Goal: Task Accomplishment & Management: Use online tool/utility

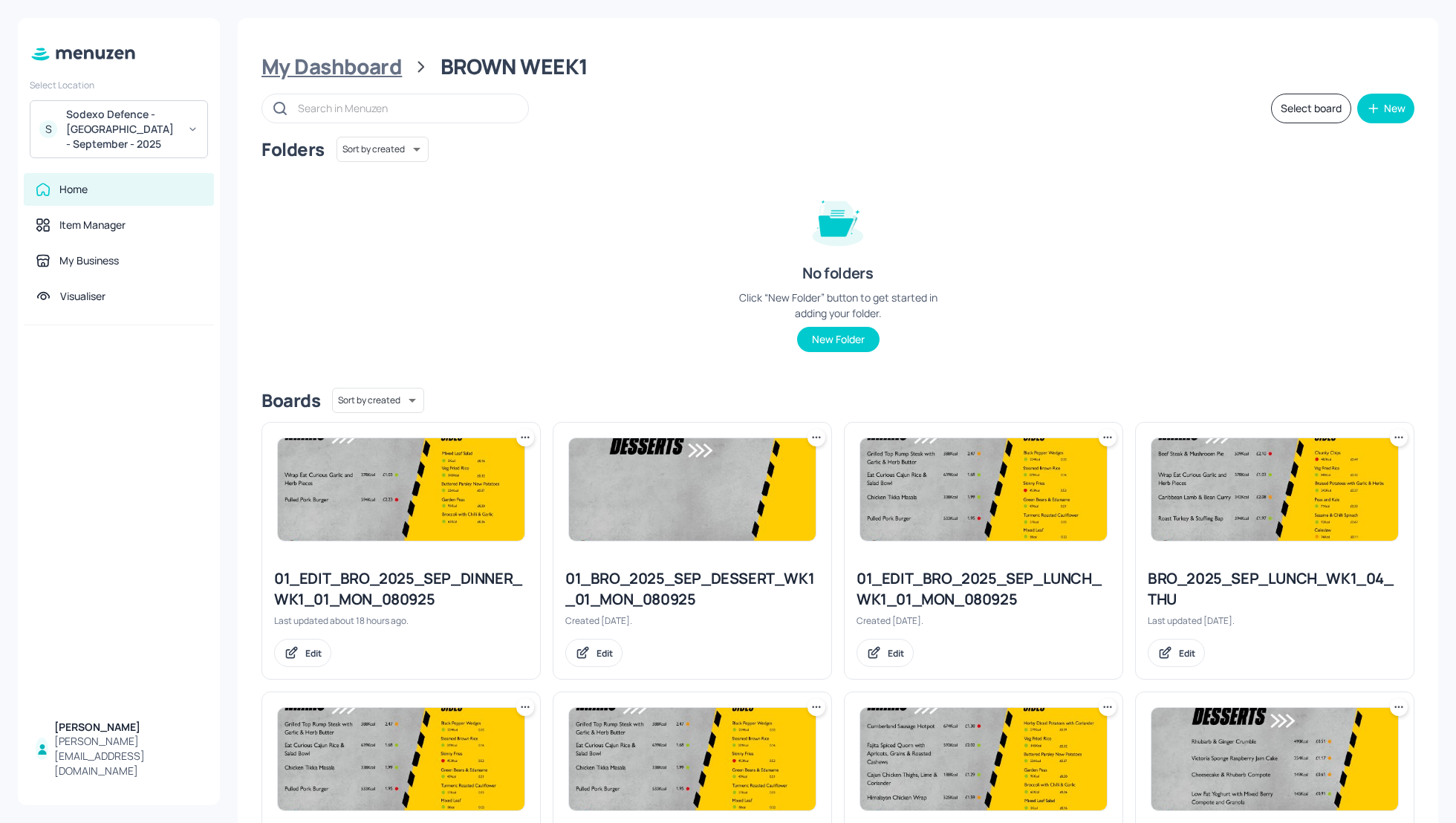
click at [382, 73] on div "My Dashboard" at bounding box center [331, 67] width 140 height 27
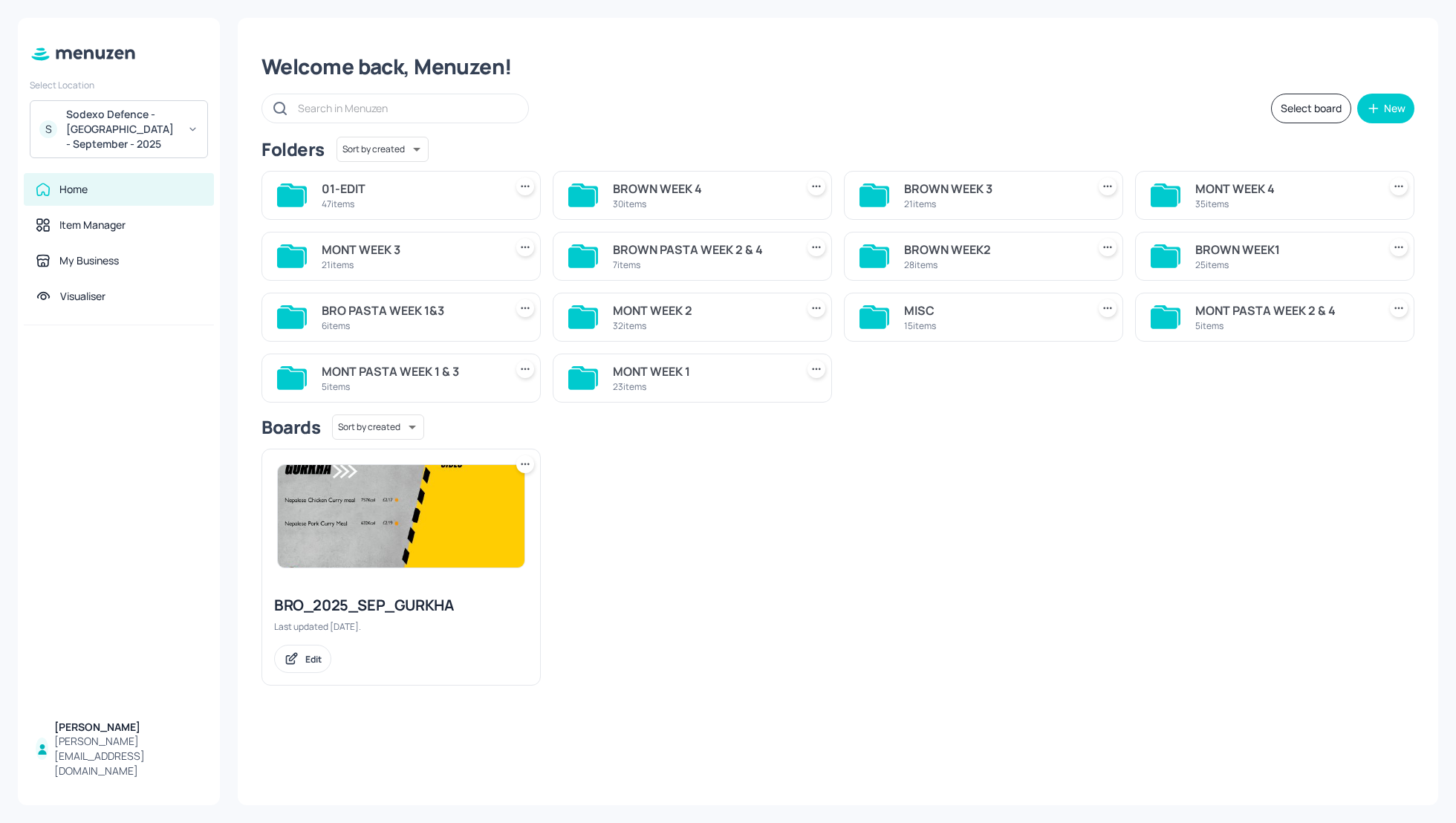
click at [653, 360] on div "MONT WEEK 1 23 items" at bounding box center [701, 378] width 177 height 36
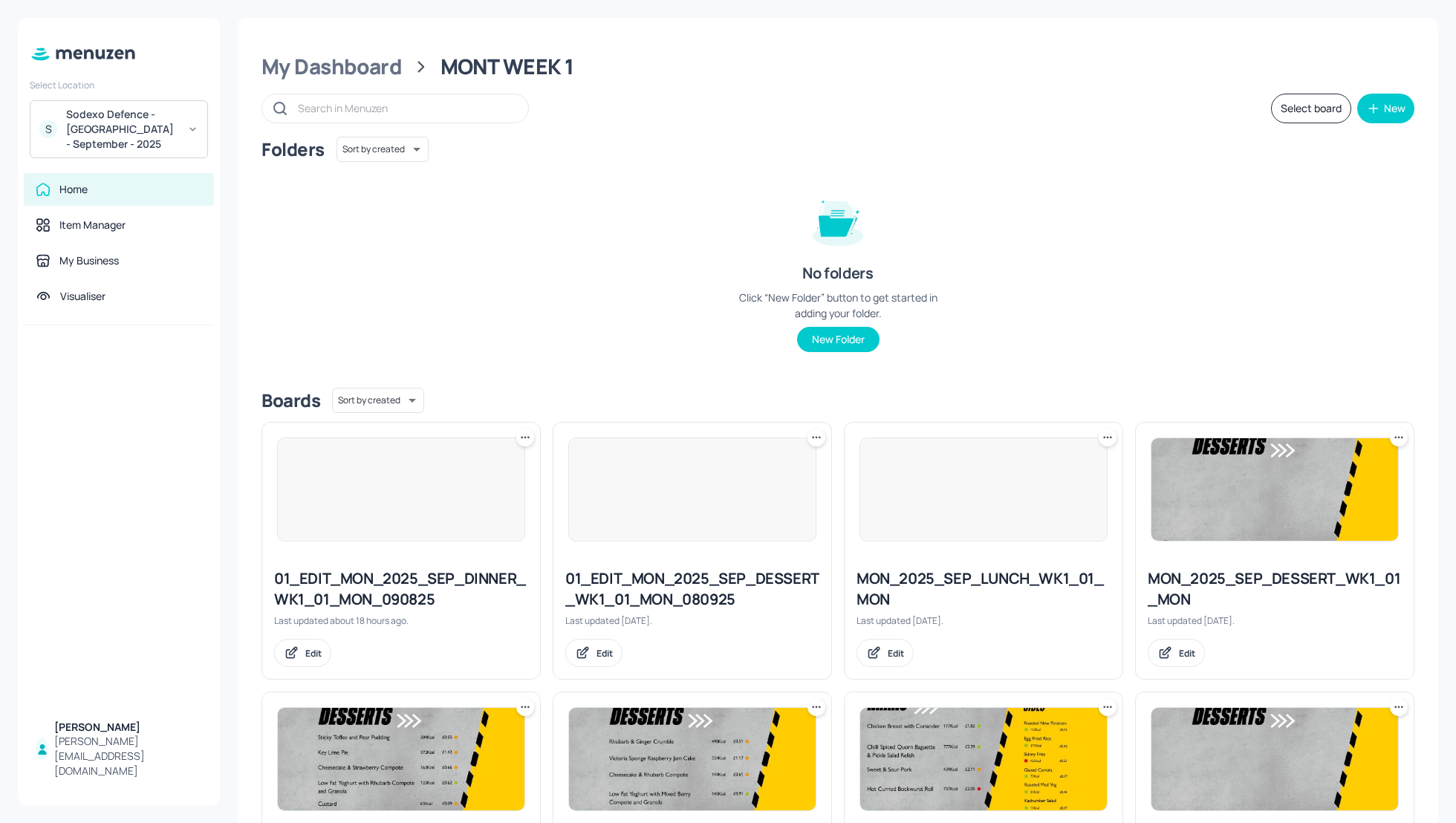
click at [1107, 283] on div "Folders Sort by created id ​ No folders Click “New Folder” button to get starte…" at bounding box center [837, 256] width 1152 height 239
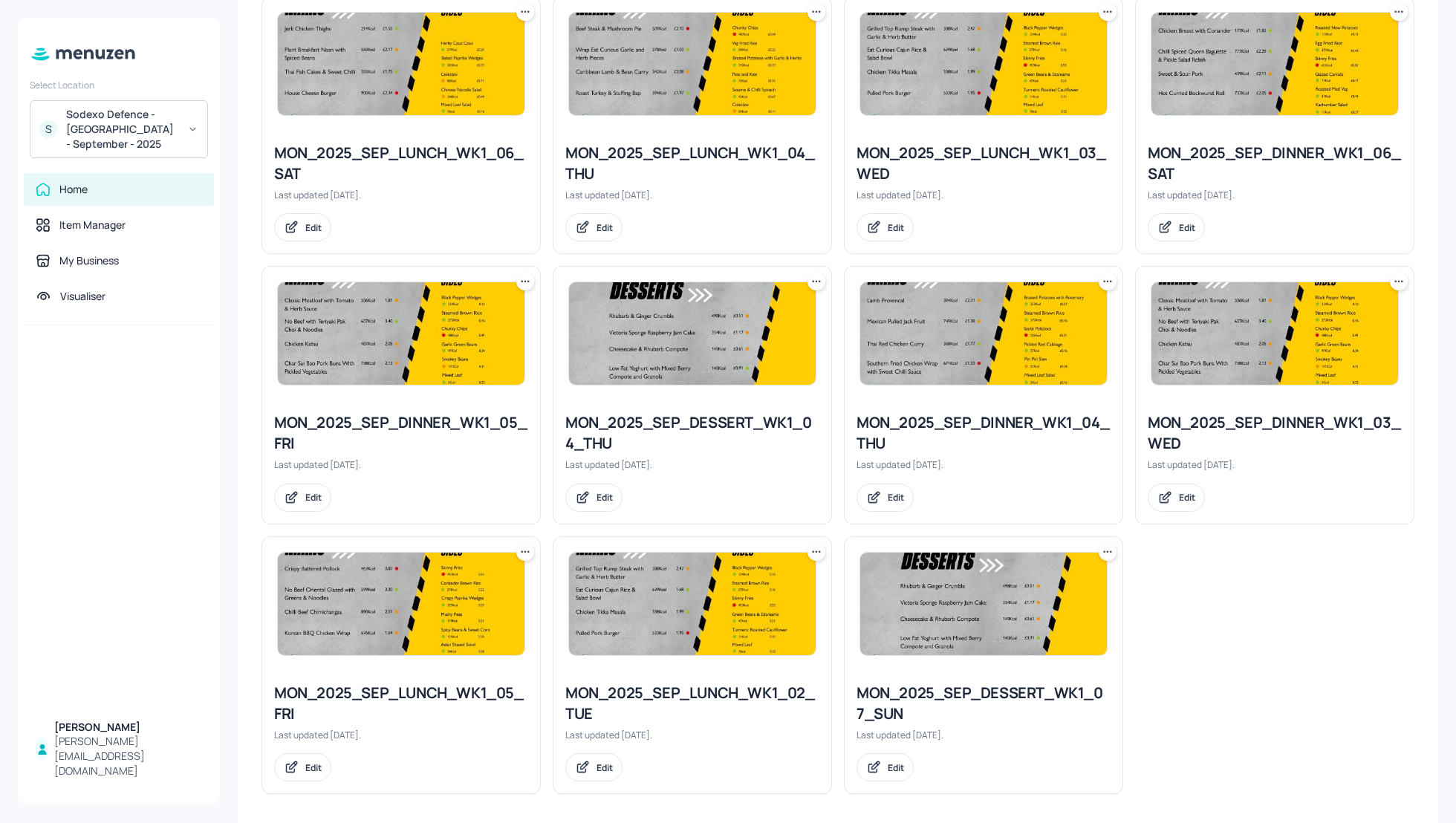
scroll to position [1236, 0]
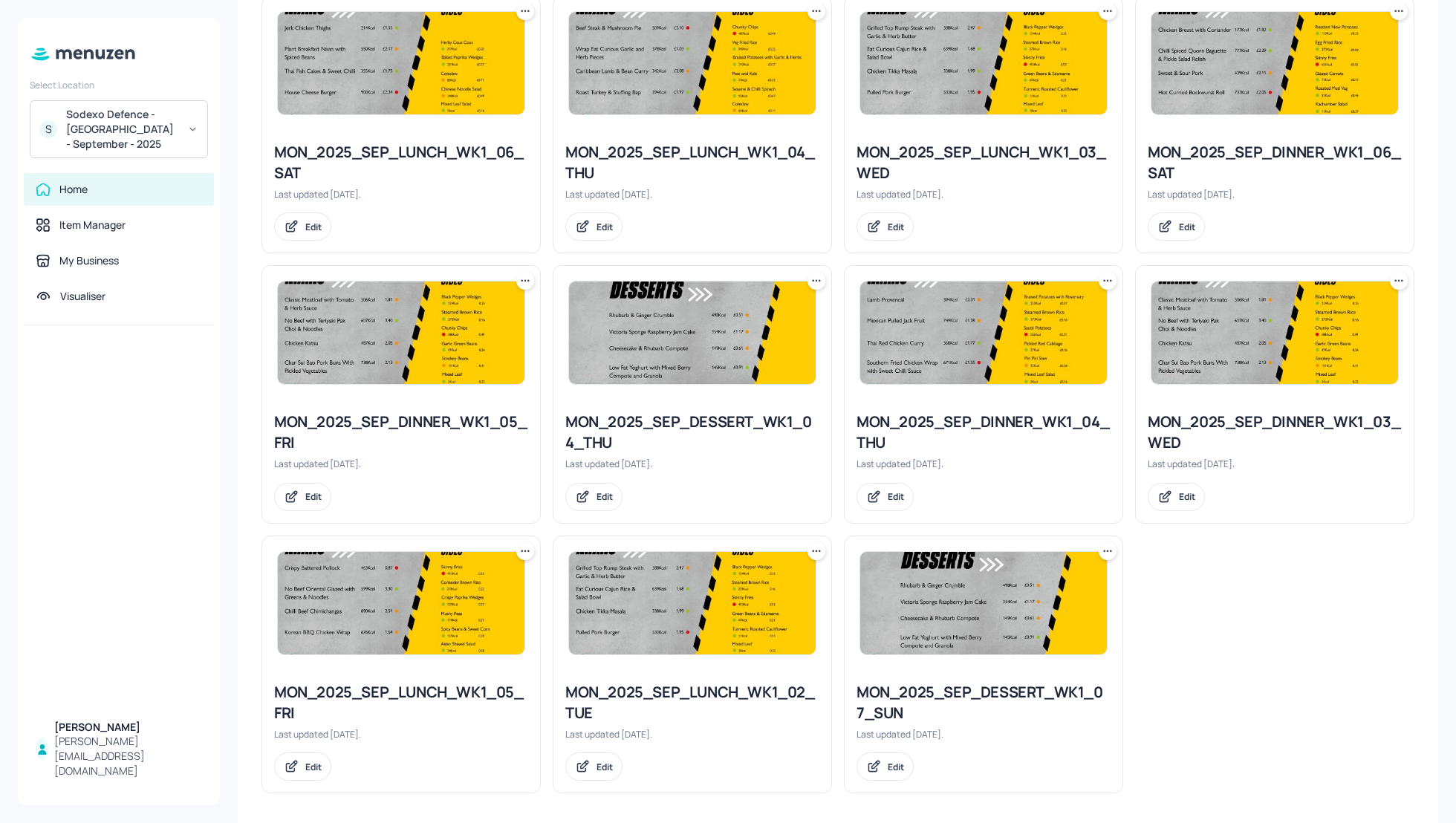
click at [812, 547] on icon at bounding box center [816, 551] width 15 height 15
click at [748, 594] on div "Duplicate" at bounding box center [757, 602] width 119 height 25
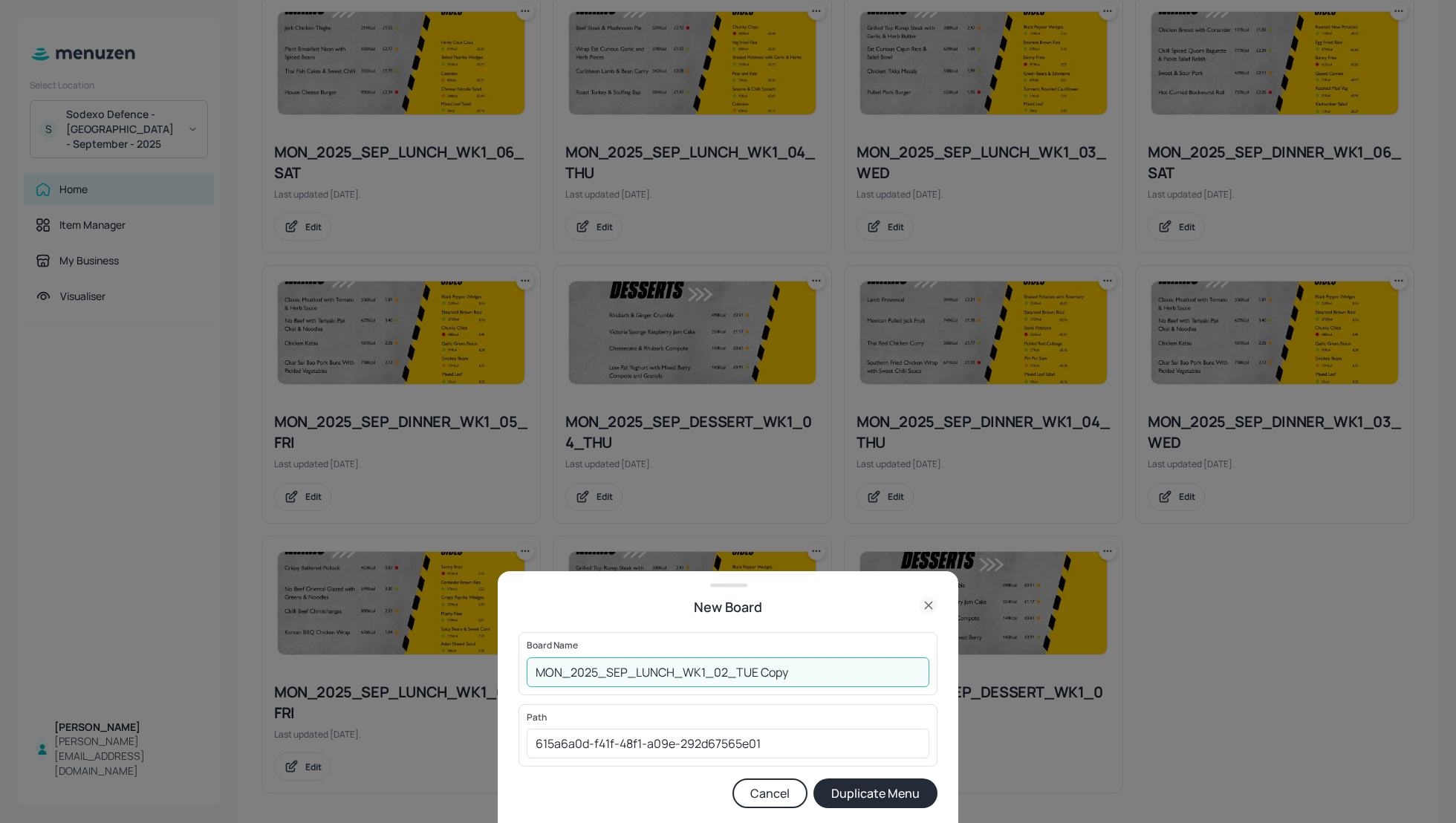
click at [534, 668] on input "MON_2025_SEP_LUNCH_WK1_02_TUE Copy" at bounding box center [728, 672] width 402 height 30
click at [855, 671] on input "01_EDIT_MON_2025_SEP_LUNCH_WK1_02_TUE Copy" at bounding box center [728, 672] width 402 height 30
click at [813, 667] on input "01_EDIT_MON_2025_SEP_LUNCH_WK1_02_TUE-090925" at bounding box center [728, 672] width 402 height 30
type input "01_EDIT_MON_2025_SEP_LUNCH_WK1_02_TUE_090925"
click at [866, 804] on button "Duplicate Menu" at bounding box center [875, 793] width 124 height 30
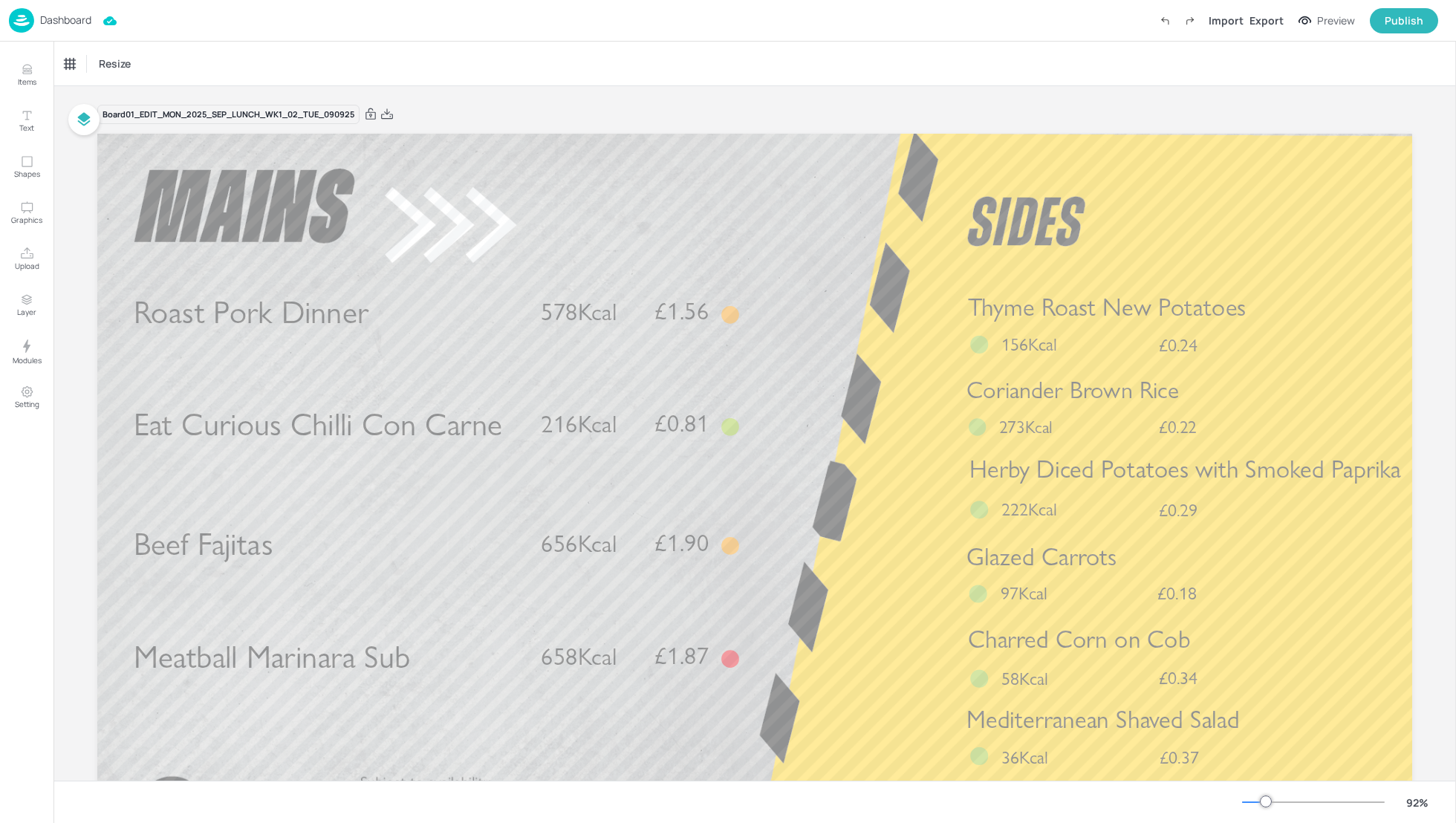
click at [61, 17] on p "Dashboard" at bounding box center [66, 21] width 51 height 11
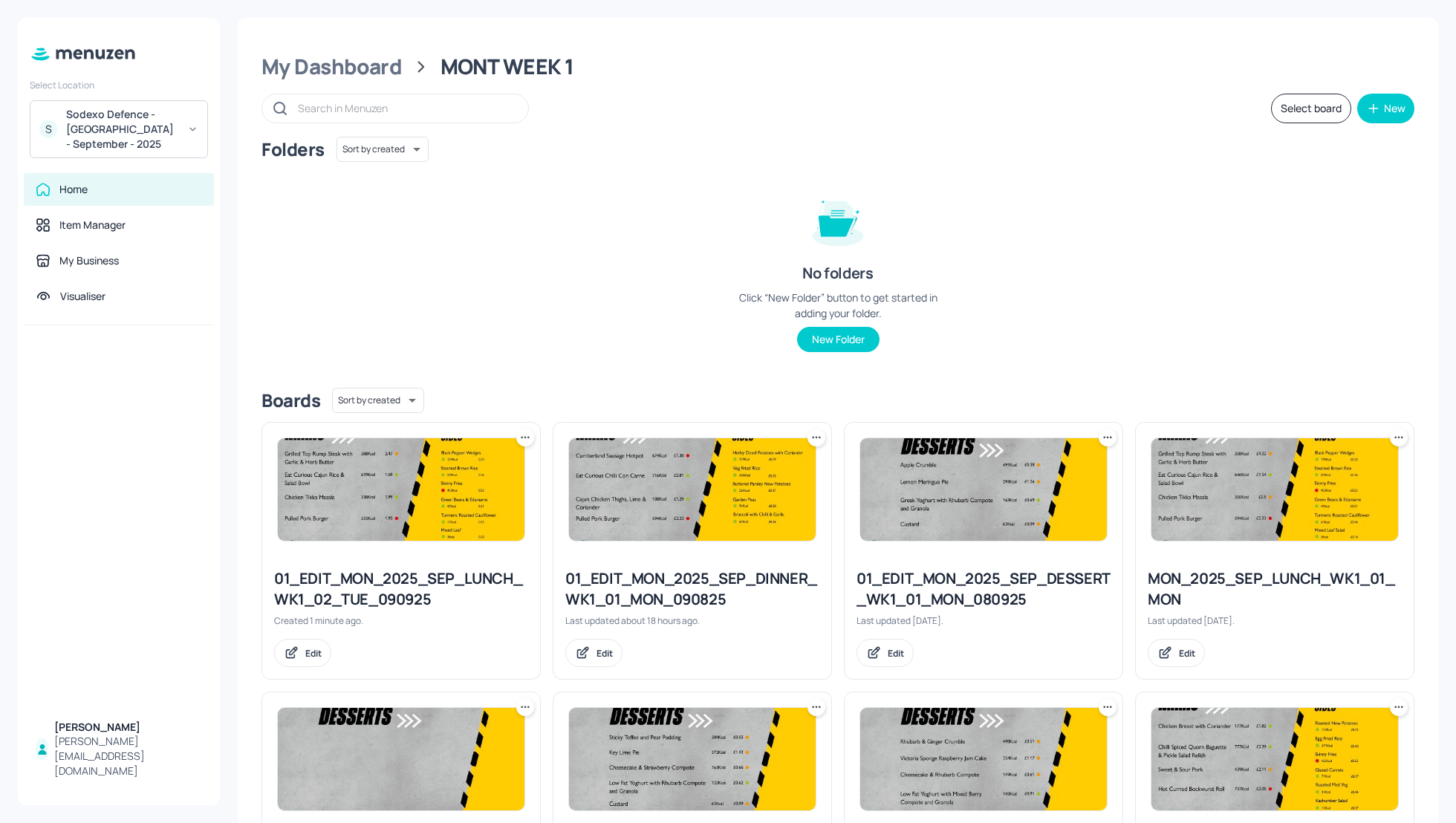
click at [1138, 203] on div "Folders Sort by created id ​ No folders Click “New Folder” button to get starte…" at bounding box center [837, 256] width 1152 height 239
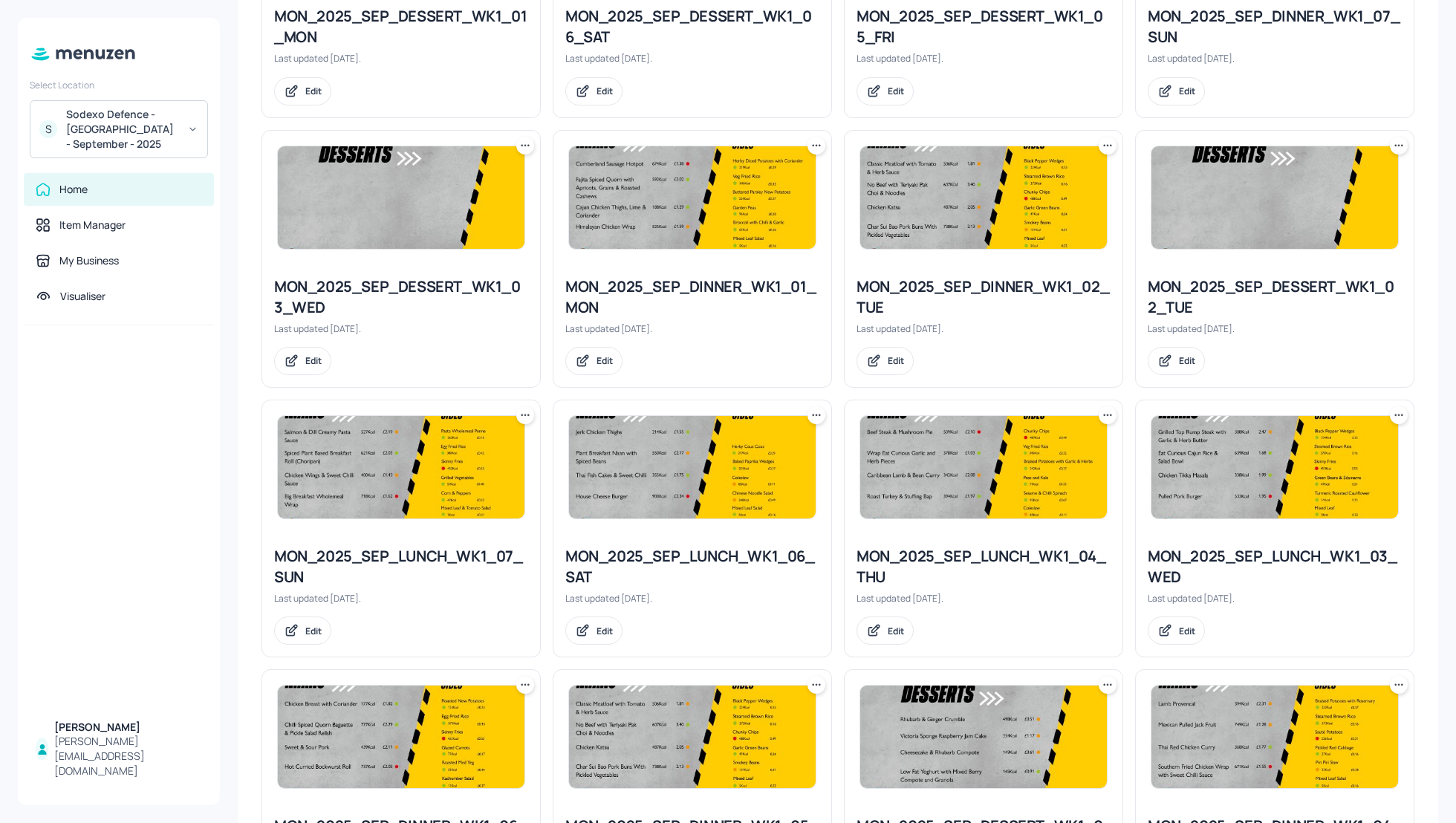
scroll to position [872, 0]
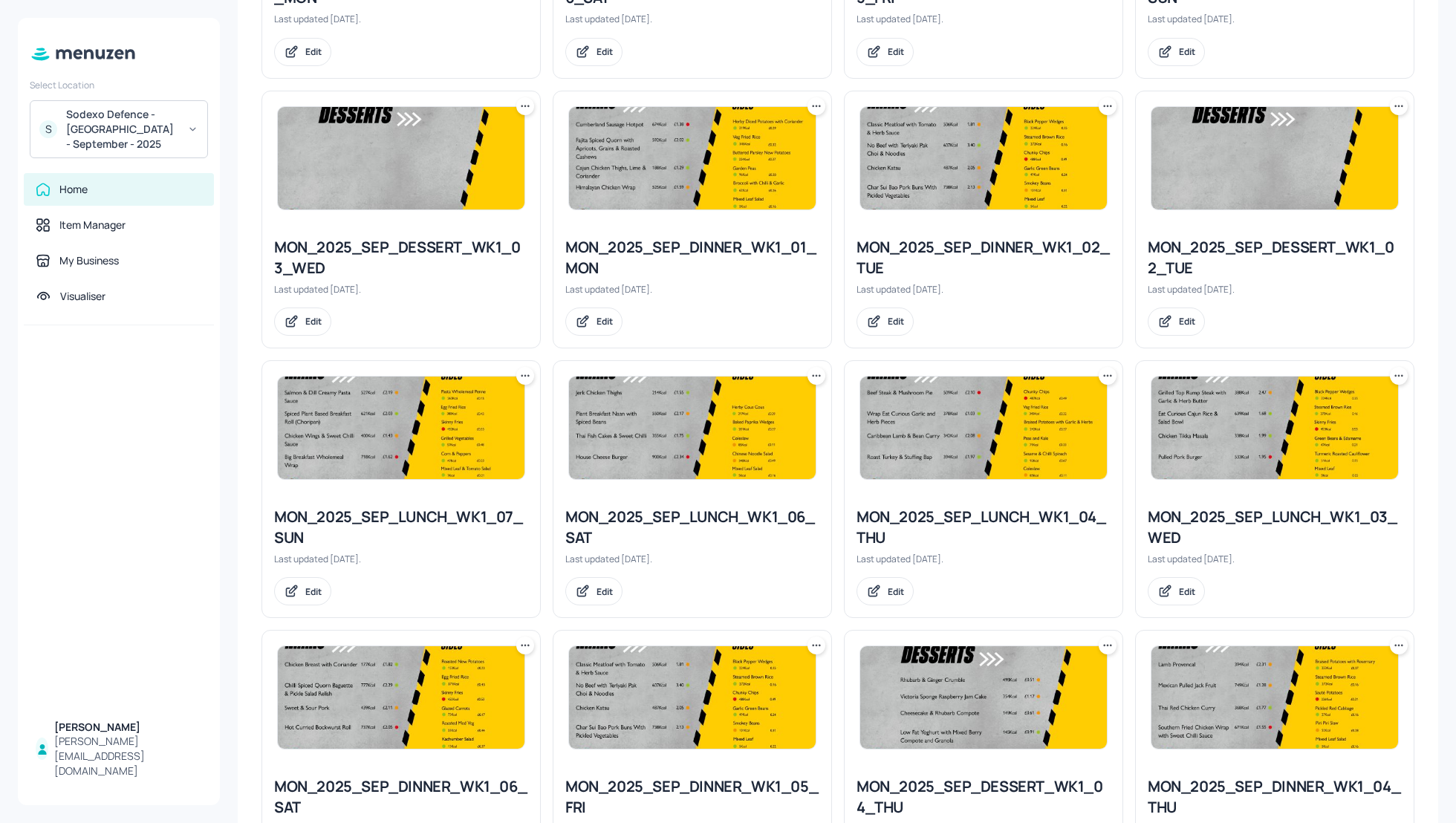
click at [1391, 107] on icon at bounding box center [1399, 106] width 15 height 15
click at [1310, 164] on p "Duplicate" at bounding box center [1320, 159] width 40 height 13
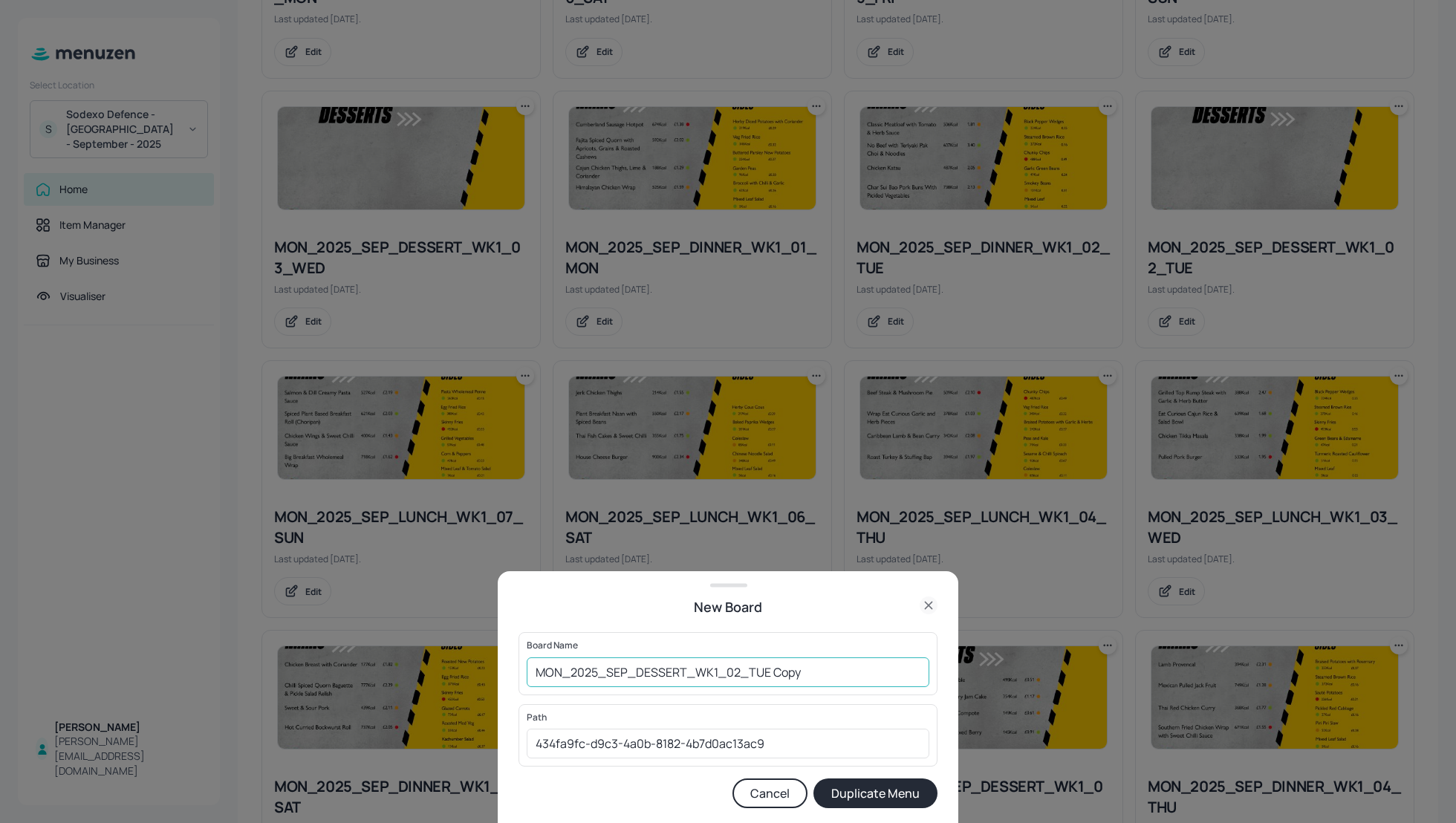
click at [530, 669] on input "MON_2025_SEP_DESSERT_WK1_02_TUE Copy" at bounding box center [728, 672] width 402 height 30
click at [869, 679] on input "01_EDIT_MON_2025_SEP_DESSERT_WK1_02_TUE Copy" at bounding box center [728, 672] width 402 height 30
type input "01_EDIT_MON_2025_SEP_DESSERT_WK1_02_TUE_090925"
click at [896, 796] on button "Duplicate Menu" at bounding box center [875, 793] width 124 height 30
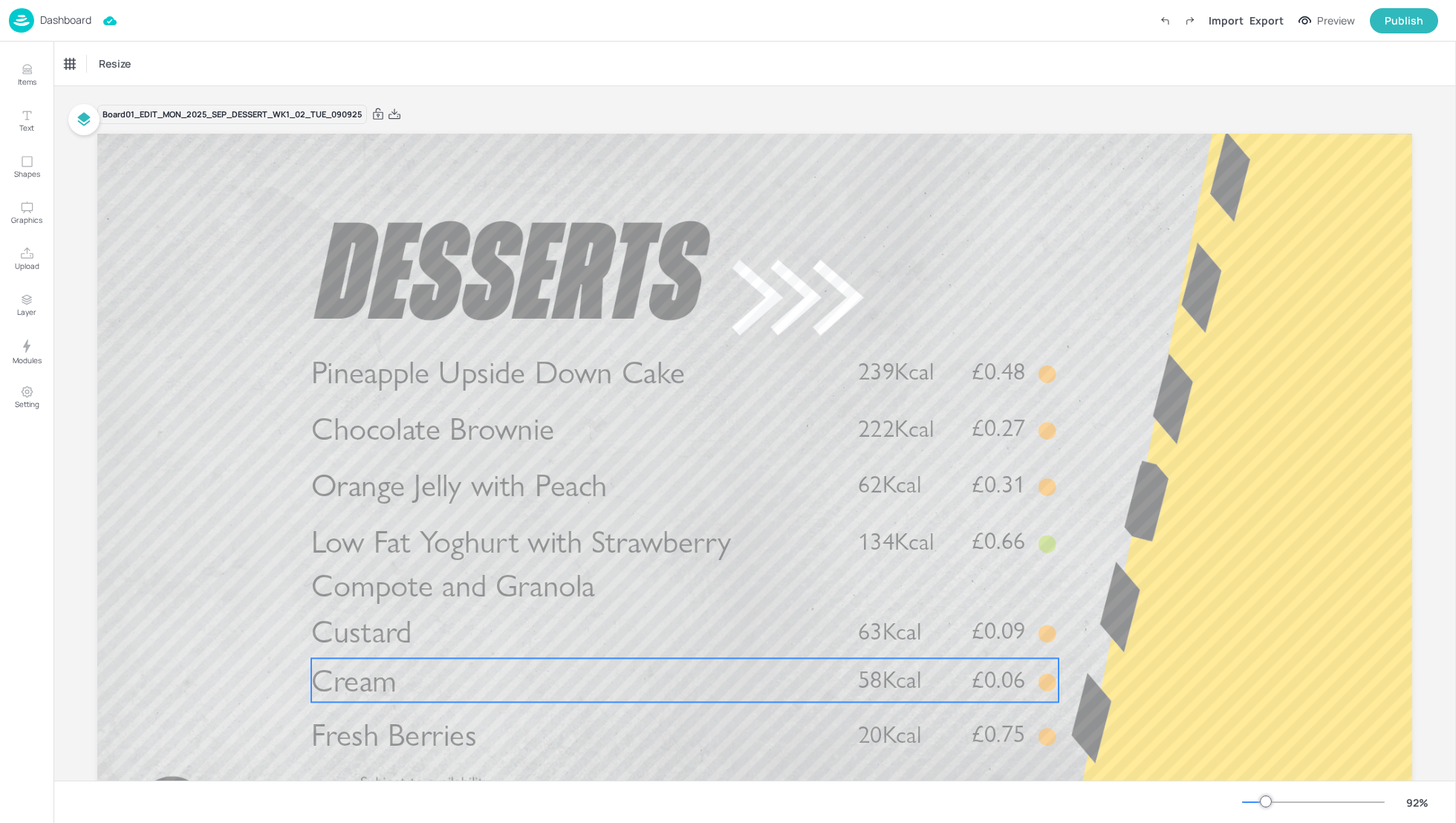
click at [378, 683] on span "Cream" at bounding box center [353, 680] width 85 height 39
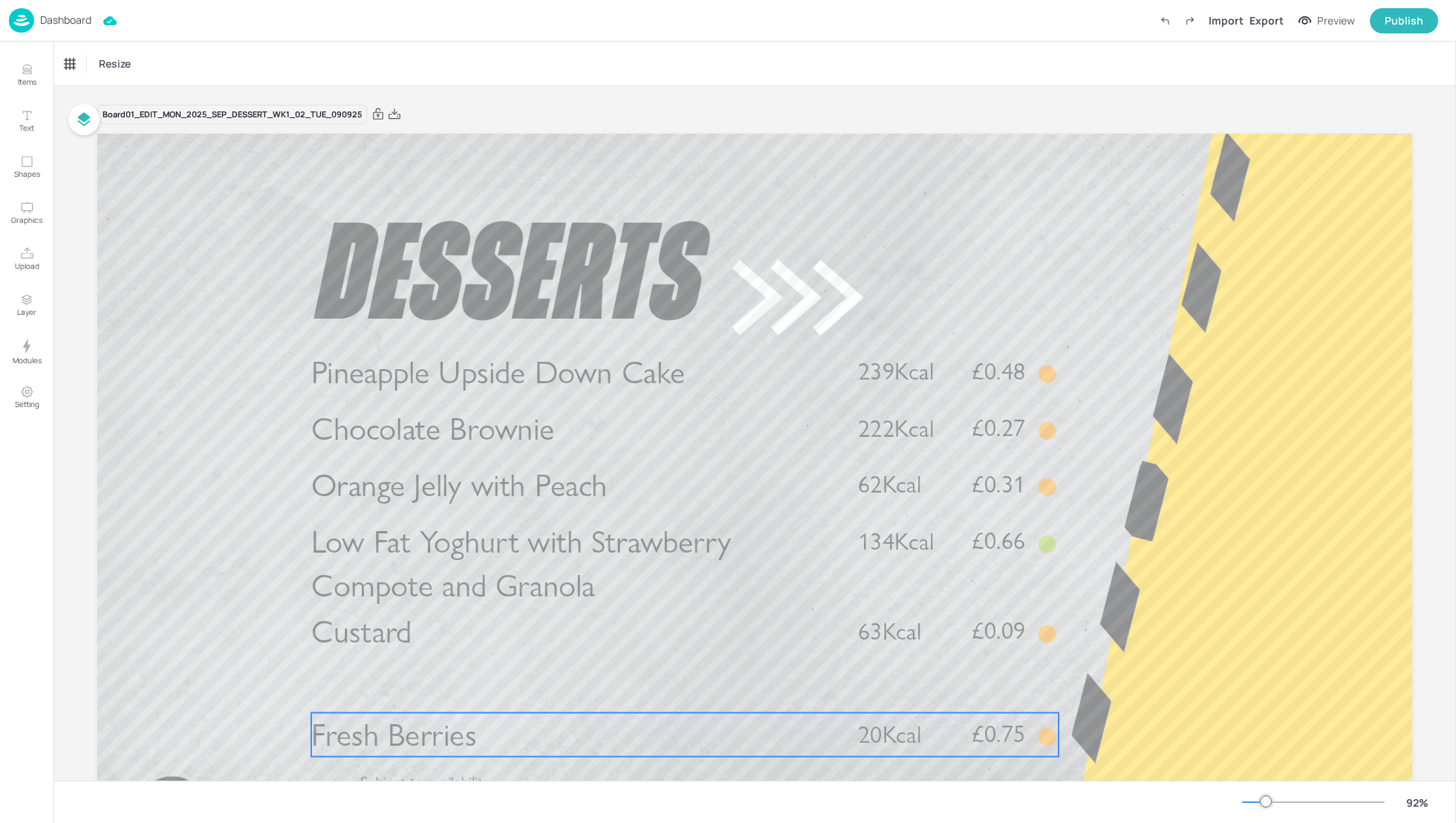
click at [407, 728] on span "Fresh Berries" at bounding box center [393, 734] width 165 height 39
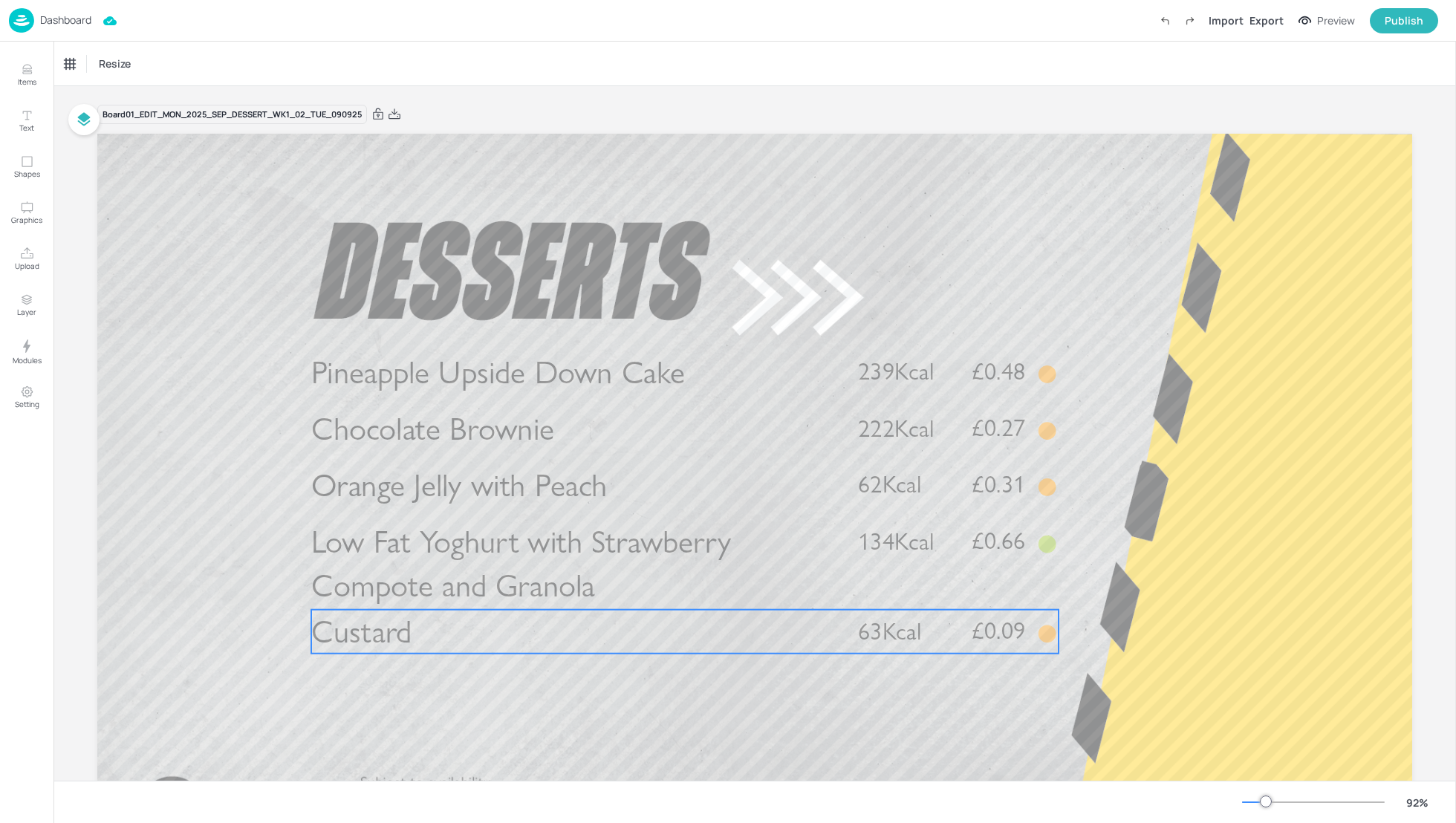
click at [367, 640] on span "Custard" at bounding box center [361, 631] width 101 height 39
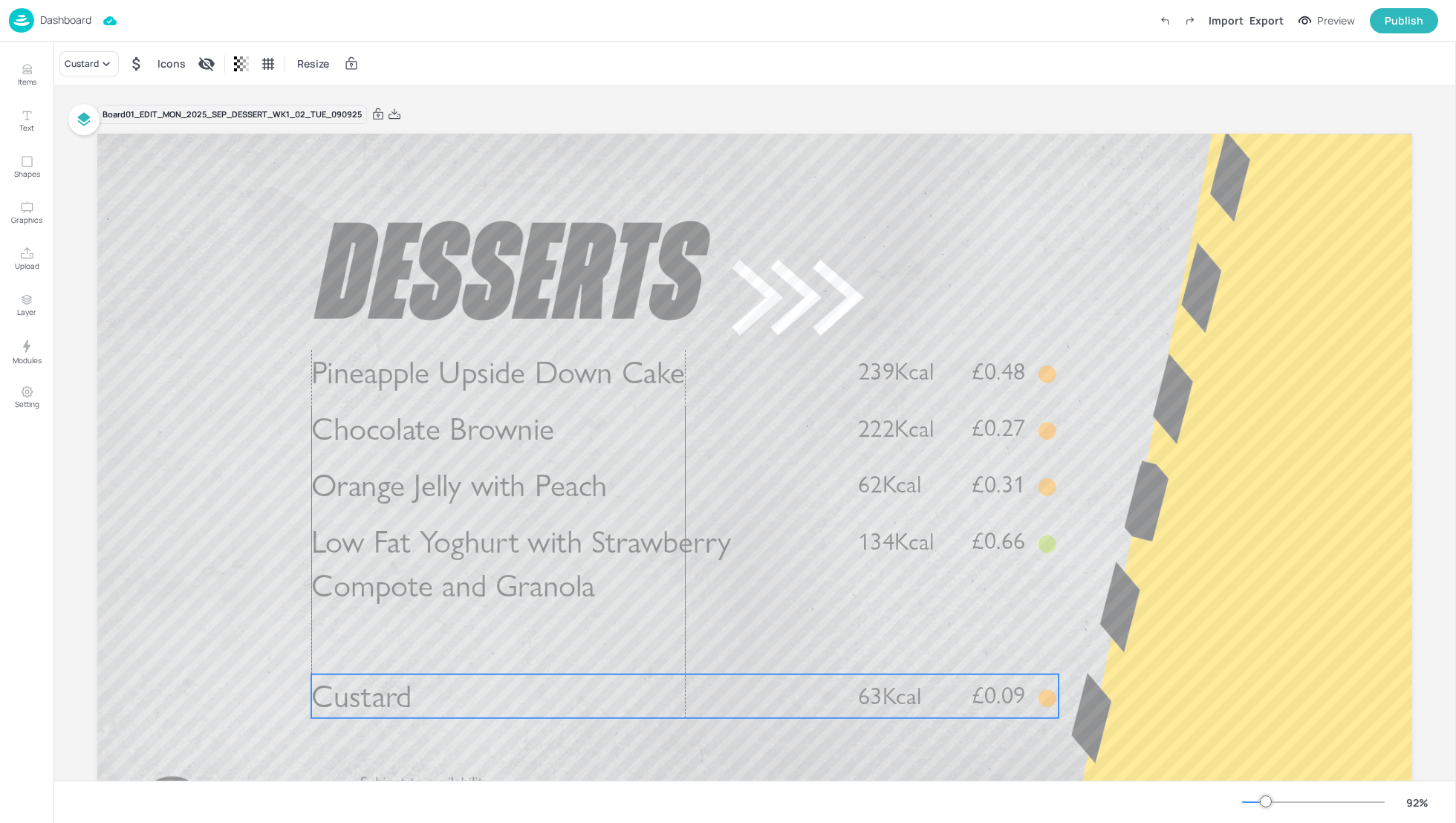
drag, startPoint x: 402, startPoint y: 636, endPoint x: 405, endPoint y: 700, distance: 64.1
click at [405, 702] on span "Custard" at bounding box center [361, 695] width 101 height 39
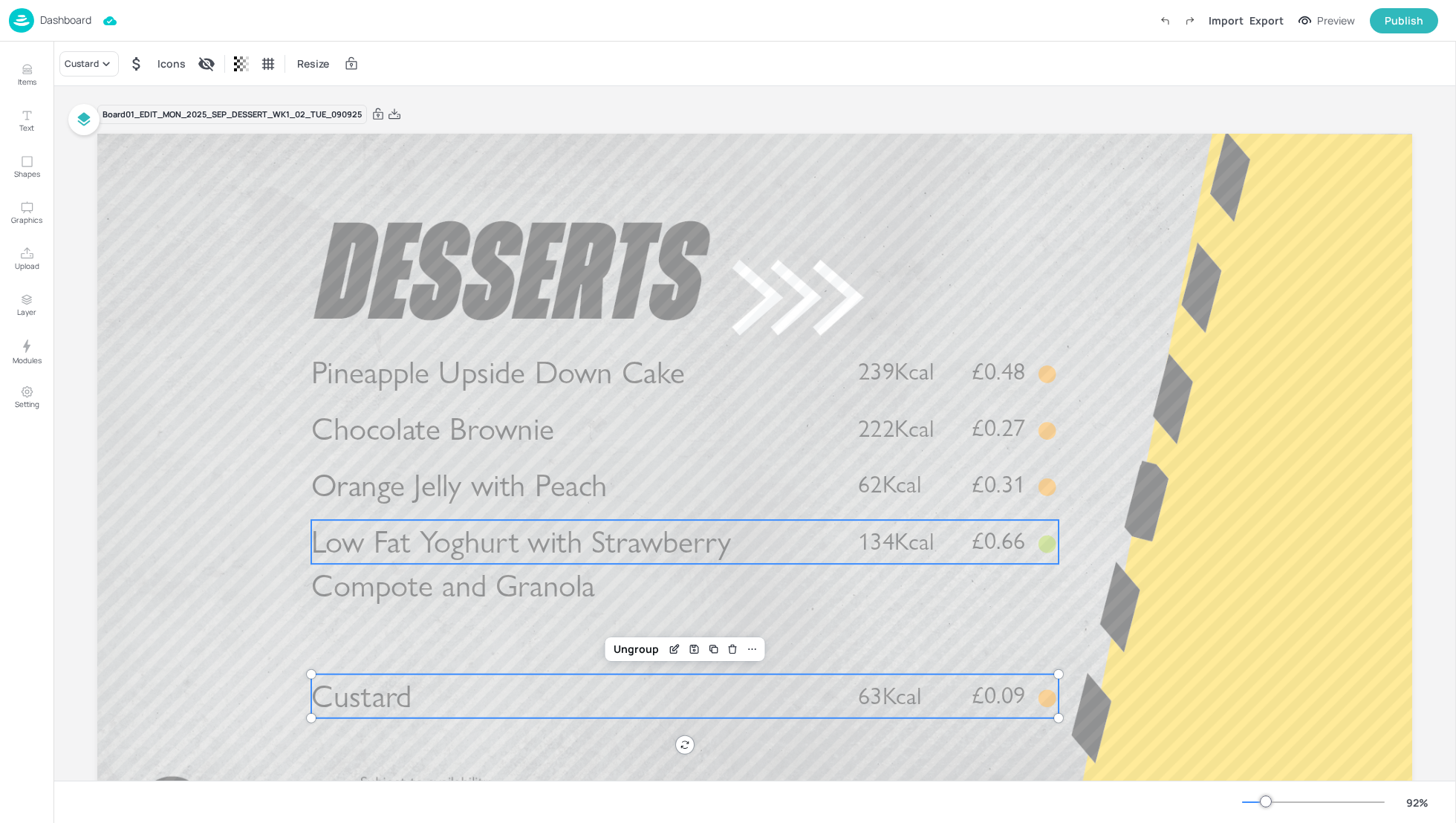
click at [385, 571] on span "Low Fat Yoghurt with Strawberry Compote and Granola" at bounding box center [520, 564] width 419 height 83
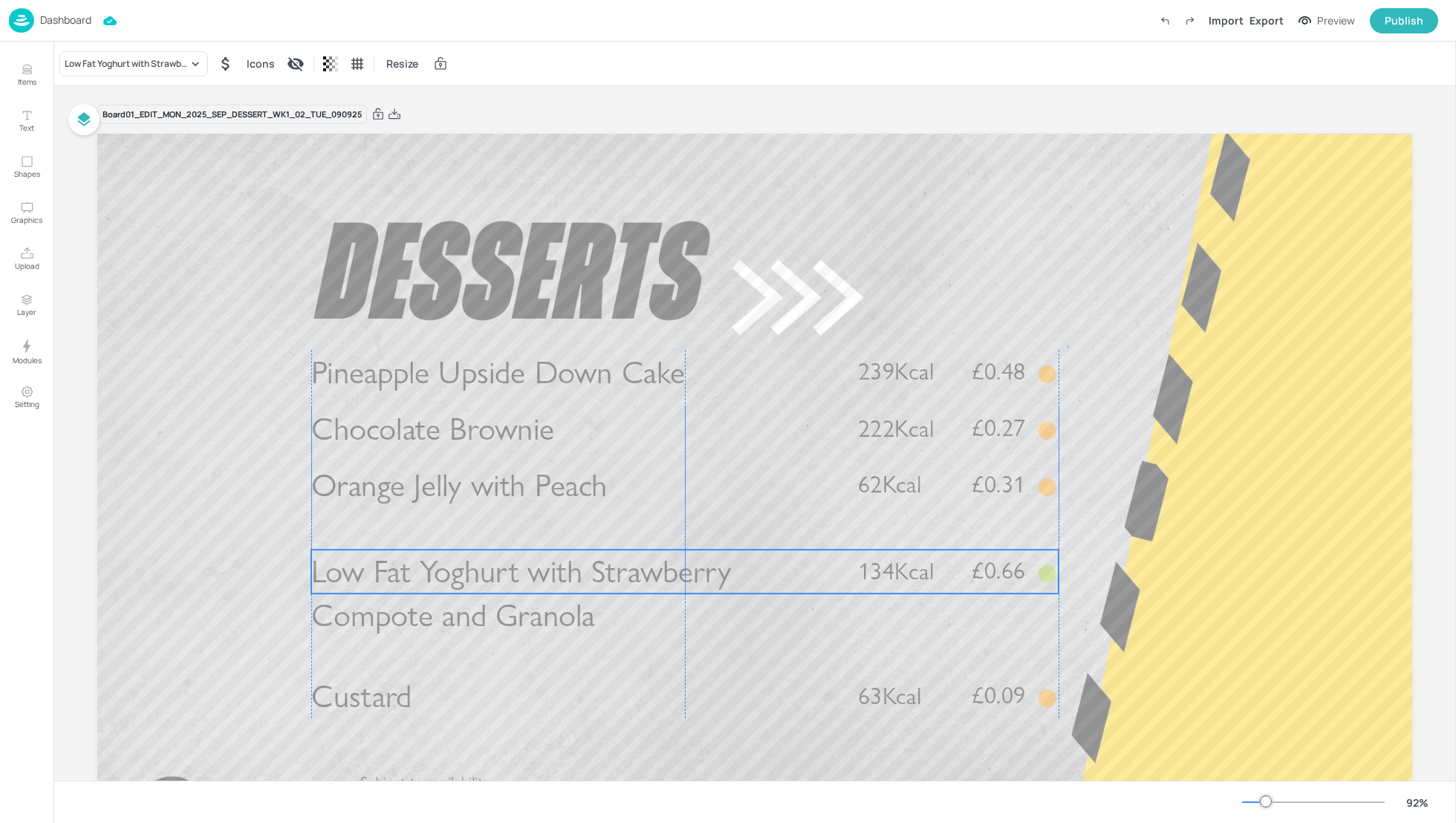
drag, startPoint x: 410, startPoint y: 552, endPoint x: 410, endPoint y: 581, distance: 29.0
click at [410, 581] on span "Low Fat Yoghurt with Strawberry Compote and Granola" at bounding box center [520, 594] width 419 height 83
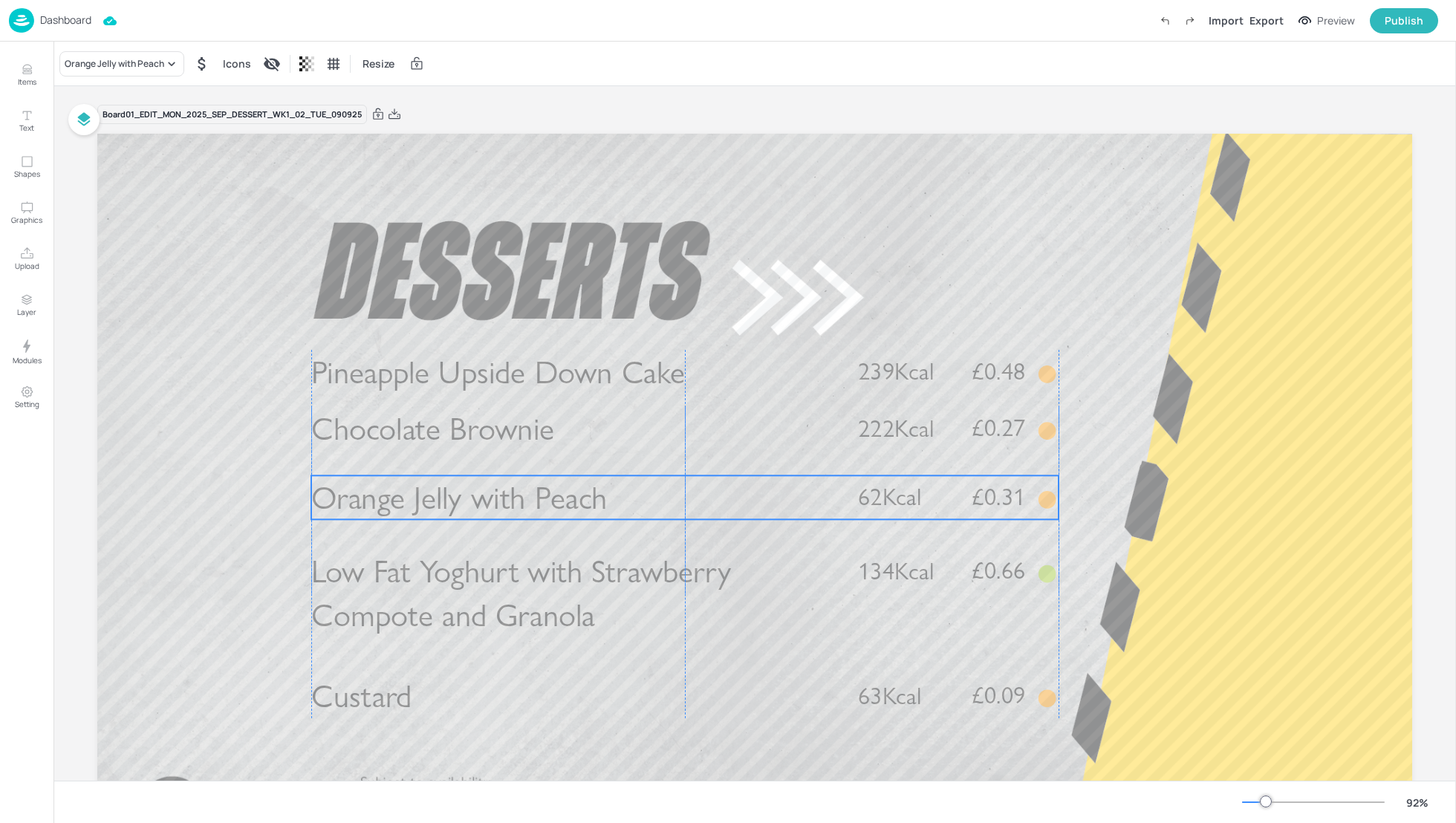
drag, startPoint x: 410, startPoint y: 482, endPoint x: 410, endPoint y: 494, distance: 12.0
click at [410, 494] on span "Orange Jelly with Peach" at bounding box center [458, 498] width 296 height 39
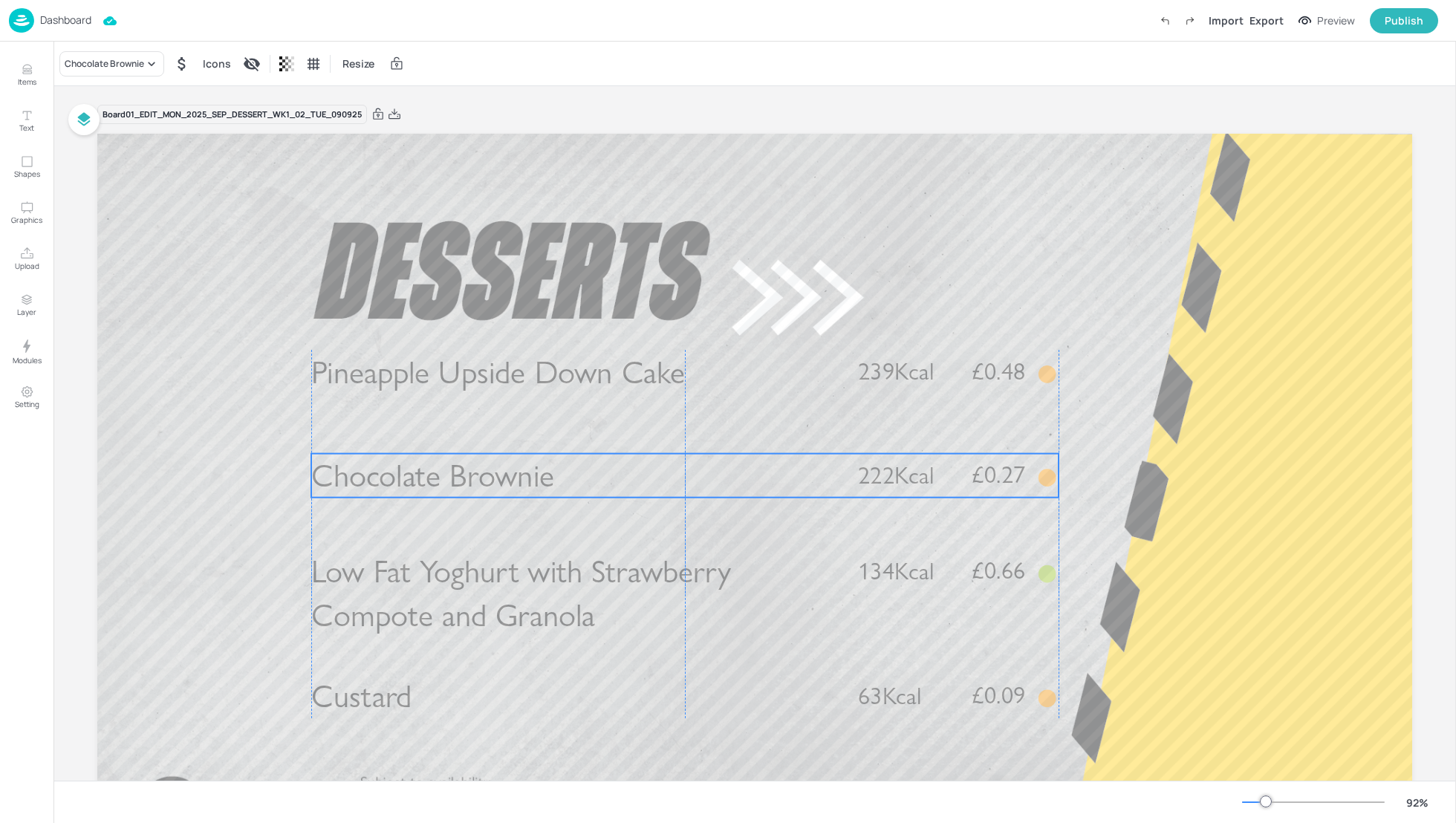
drag, startPoint x: 417, startPoint y: 419, endPoint x: 420, endPoint y: 461, distance: 42.1
click at [419, 463] on span "Chocolate Brownie" at bounding box center [432, 475] width 243 height 39
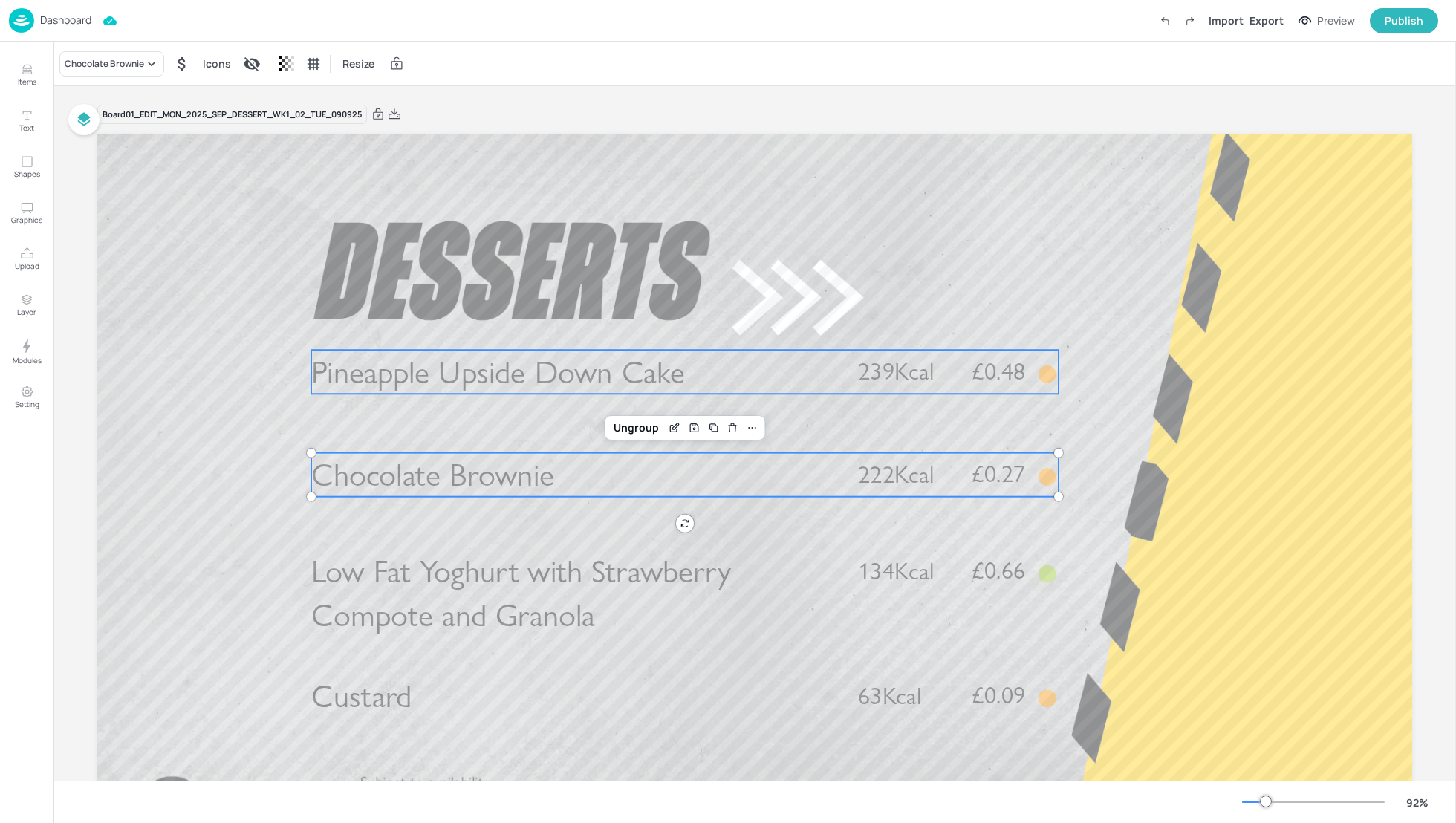
click at [397, 376] on span "Pineapple Upside Down Cake" at bounding box center [498, 372] width 374 height 39
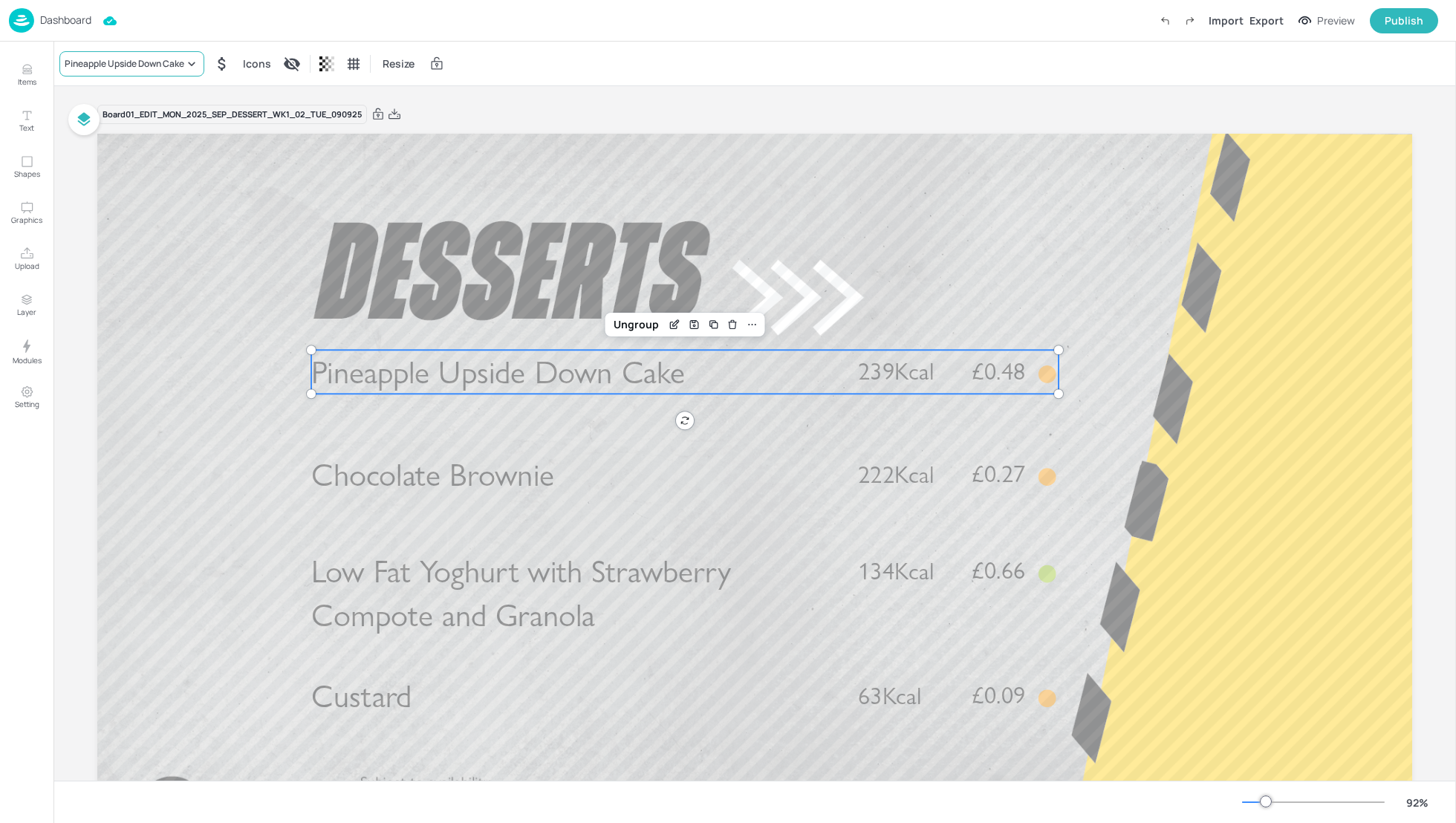
click at [136, 66] on div "Pineapple Upside Down Cake" at bounding box center [124, 64] width 119 height 13
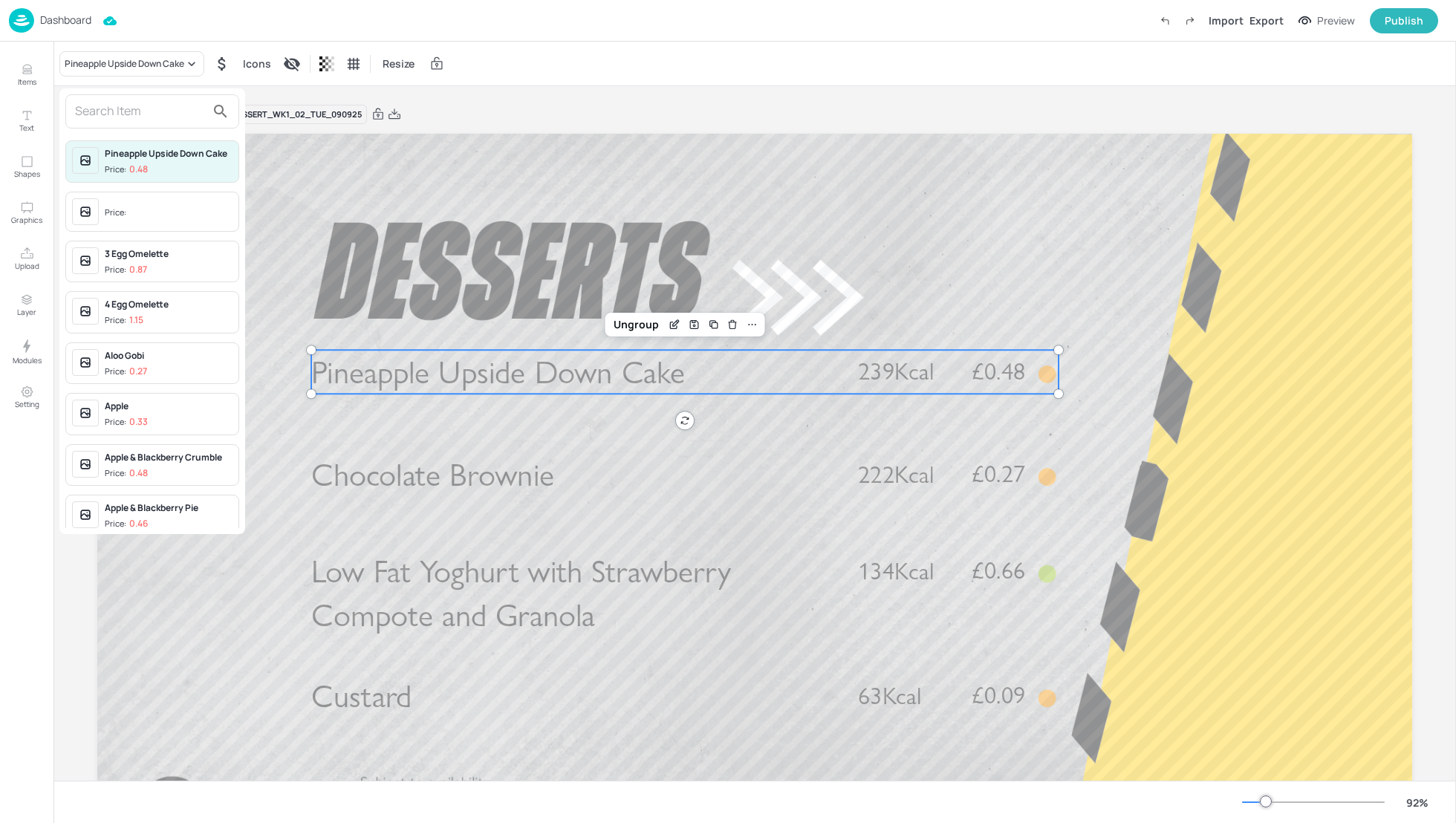
click at [117, 117] on input "text" at bounding box center [141, 111] width 131 height 23
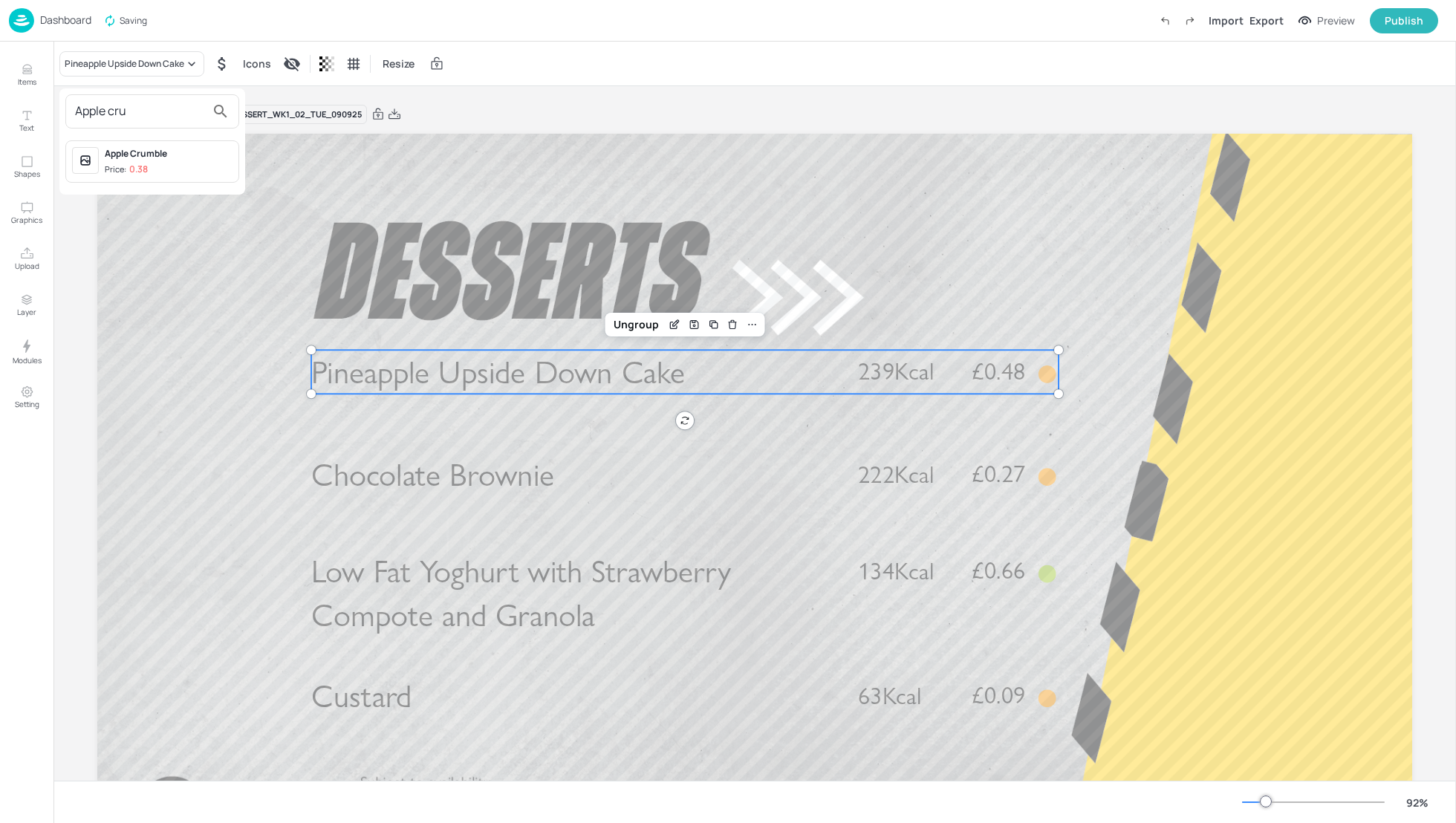
type input "Apple cru"
click at [139, 153] on div "Apple Crumble" at bounding box center [169, 154] width 128 height 13
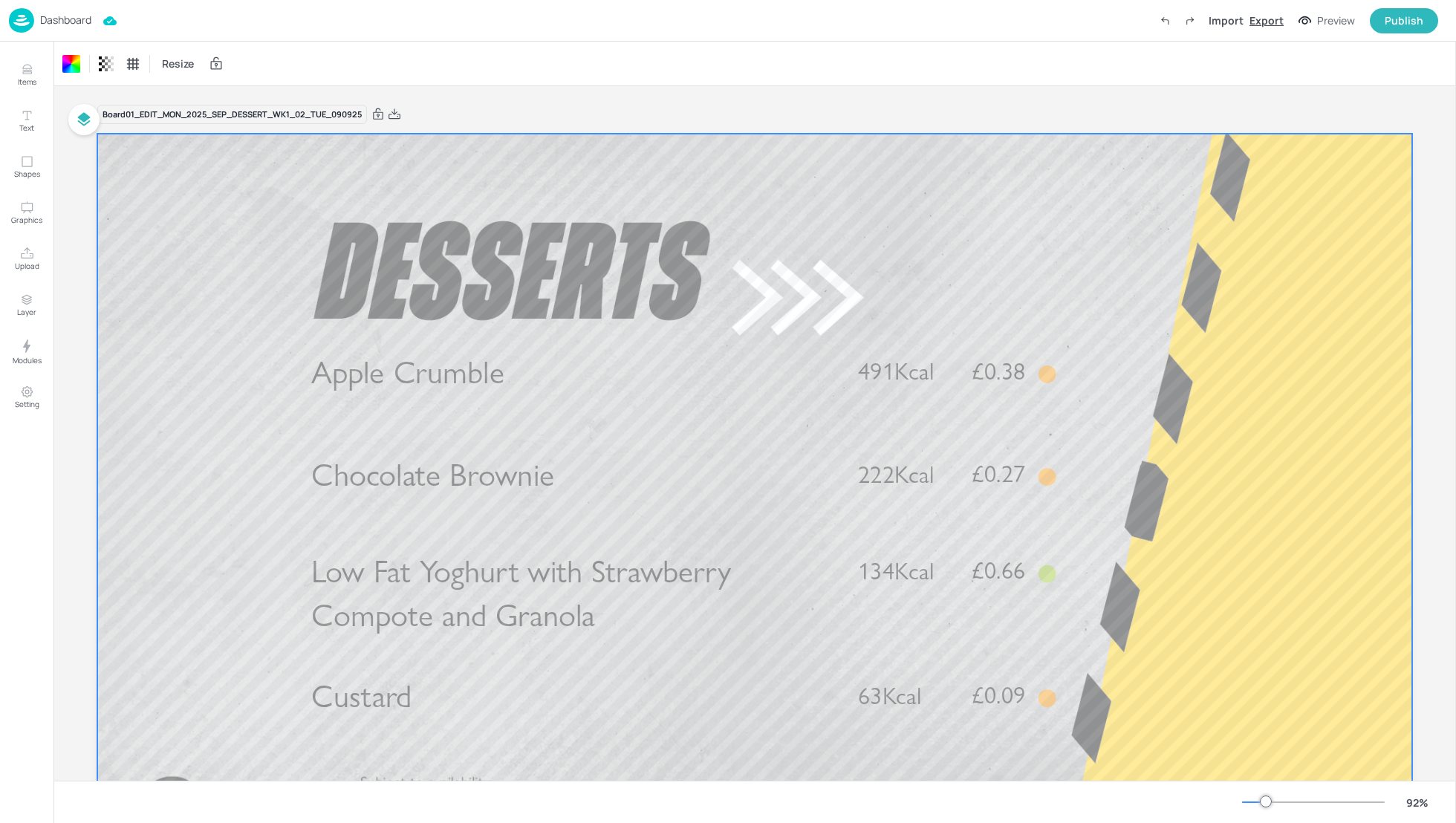
click at [1269, 25] on div "Export" at bounding box center [1266, 20] width 34 height 15
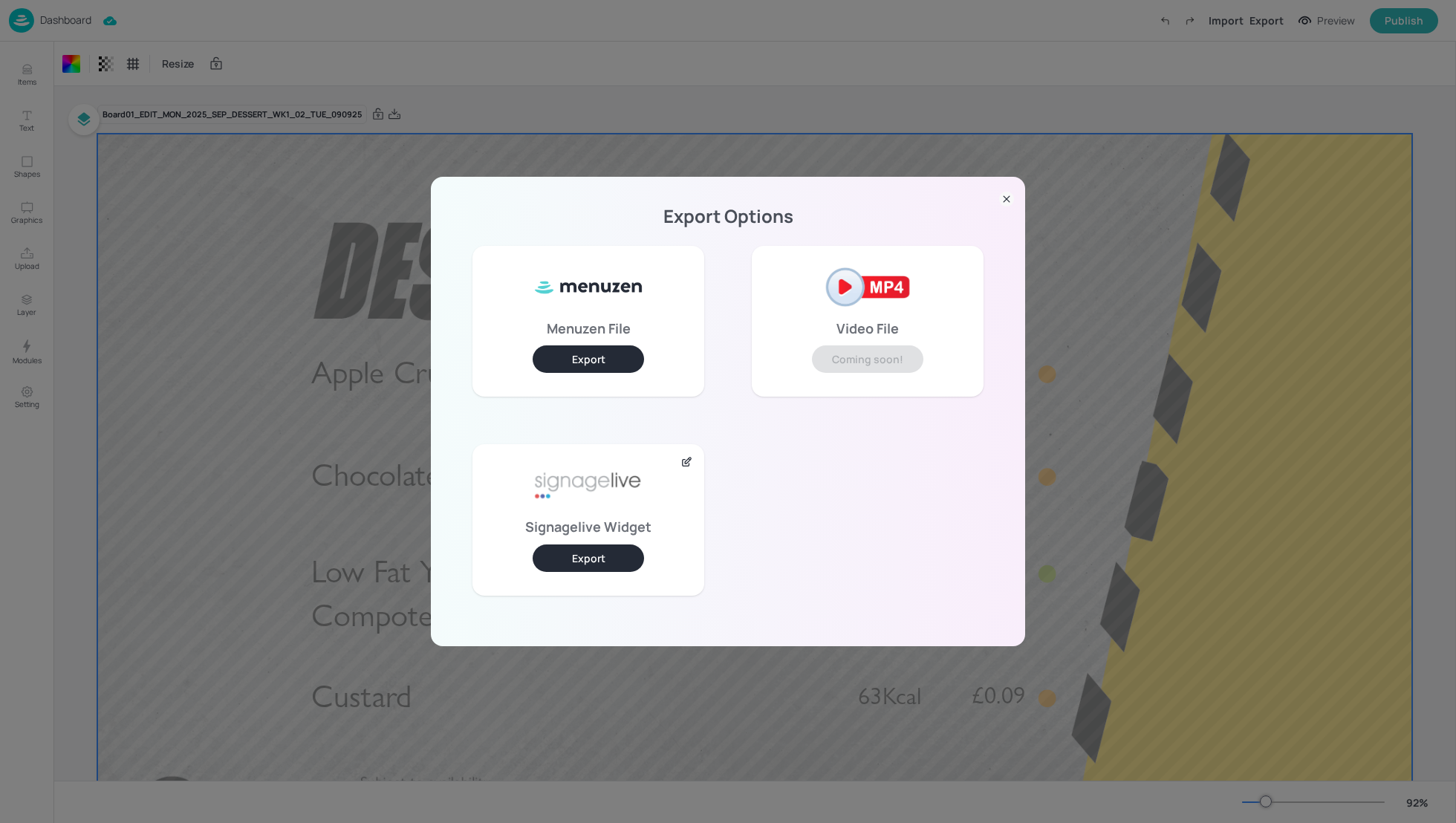
click at [594, 562] on button "Export" at bounding box center [588, 558] width 111 height 28
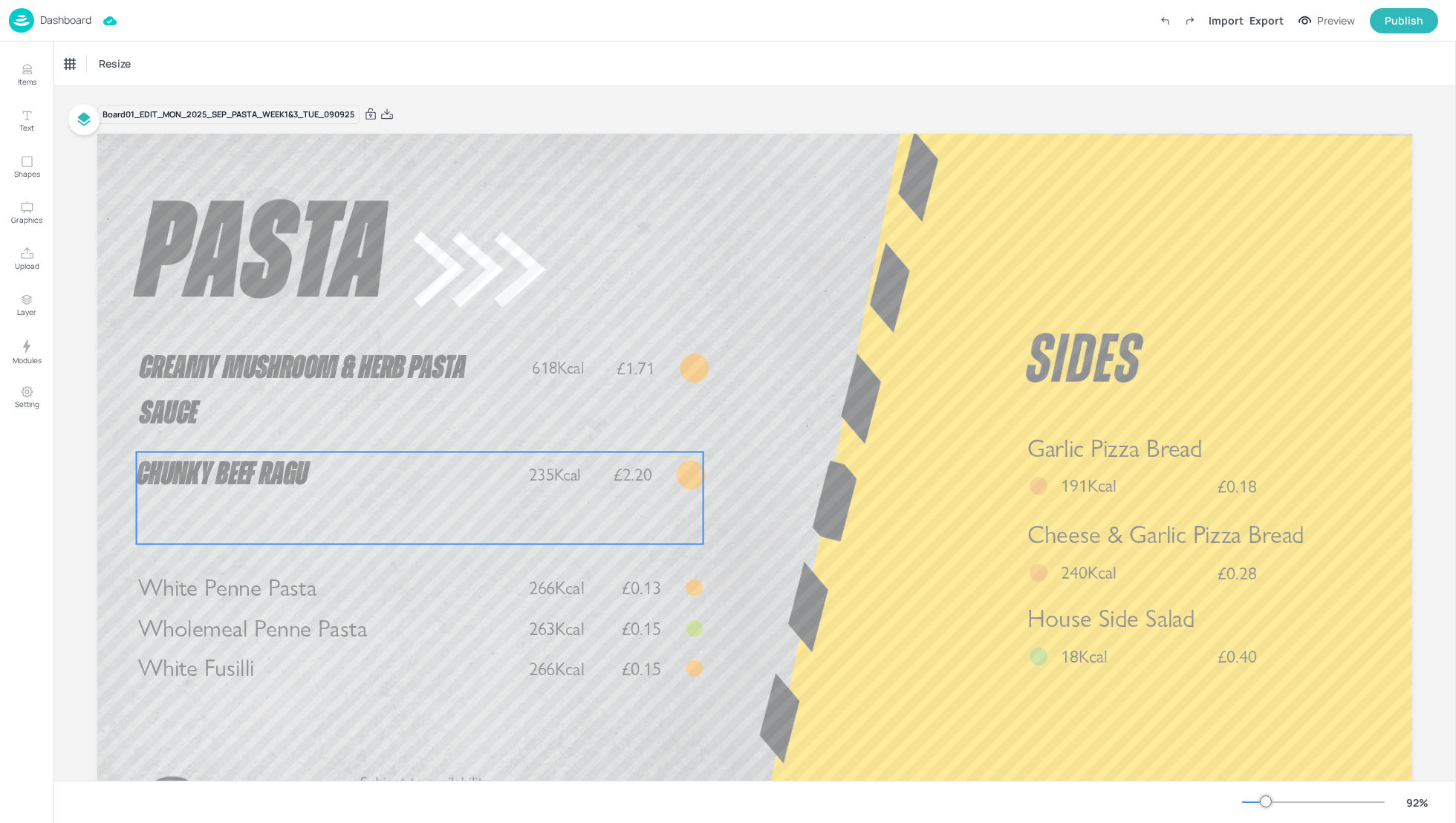
click at [309, 463] on p "Chunky Beef Ragu" at bounding box center [328, 474] width 383 height 46
click at [110, 55] on div "Chunky Beef Ragu" at bounding box center [110, 64] width 101 height 25
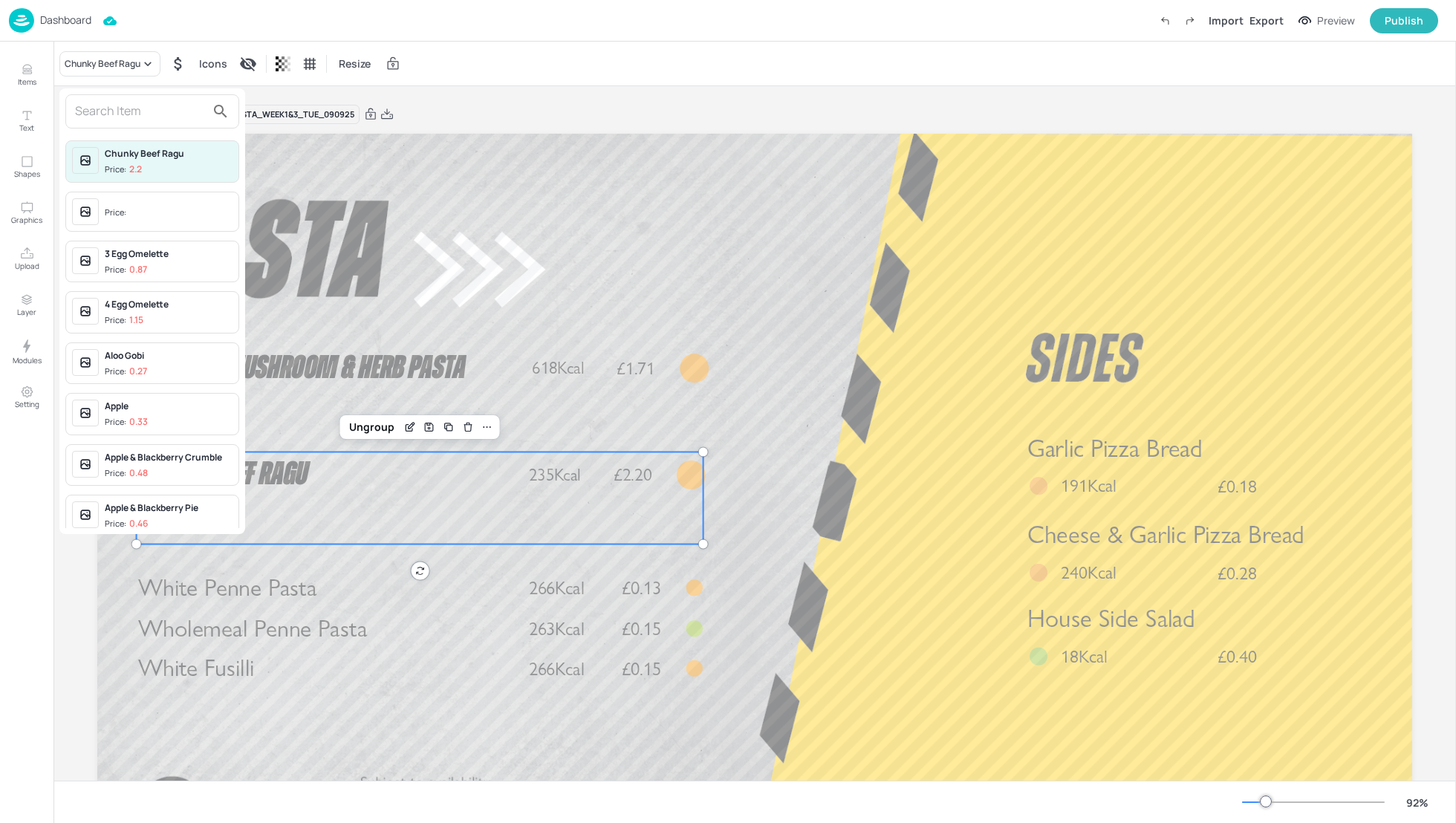
click at [110, 117] on input "text" at bounding box center [141, 111] width 131 height 23
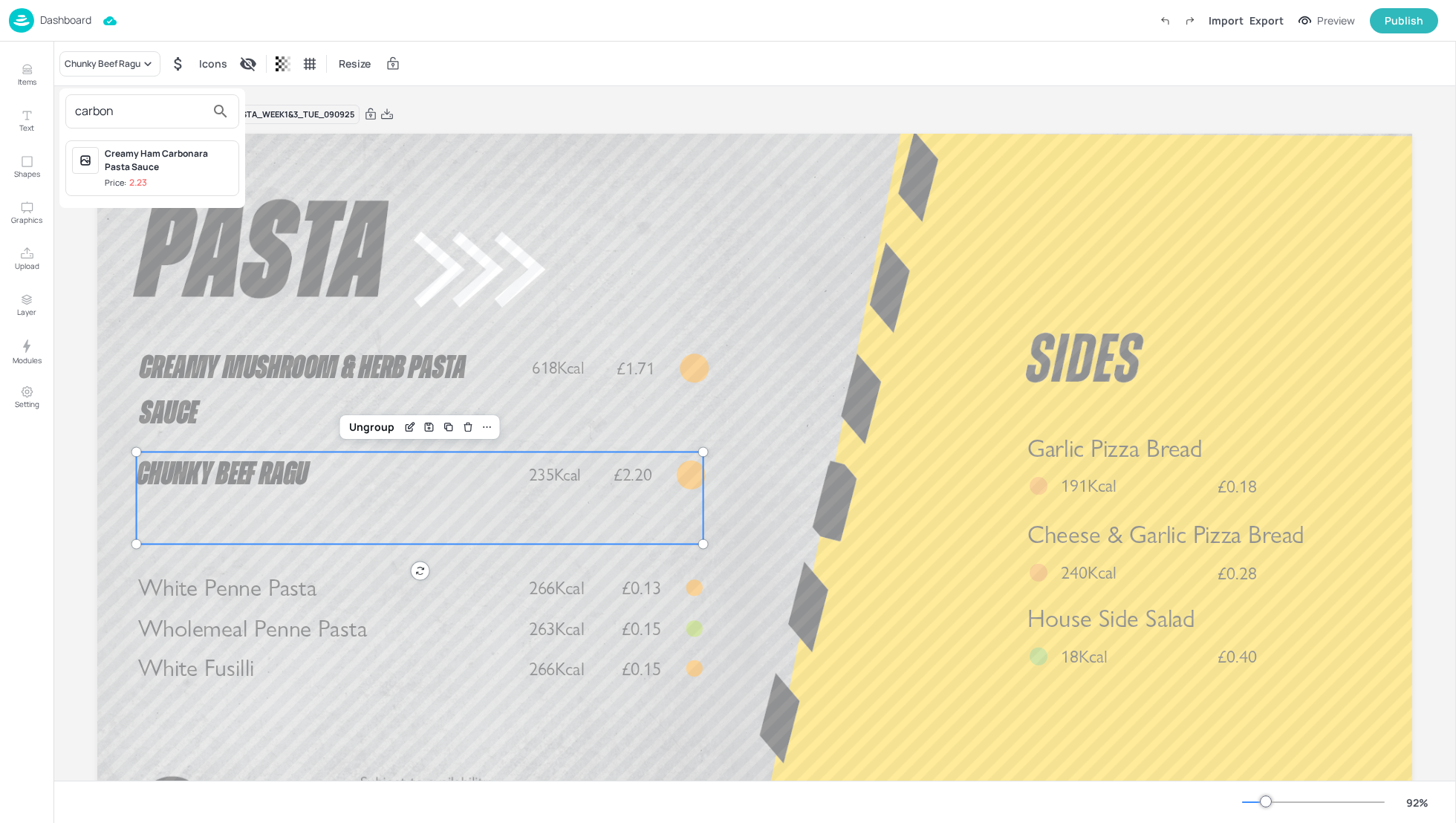
type input "carbon"
click at [128, 162] on div "Creamy Ham Carbonara Pasta Sauce" at bounding box center [169, 161] width 128 height 27
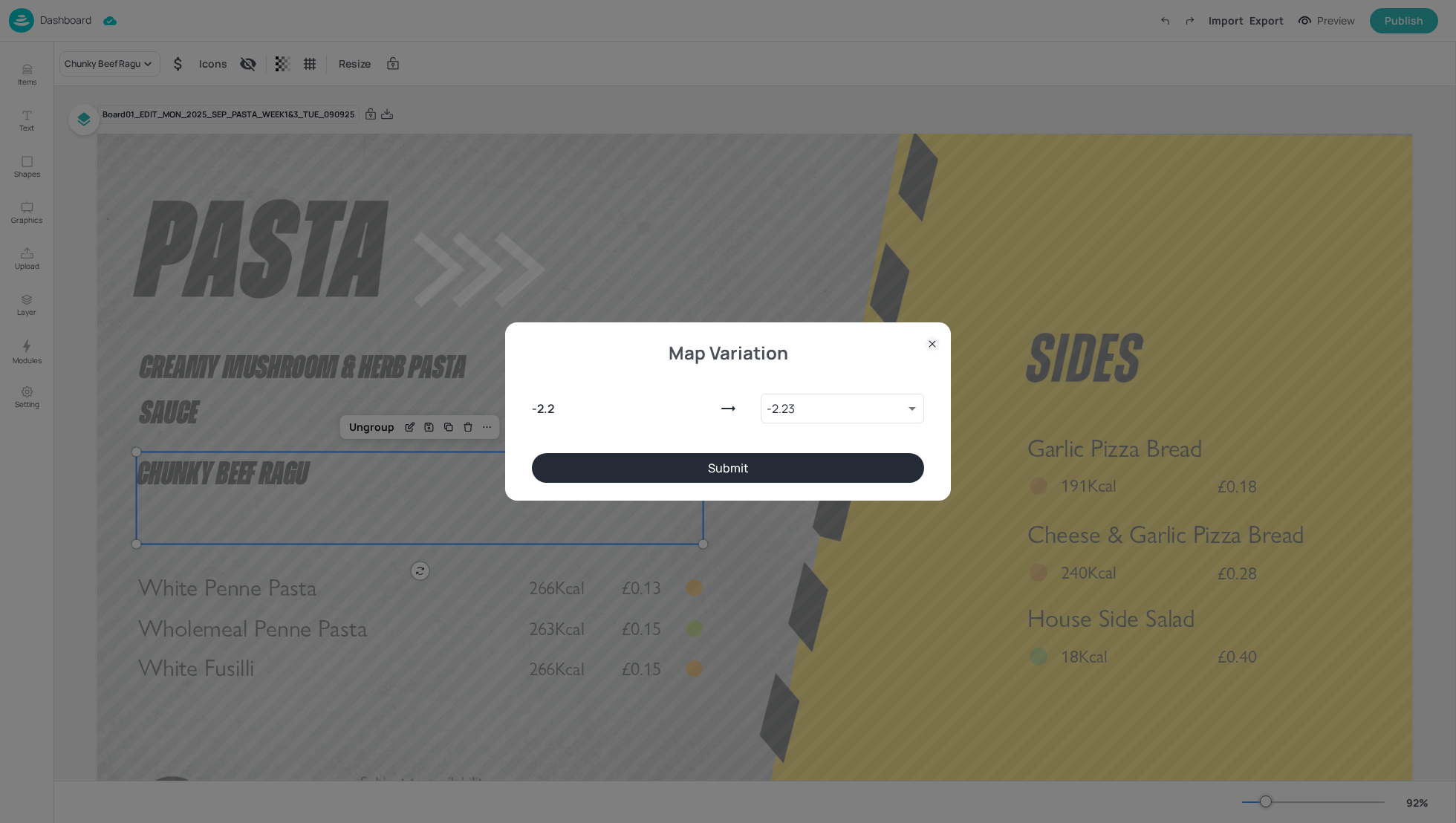
click at [706, 474] on button "Submit" at bounding box center [728, 467] width 393 height 30
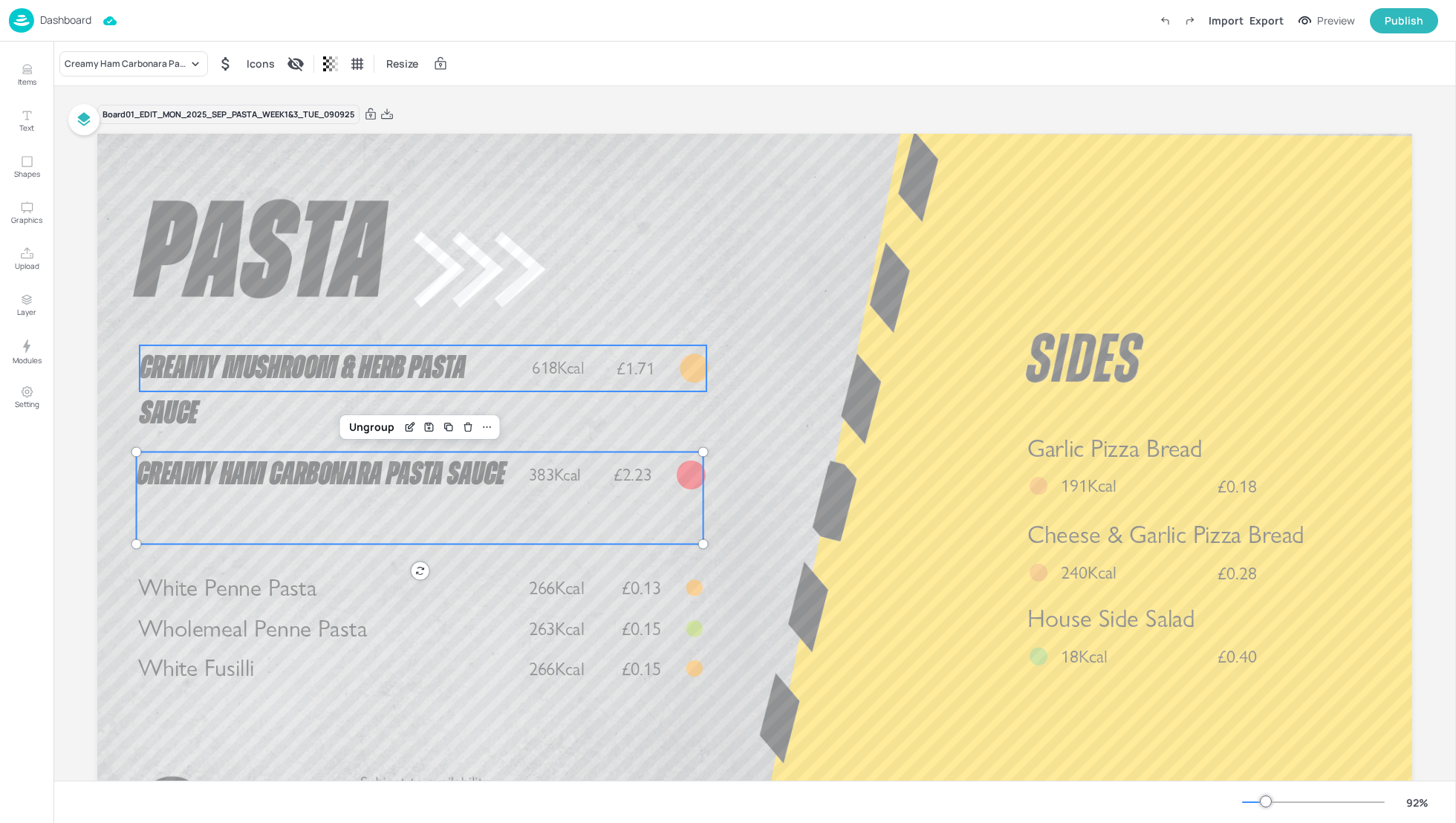
click at [277, 365] on span "Creamy Mushroom & Herb Pasta Sauce" at bounding box center [302, 391] width 326 height 79
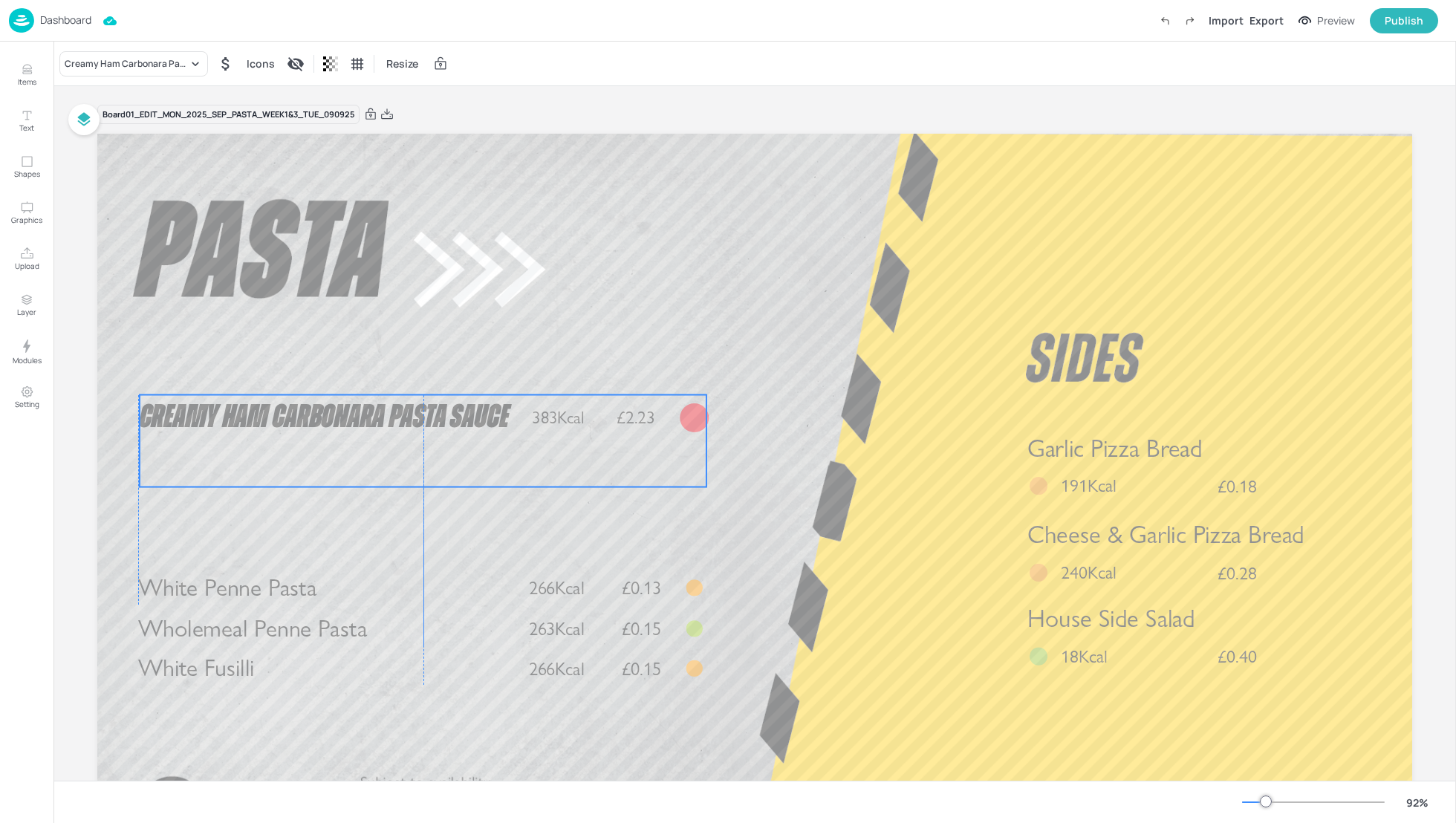
drag, startPoint x: 289, startPoint y: 458, endPoint x: 290, endPoint y: 402, distance: 56.0
click at [290, 402] on span "Creamy Ham Carbonara Pasta Sauce" at bounding box center [323, 418] width 368 height 32
click at [486, 410] on span "Creamy Ham Carbonara Pasta Sauce" at bounding box center [325, 418] width 368 height 32
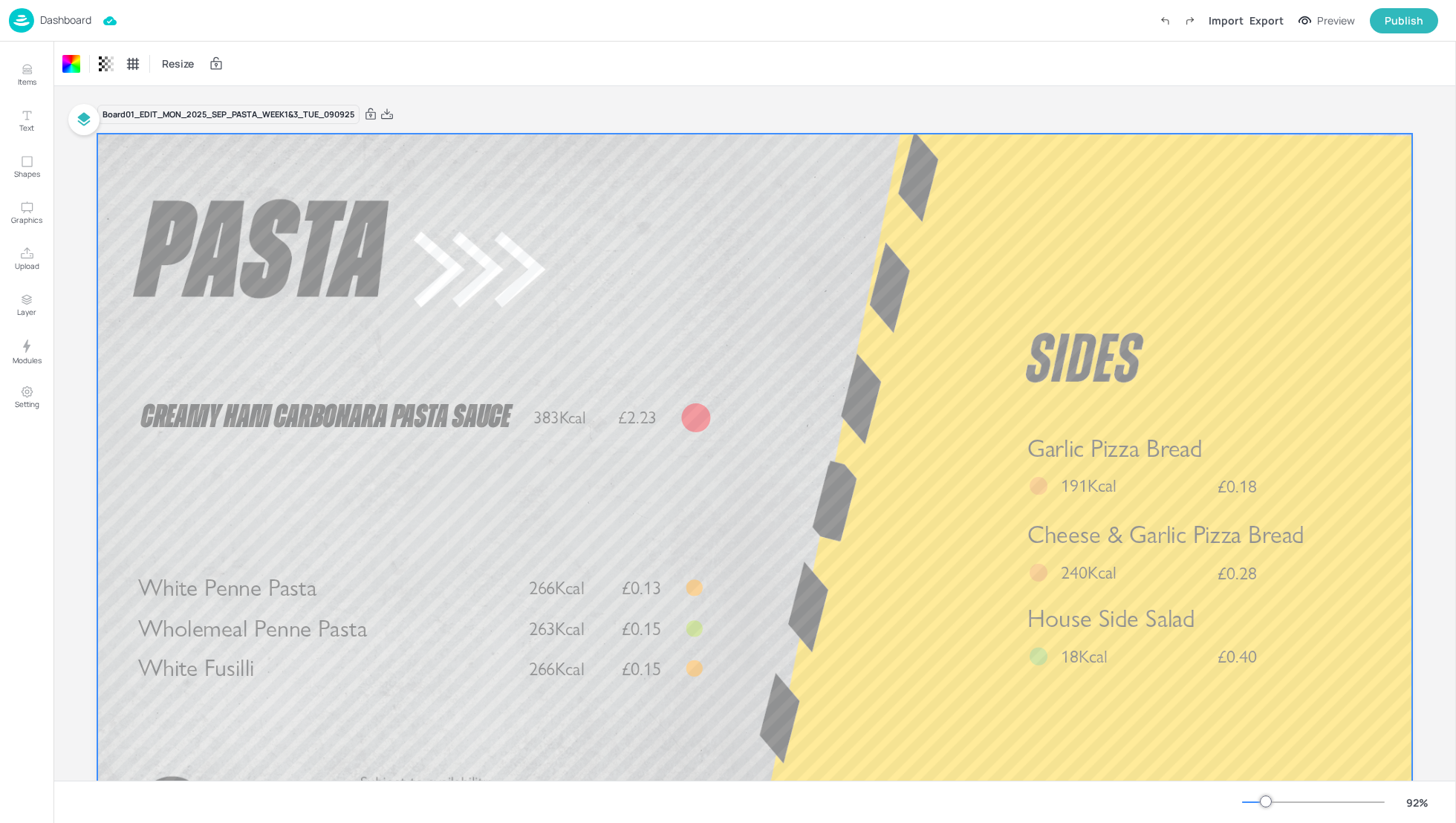
click at [897, 474] on div at bounding box center [754, 504] width 1315 height 740
click at [1276, 18] on div "Export" at bounding box center [1266, 20] width 34 height 15
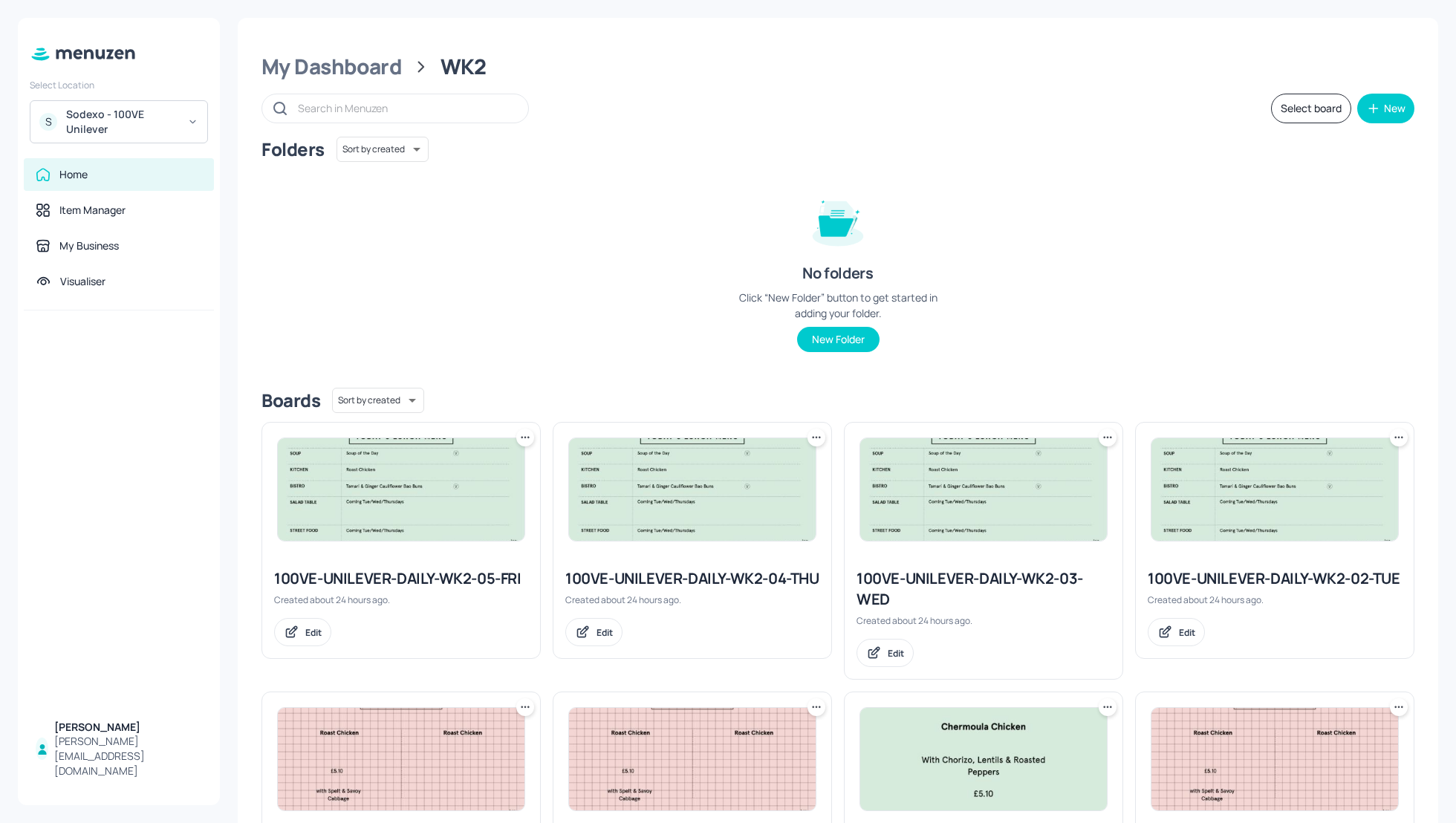
click at [1176, 246] on div "Folders Sort by created id ​ No folders Click “New Folder” button to get starte…" at bounding box center [837, 256] width 1152 height 239
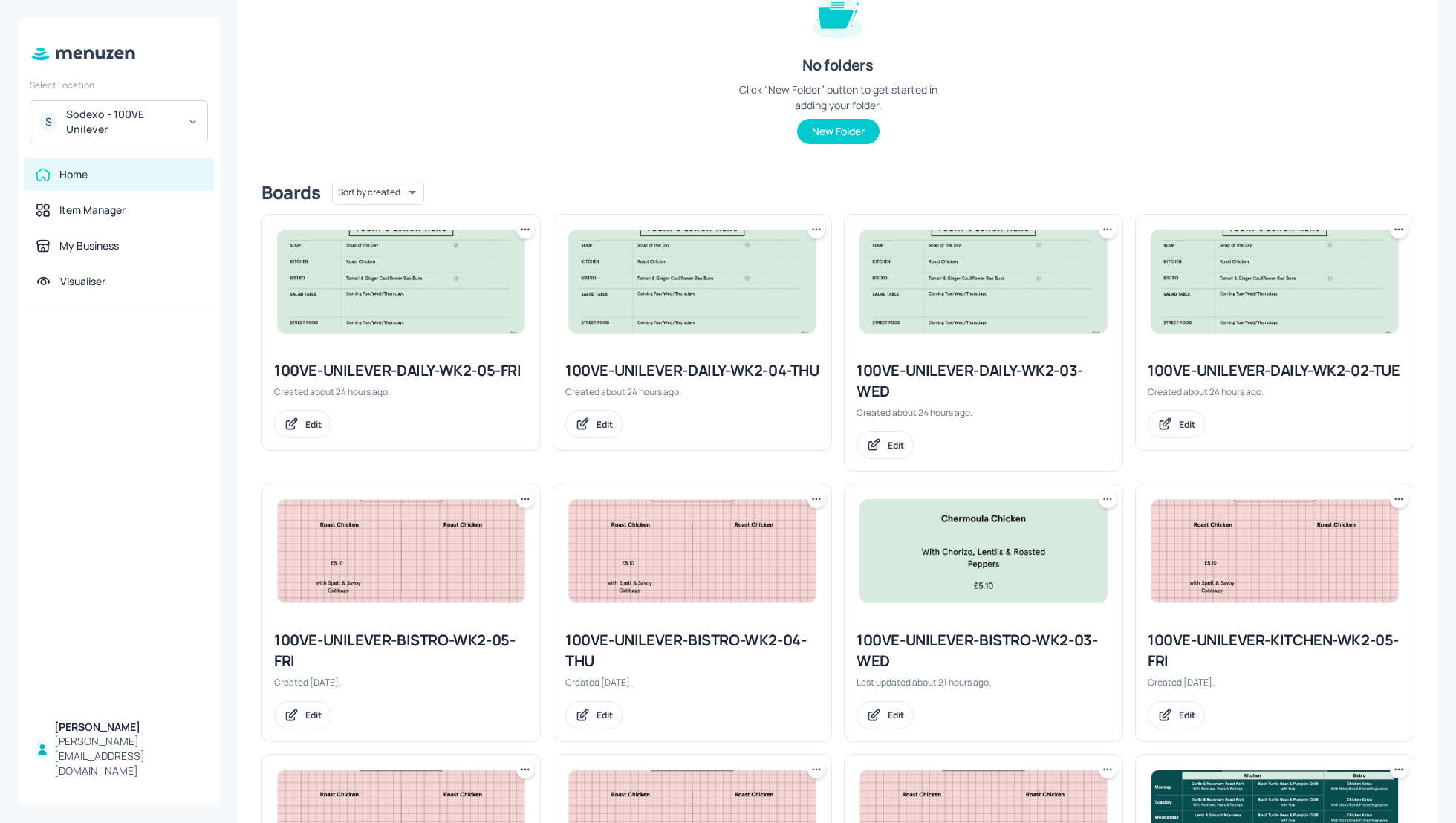
scroll to position [277, 0]
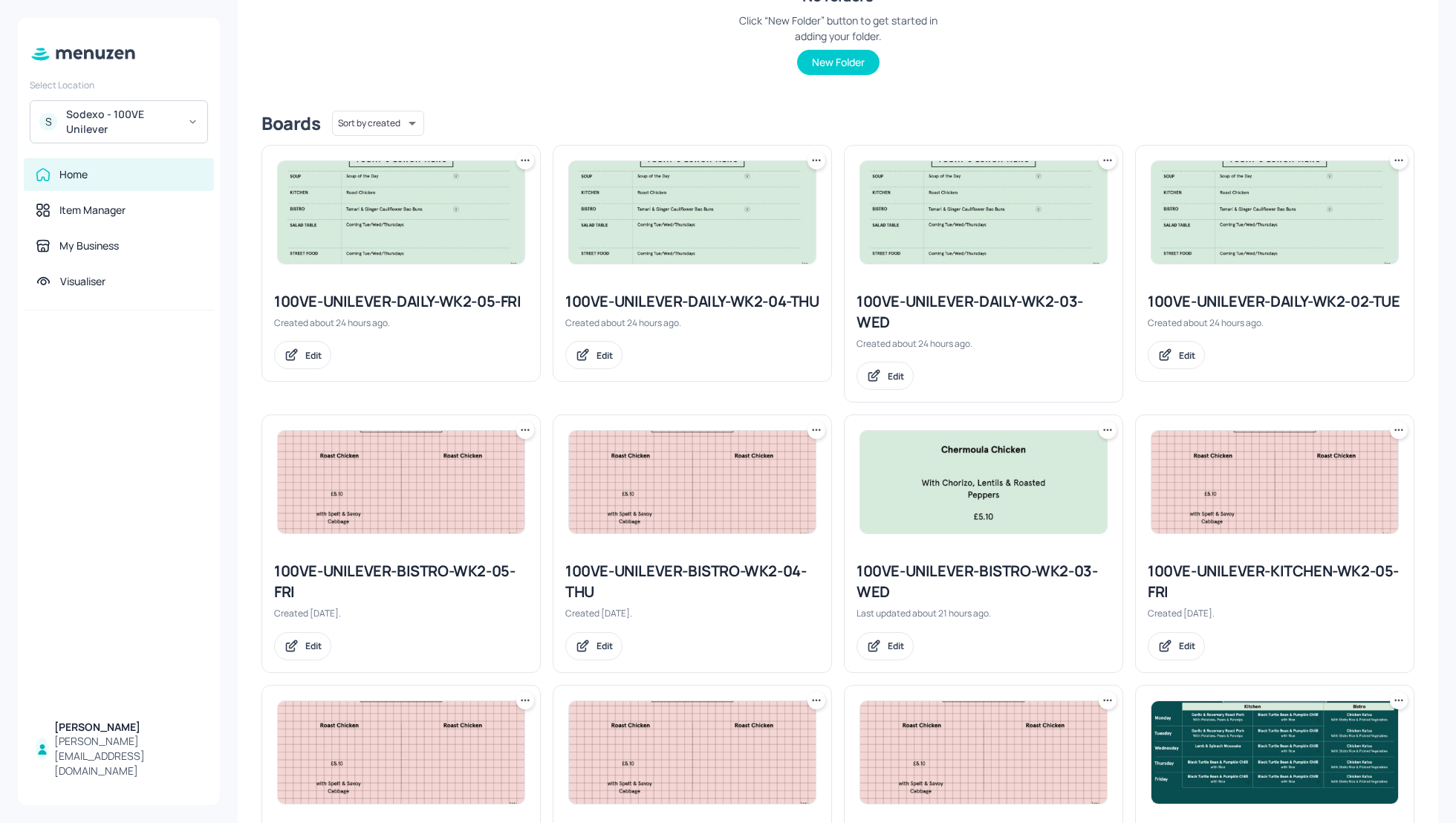
click at [1281, 304] on div "100VE-UNILEVER-DAILY-WK2-02-TUE" at bounding box center [1275, 301] width 254 height 21
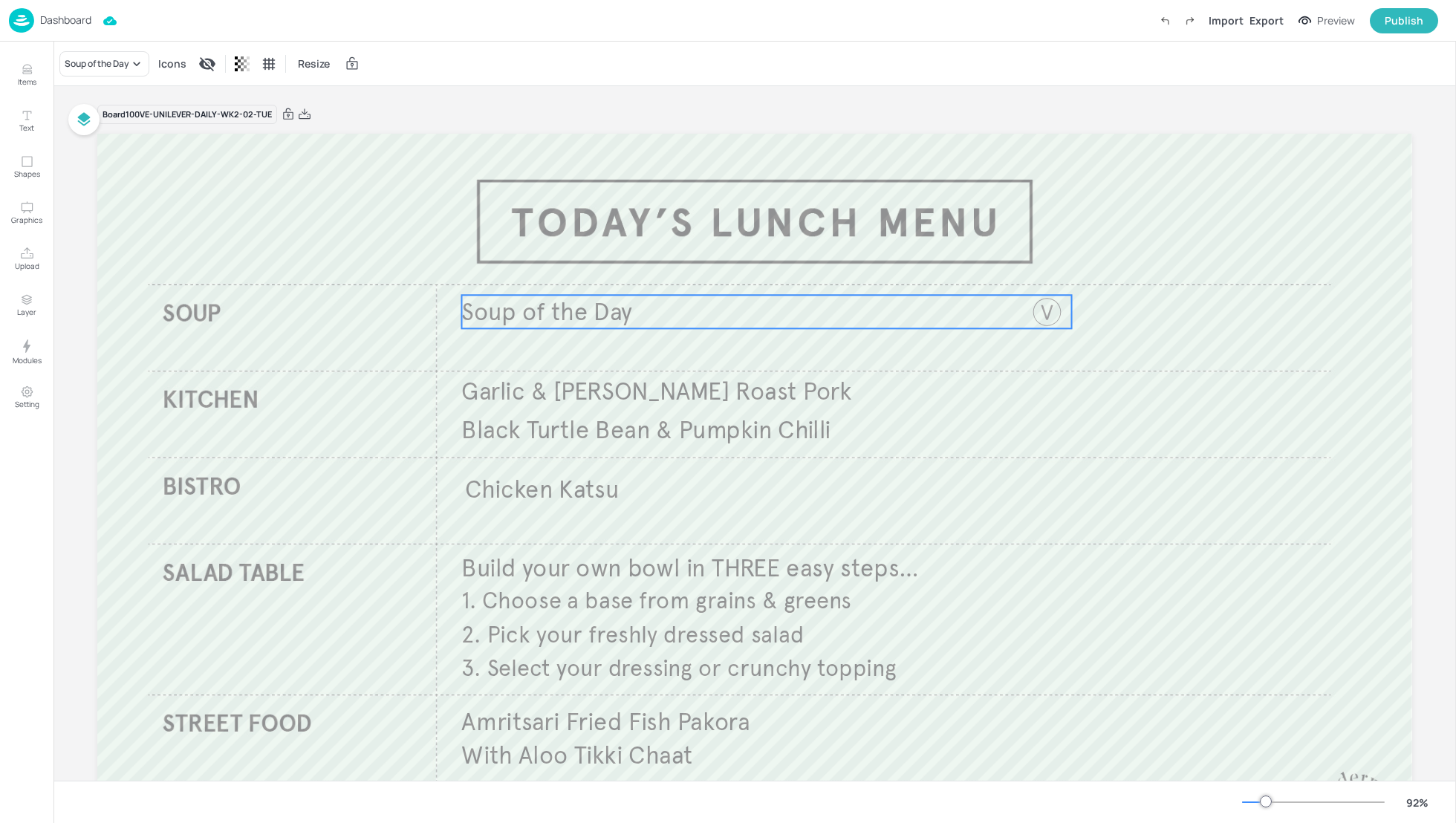
click at [641, 314] on p "Soup of the Day" at bounding box center [740, 311] width 560 height 33
click at [753, 270] on icon "Edit Item" at bounding box center [756, 270] width 13 height 12
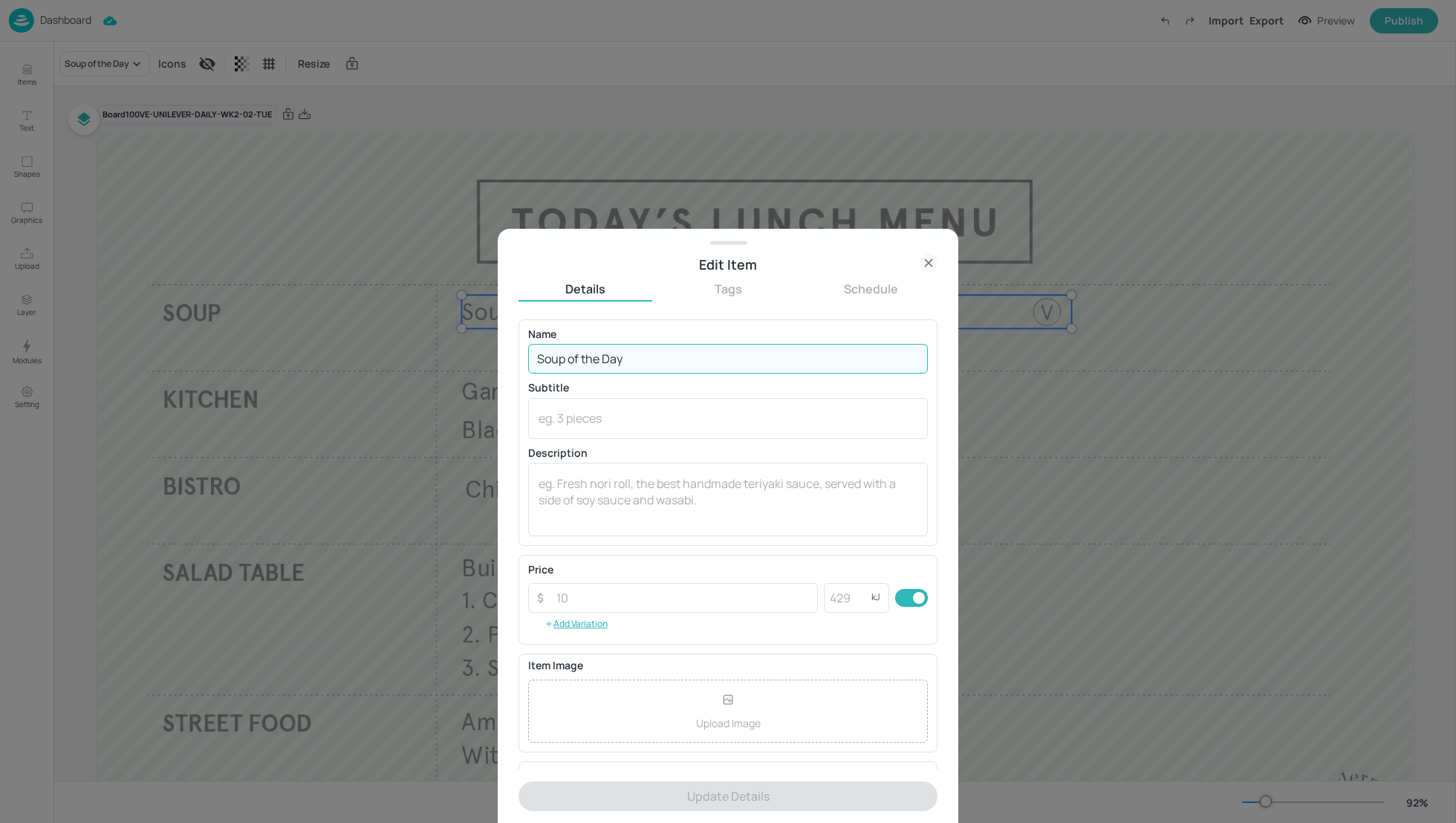
drag, startPoint x: 633, startPoint y: 358, endPoint x: 493, endPoint y: 358, distance: 140.0
click at [492, 358] on div "Edit Item Details Tags Schedule Name Soup of the Day ​ Subtitle x ​ Description…" at bounding box center [728, 412] width 1456 height 823
click at [1455, 358] on div "Edit Item Details Tags Schedule Name Soup of the Day ​ Subtitle x ​ Description…" at bounding box center [728, 412] width 1456 height 823
click at [582, 364] on input "Soup of the Day" at bounding box center [728, 358] width 400 height 30
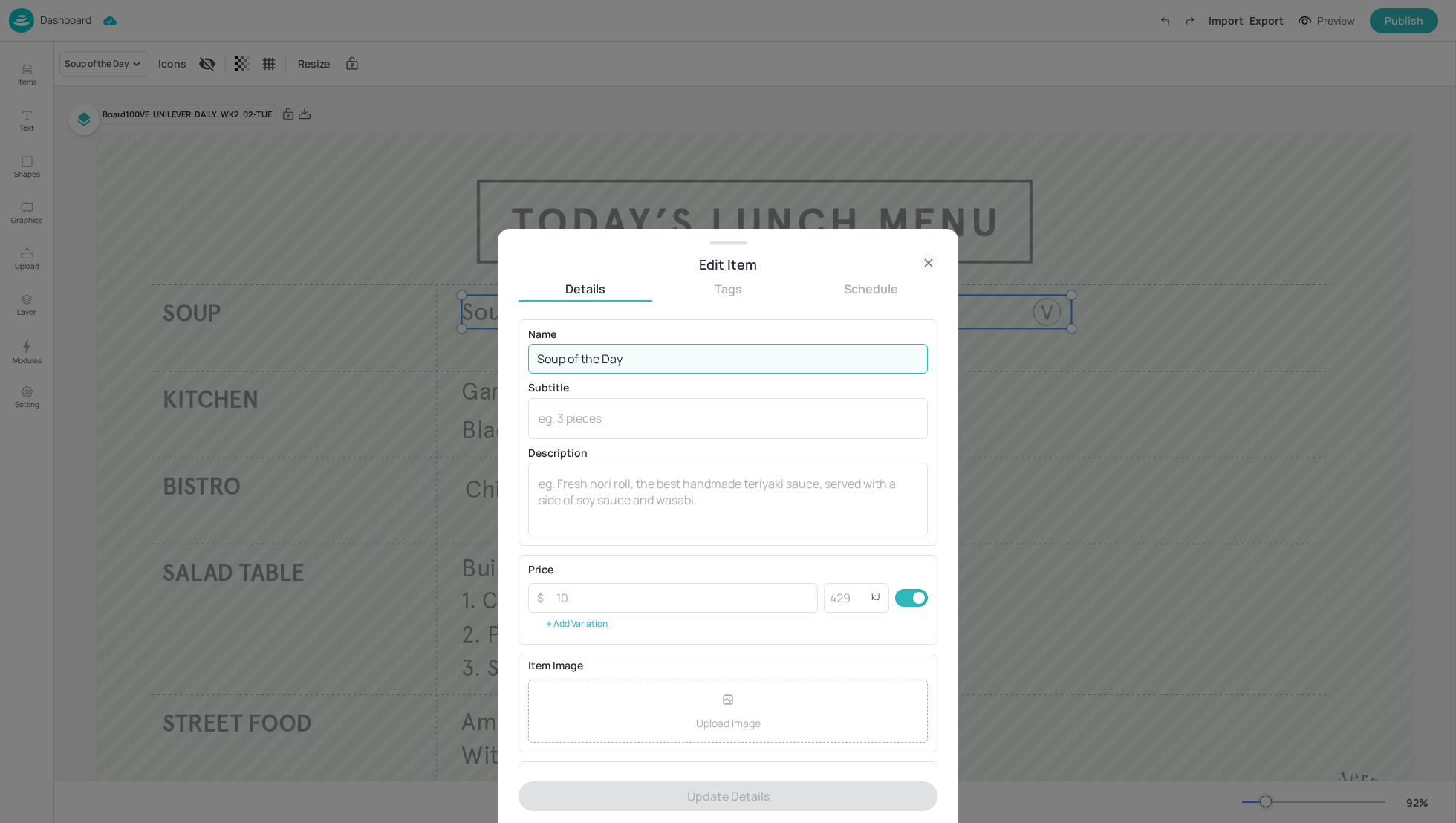
click at [582, 364] on input "Soup of the Day" at bounding box center [728, 358] width 400 height 30
paste input "[PERSON_NAME] Carrots & Coriander"
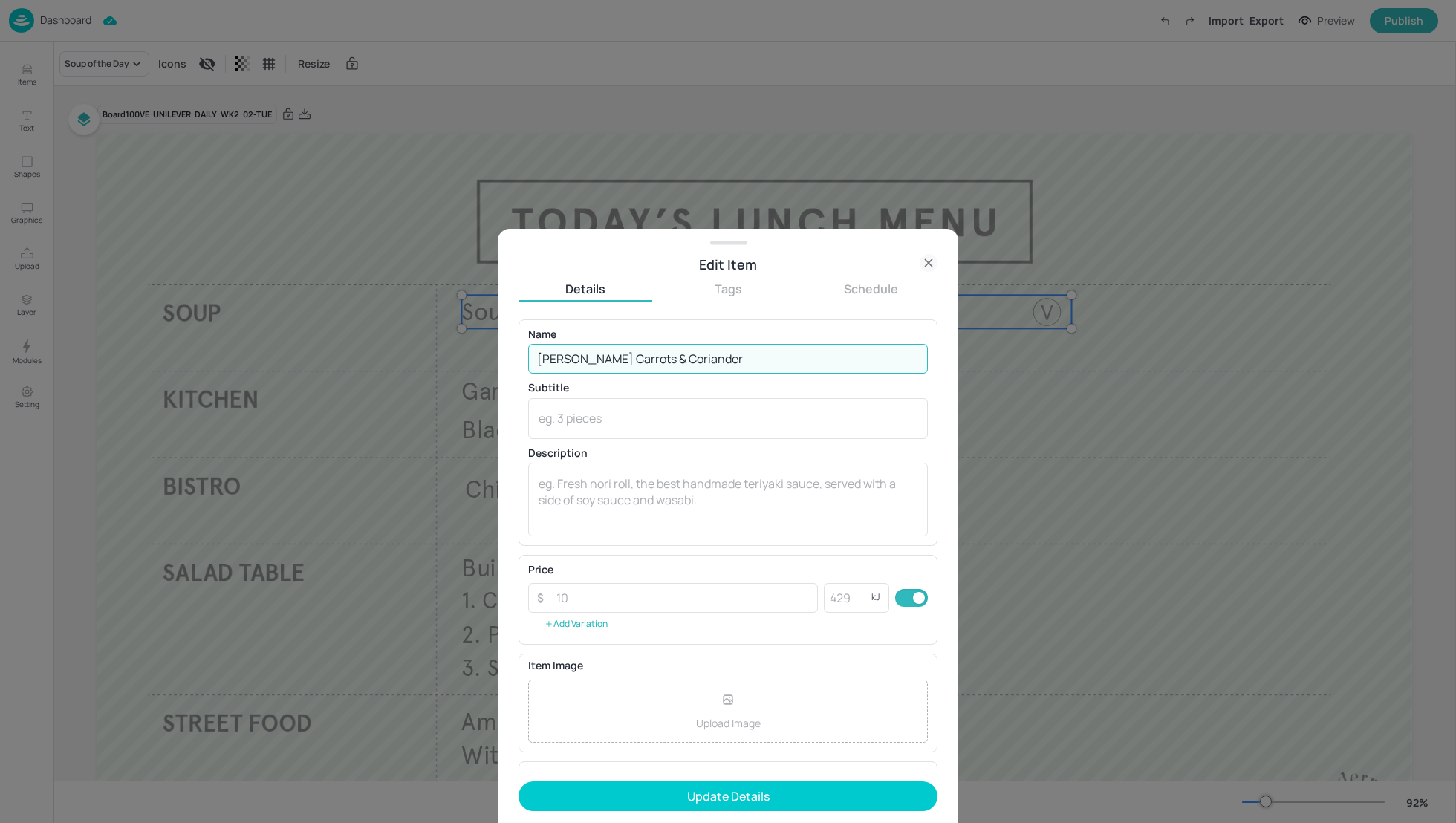
type input "[PERSON_NAME] Carrots & Coriander"
click at [1261, 201] on div at bounding box center [728, 412] width 1456 height 823
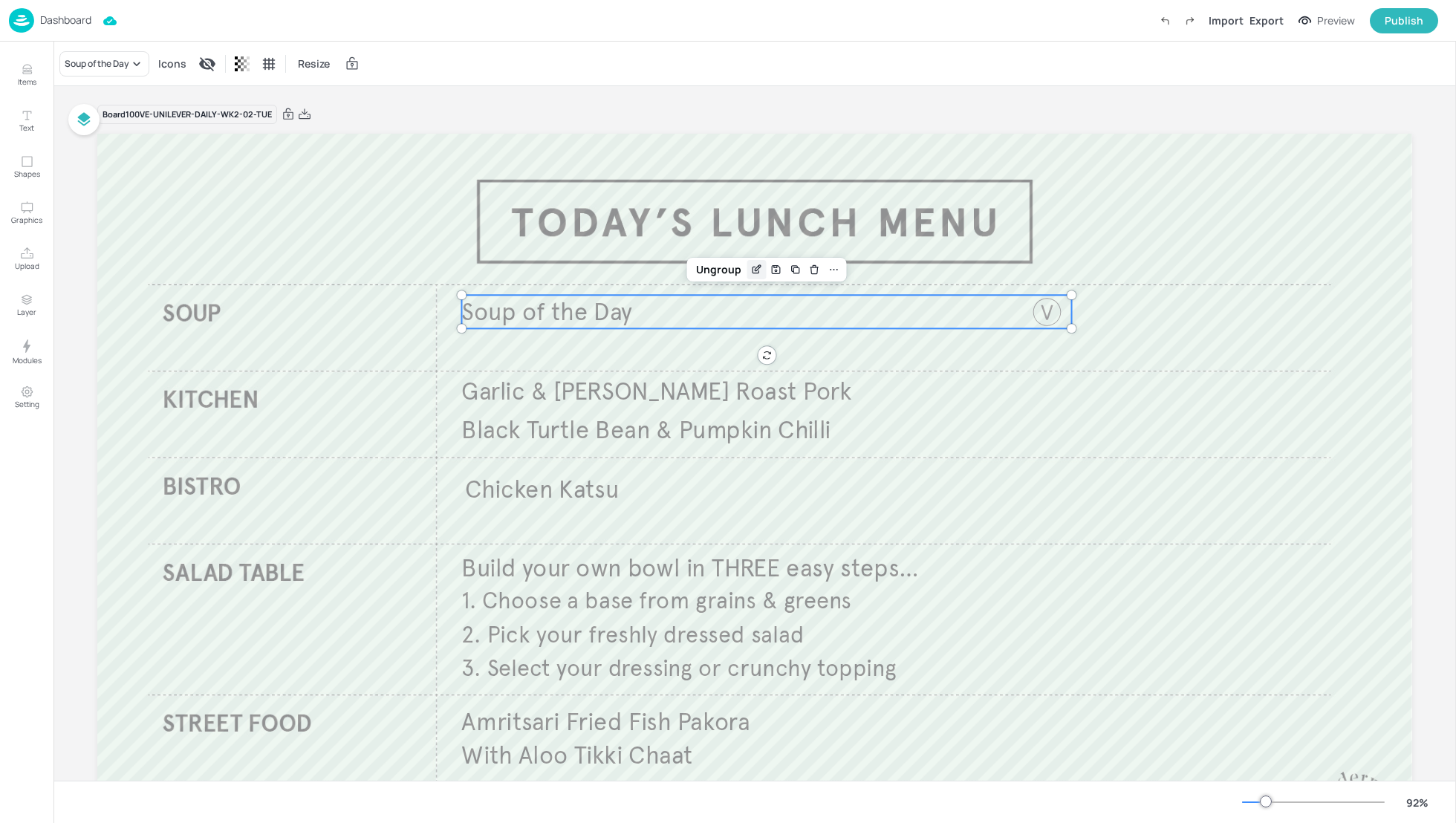
click at [750, 270] on icon "Edit Item" at bounding box center [756, 270] width 13 height 12
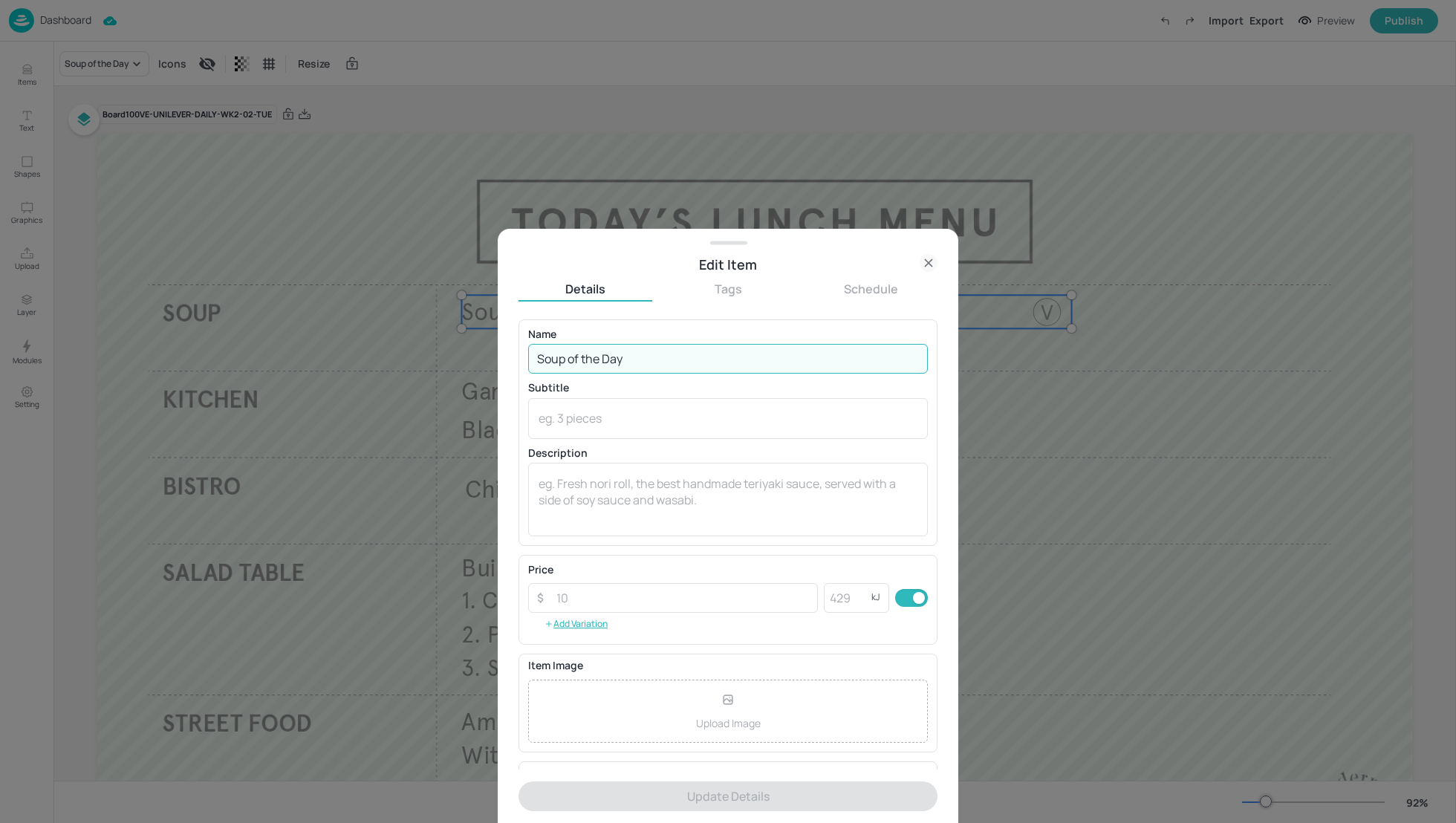
click at [596, 358] on input "Soup of the Day" at bounding box center [728, 358] width 400 height 30
paste input "[PERSON_NAME] Carrots & Coriander"
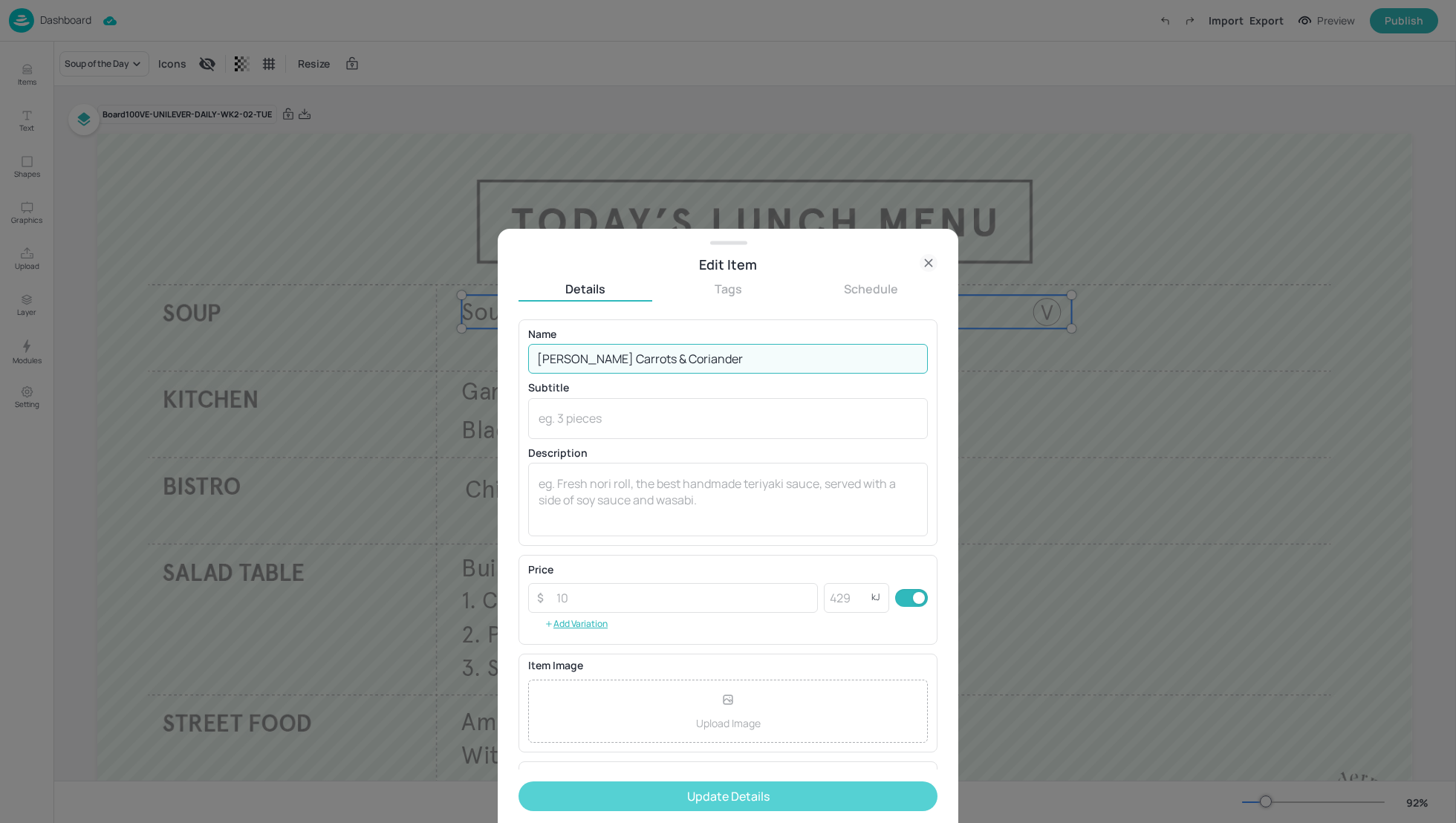
type input "[PERSON_NAME] Carrots & Coriander"
click at [720, 796] on button "Update Details" at bounding box center [728, 796] width 419 height 30
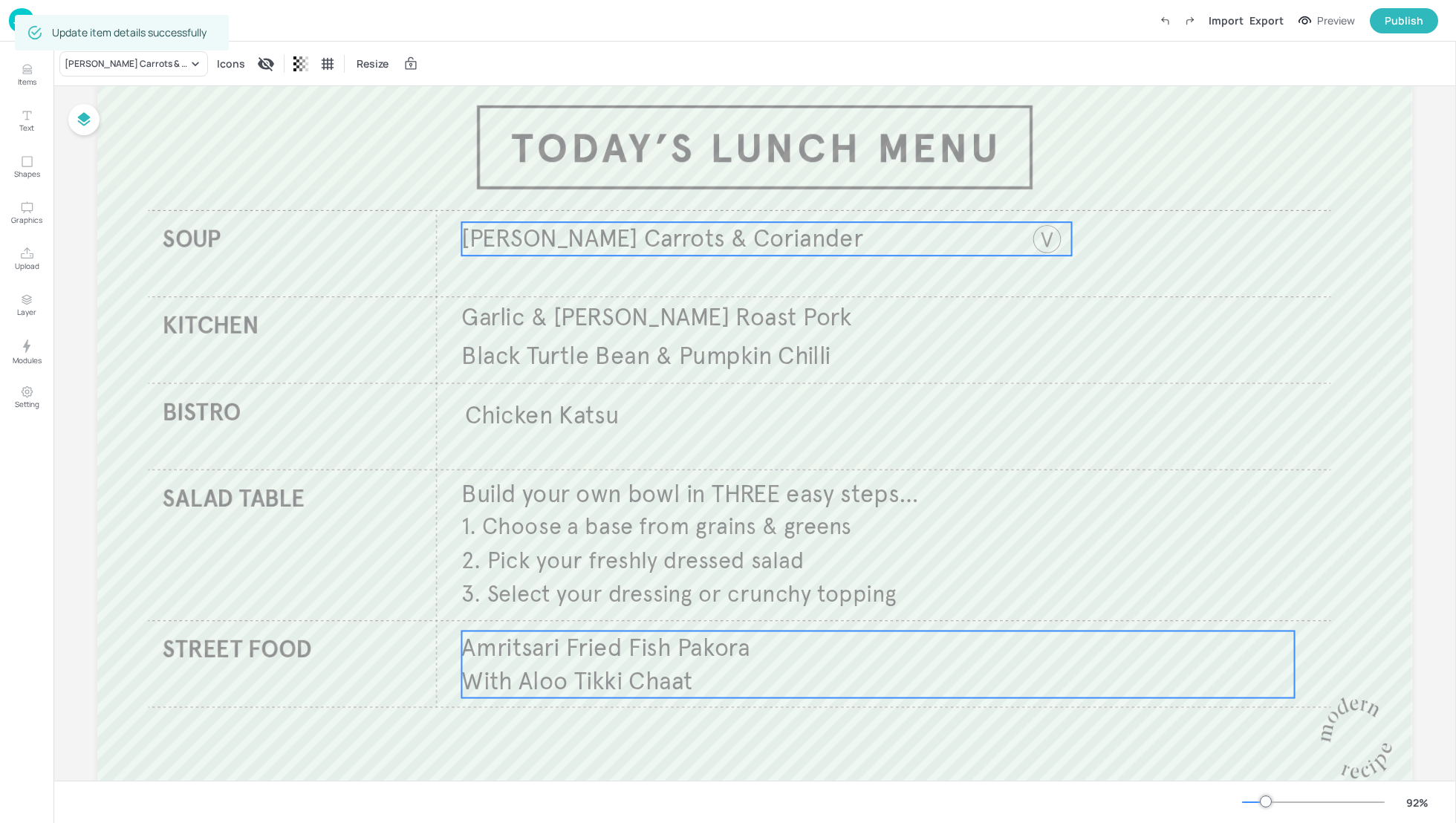
scroll to position [79, 0]
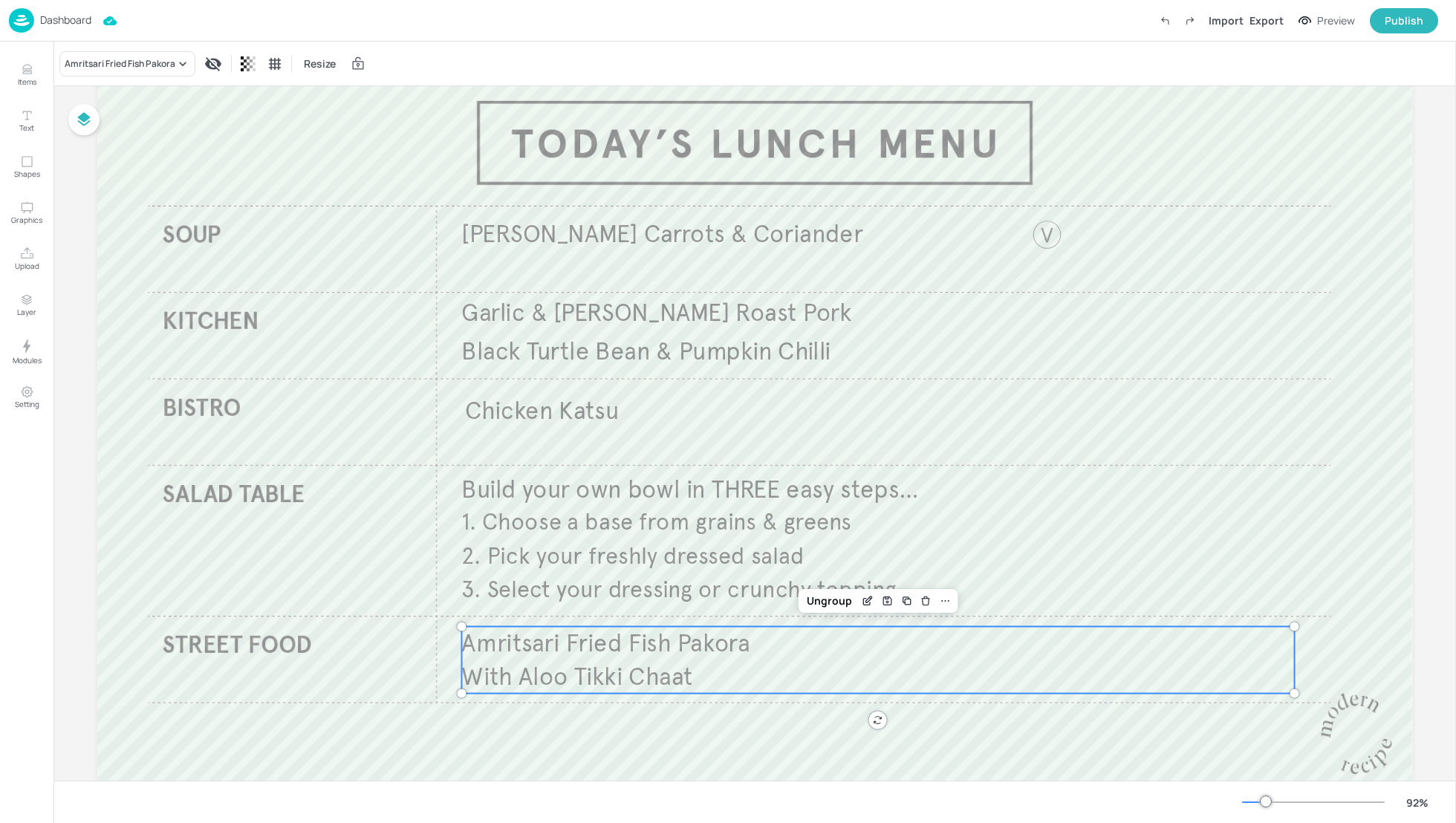
click at [680, 650] on span "Amritsari Fried Fish Pakora" at bounding box center [604, 643] width 288 height 31
click at [861, 598] on icon "Edit Item" at bounding box center [868, 600] width 13 height 12
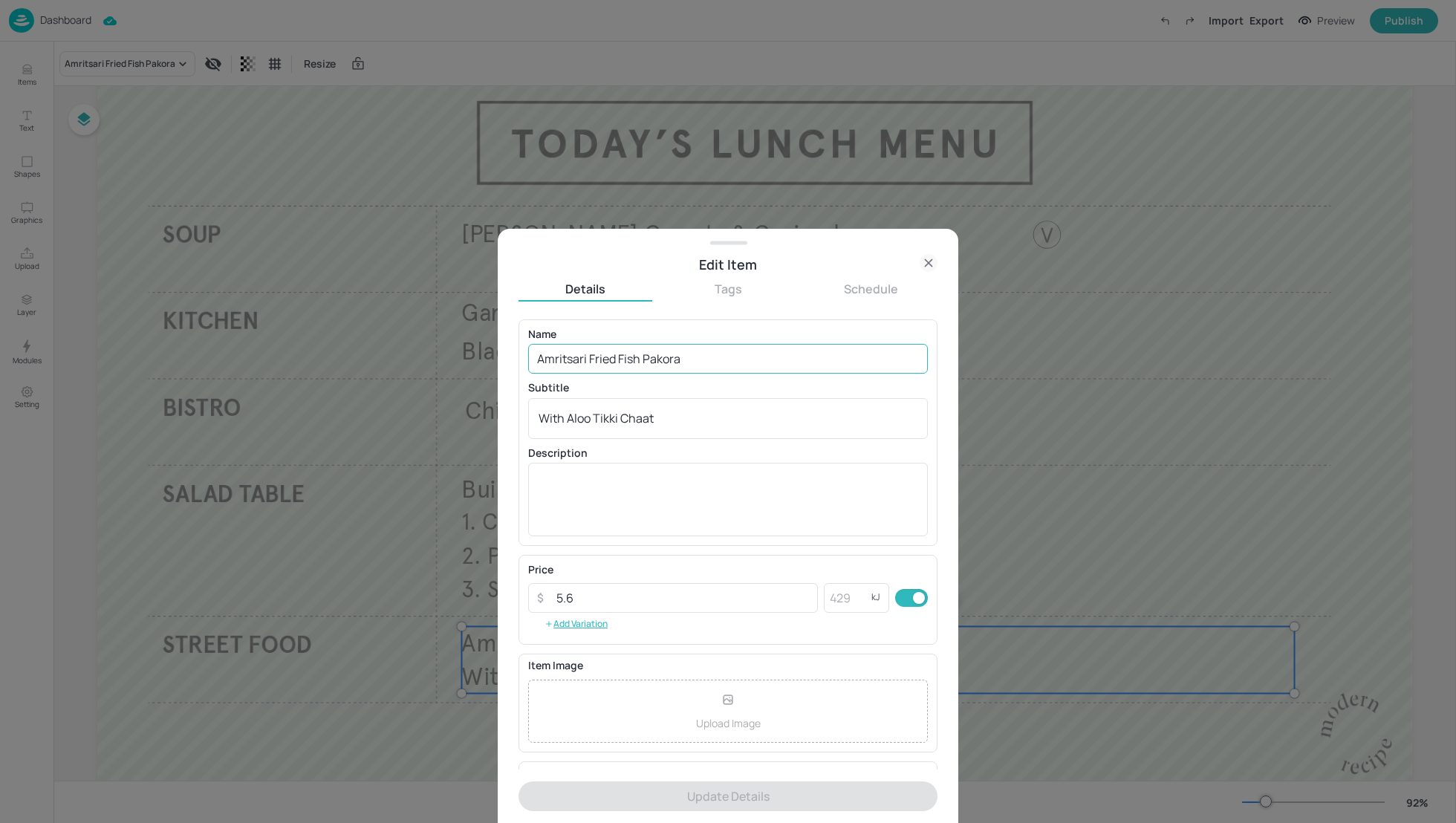
click at [604, 355] on input "Amritsari Fried Fish Pakora" at bounding box center [728, 358] width 400 height 30
paste input "ish [PERSON_NAME]"
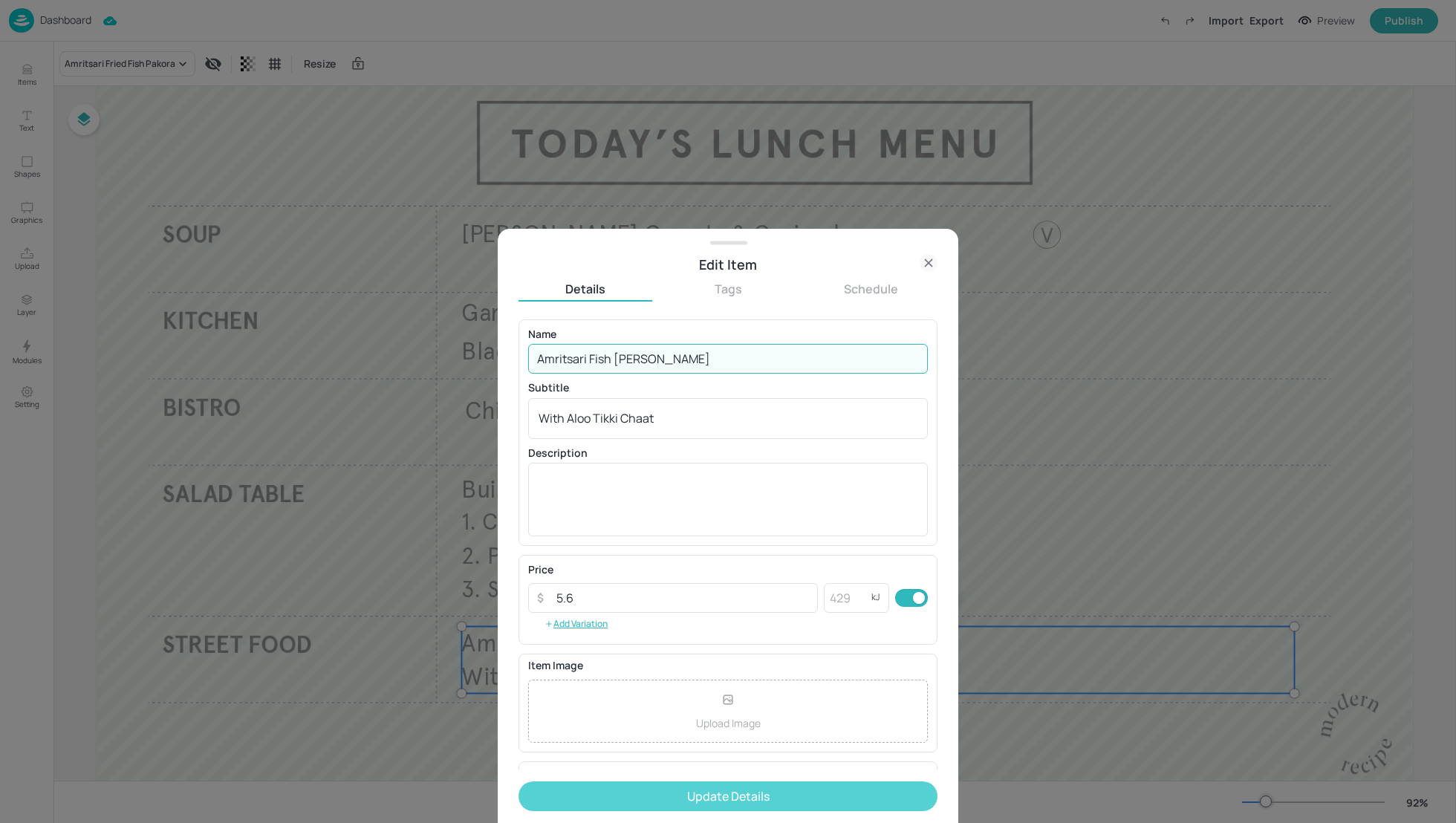
type input "Amritsari Fish [PERSON_NAME]"
click at [772, 801] on button "Update Details" at bounding box center [728, 796] width 419 height 30
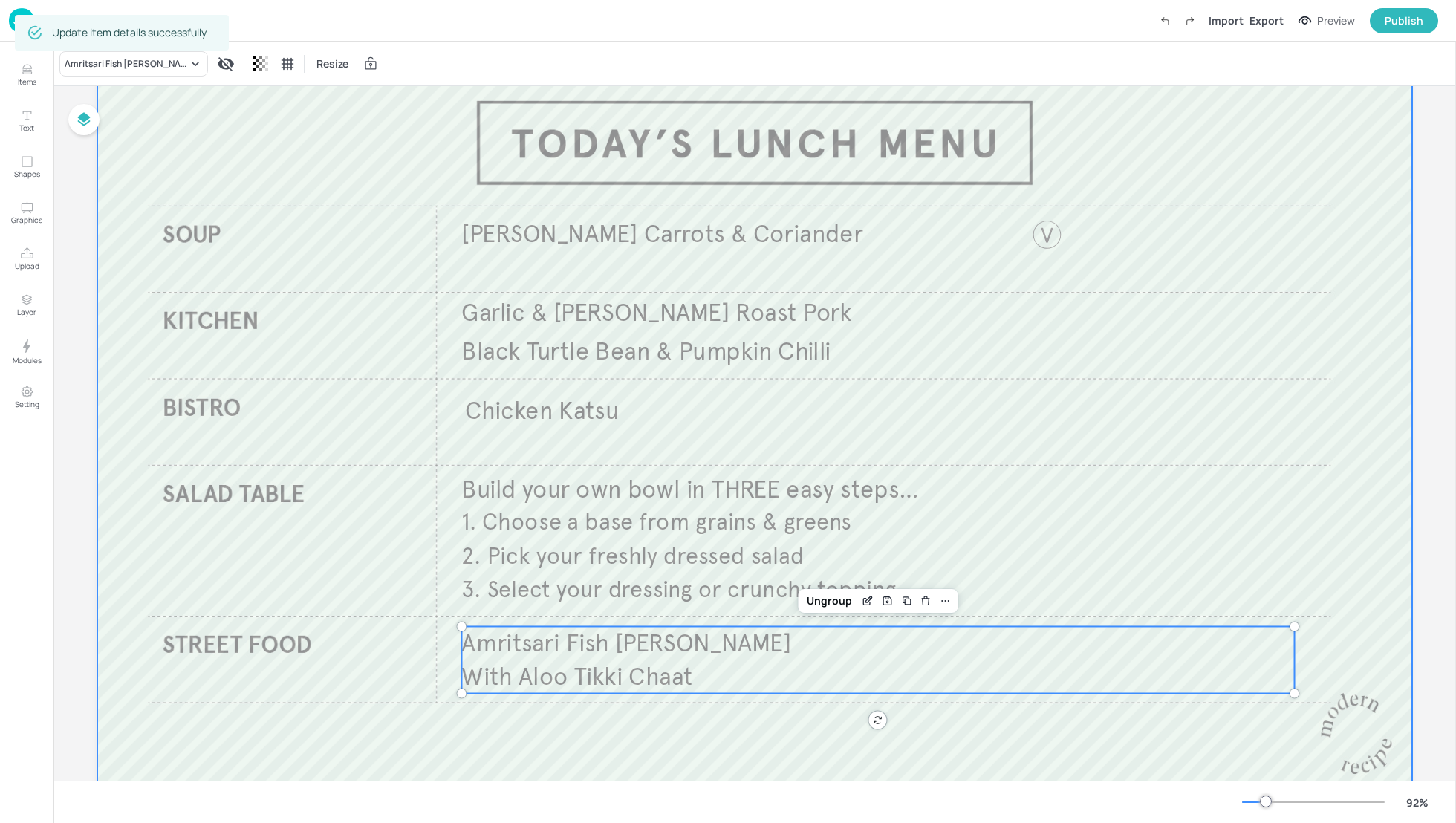
click at [1054, 739] on div at bounding box center [754, 425] width 1315 height 740
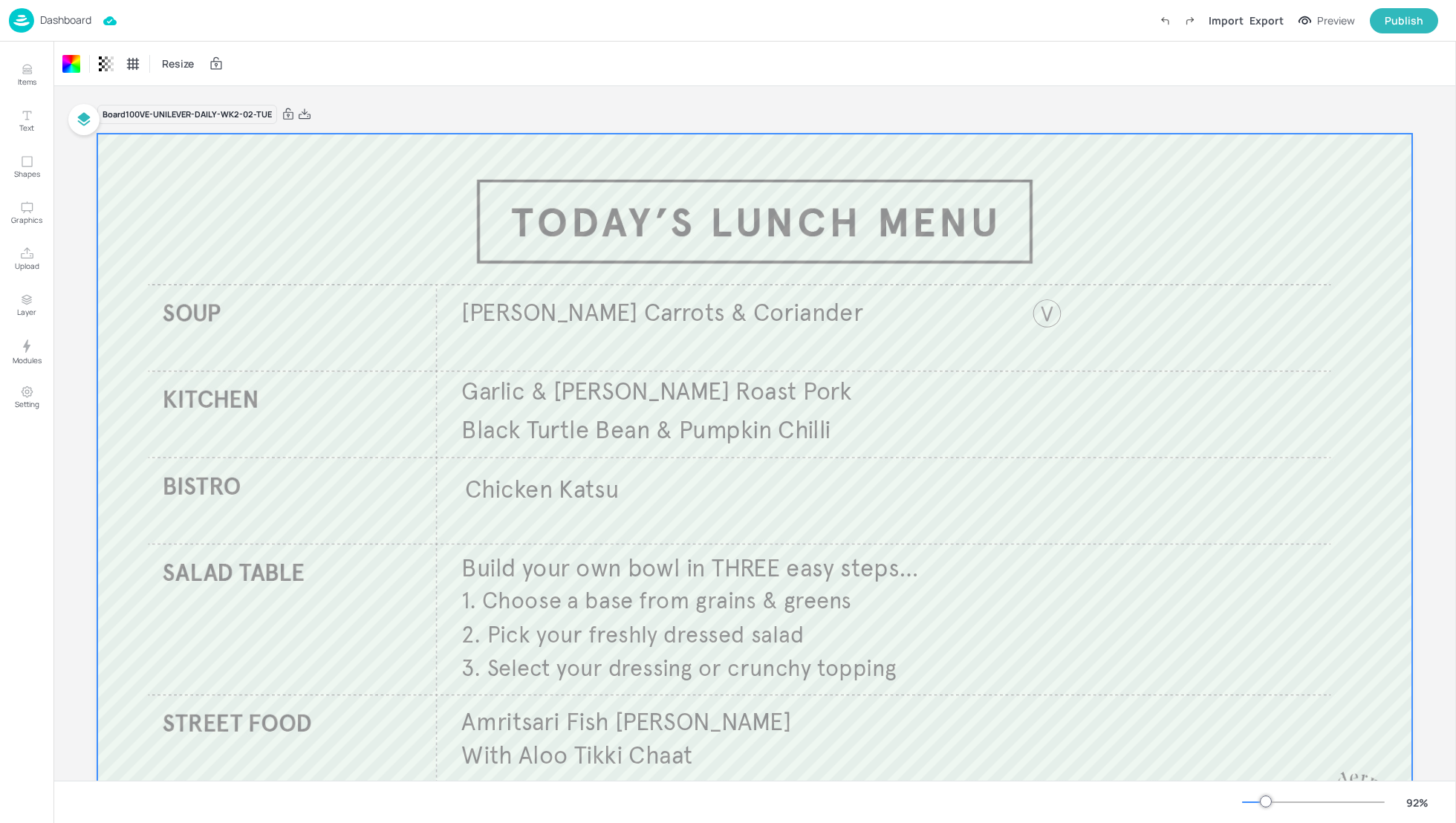
click at [70, 17] on p "Dashboard" at bounding box center [66, 21] width 51 height 11
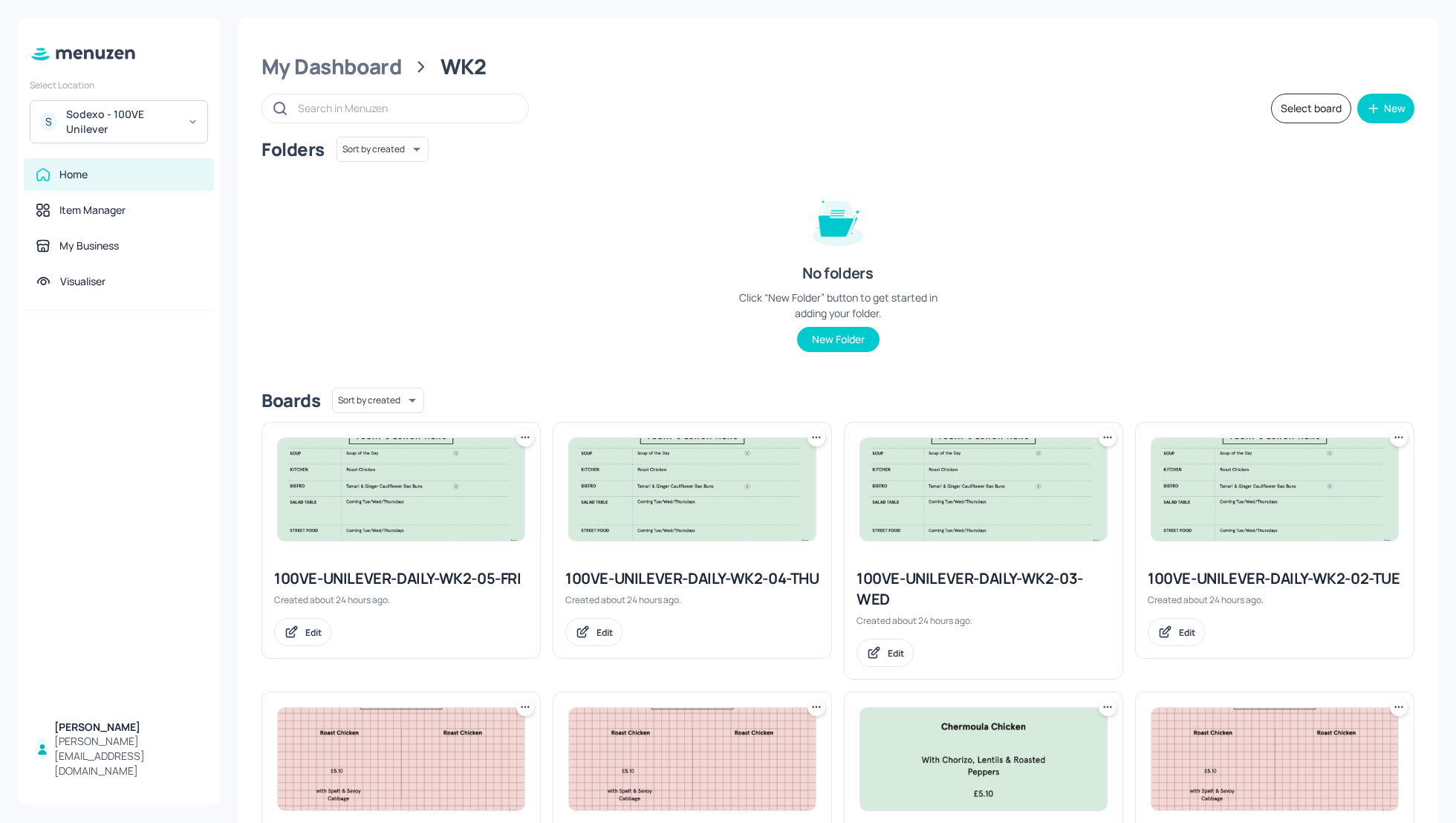
click at [1233, 213] on div "Folders Sort by created id ​ No folders Click “New Folder” button to get starte…" at bounding box center [837, 256] width 1152 height 239
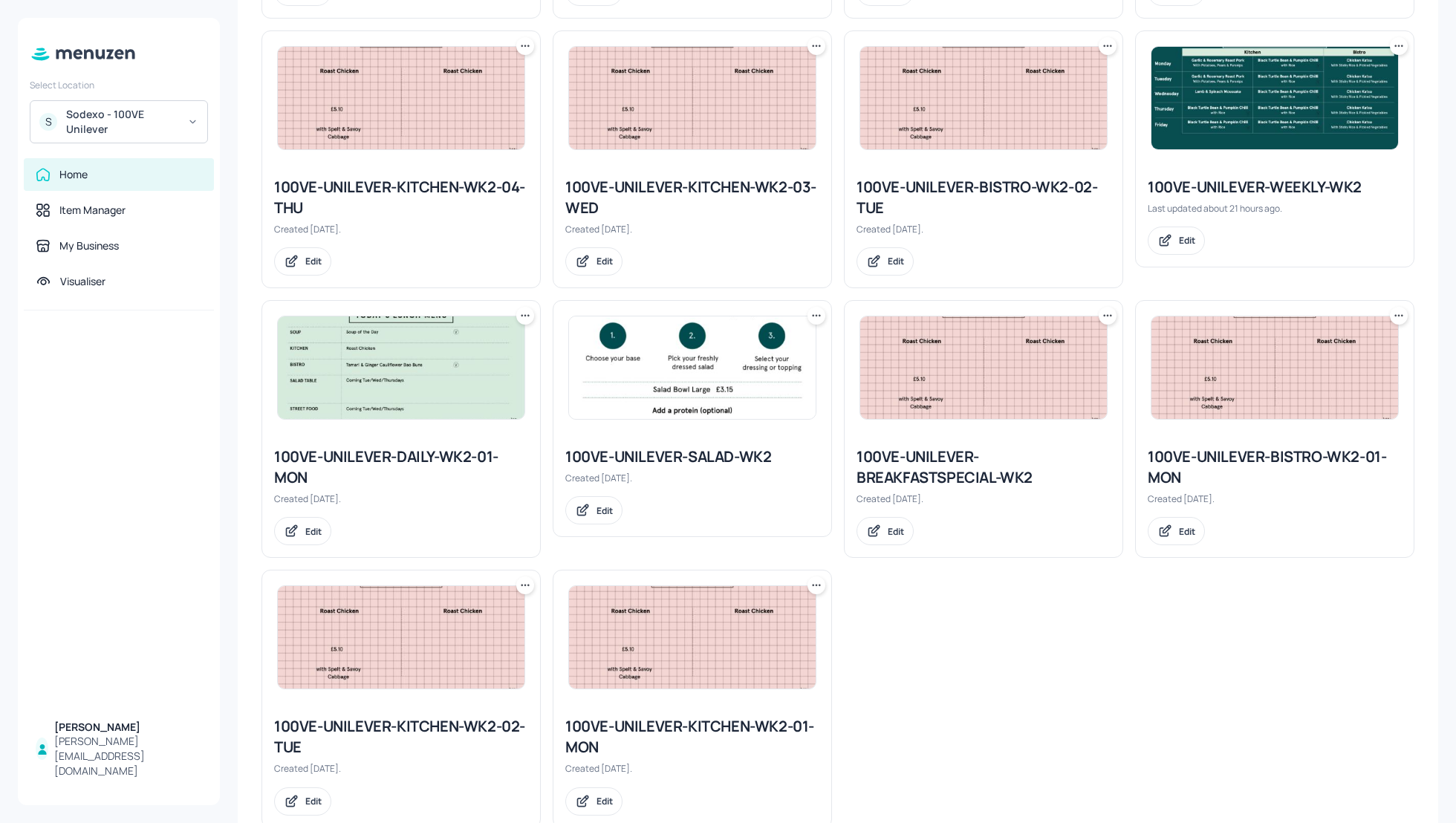
scroll to position [927, 0]
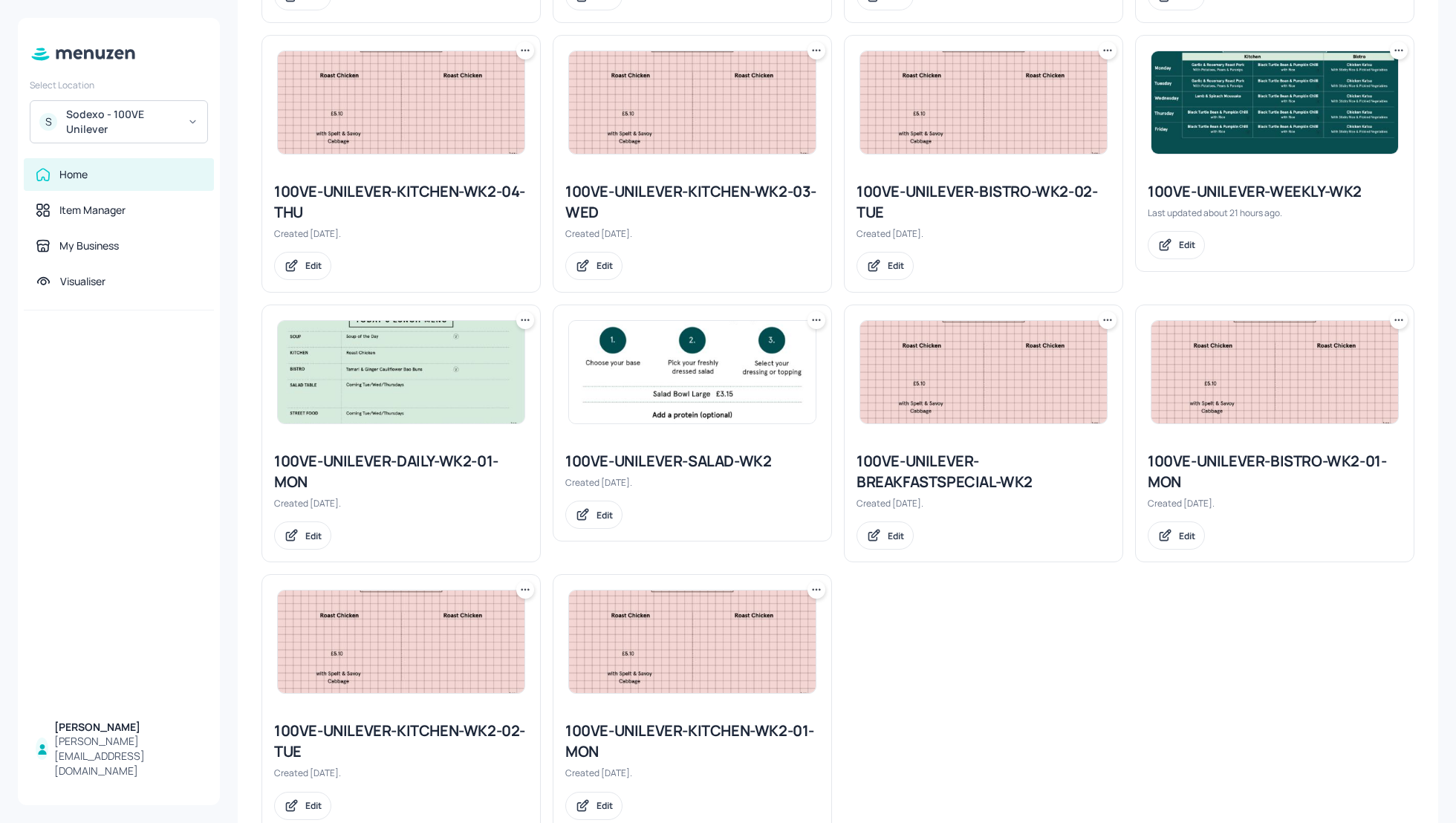
click at [437, 728] on div "100VE-UNILEVER-KITCHEN-WK2-02-TUE" at bounding box center [401, 741] width 254 height 41
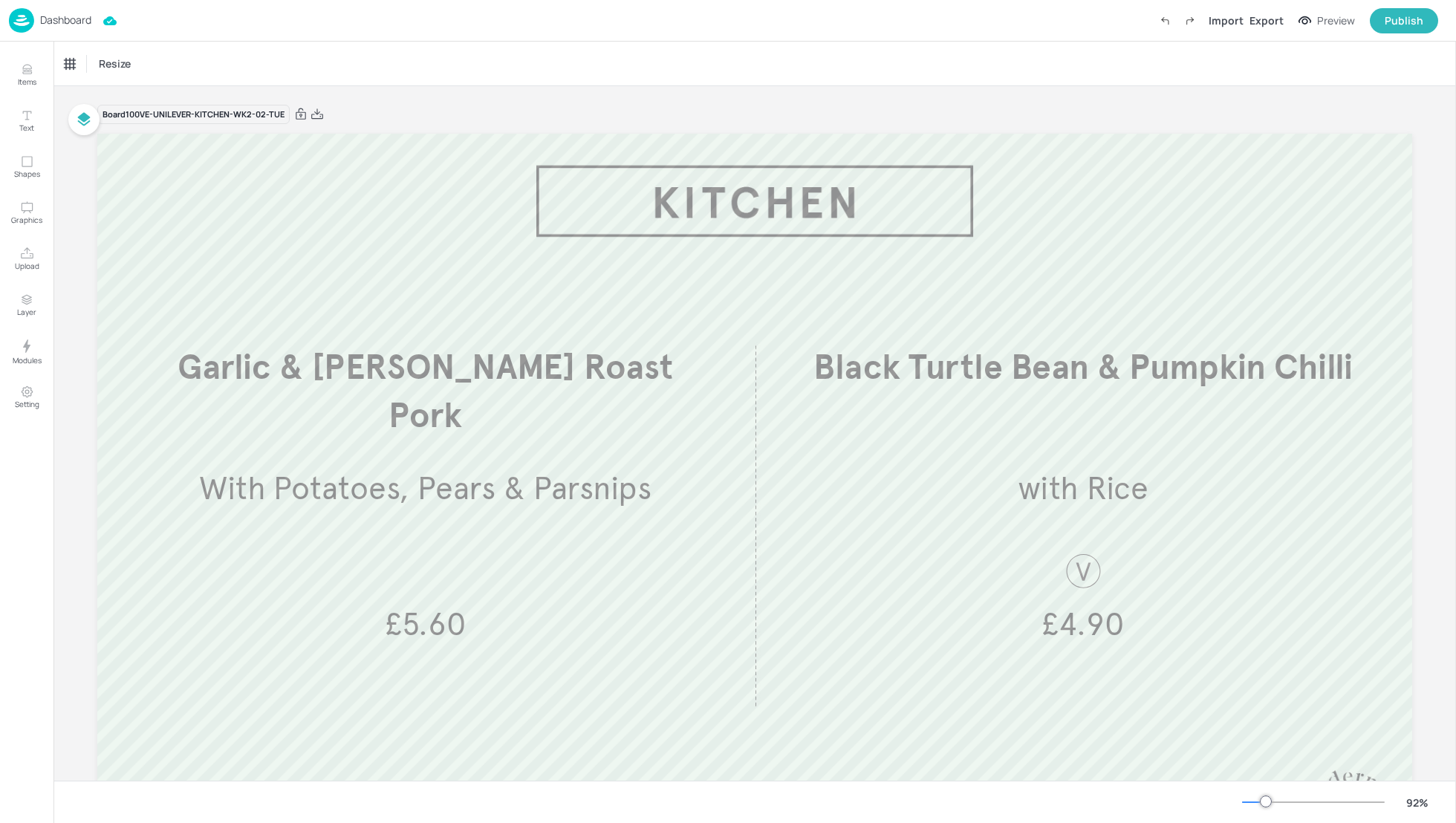
click at [59, 23] on p "Dashboard" at bounding box center [66, 21] width 51 height 11
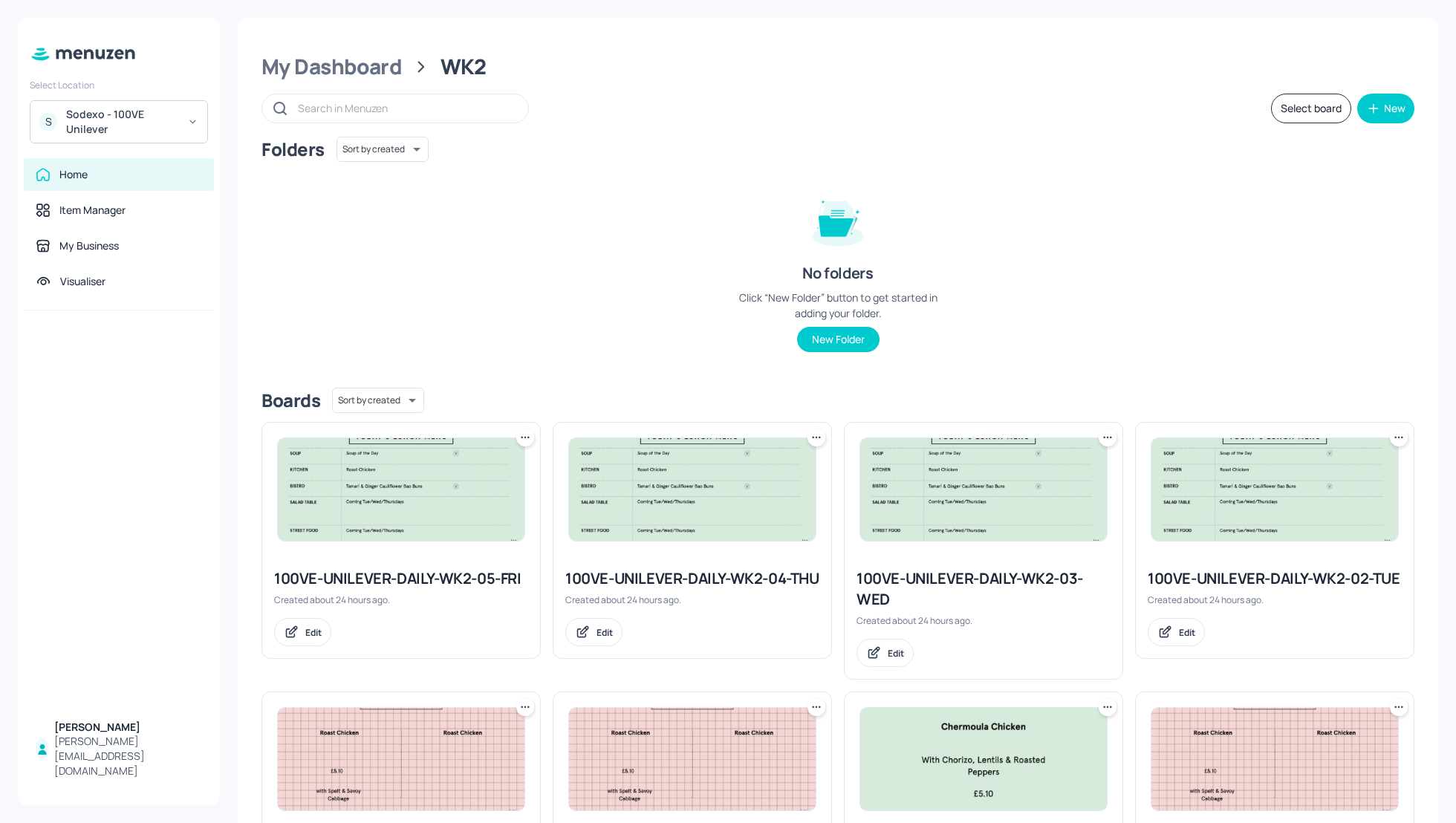
click at [1224, 289] on div "Folders Sort by created id ​ No folders Click “New Folder” button to get starte…" at bounding box center [837, 256] width 1152 height 239
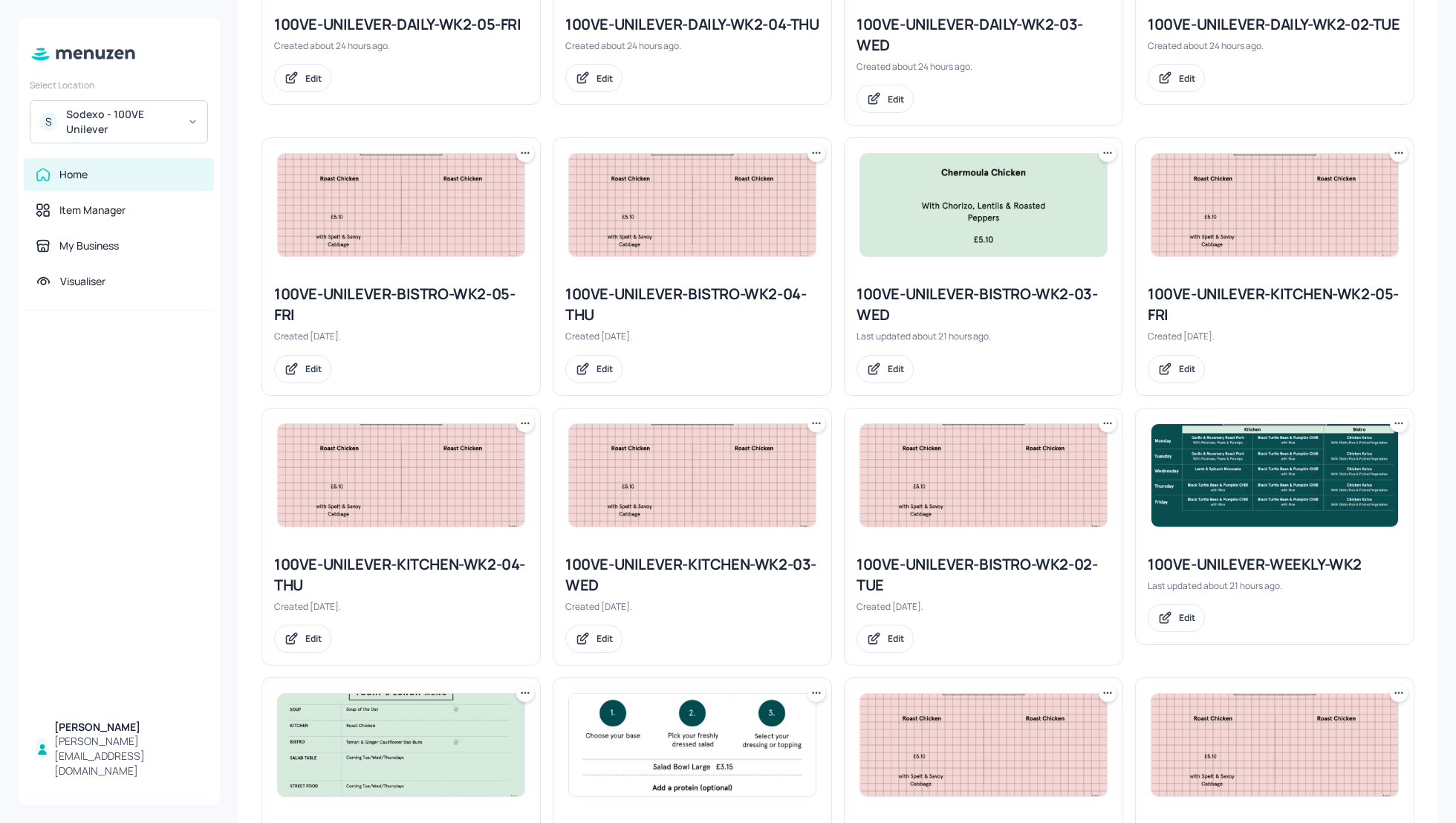
scroll to position [594, 0]
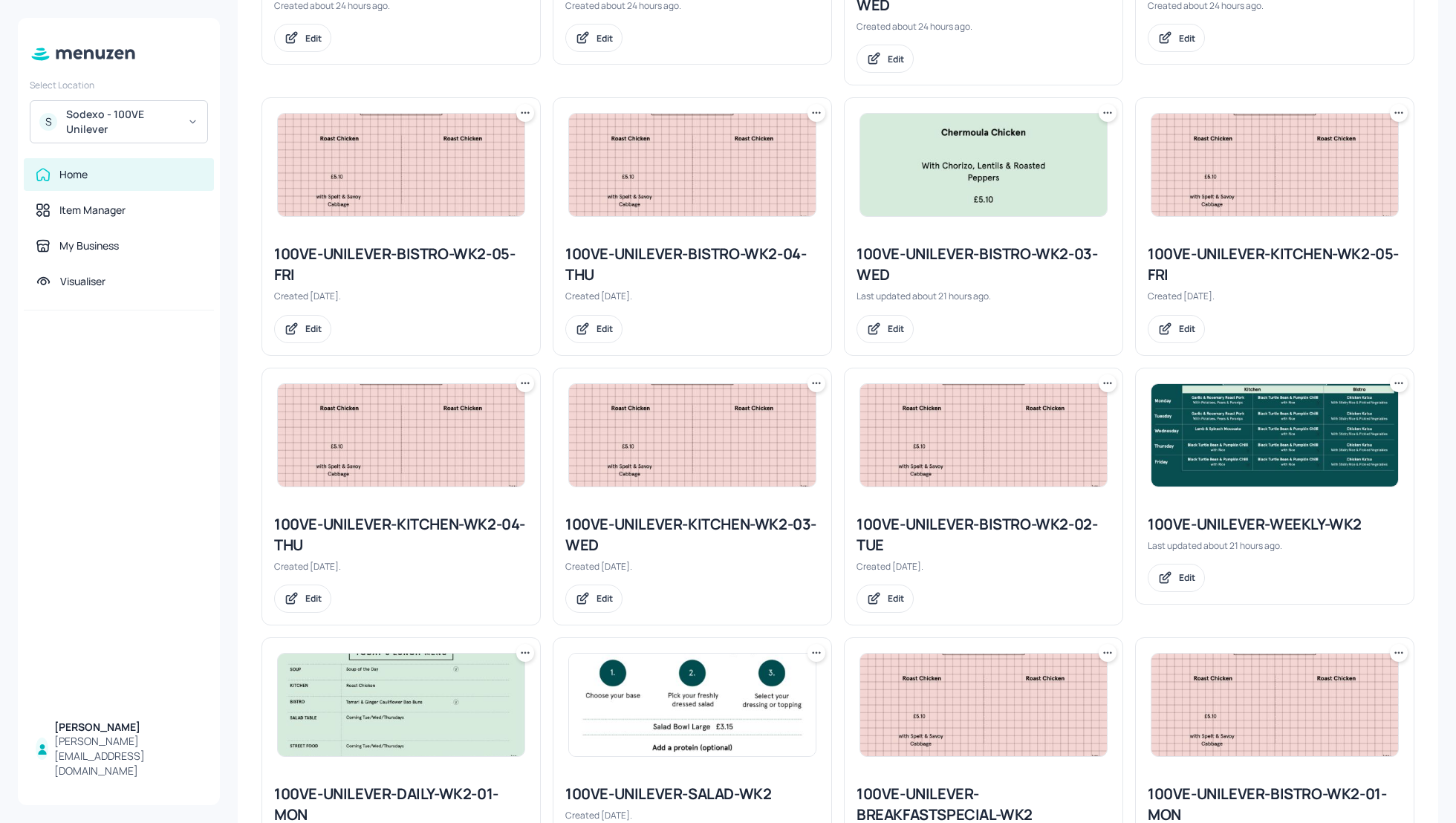
click at [941, 521] on div "100VE-UNILEVER-BISTRO-WK2-02-TUE" at bounding box center [983, 535] width 254 height 41
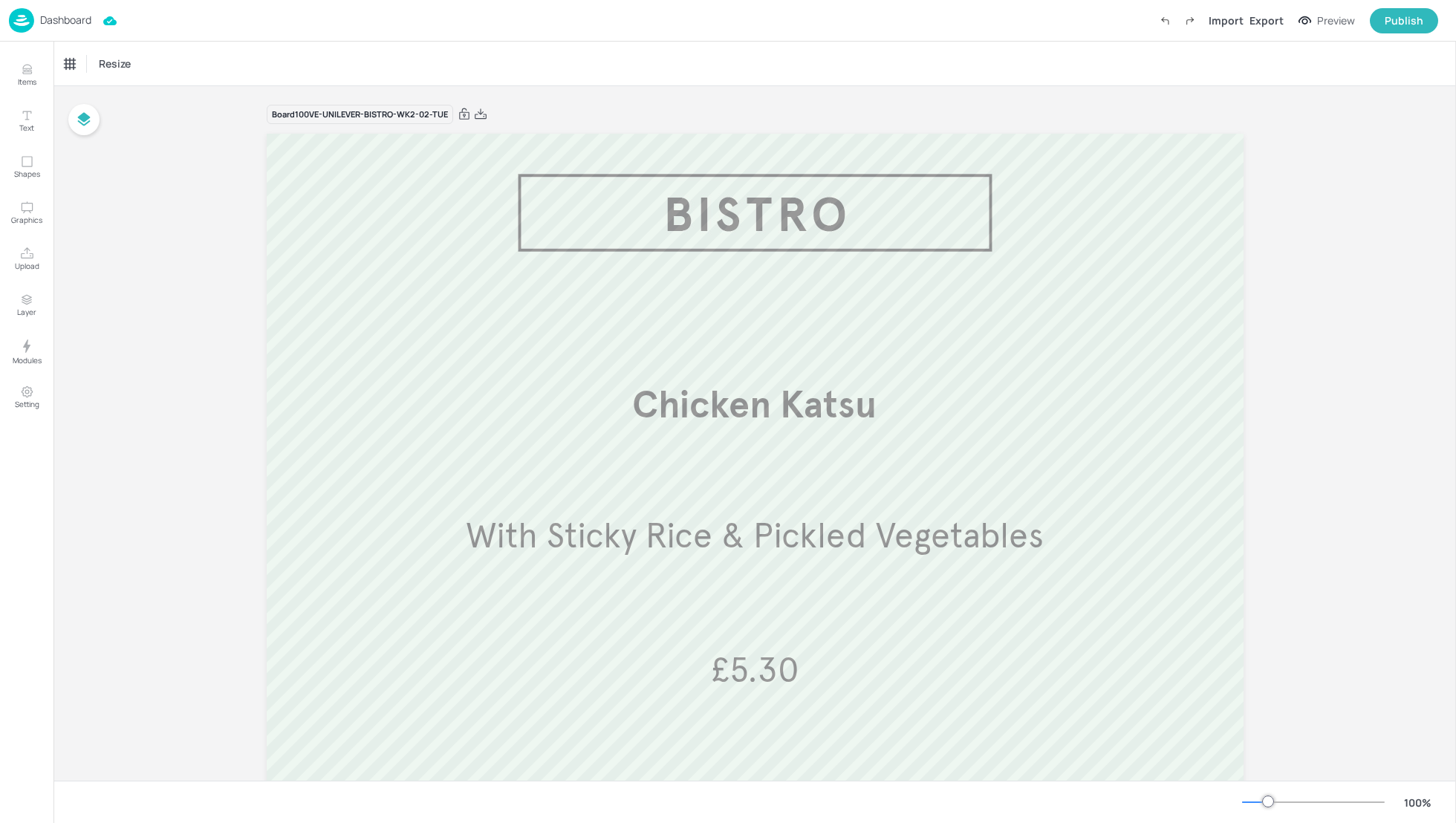
click at [71, 18] on p "Dashboard" at bounding box center [66, 21] width 51 height 11
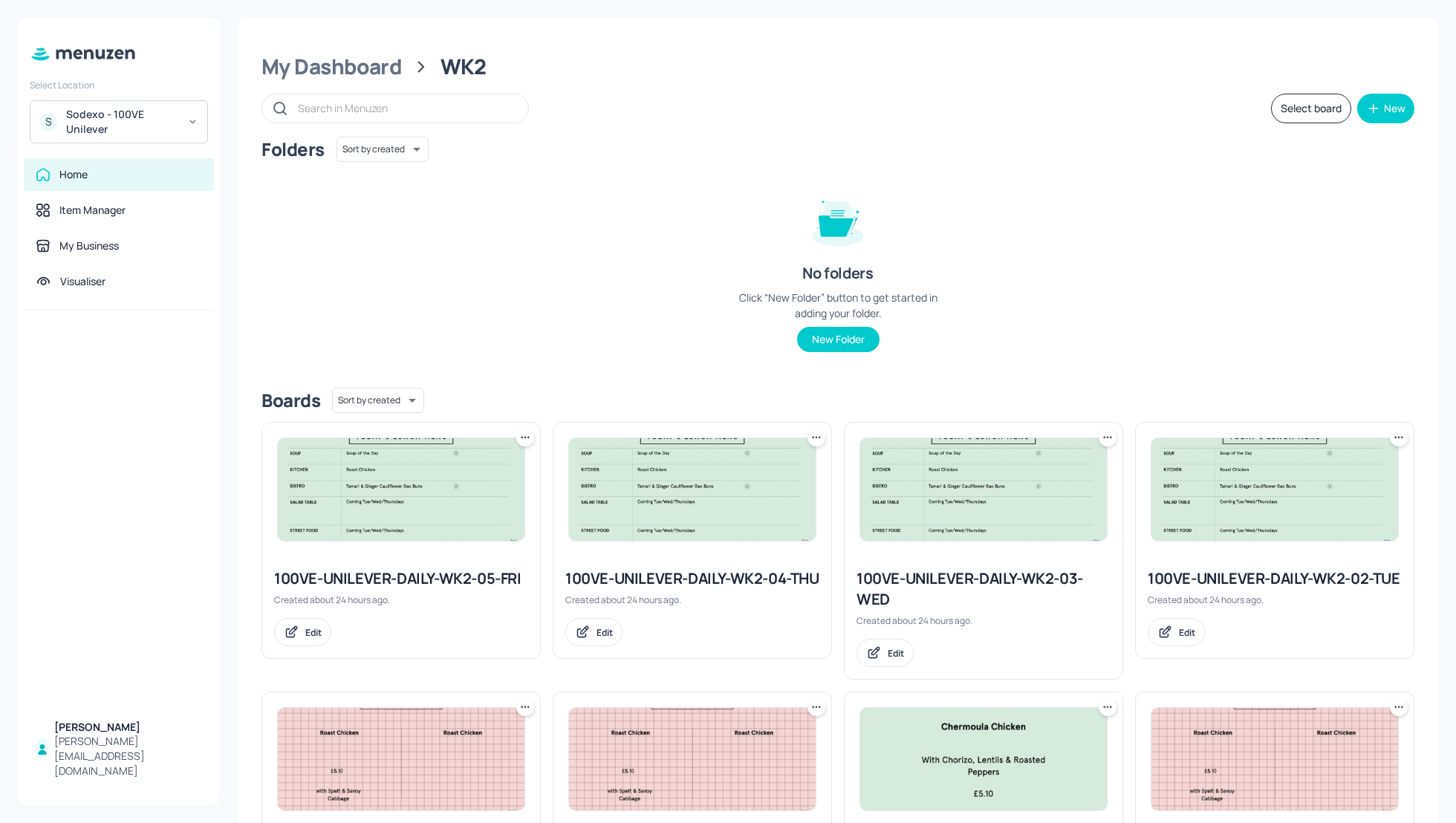
click at [1231, 297] on div "Folders Sort by created id ​ No folders Click “New Folder” button to get starte…" at bounding box center [837, 256] width 1152 height 239
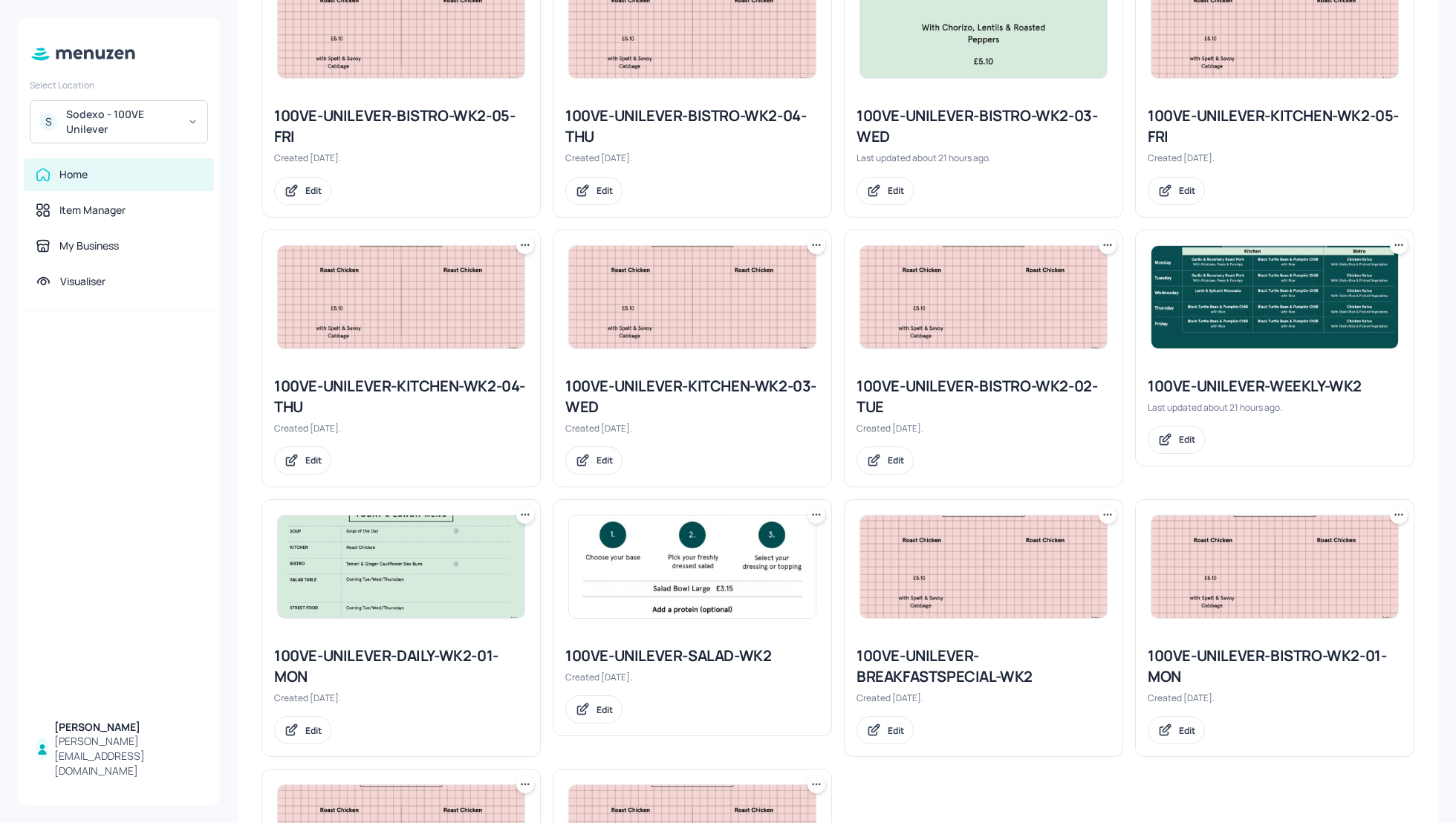
scroll to position [730, 0]
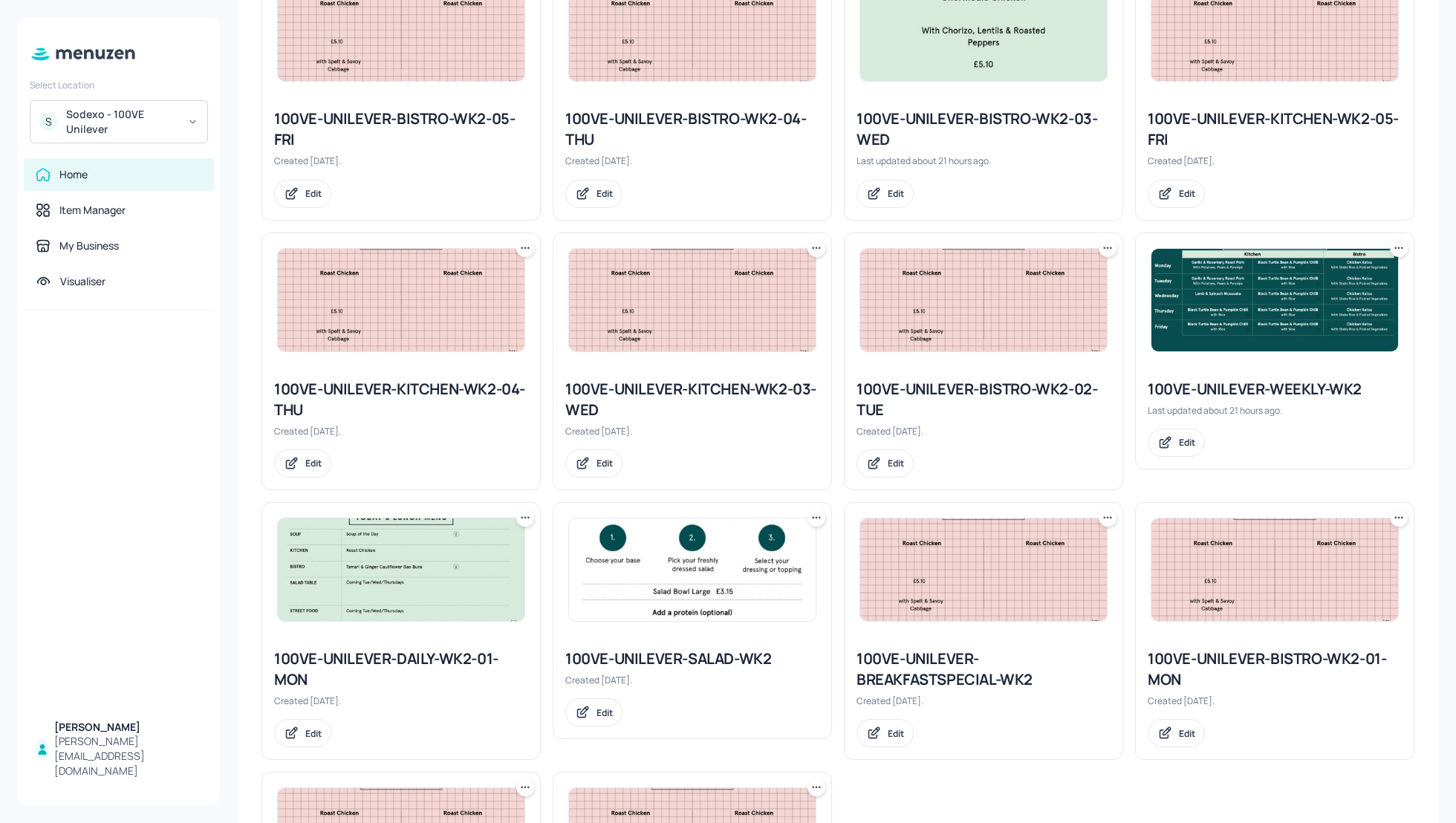
click at [971, 390] on div "100VE-UNILEVER-BISTRO-WK2-02-TUE" at bounding box center [983, 400] width 254 height 41
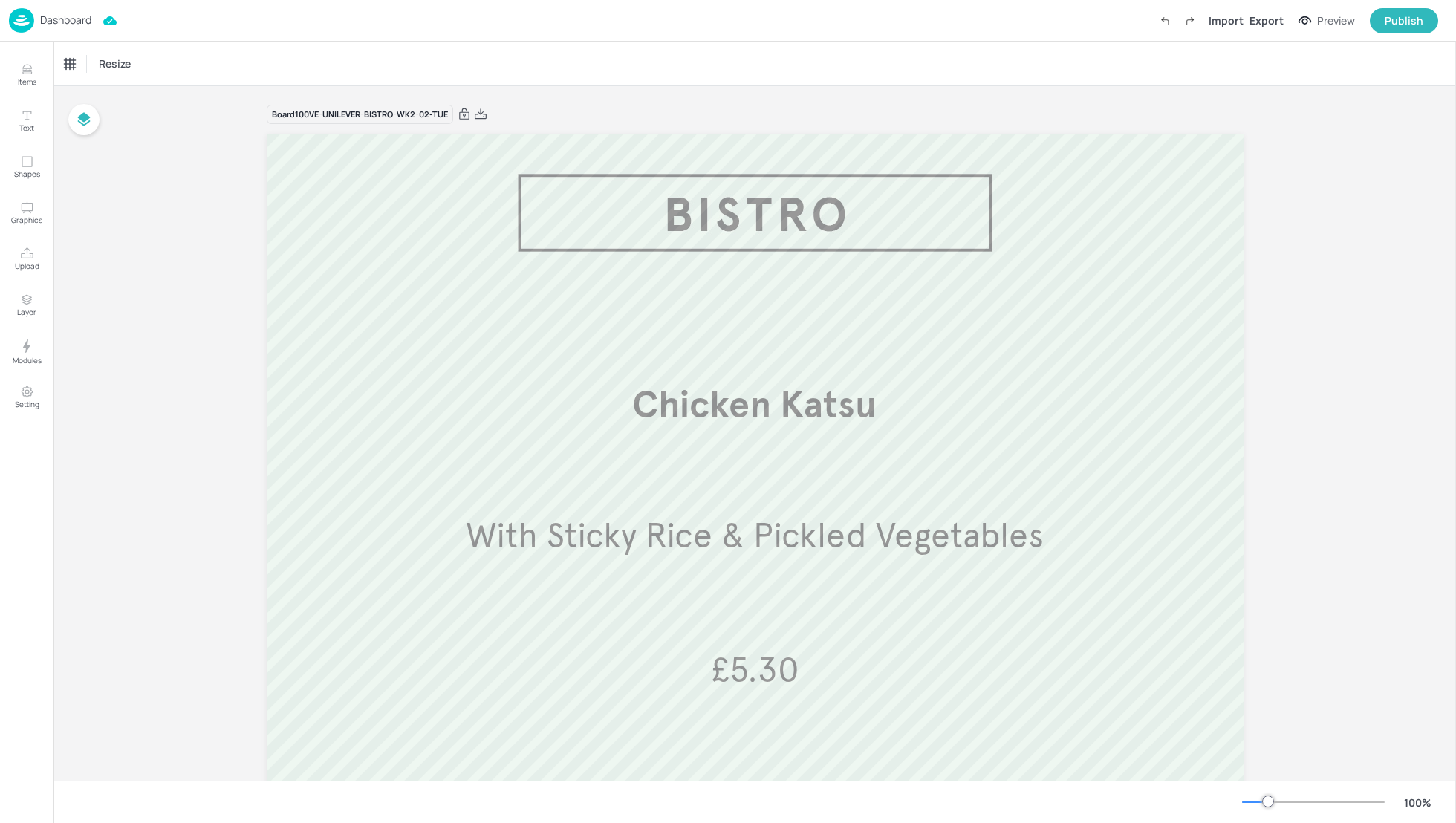
click at [67, 22] on p "Dashboard" at bounding box center [66, 21] width 51 height 11
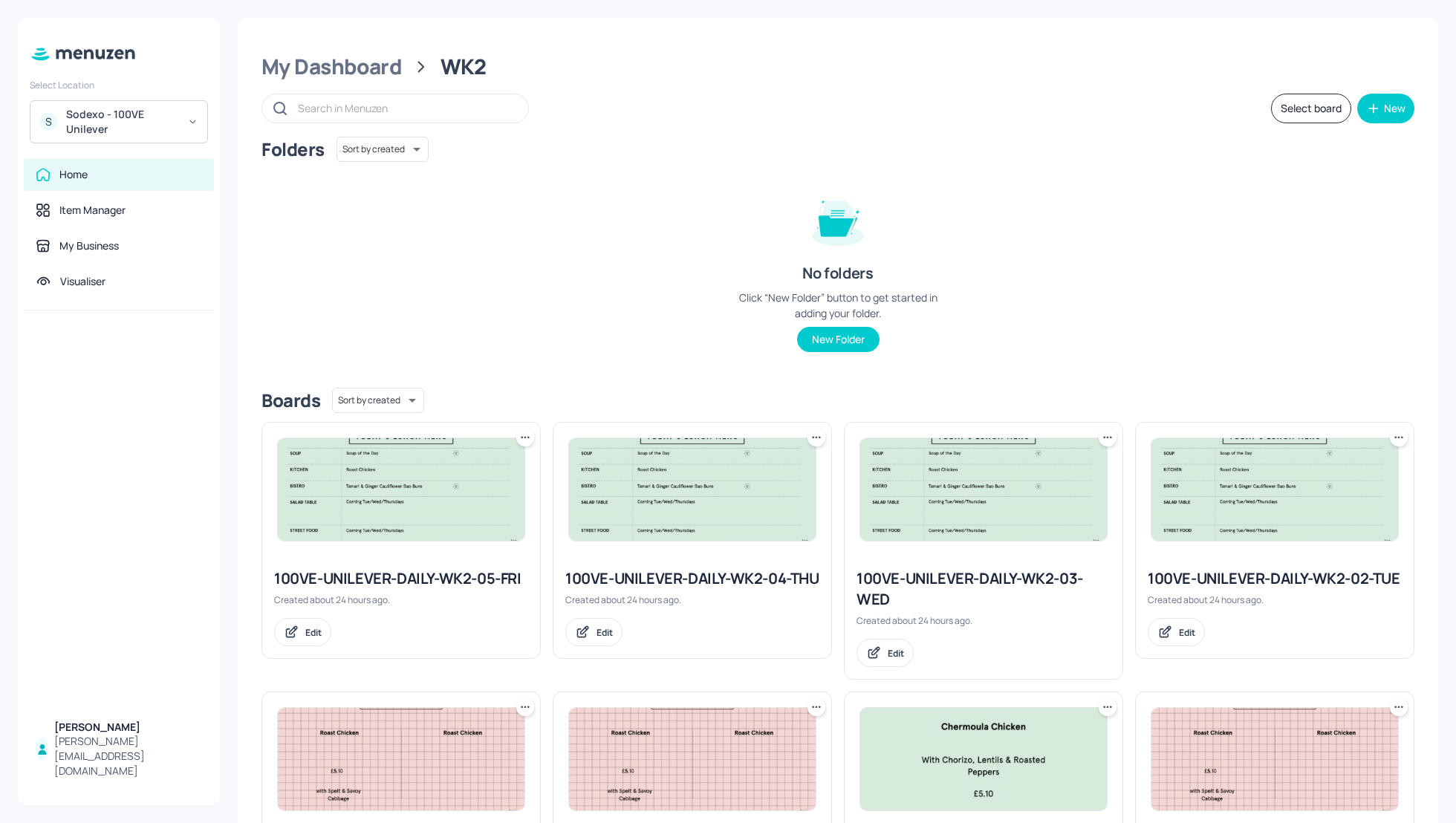
click at [1183, 235] on div "Folders Sort by created id ​ No folders Click “New Folder” button to get starte…" at bounding box center [837, 256] width 1152 height 239
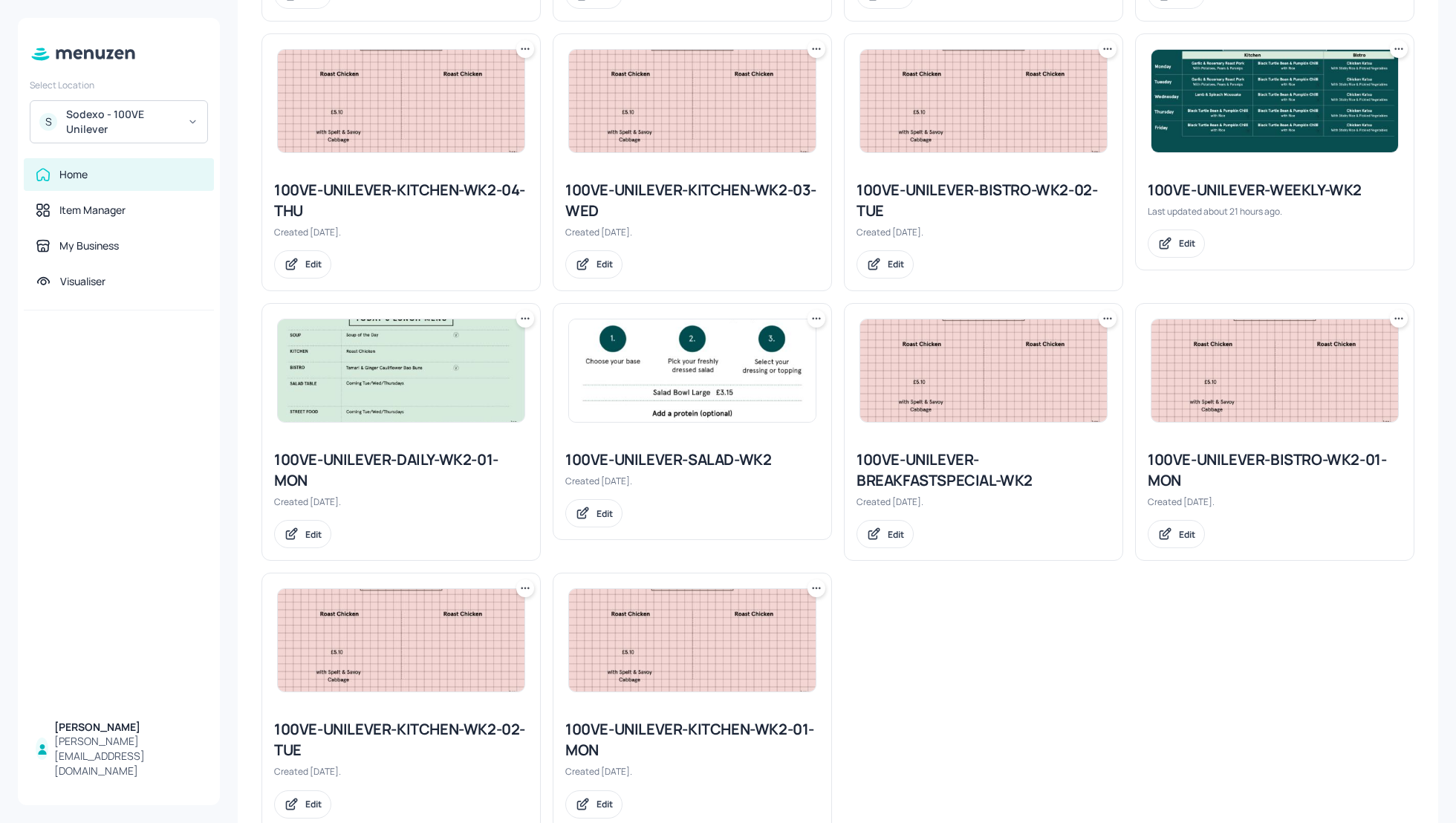
scroll to position [951, 0]
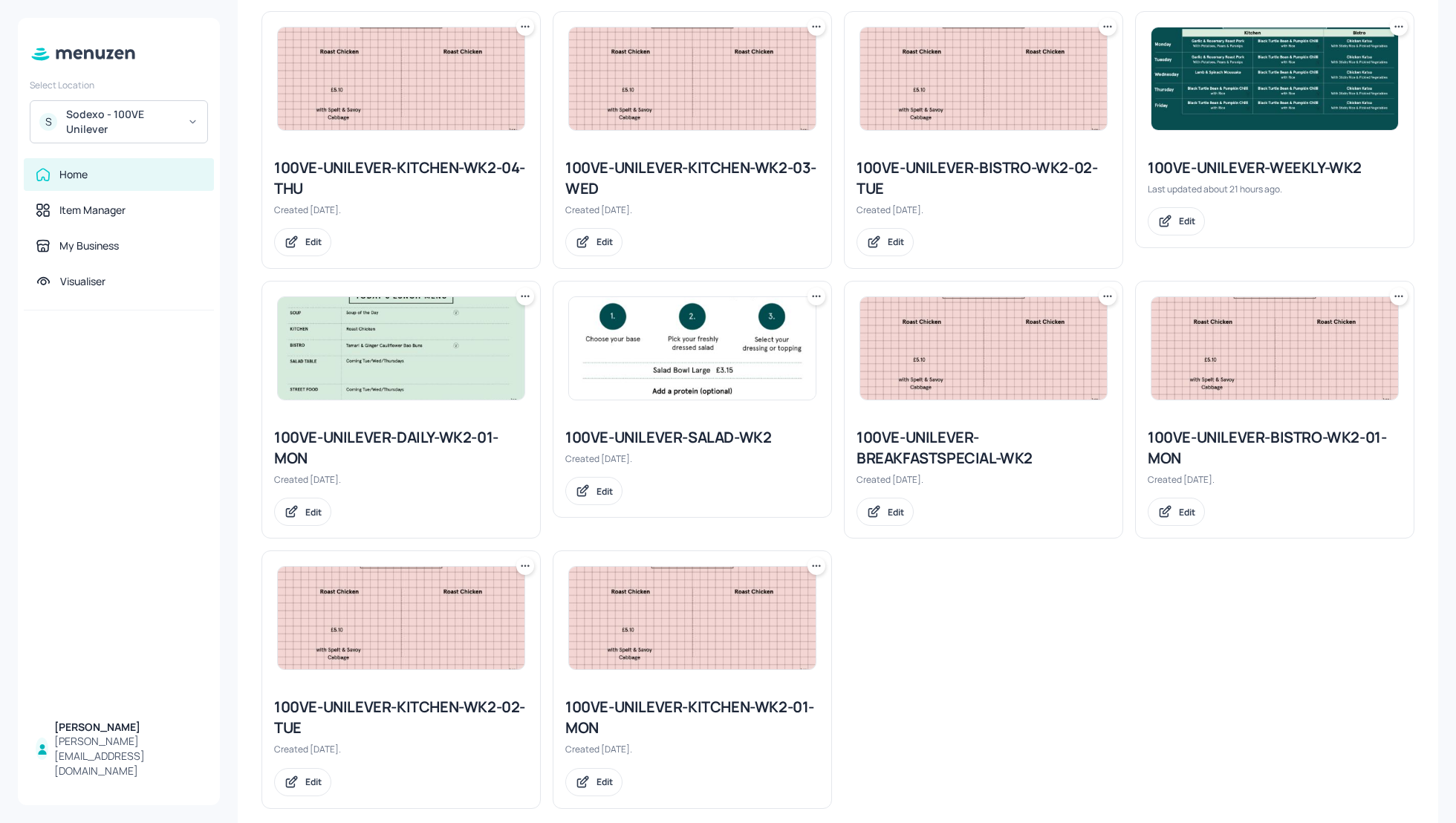
click at [439, 699] on div "100VE-UNILEVER-KITCHEN-WK2-02-TUE" at bounding box center [401, 718] width 254 height 41
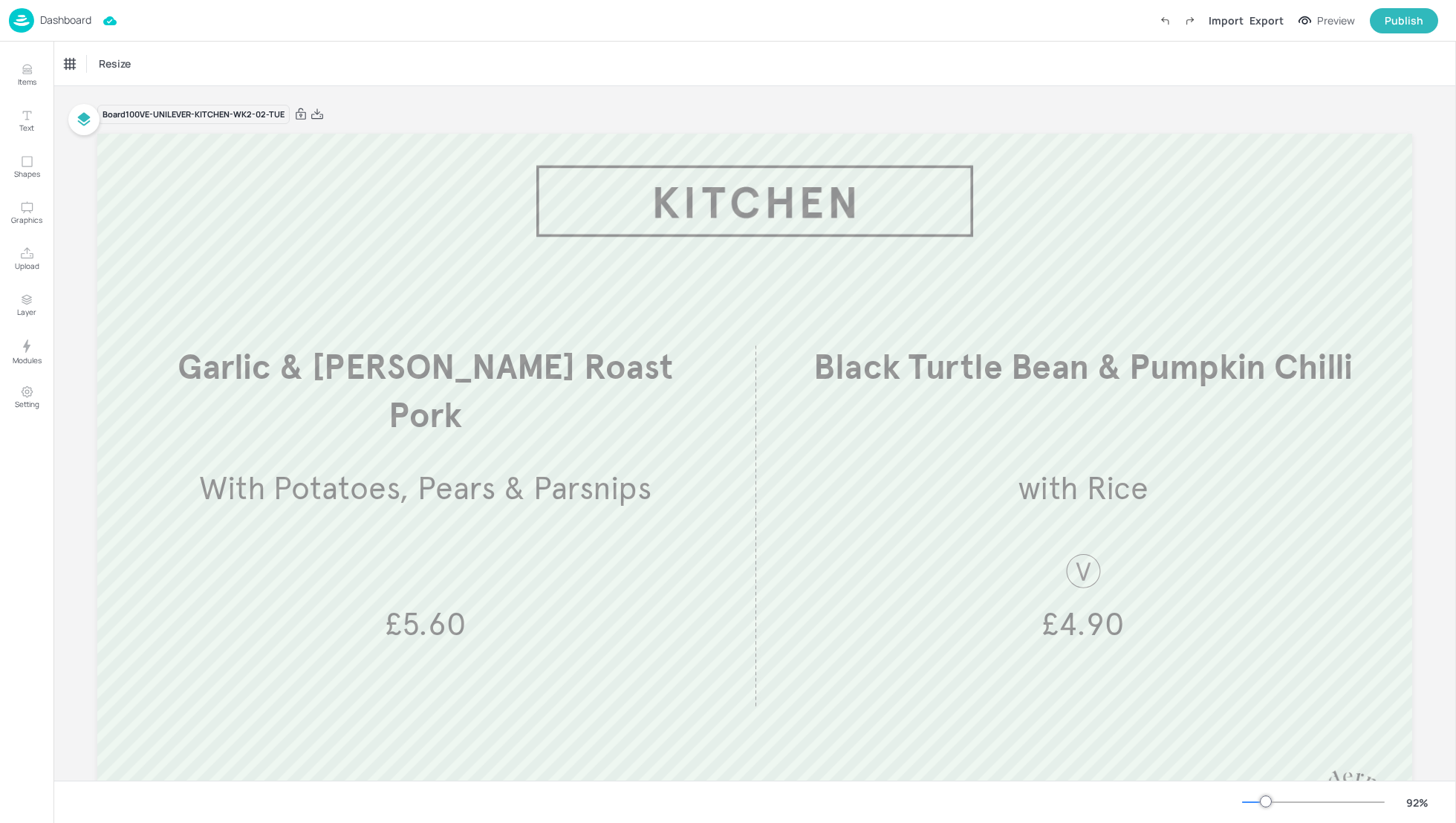
click at [80, 22] on p "Dashboard" at bounding box center [66, 21] width 51 height 11
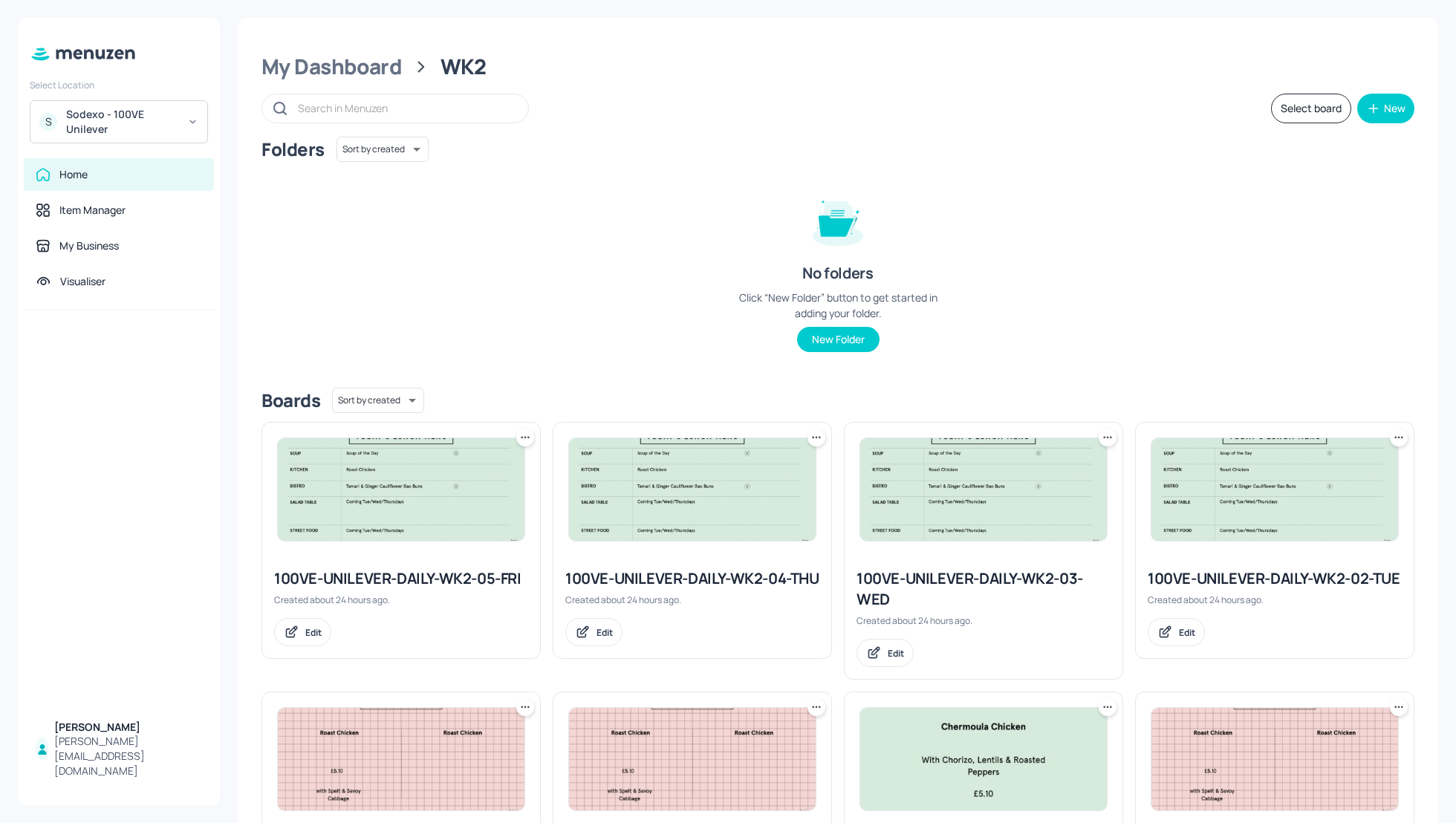
click at [1269, 243] on div "Folders Sort by created id ​ No folders Click “New Folder” button to get starte…" at bounding box center [837, 256] width 1152 height 239
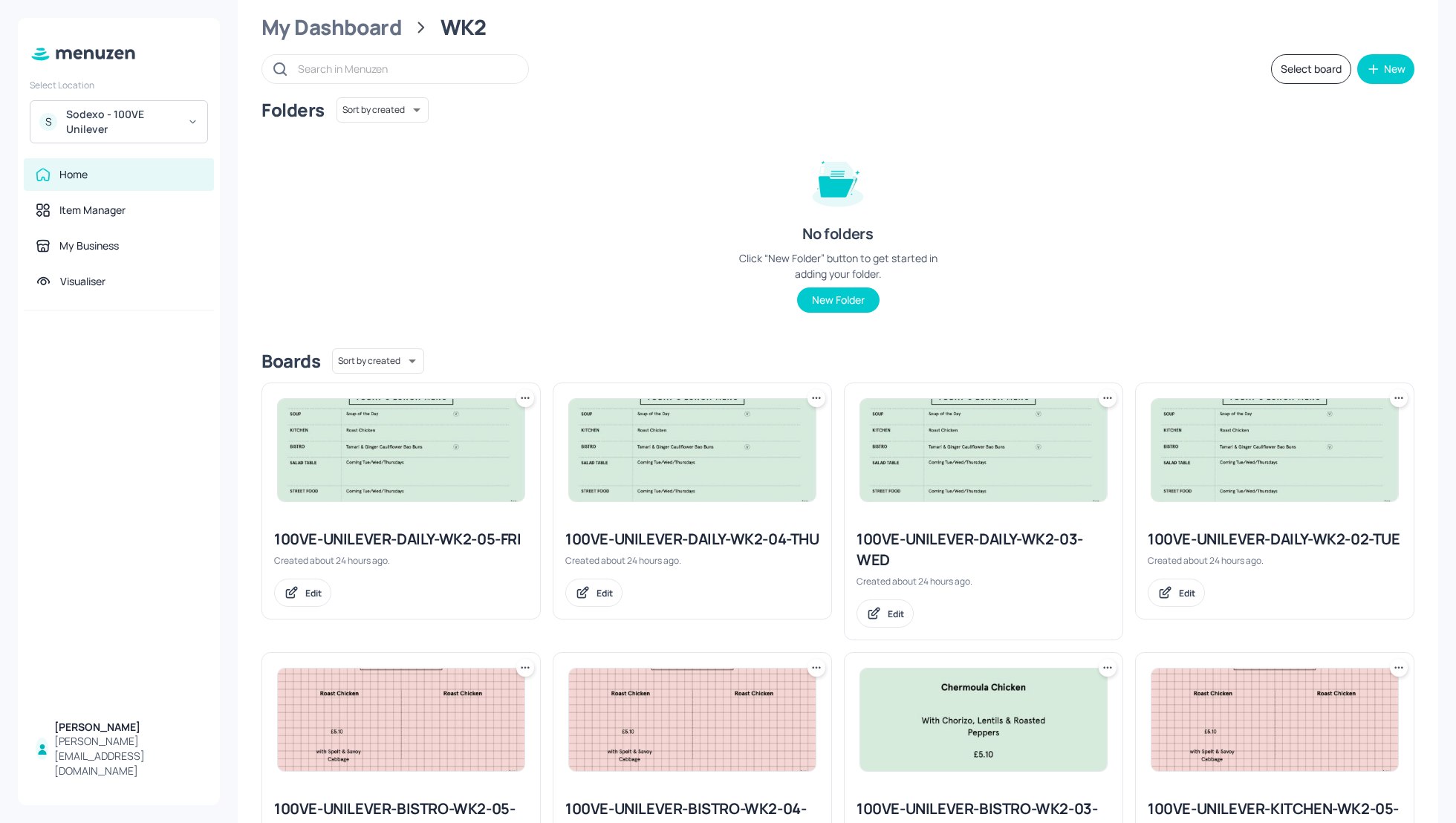
click at [1078, 214] on div "Folders Sort by created id ​ No folders Click “New Folder” button to get starte…" at bounding box center [837, 217] width 1152 height 239
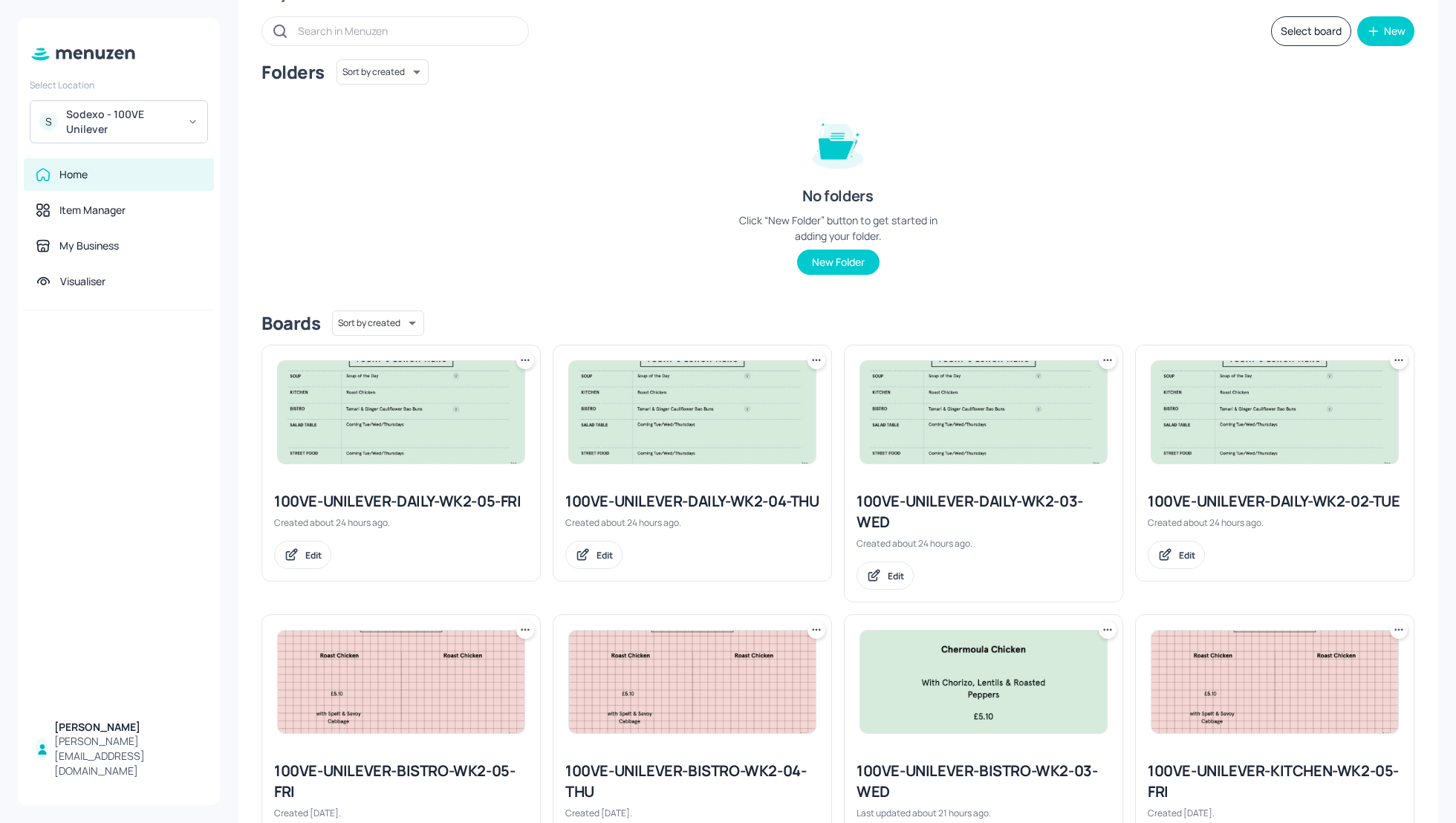
scroll to position [0, 0]
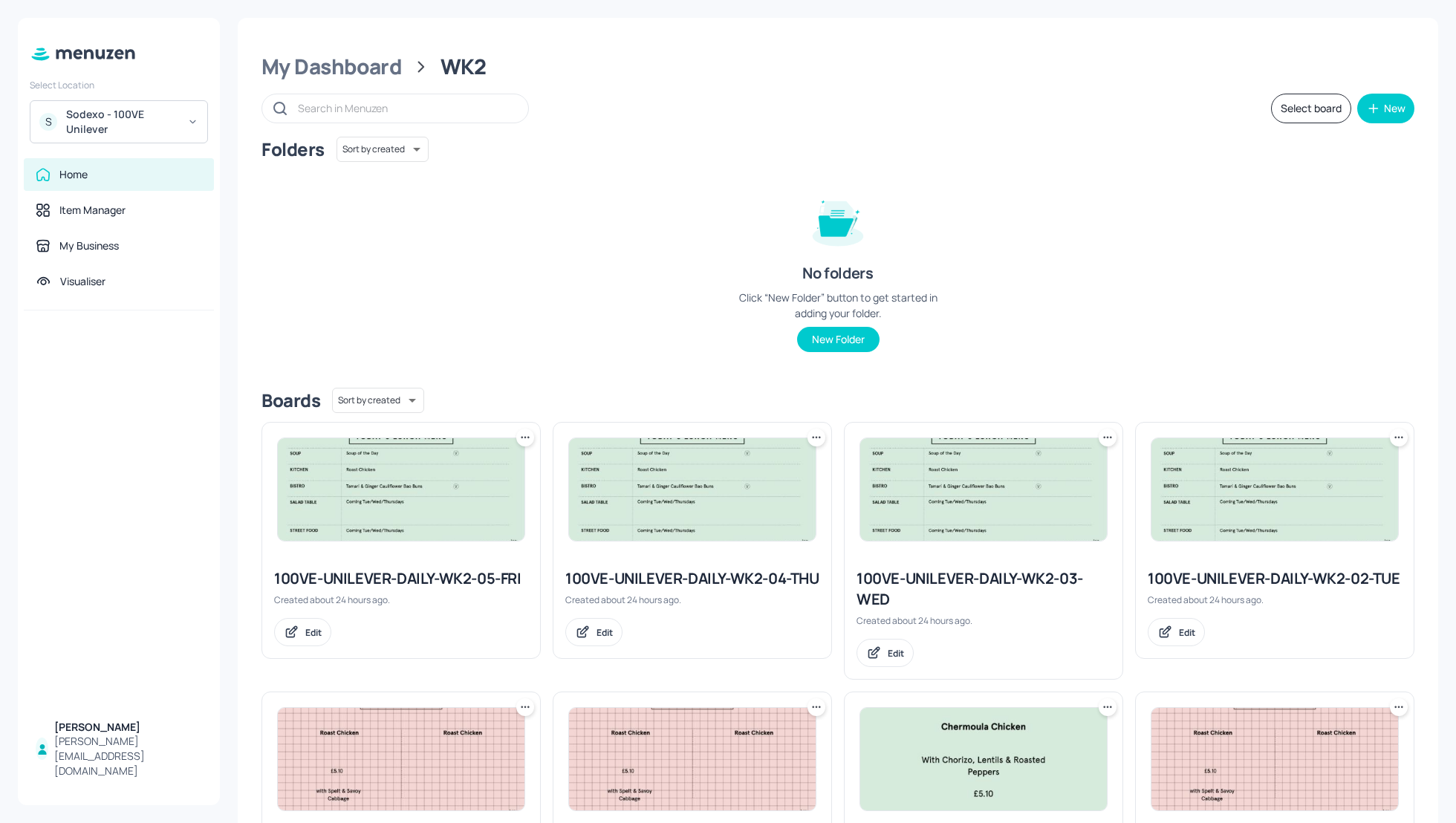
click at [949, 210] on div "Folders Sort by created id ​ No folders Click “New Folder” button to get starte…" at bounding box center [837, 256] width 1152 height 239
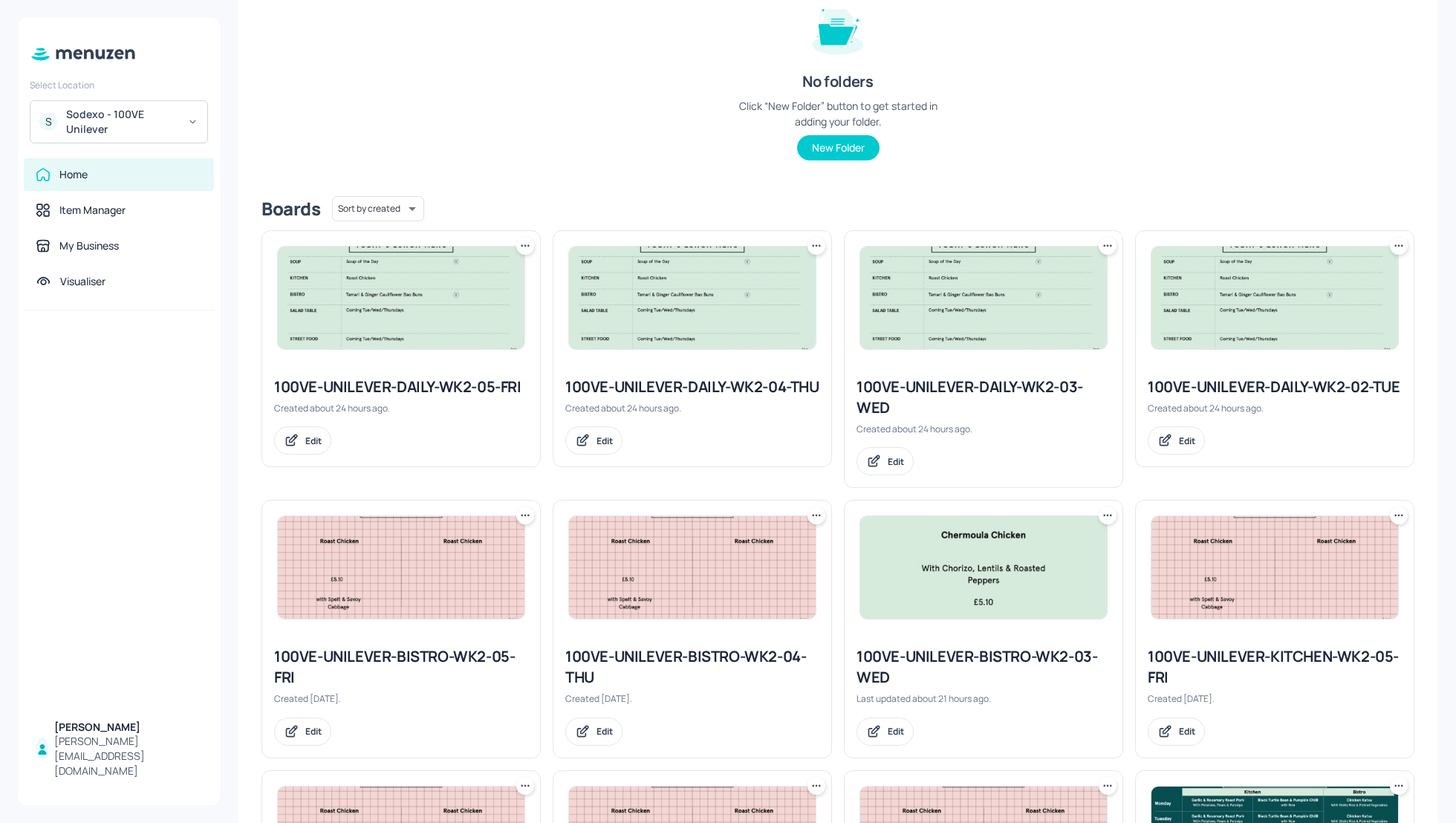
scroll to position [238, 0]
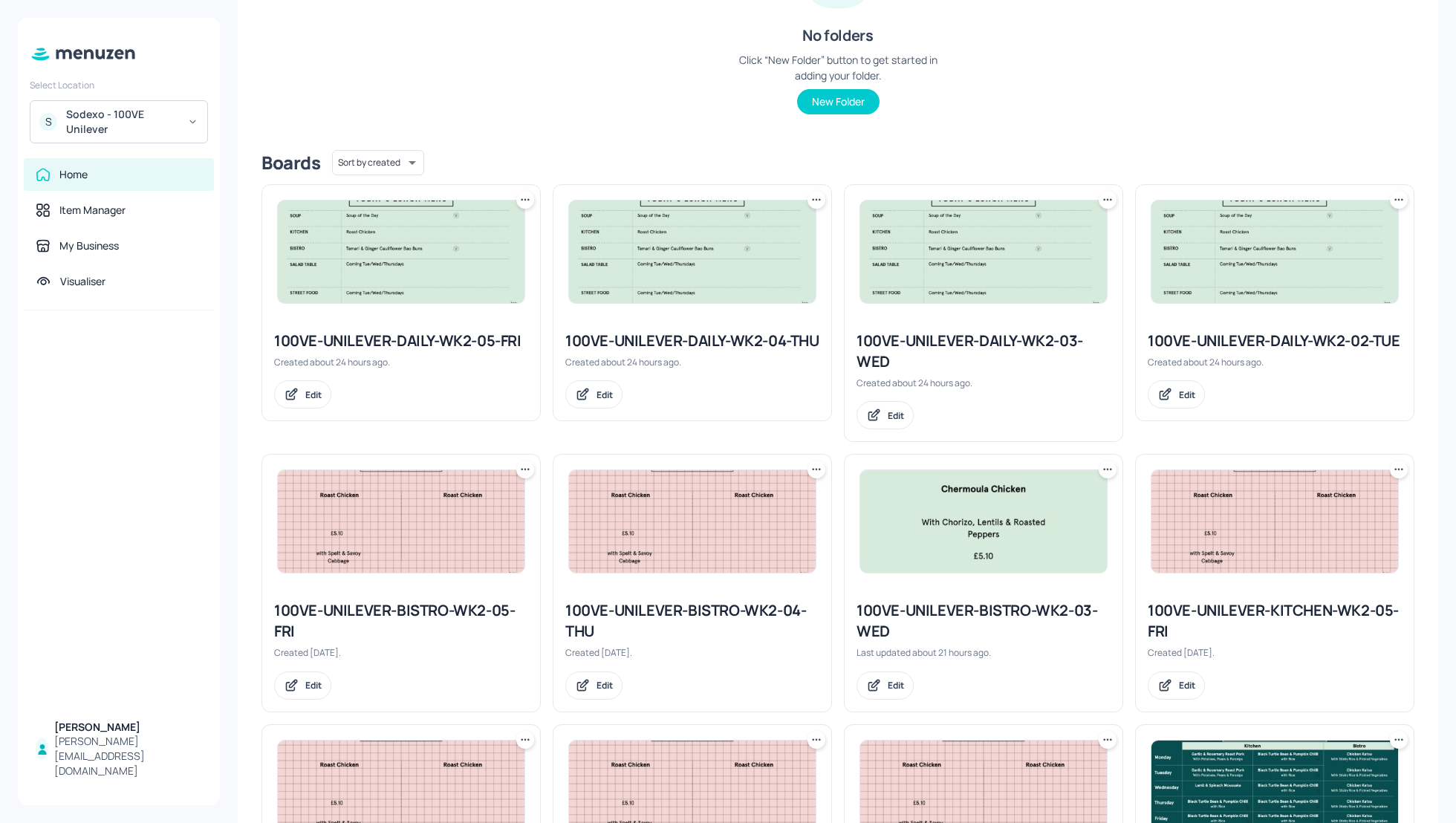
click at [1237, 337] on div "100VE-UNILEVER-DAILY-WK2-02-TUE" at bounding box center [1275, 341] width 254 height 21
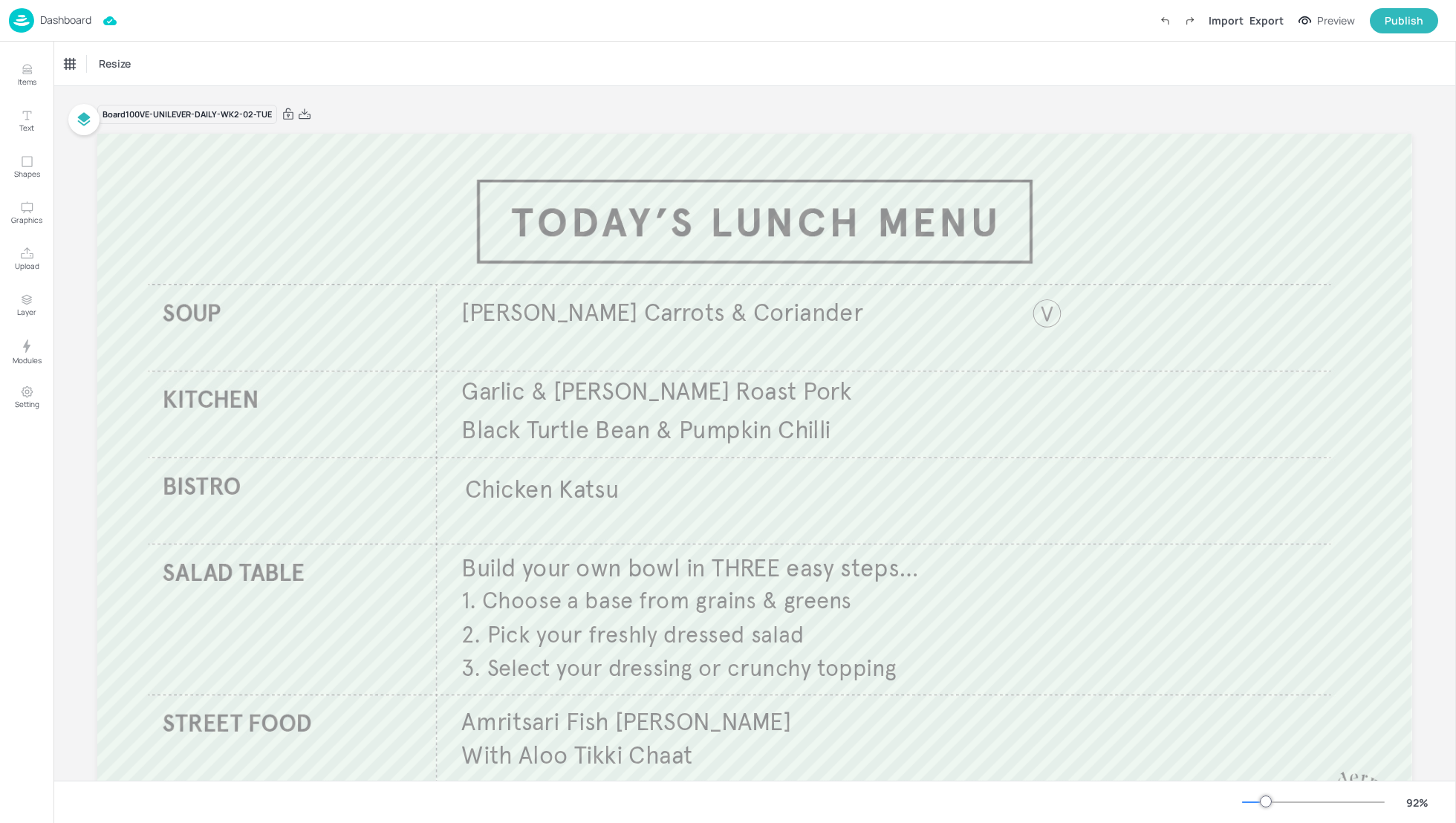
click at [57, 18] on p "Dashboard" at bounding box center [66, 21] width 51 height 11
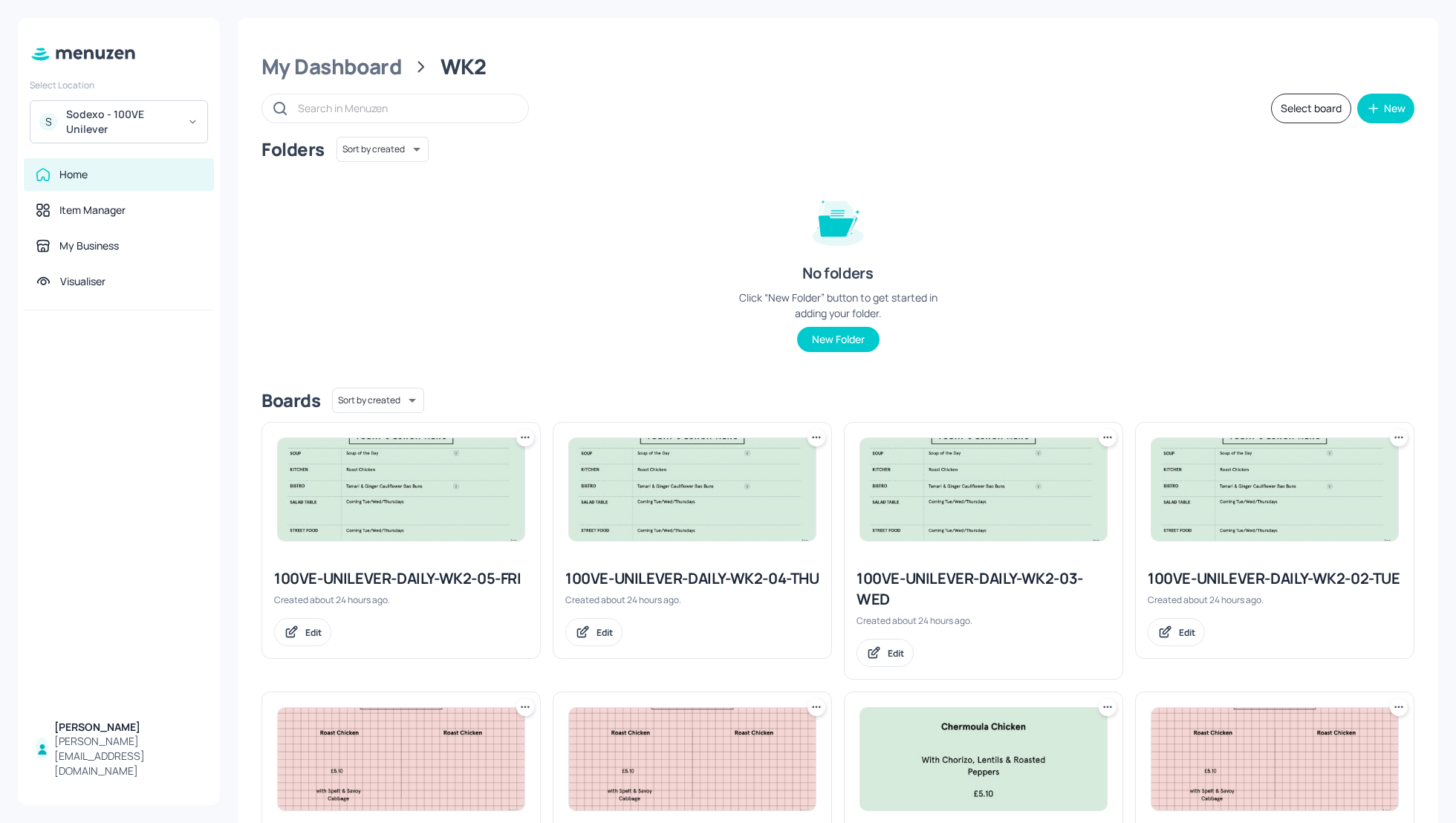
click at [1135, 198] on div "Folders Sort by created id ​ No folders Click “New Folder” button to get starte…" at bounding box center [837, 256] width 1152 height 239
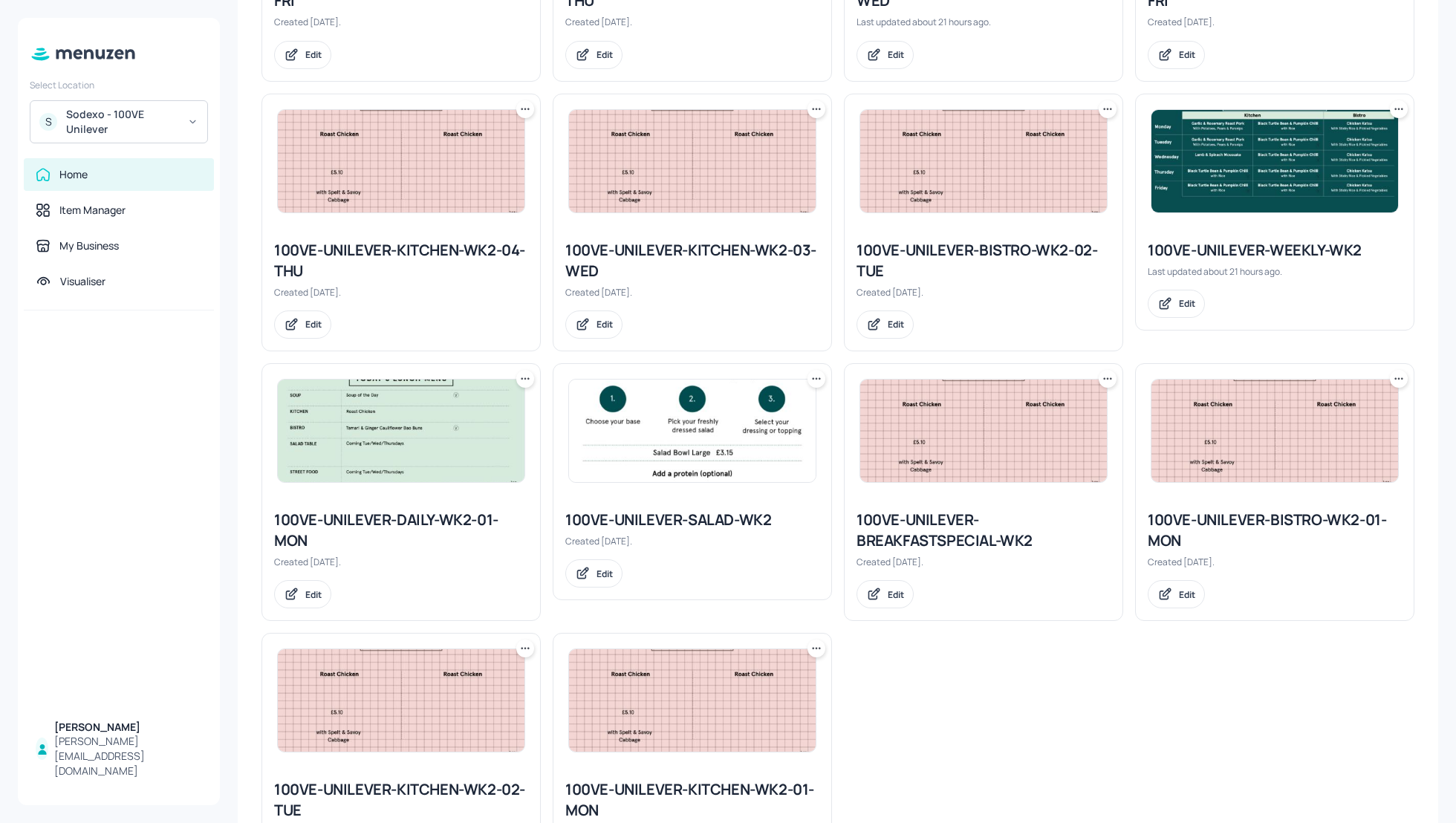
scroll to position [872, 0]
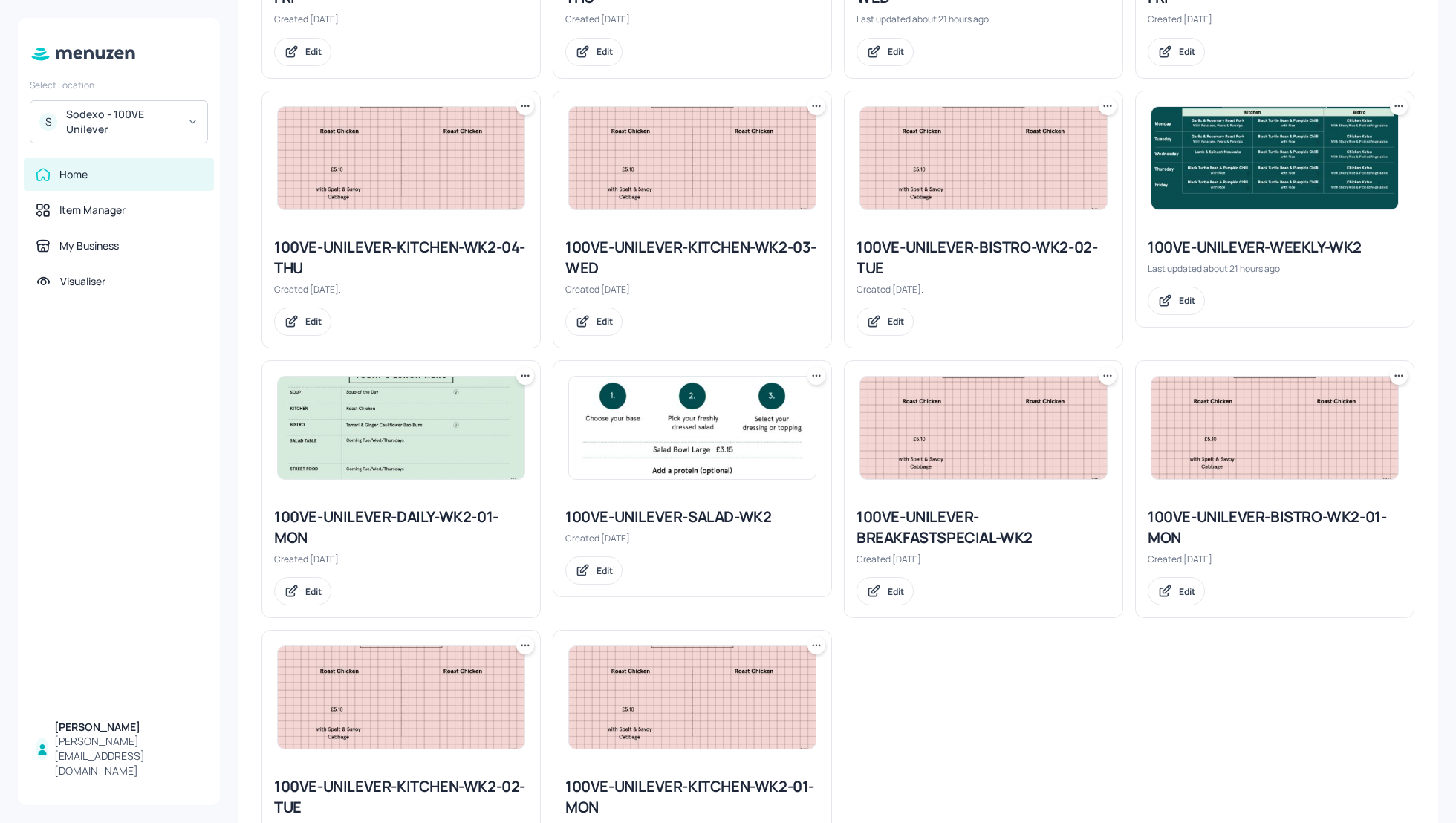
click at [679, 514] on div "100VE-UNILEVER-SALAD-WK2" at bounding box center [692, 517] width 254 height 21
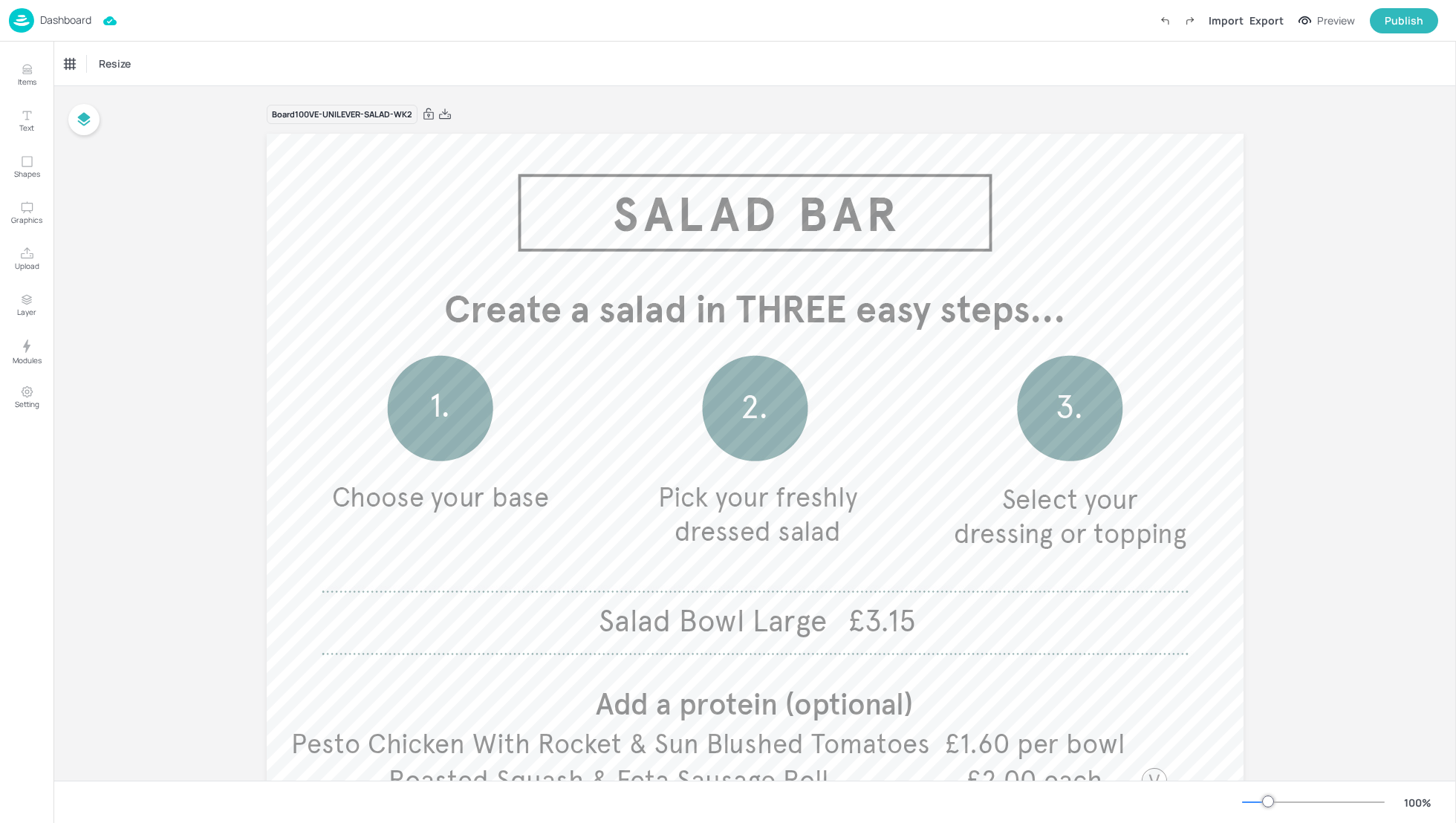
click at [1323, 358] on div "Board 100VE-UNILEVER-SALAD-WK2 Salad Bowl Large £3.15 Add a protein (optional) …" at bounding box center [754, 529] width 1402 height 887
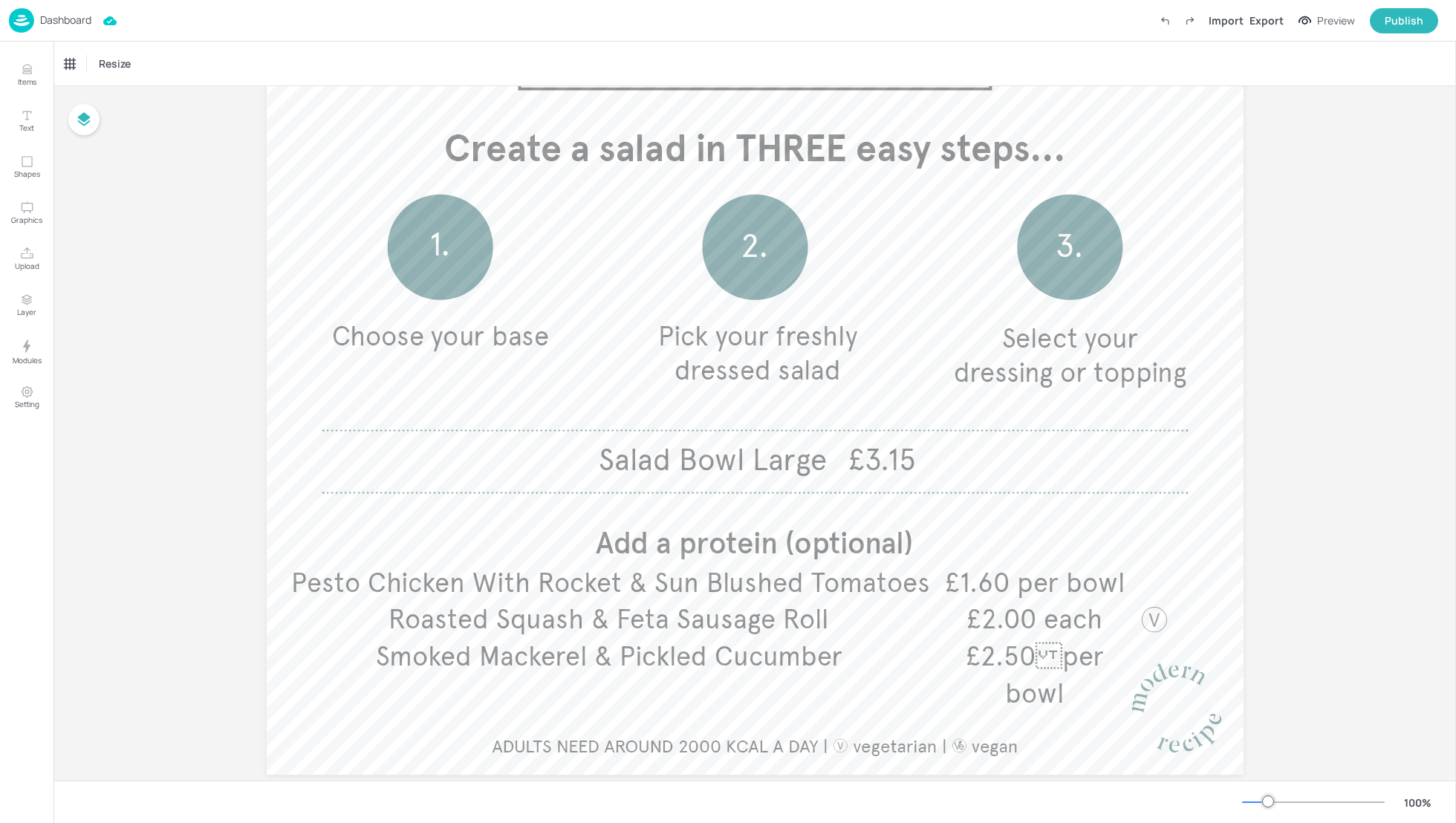
scroll to position [191, 0]
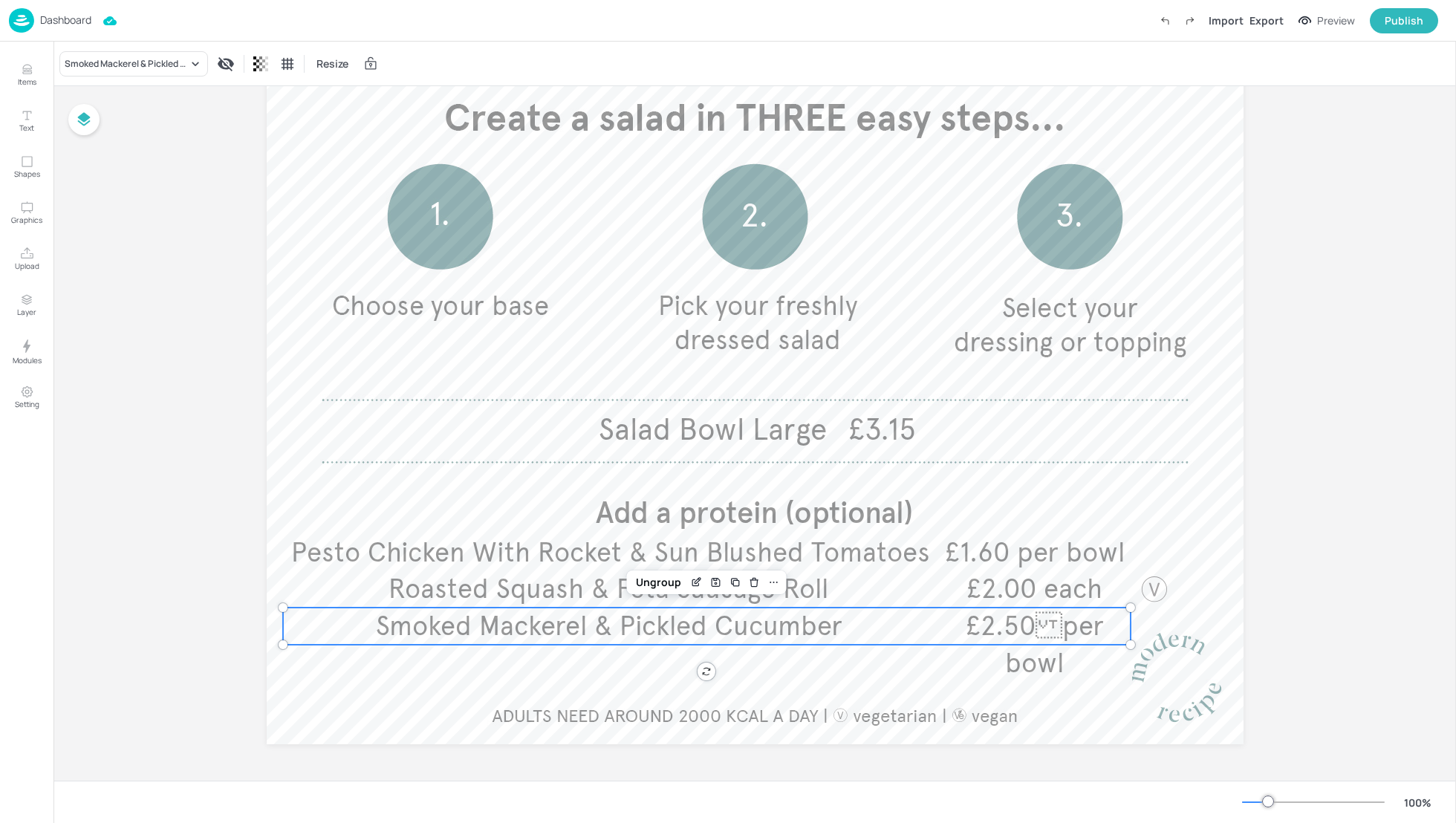
click at [640, 636] on span "Smoked Mackerel & Pickled Cucumber" at bounding box center [608, 626] width 466 height 32
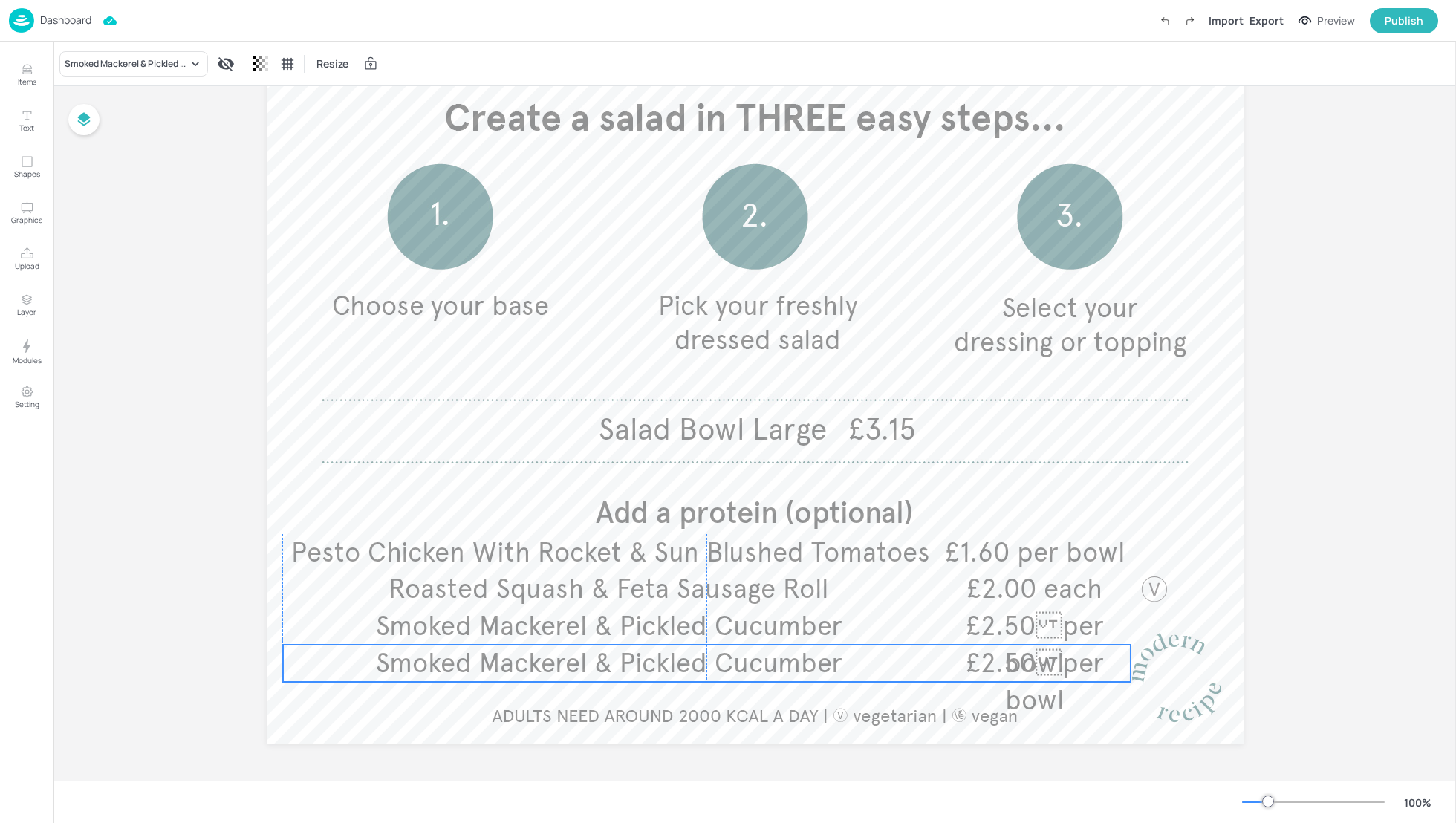
drag, startPoint x: 653, startPoint y: 633, endPoint x: 647, endPoint y: 664, distance: 31.6
click at [647, 664] on span "Smoked Mackerel & Pickled Cucumber" at bounding box center [608, 663] width 466 height 32
click at [117, 81] on div "Smoked Mackerel & Pickled Cucumber Resize" at bounding box center [754, 63] width 1402 height 44
click at [110, 70] on div "Smoked Mackerel & Pickled Cucumber" at bounding box center [126, 64] width 123 height 13
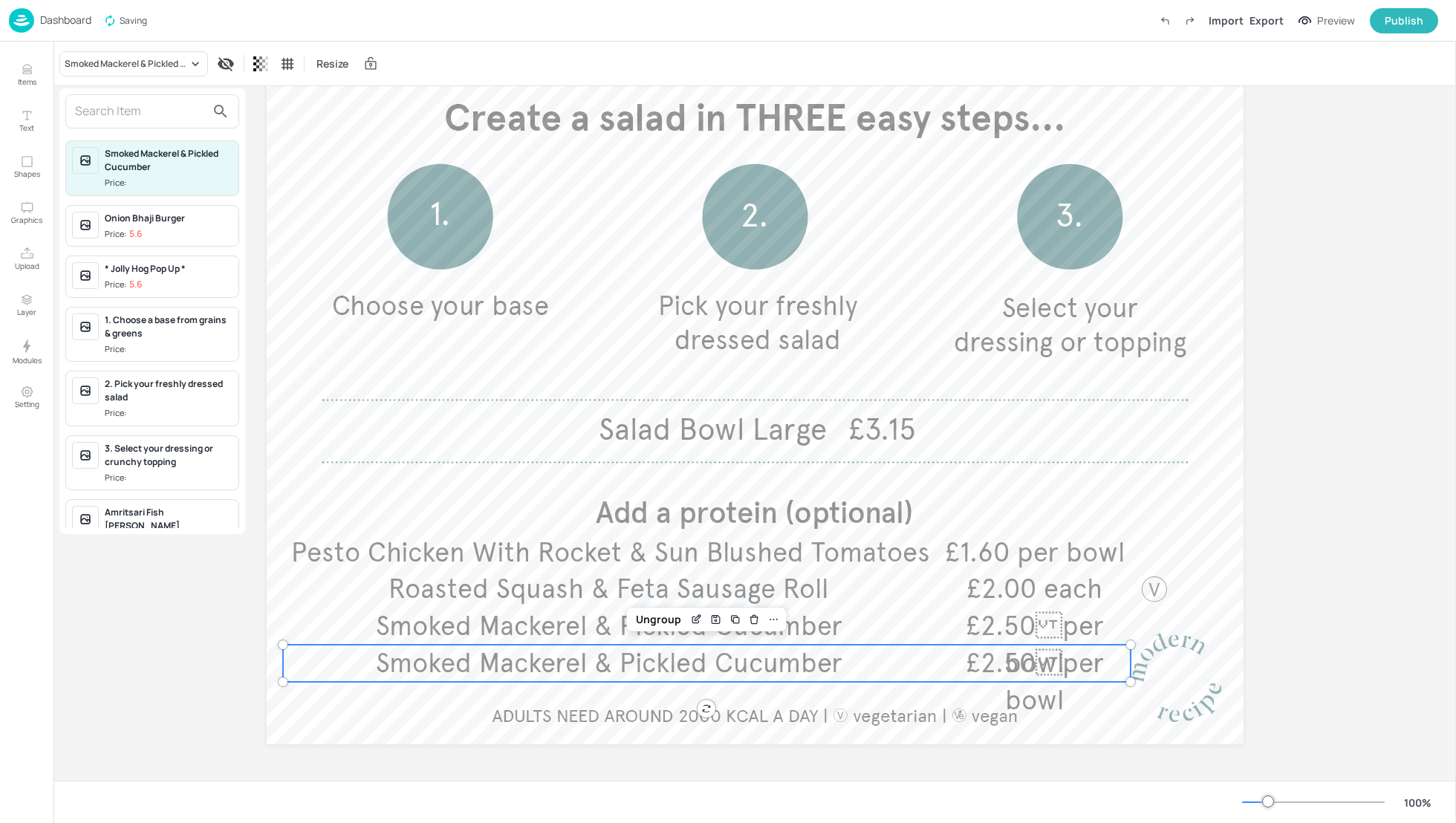
click at [688, 619] on div at bounding box center [728, 412] width 1456 height 823
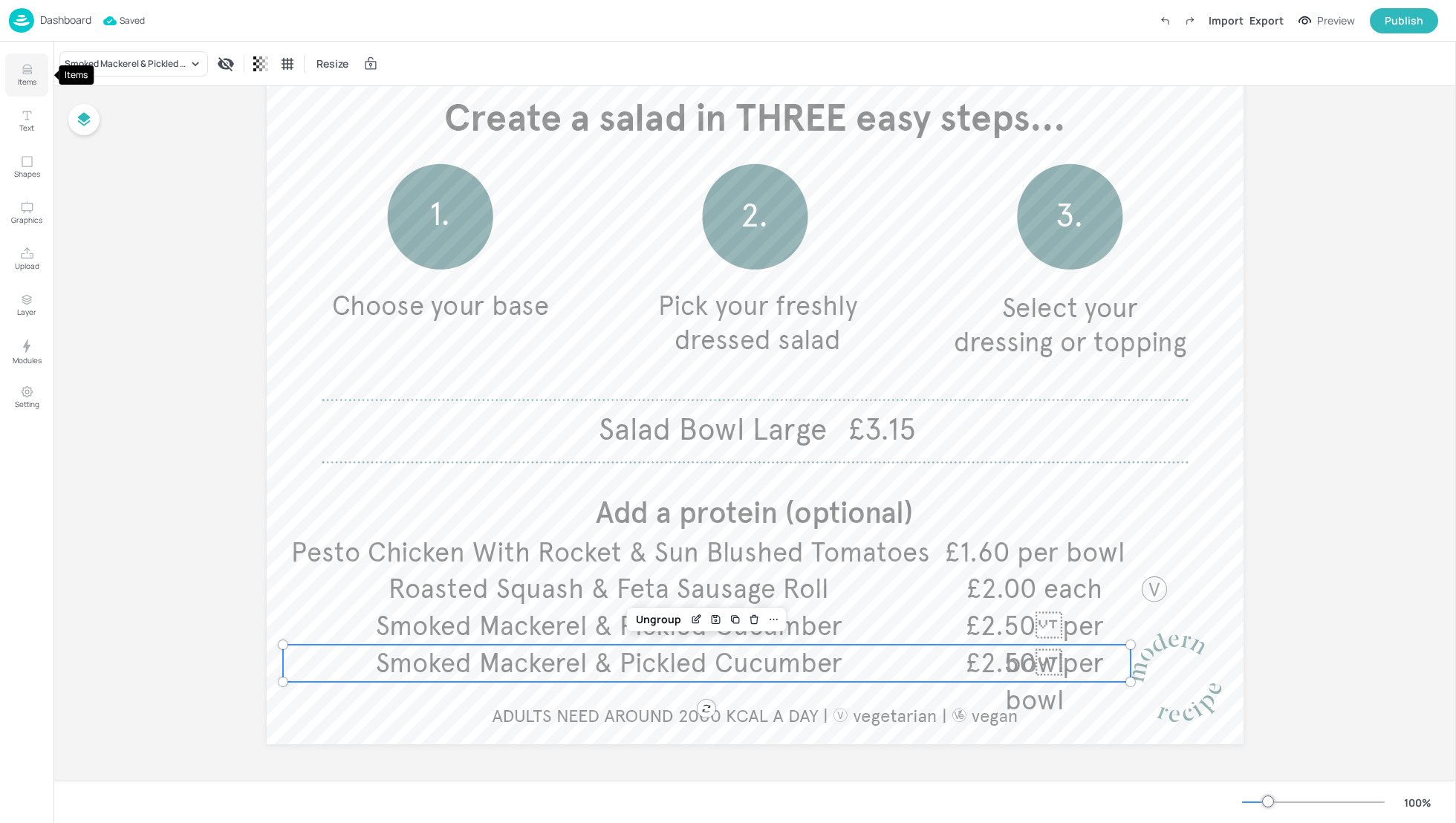
click at [23, 72] on icon "Items" at bounding box center [27, 73] width 9 height 2
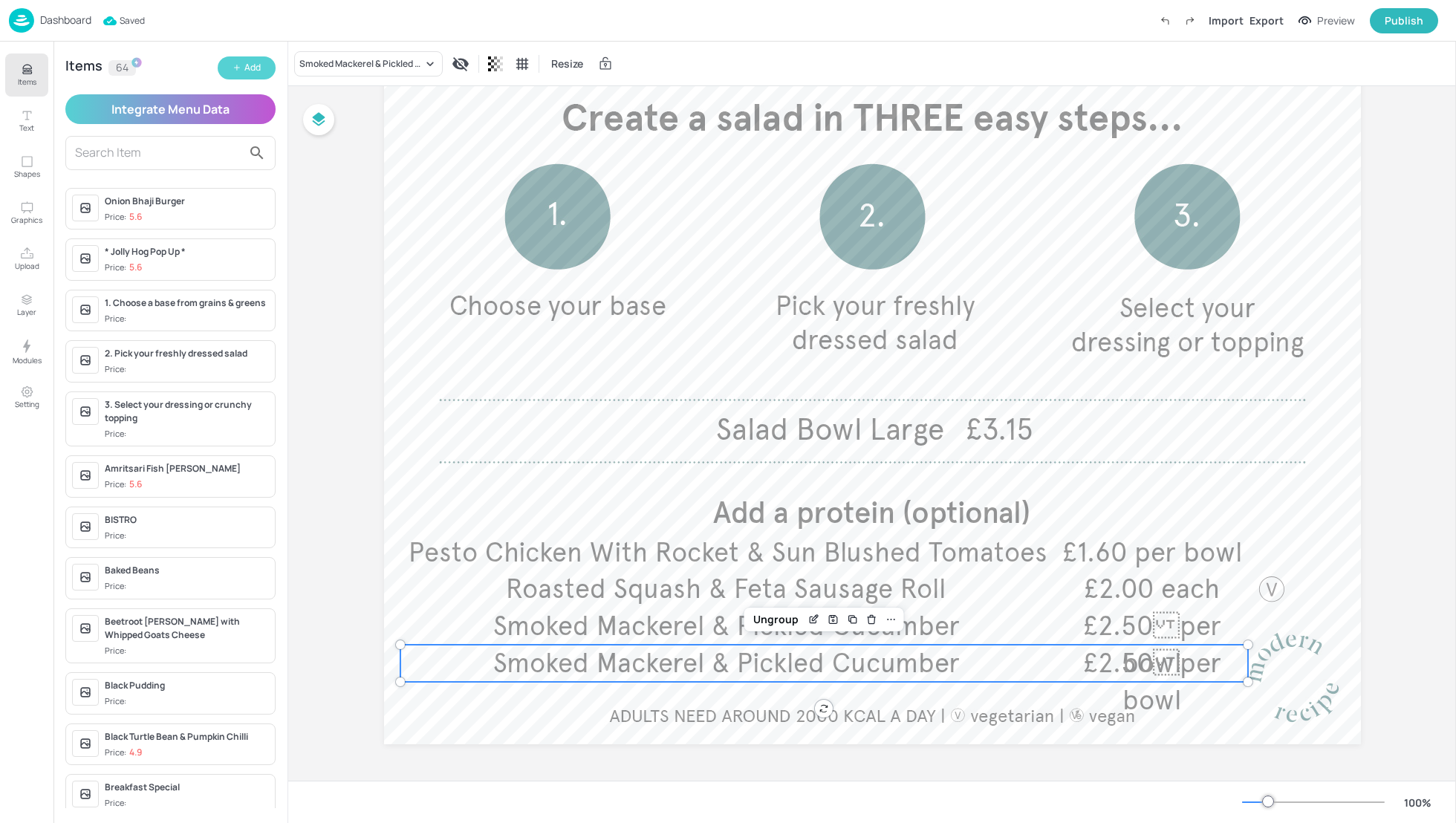
click at [242, 69] on button "Add" at bounding box center [246, 68] width 57 height 23
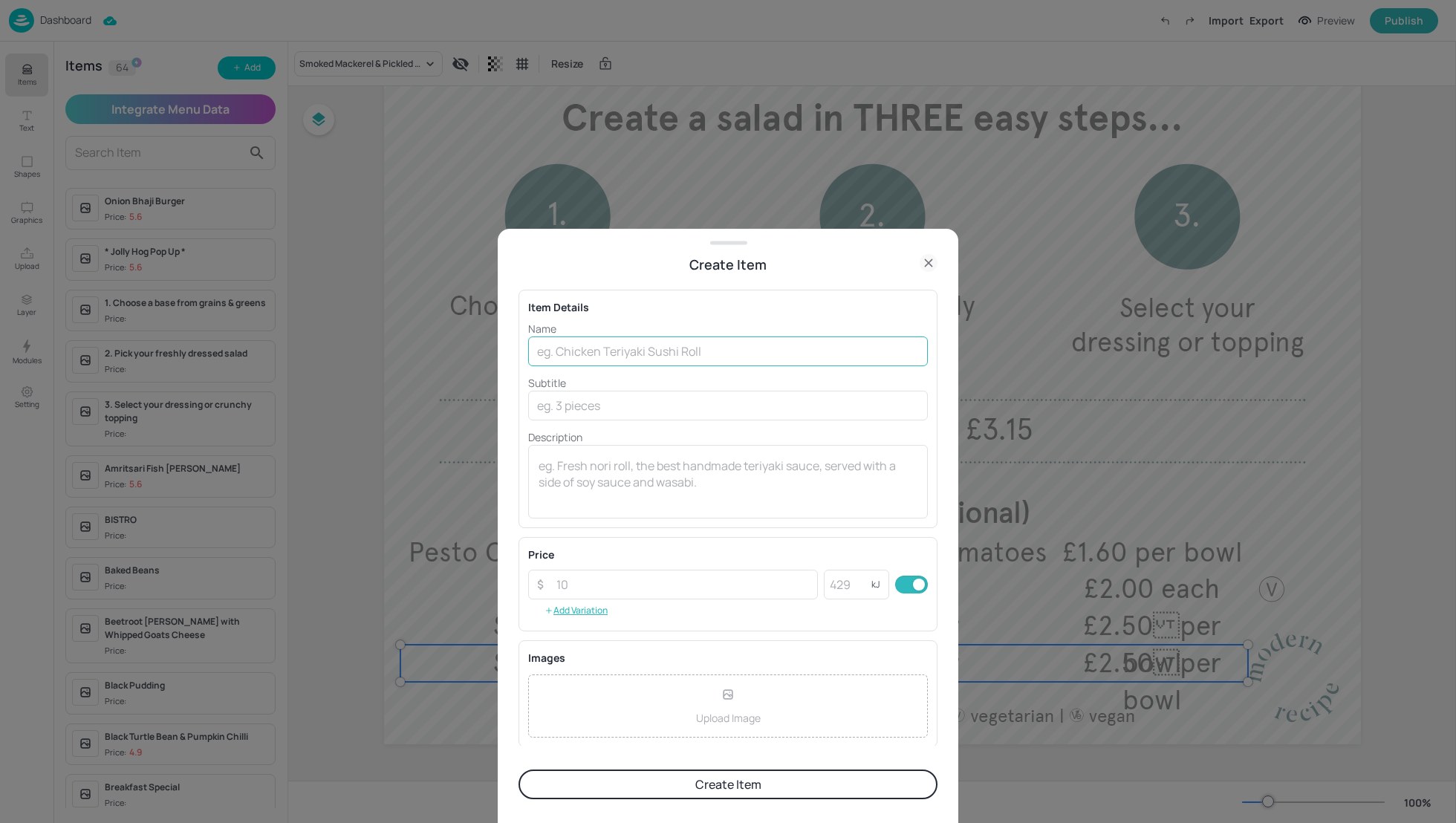
click at [558, 350] on input "text" at bounding box center [728, 351] width 400 height 30
paste input "[{"rootId":"e254ab9e-6482-48f5-9a15-f0329e5035bc","layers":{"e254ab9e-6482-48f5…"
drag, startPoint x: 919, startPoint y: 354, endPoint x: 375, endPoint y: 352, distance: 544.0
click at [375, 352] on div "Create Item Item Details Name ​ Subtitle ​ Description x ​ Price ​ ​ kJ ​ Add V…" at bounding box center [728, 412] width 1456 height 823
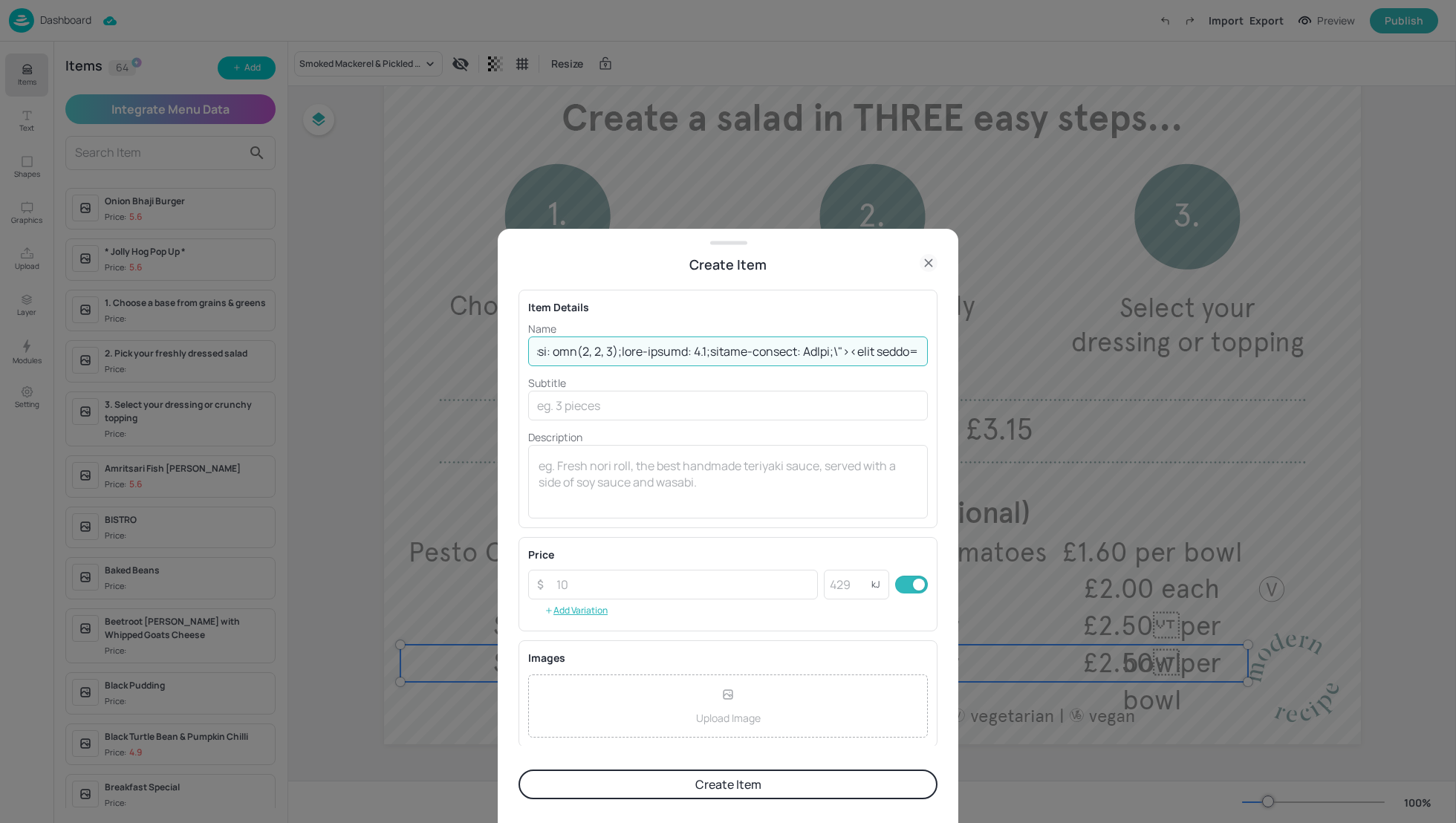
type input "[{"rootId":"e254ab9e-6482-48f5-9a15-f0329e5035bc","layers":{"e254ab9e-6482-48f5…"
drag, startPoint x: 916, startPoint y: 350, endPoint x: 287, endPoint y: 337, distance: 629.1
click at [287, 337] on div "Create Item Item Details Name ​ Subtitle ​ Description x ​ Price ​ ​ kJ ​ Add V…" at bounding box center [728, 412] width 1456 height 823
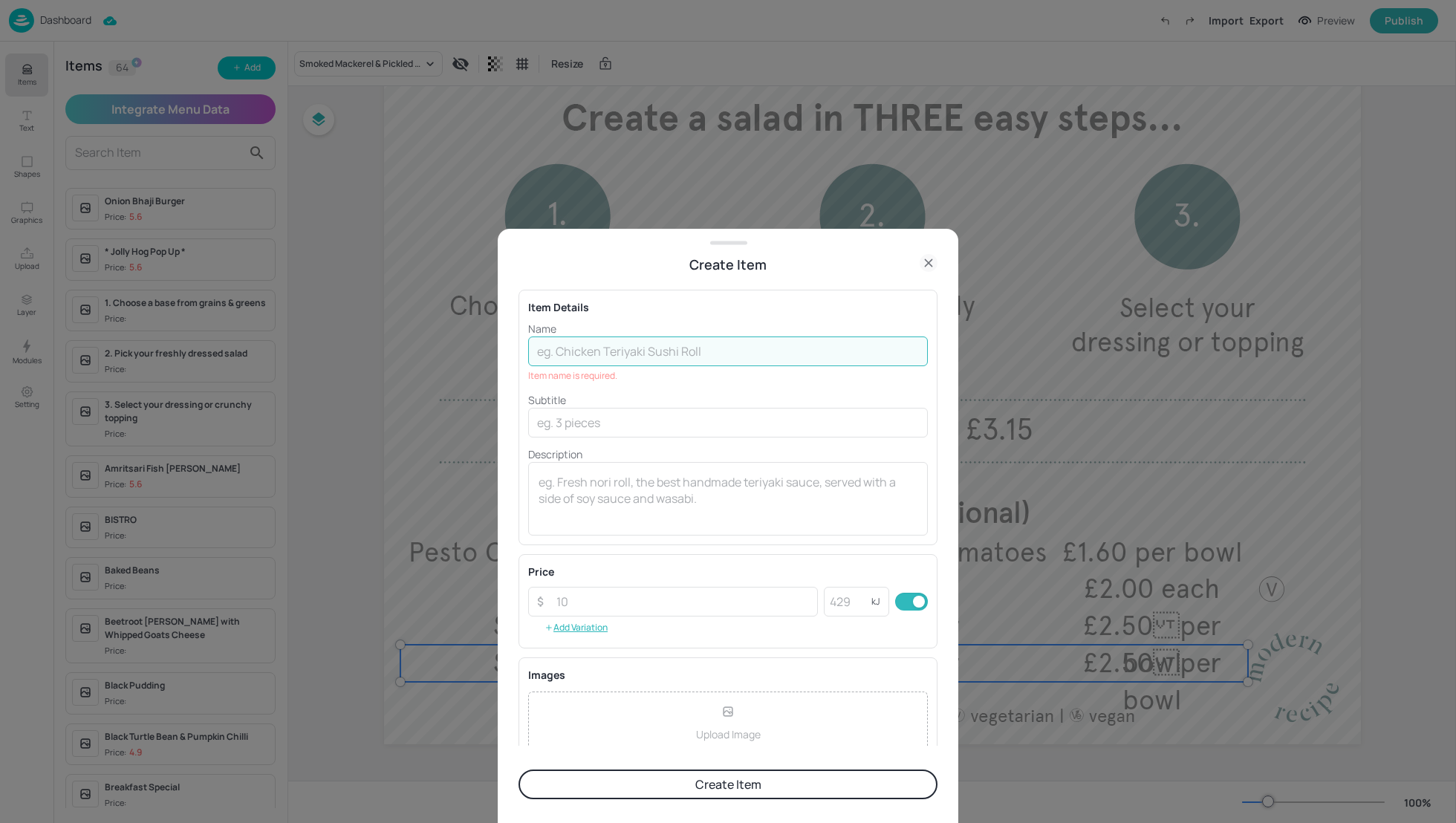
click at [581, 351] on input "text" at bounding box center [728, 351] width 400 height 30
paste input "Roasted Squash & Feta Roll (V)£2.00"
drag, startPoint x: 742, startPoint y: 348, endPoint x: 708, endPoint y: 346, distance: 34.1
click at [708, 346] on input "Roasted Squash & Feta Roll (V)£2.00" at bounding box center [728, 351] width 400 height 30
type input "Roasted Squash & Feta Roll (V)"
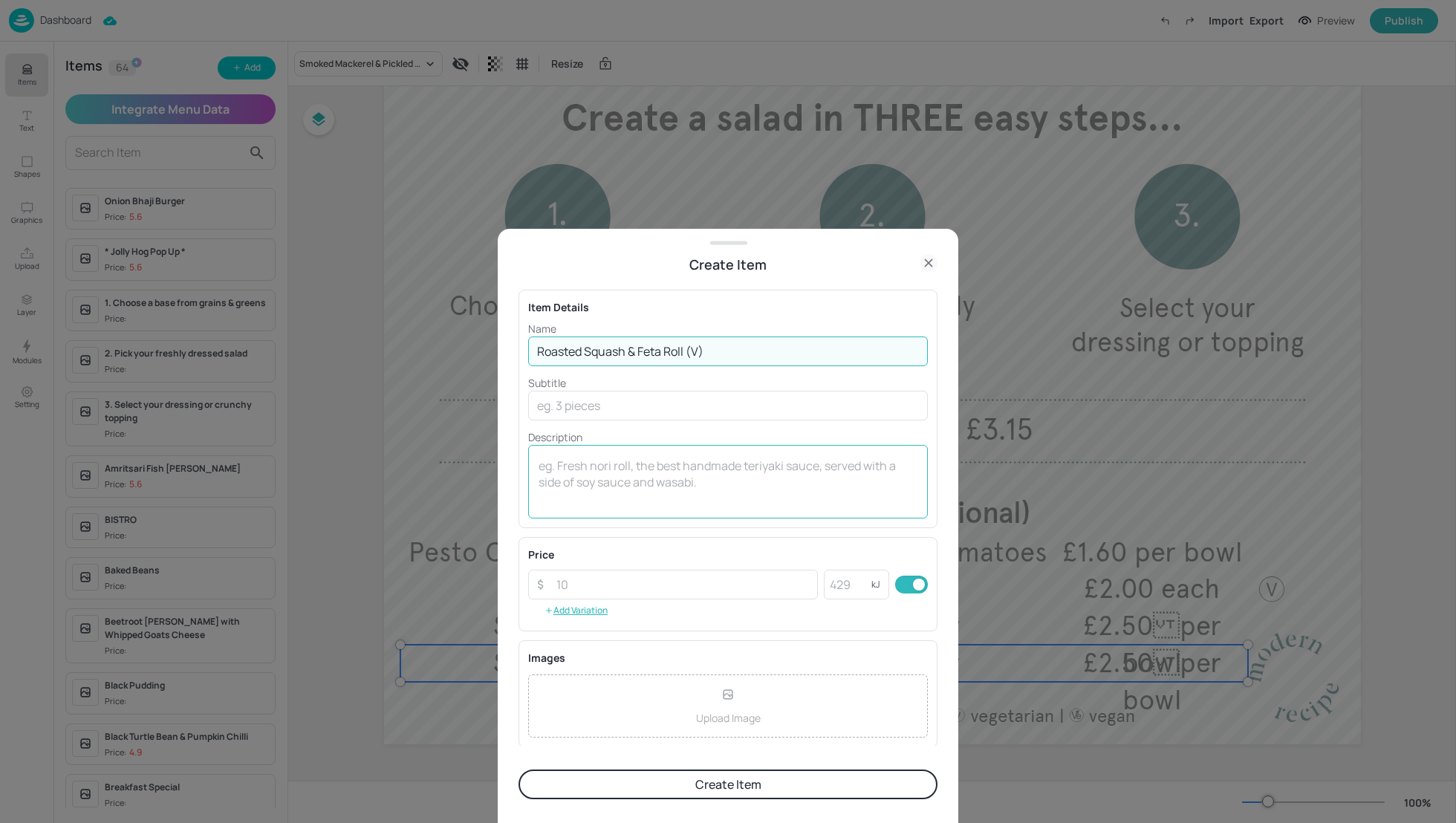
click at [571, 469] on textarea at bounding box center [728, 482] width 379 height 49
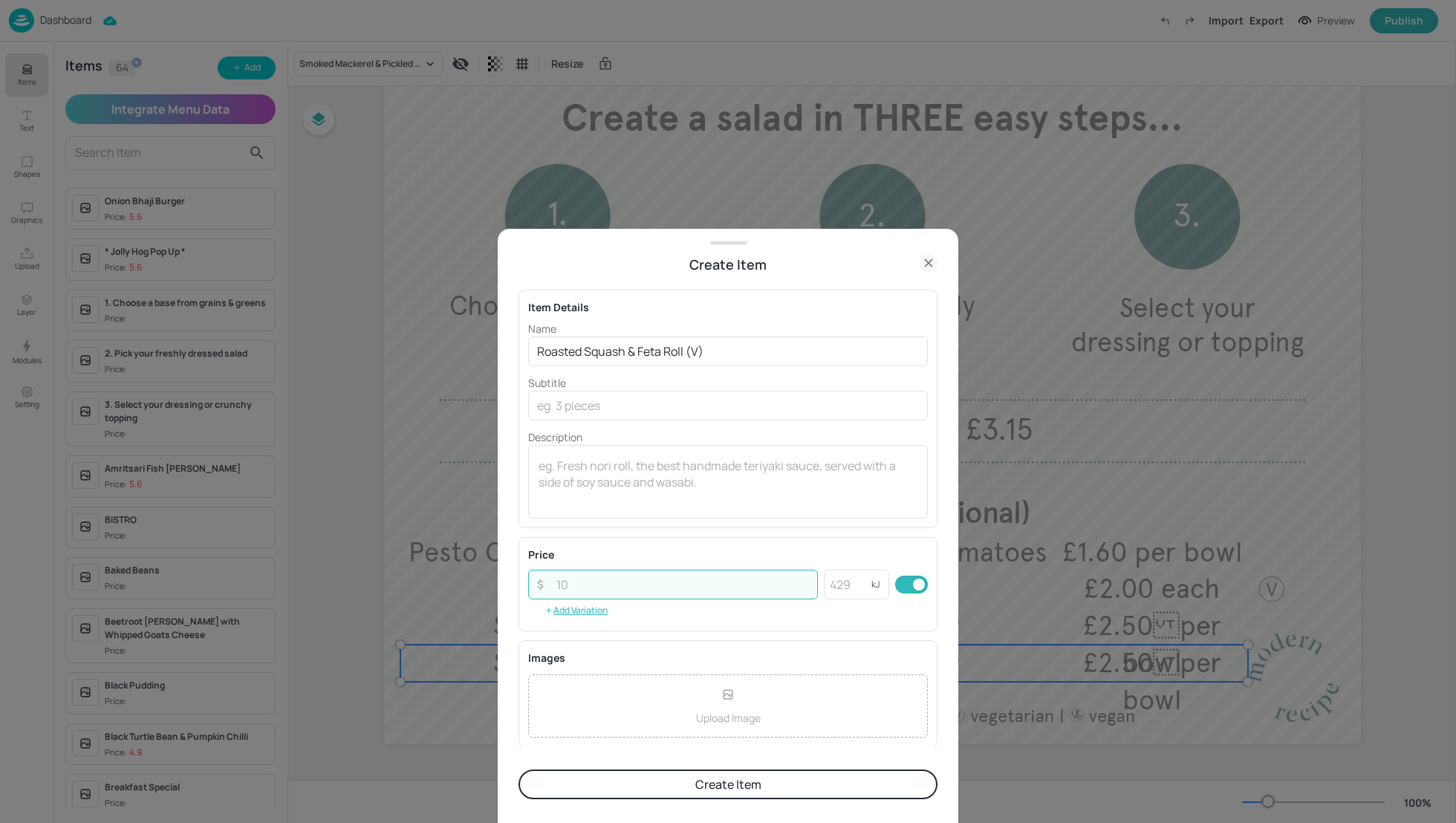
click at [596, 575] on input "number" at bounding box center [682, 584] width 270 height 30
paste input "2.00"
type input "2.00"
click at [727, 788] on button "Create Item" at bounding box center [728, 784] width 419 height 30
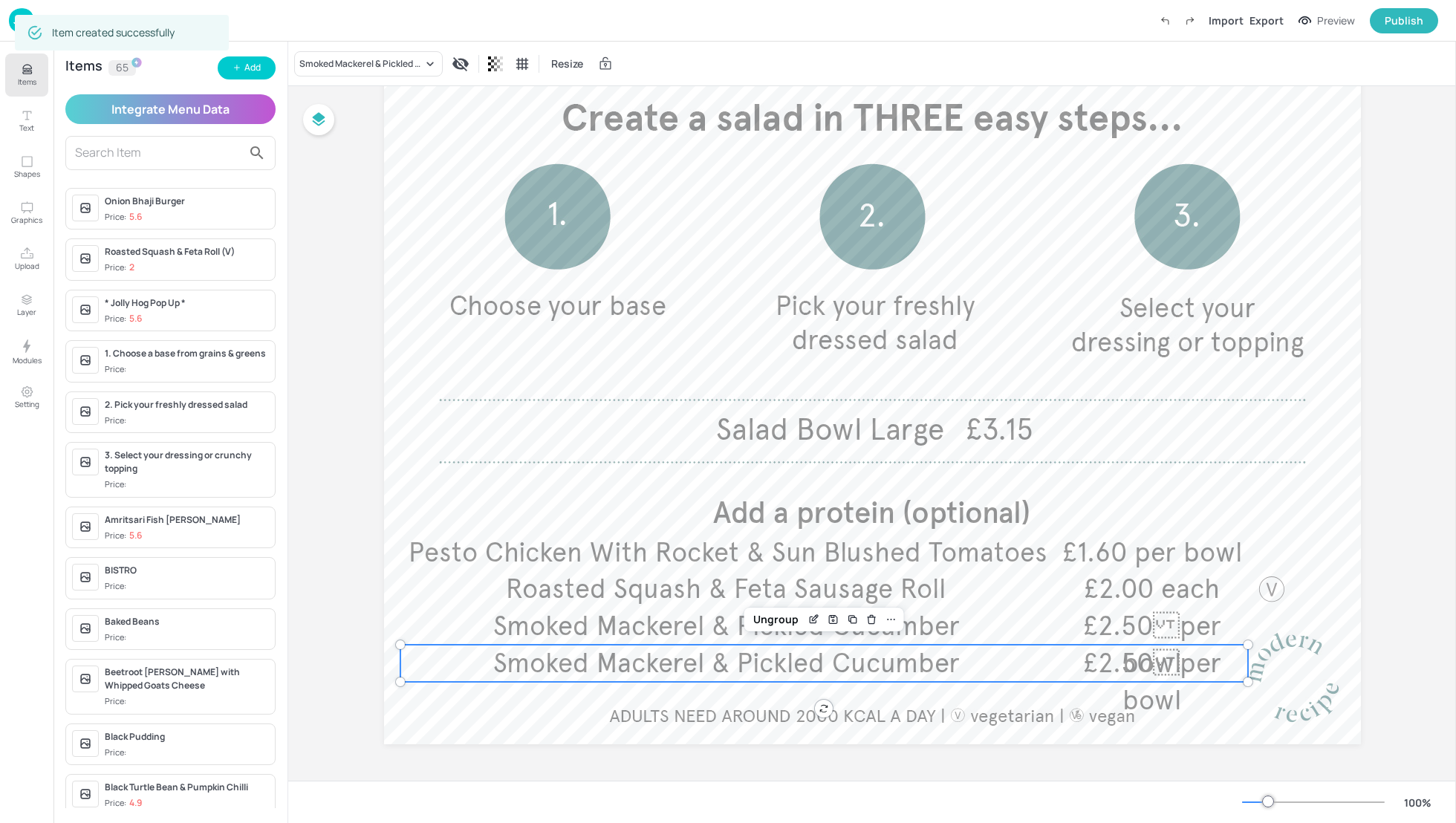
click at [626, 665] on span "Smoked Mackerel & Pickled Cucumber" at bounding box center [726, 663] width 466 height 32
click at [21, 66] on icon "Items" at bounding box center [27, 69] width 14 height 14
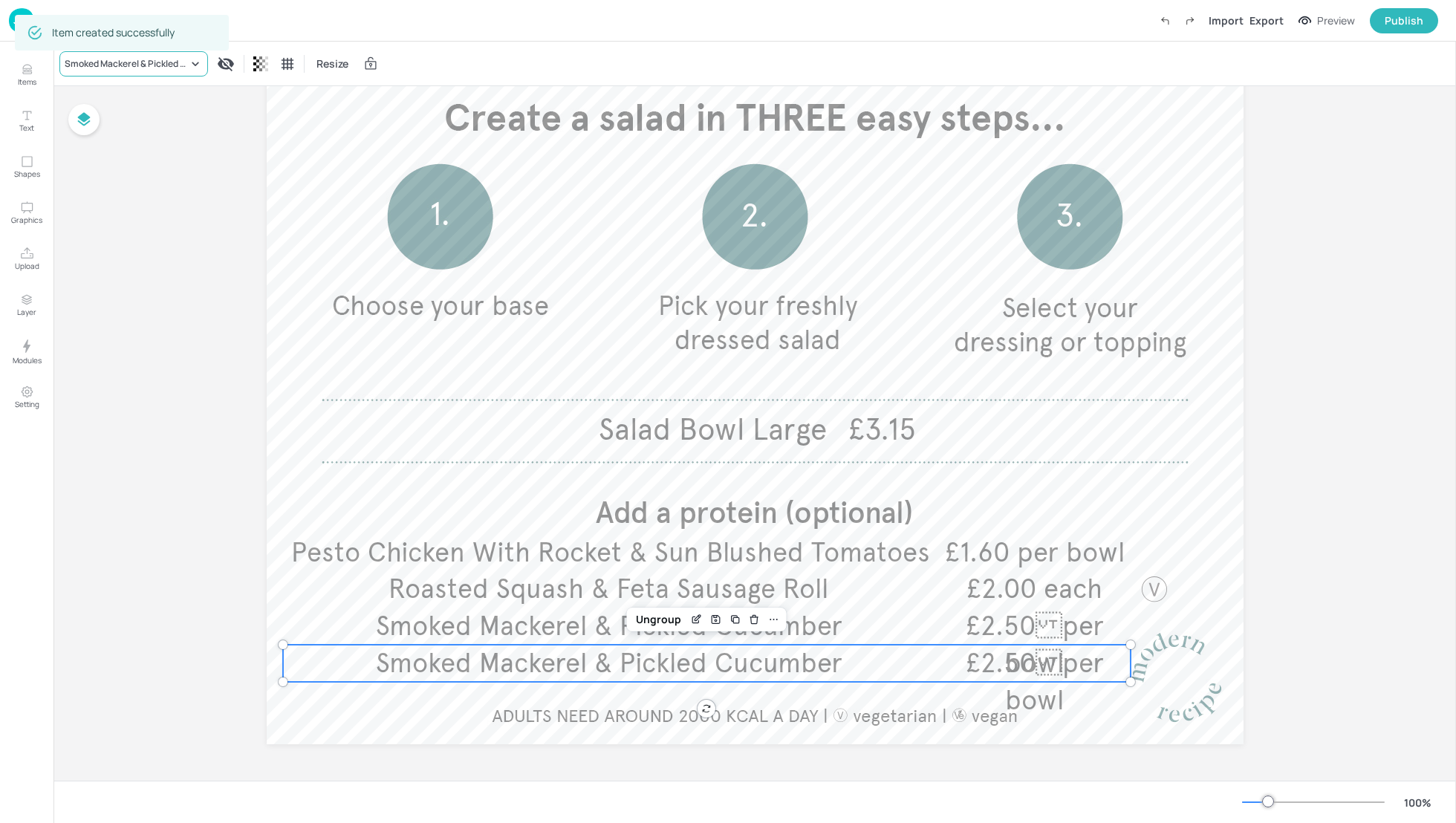
click at [114, 64] on div "Smoked Mackerel & Pickled Cucumber" at bounding box center [126, 64] width 123 height 13
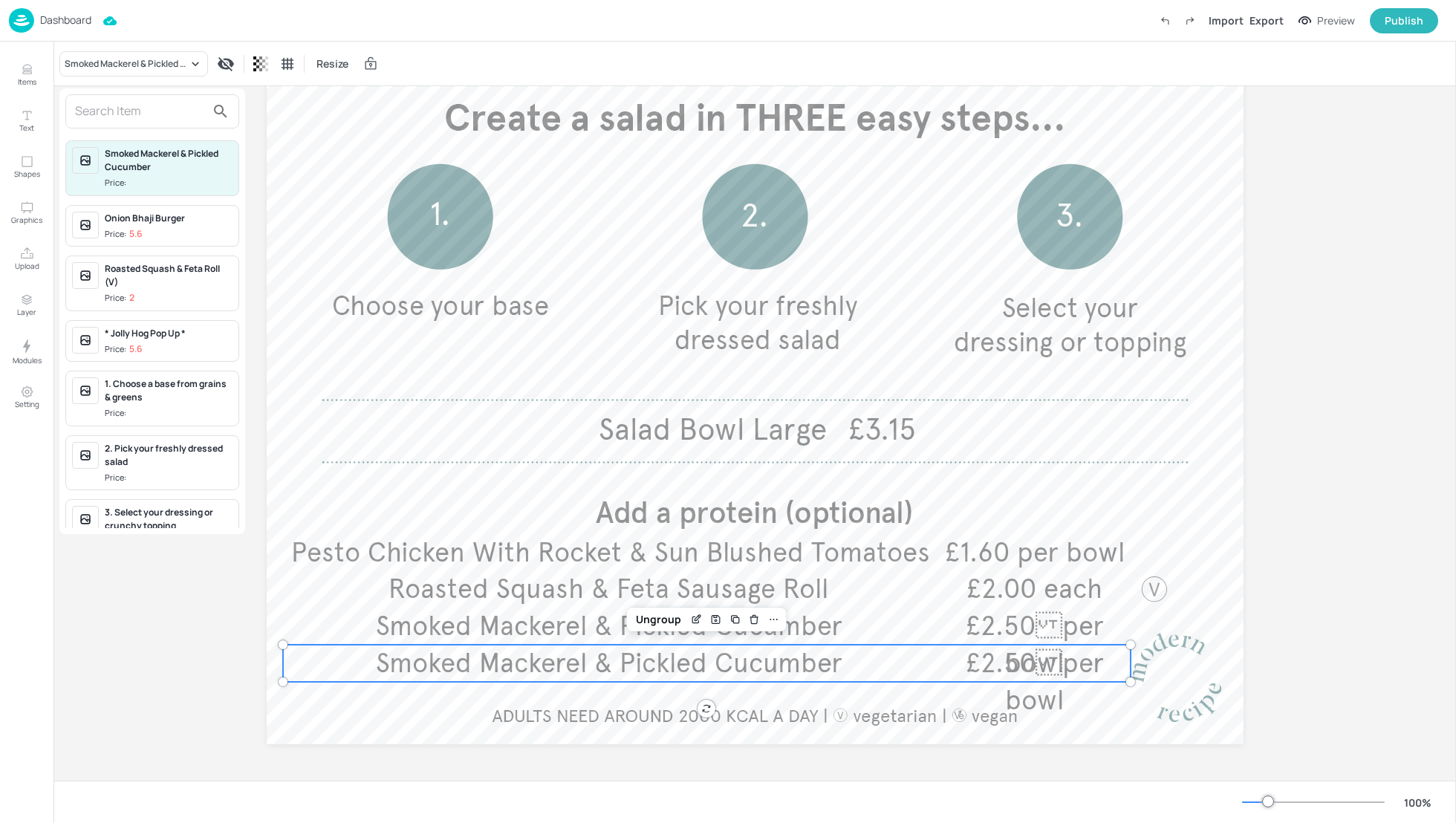
click at [165, 119] on input "text" at bounding box center [141, 111] width 131 height 23
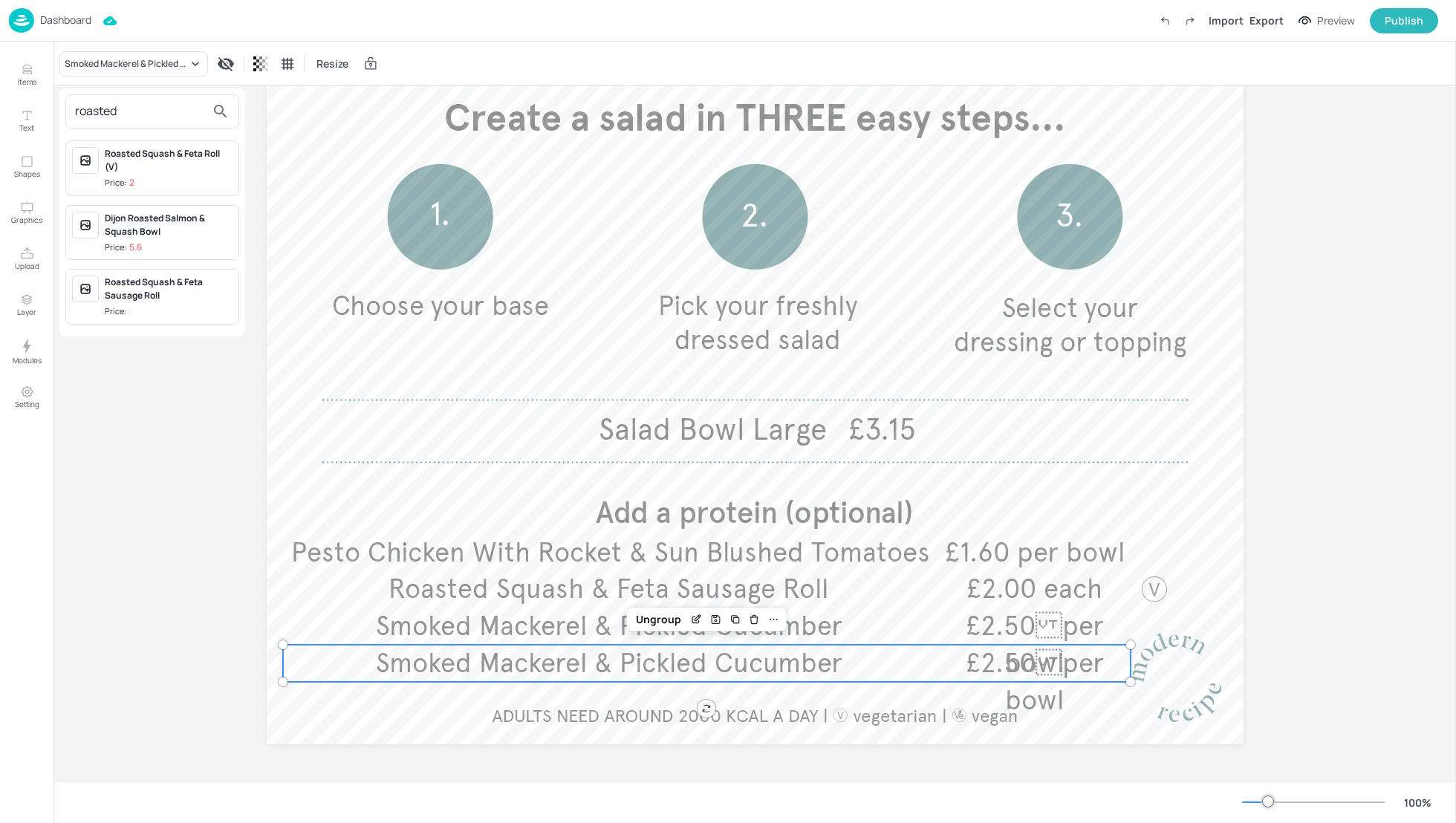
type input "roasted"
click at [148, 158] on div "Roasted Squash & Feta Roll (V)" at bounding box center [169, 161] width 128 height 27
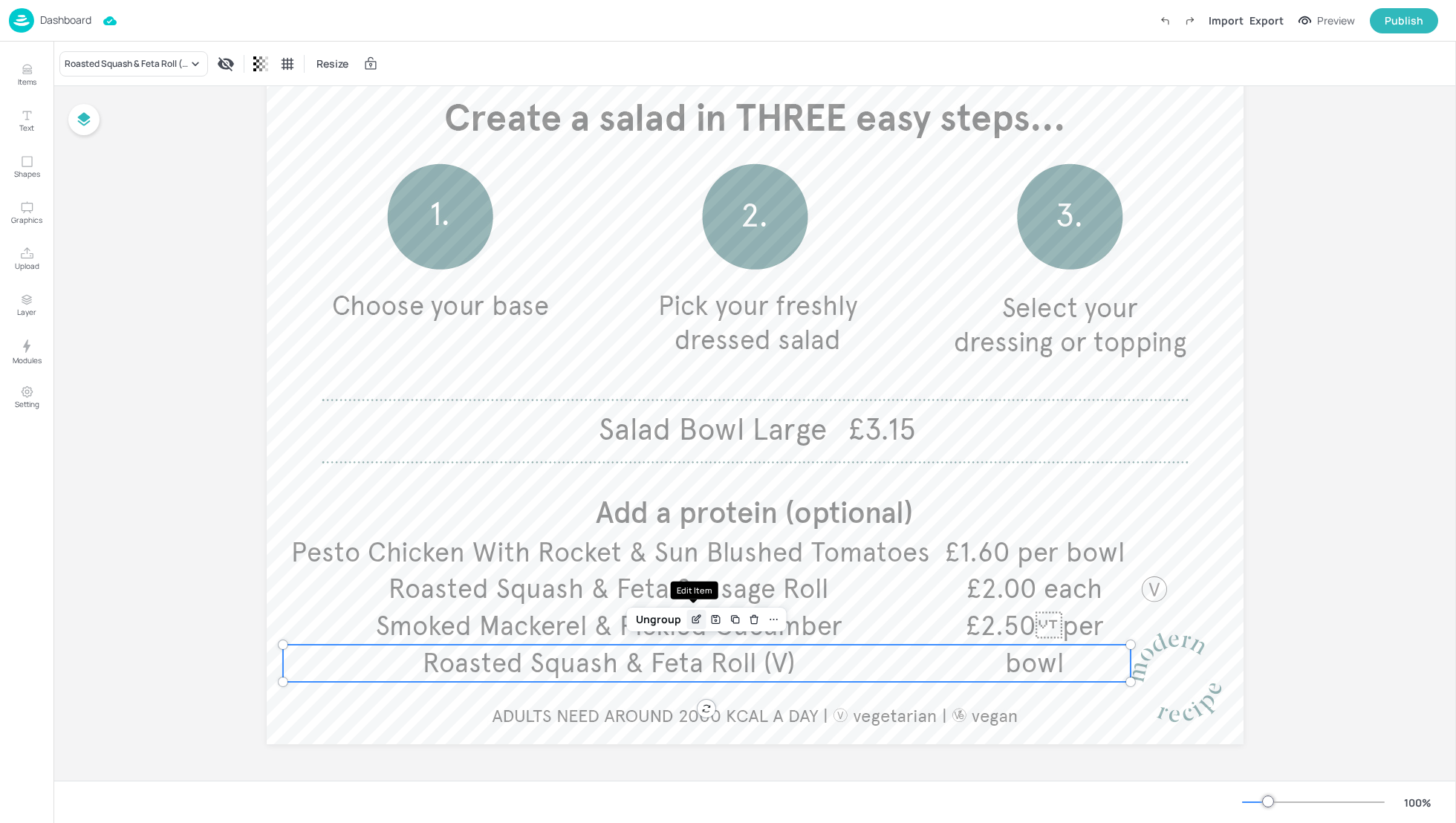
click at [694, 617] on icon "Edit Item" at bounding box center [697, 618] width 6 height 6
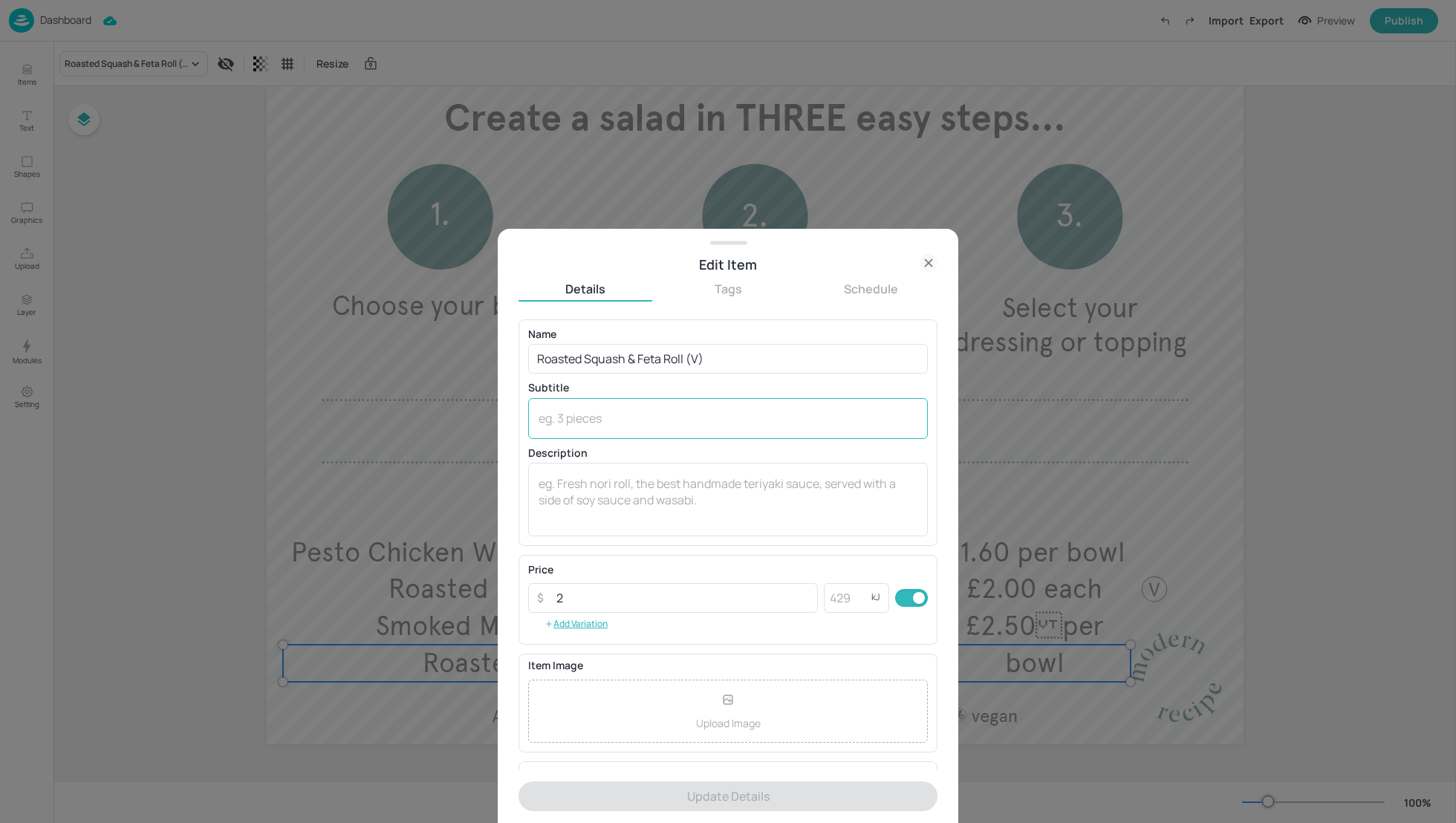
click at [552, 418] on textarea at bounding box center [728, 418] width 379 height 16
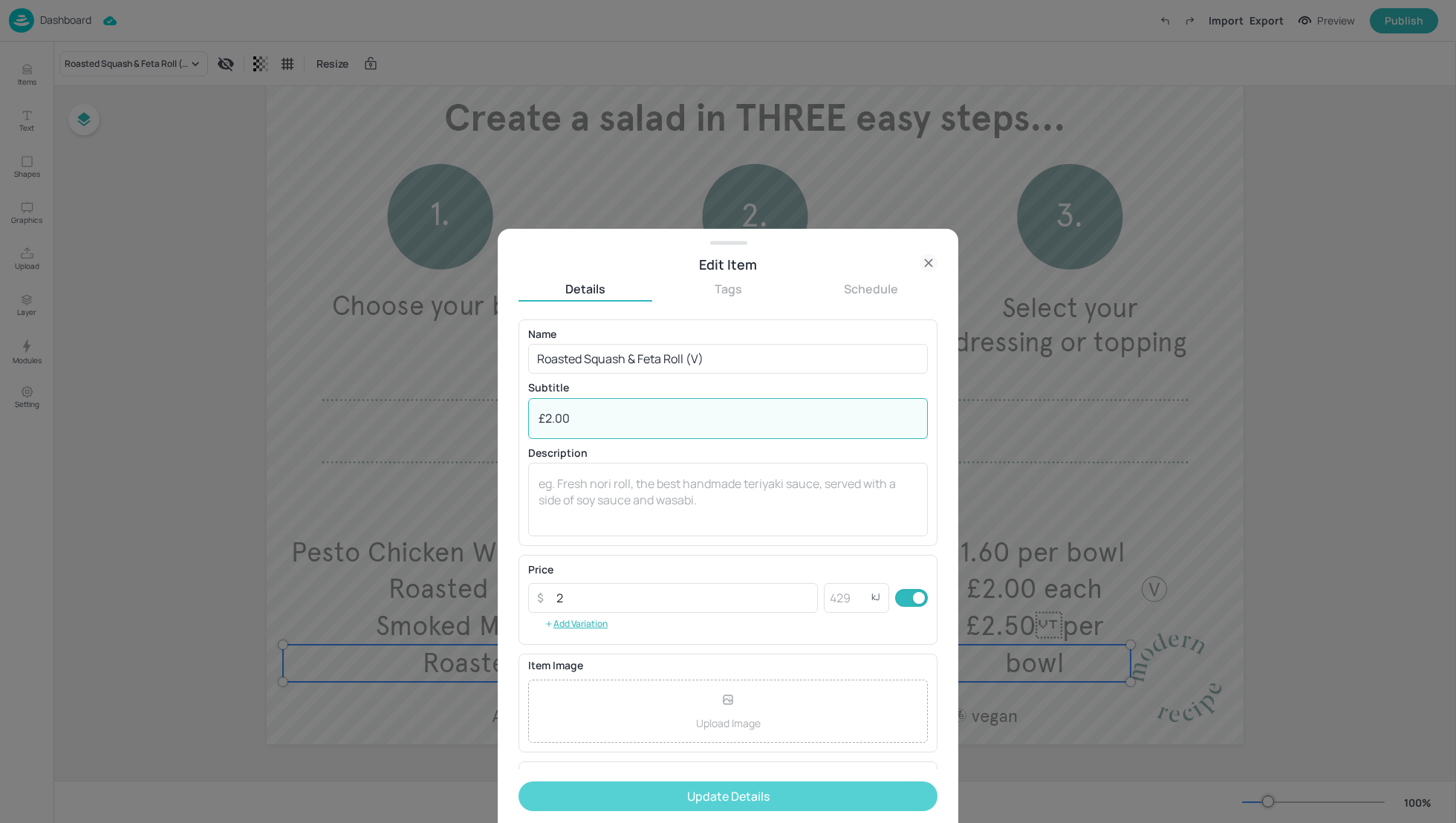
type textarea "£2.00"
click at [791, 804] on button "Update Details" at bounding box center [728, 796] width 419 height 30
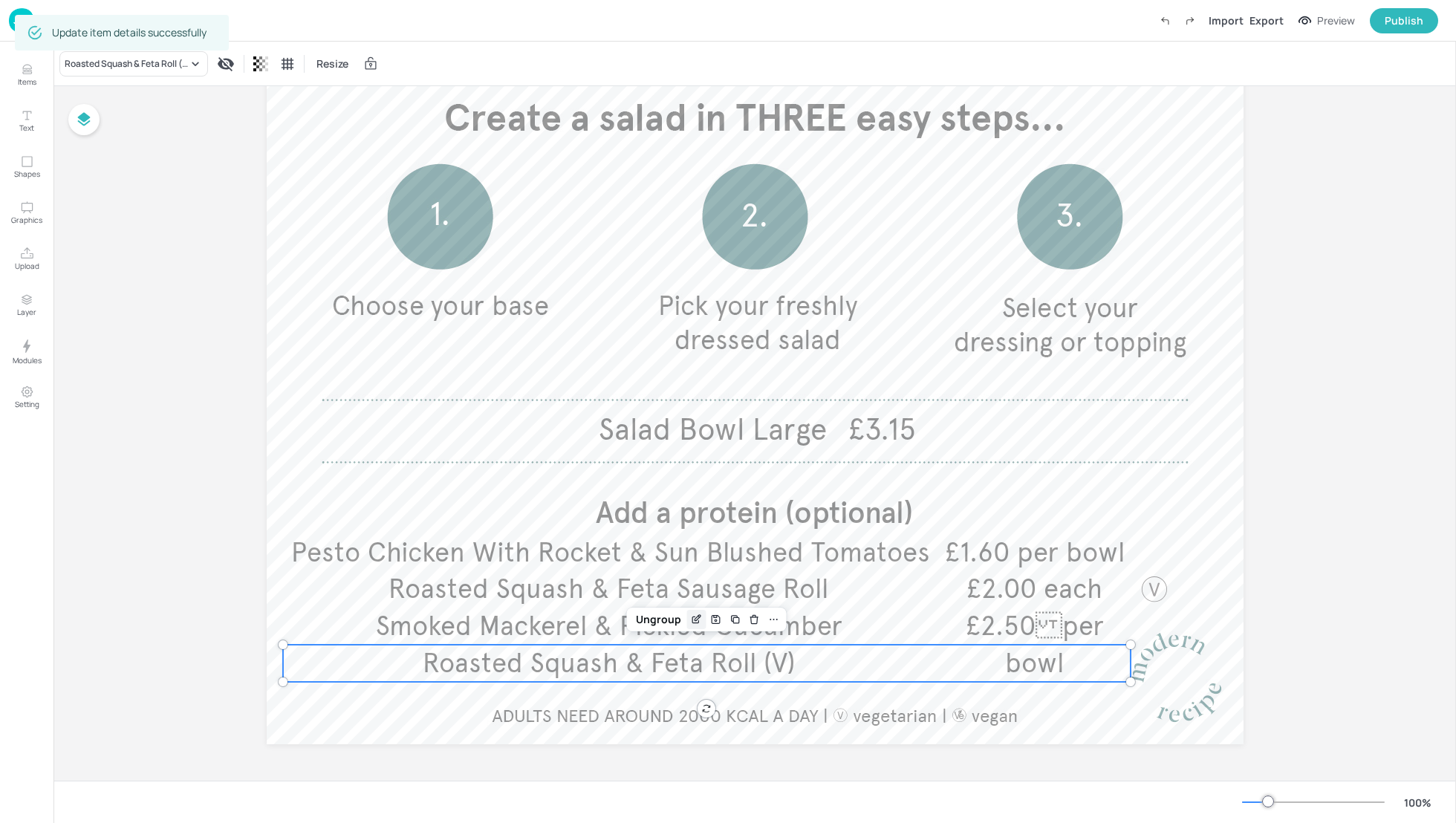
click at [690, 619] on icon "Edit Item" at bounding box center [696, 619] width 13 height 12
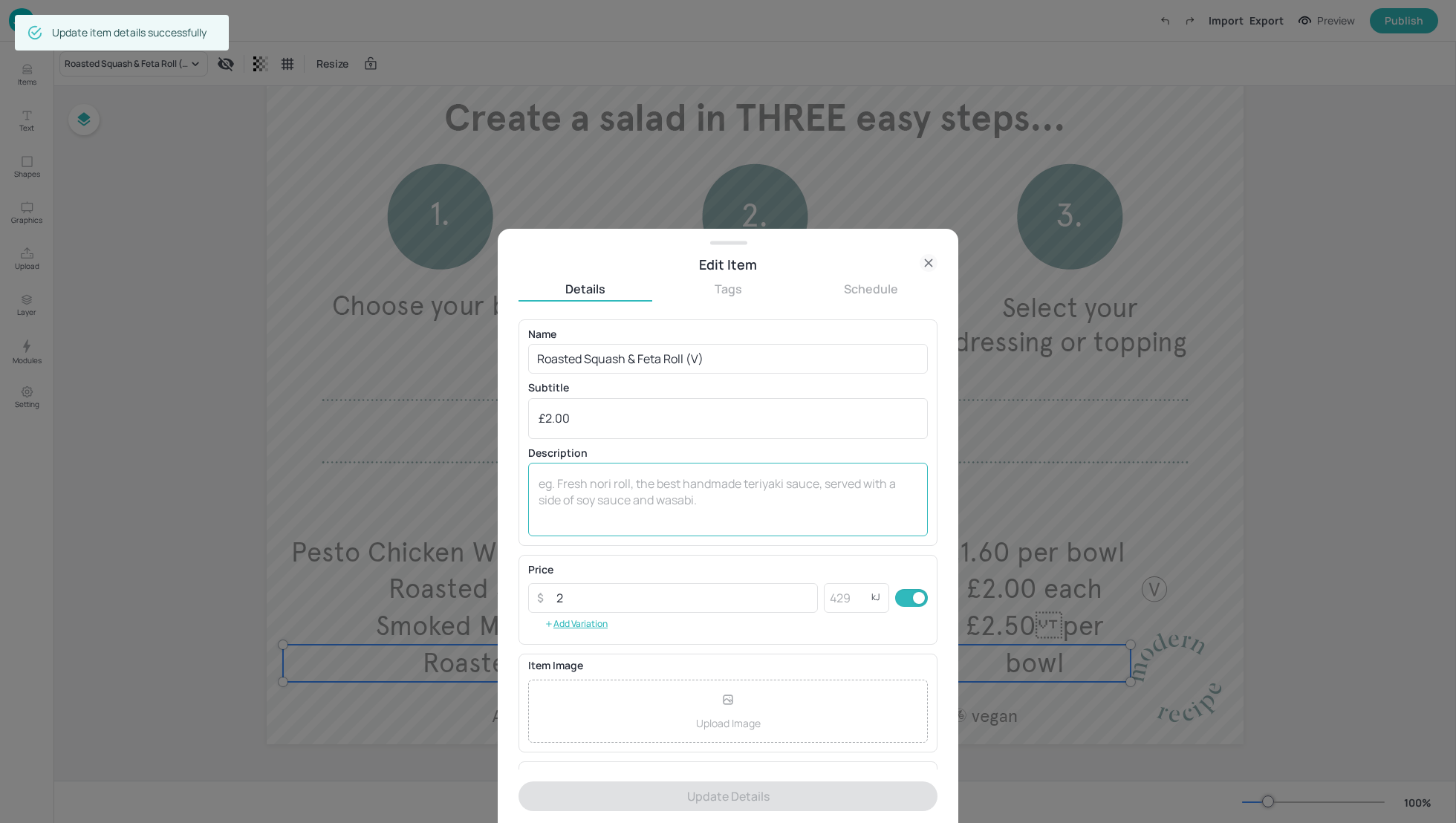
click at [578, 497] on textarea at bounding box center [728, 500] width 379 height 49
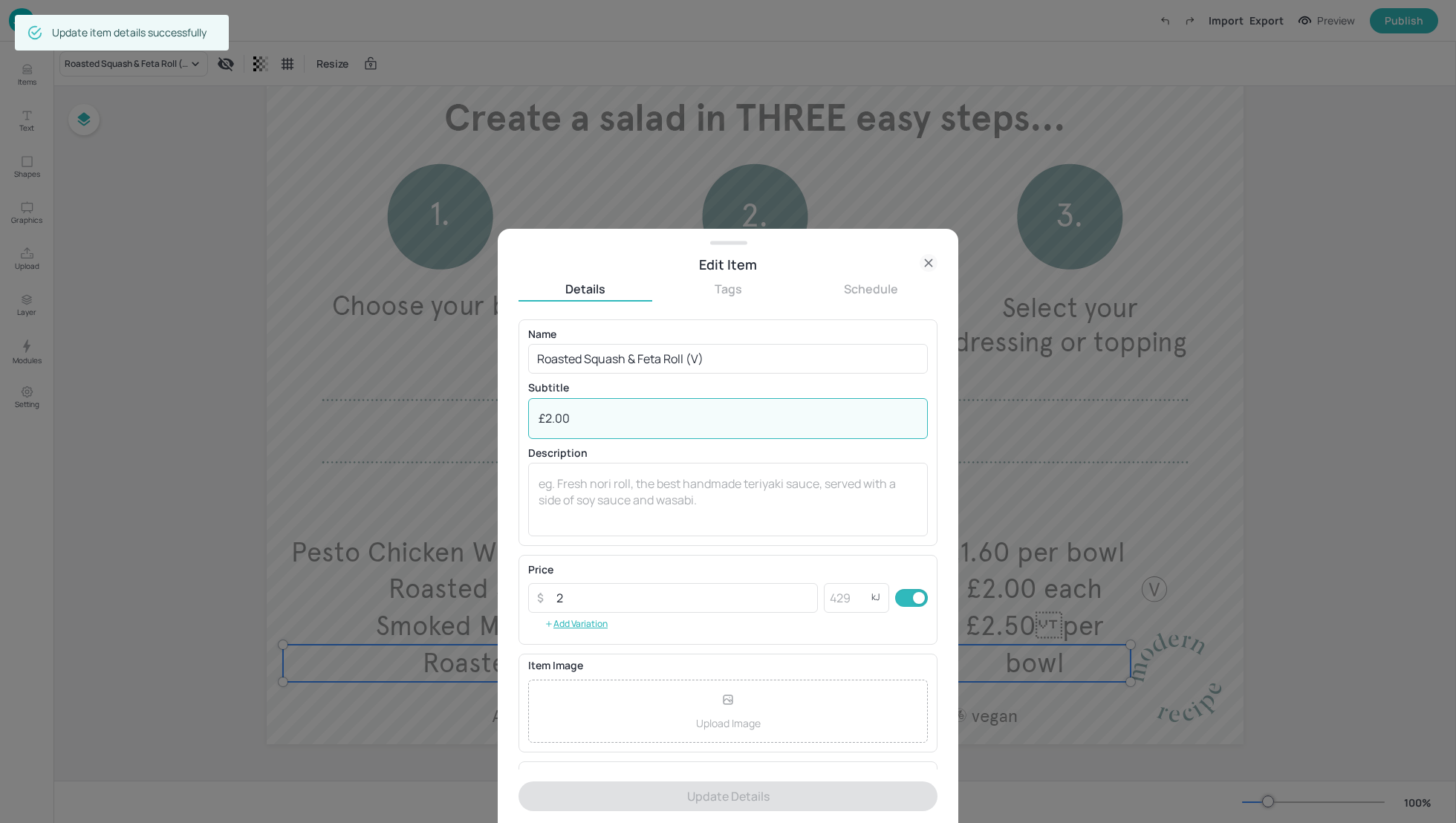
drag, startPoint x: 575, startPoint y: 415, endPoint x: 446, endPoint y: 412, distance: 129.0
click at [446, 412] on div "Edit Item Details Tags Schedule Name Roasted Squash & Feta Roll (V) ​ Subtitle …" at bounding box center [728, 412] width 1456 height 823
click at [554, 485] on textarea at bounding box center [728, 500] width 379 height 49
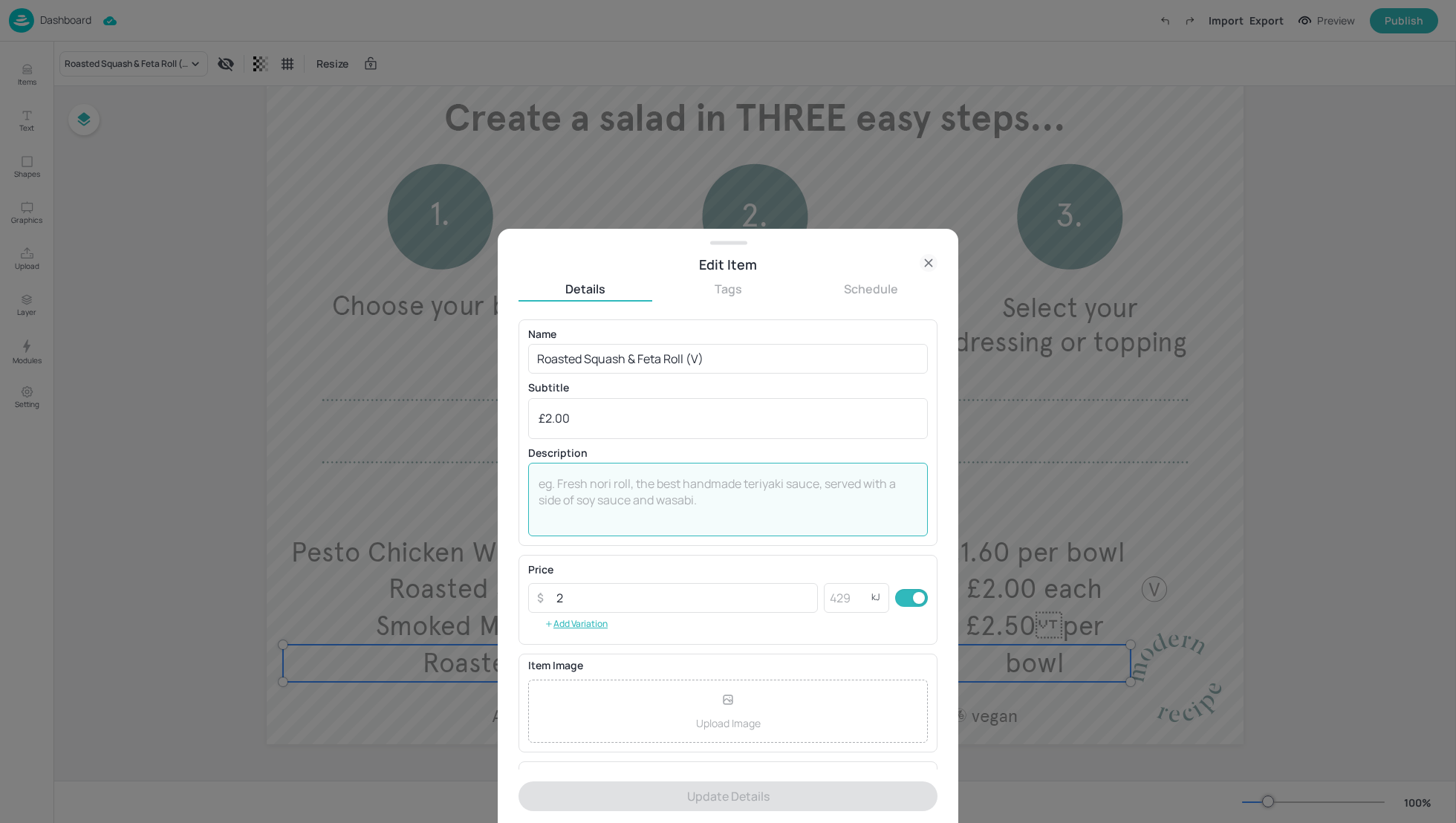
paste textarea "£2.00"
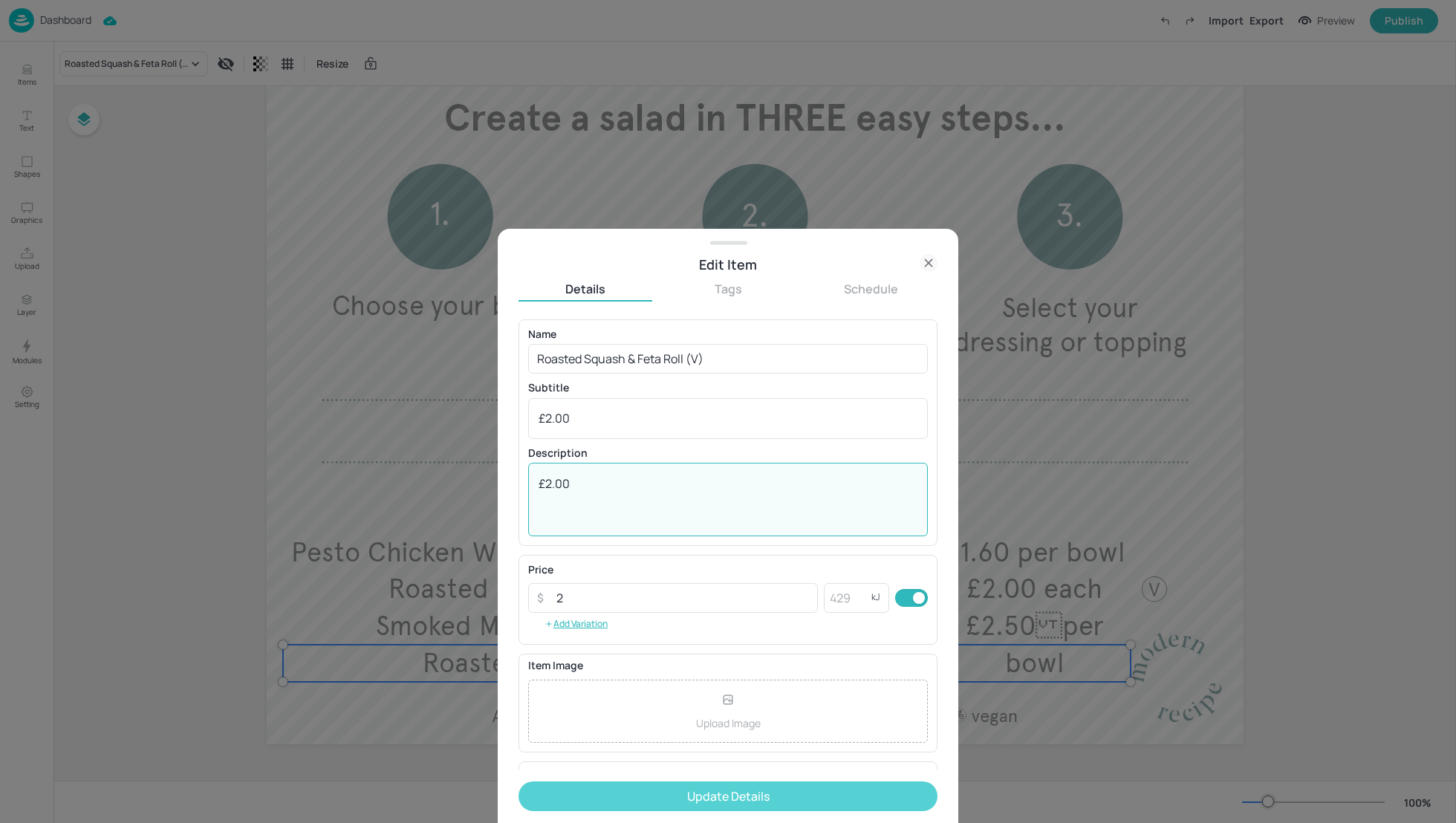
type textarea "£2.00"
click at [762, 799] on button "Update Details" at bounding box center [728, 796] width 419 height 30
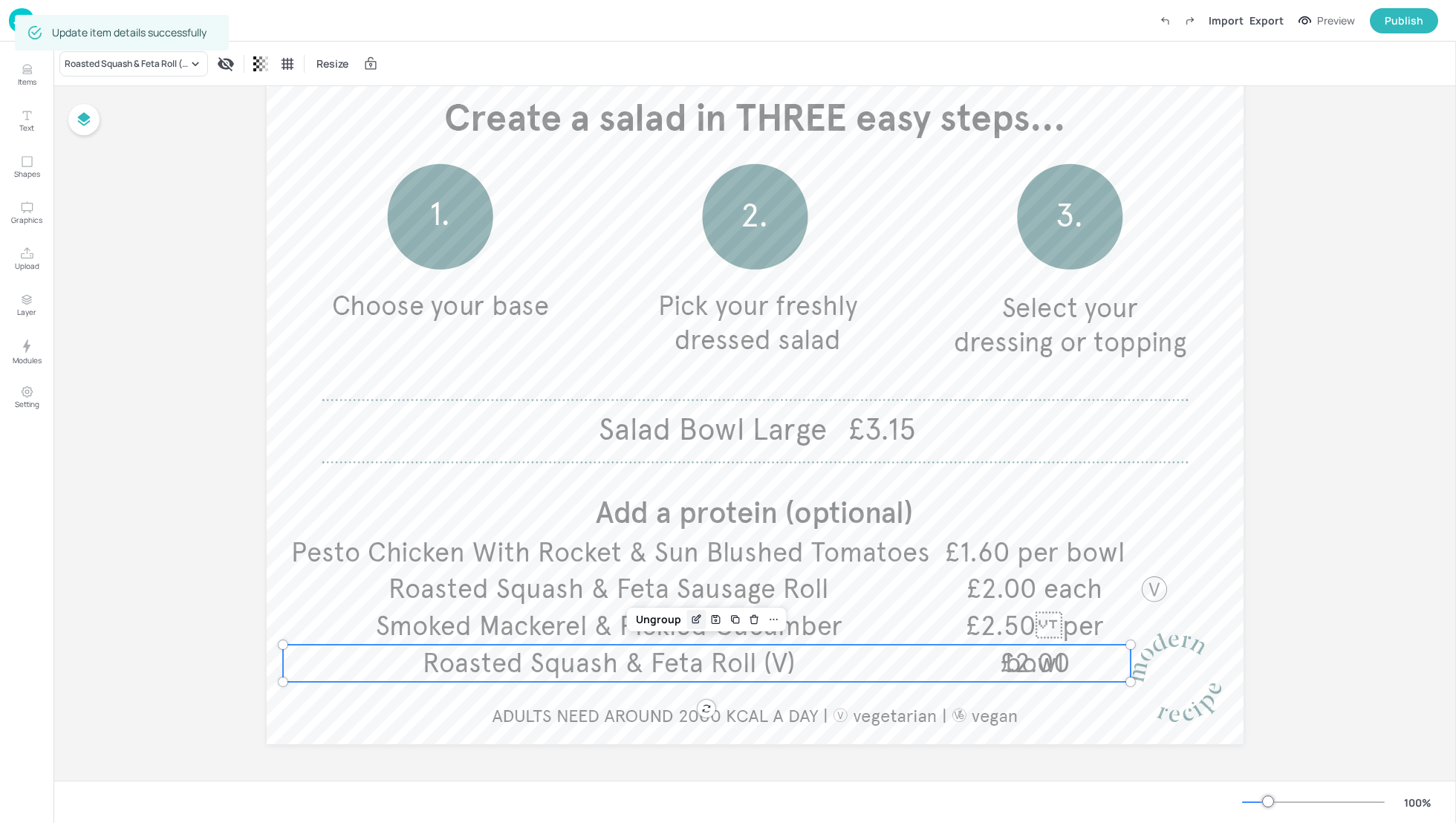
click at [693, 623] on icon "Edit Item" at bounding box center [695, 620] width 6 height 6
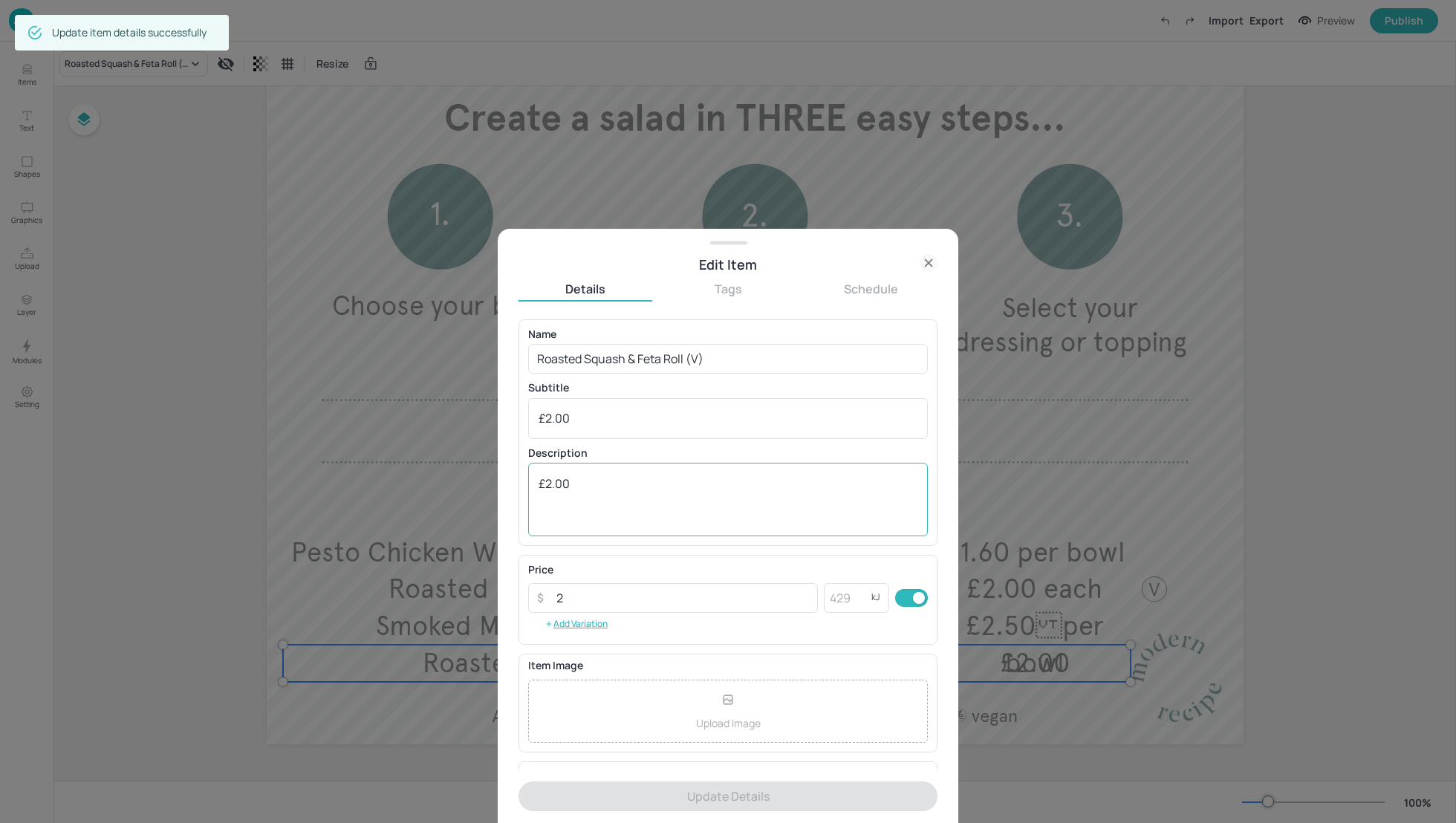
click at [610, 496] on textarea "£2.00" at bounding box center [728, 500] width 379 height 49
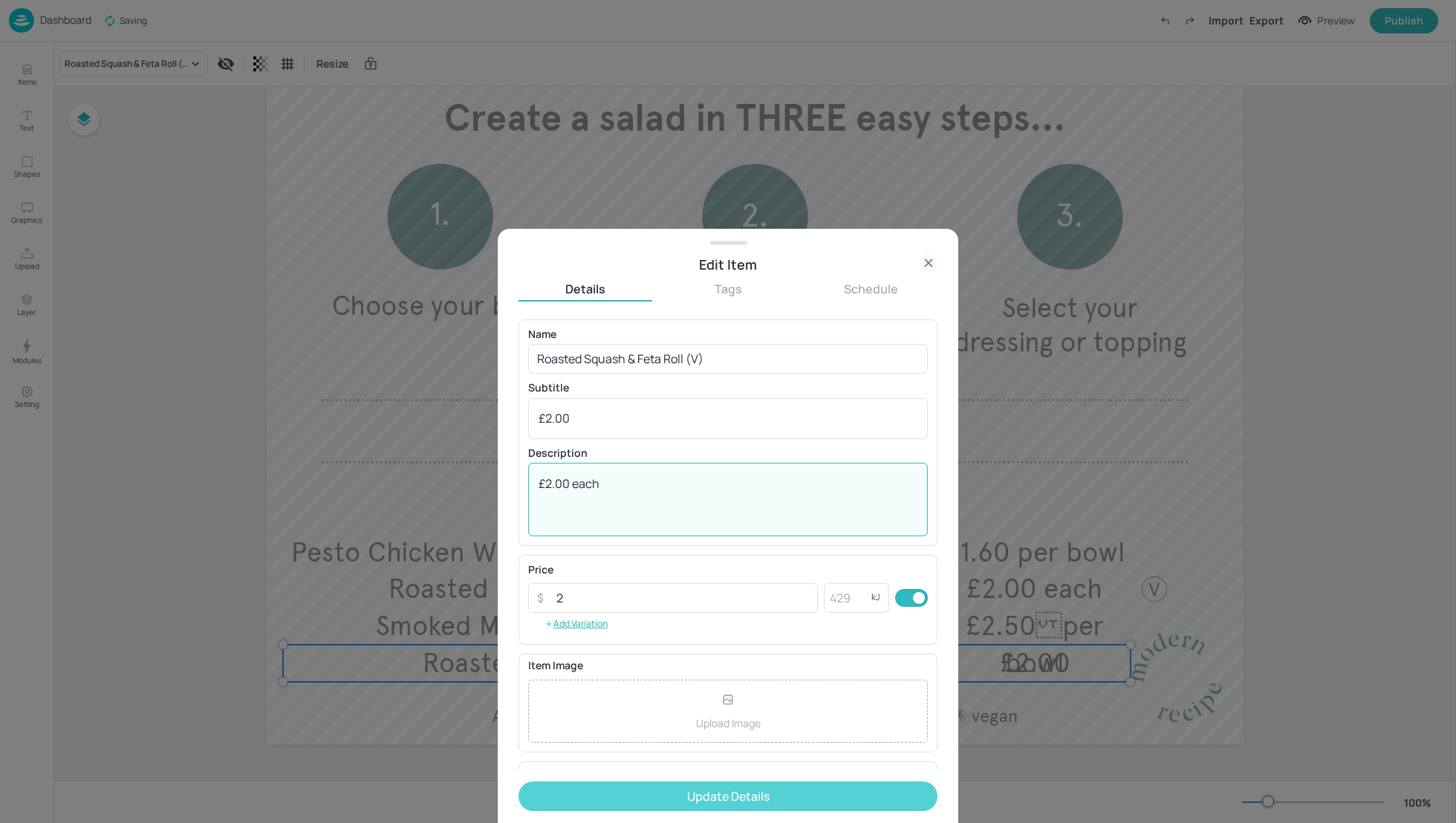
type textarea "£2.00 each"
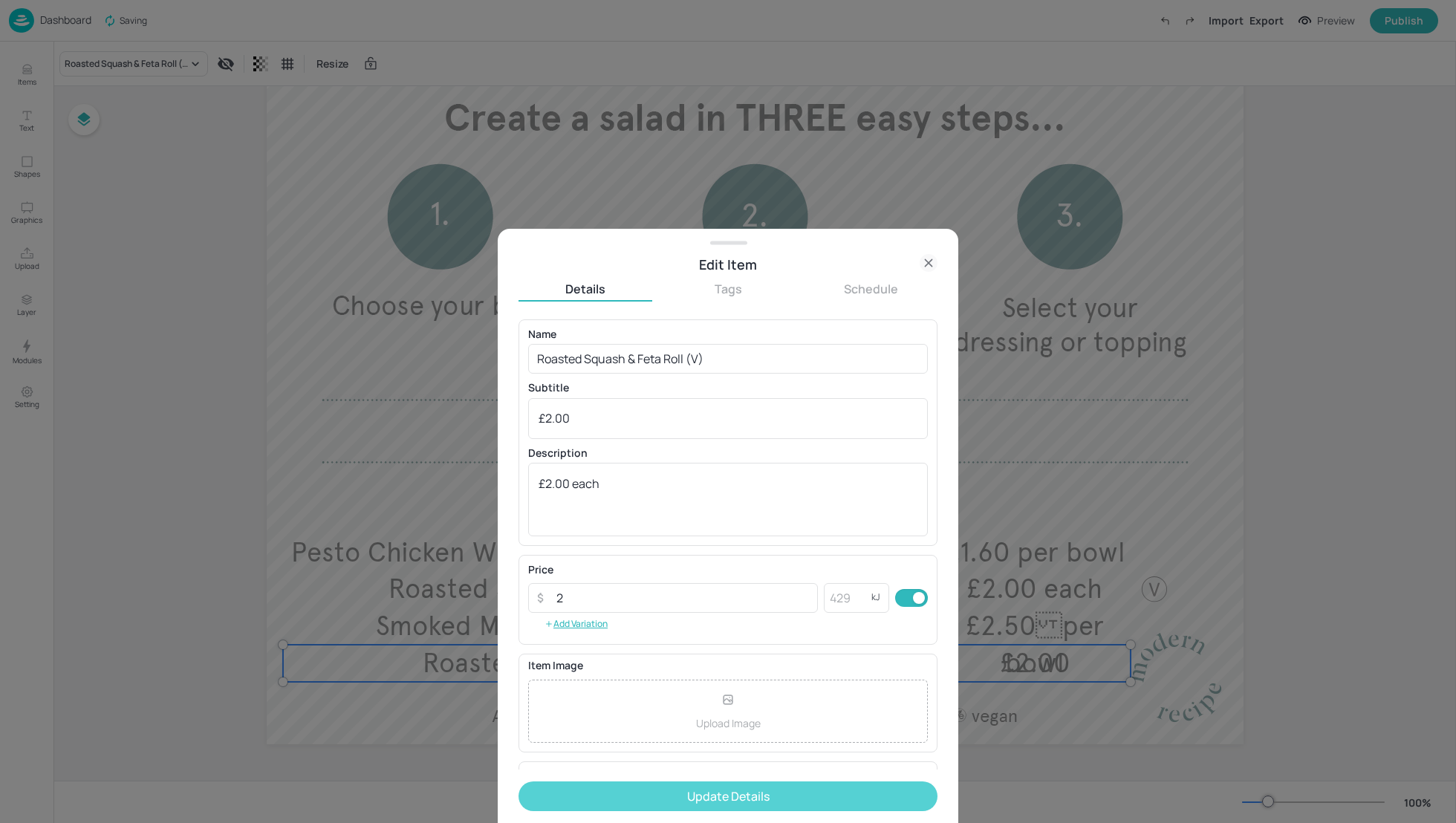
click at [711, 798] on button "Update Details" at bounding box center [728, 796] width 419 height 30
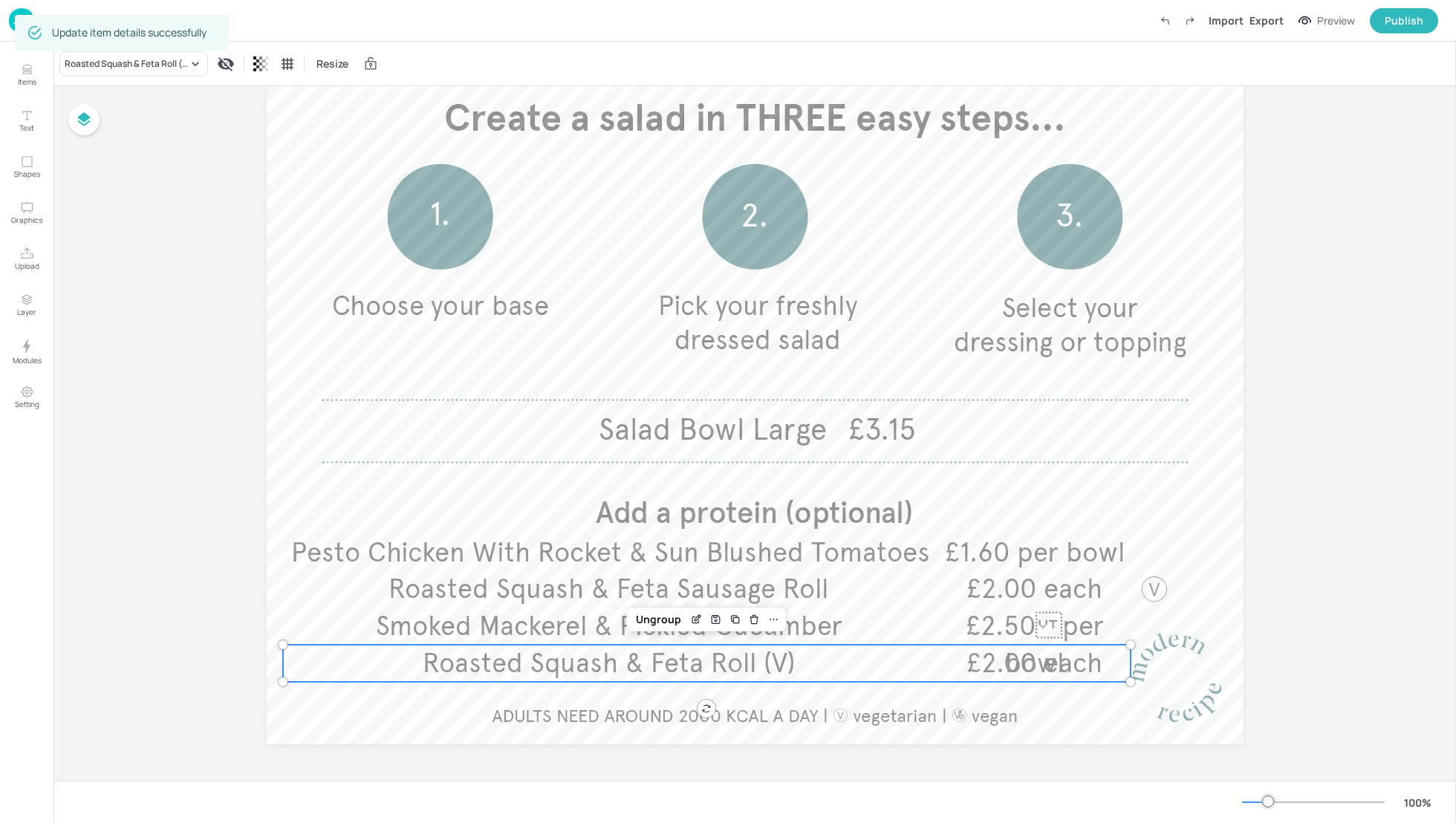
click at [1274, 623] on div "Board 100VE-UNILEVER-SALAD-WK2 Salad Bowl Large £3.15 Add a protein (optional) …" at bounding box center [755, 338] width 1060 height 887
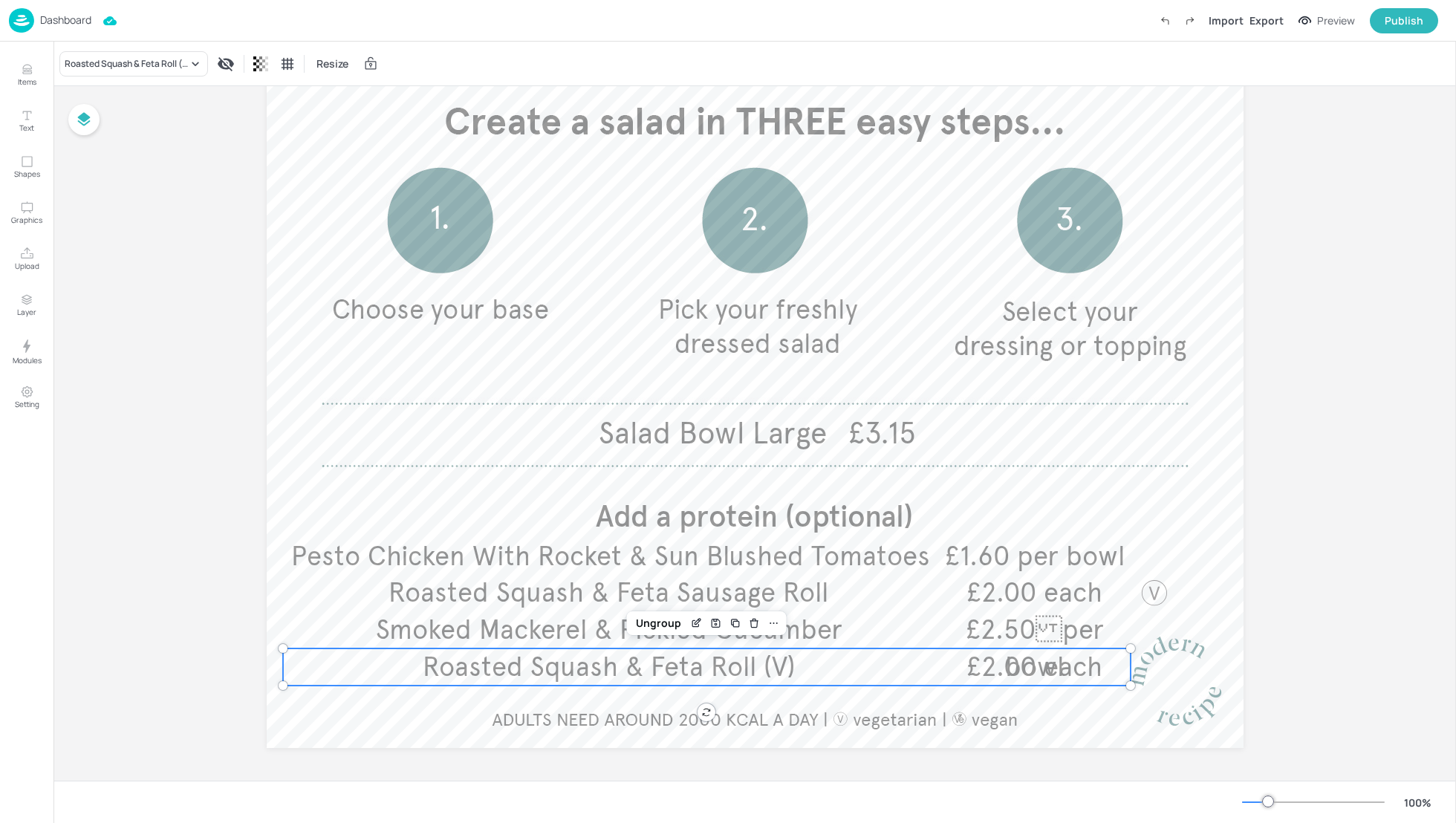
scroll to position [191, 0]
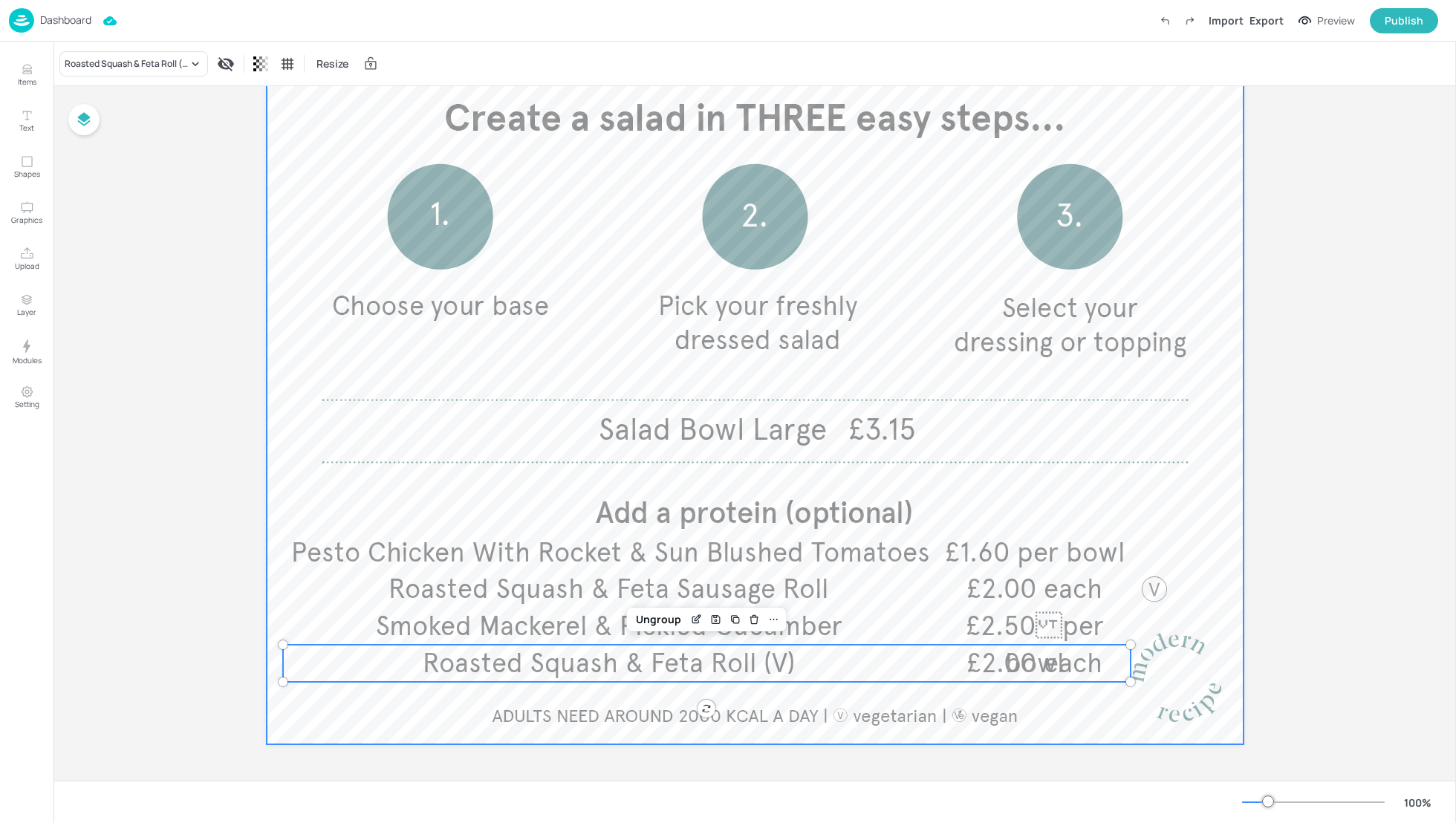
click at [1231, 553] on div at bounding box center [754, 343] width 976 height 802
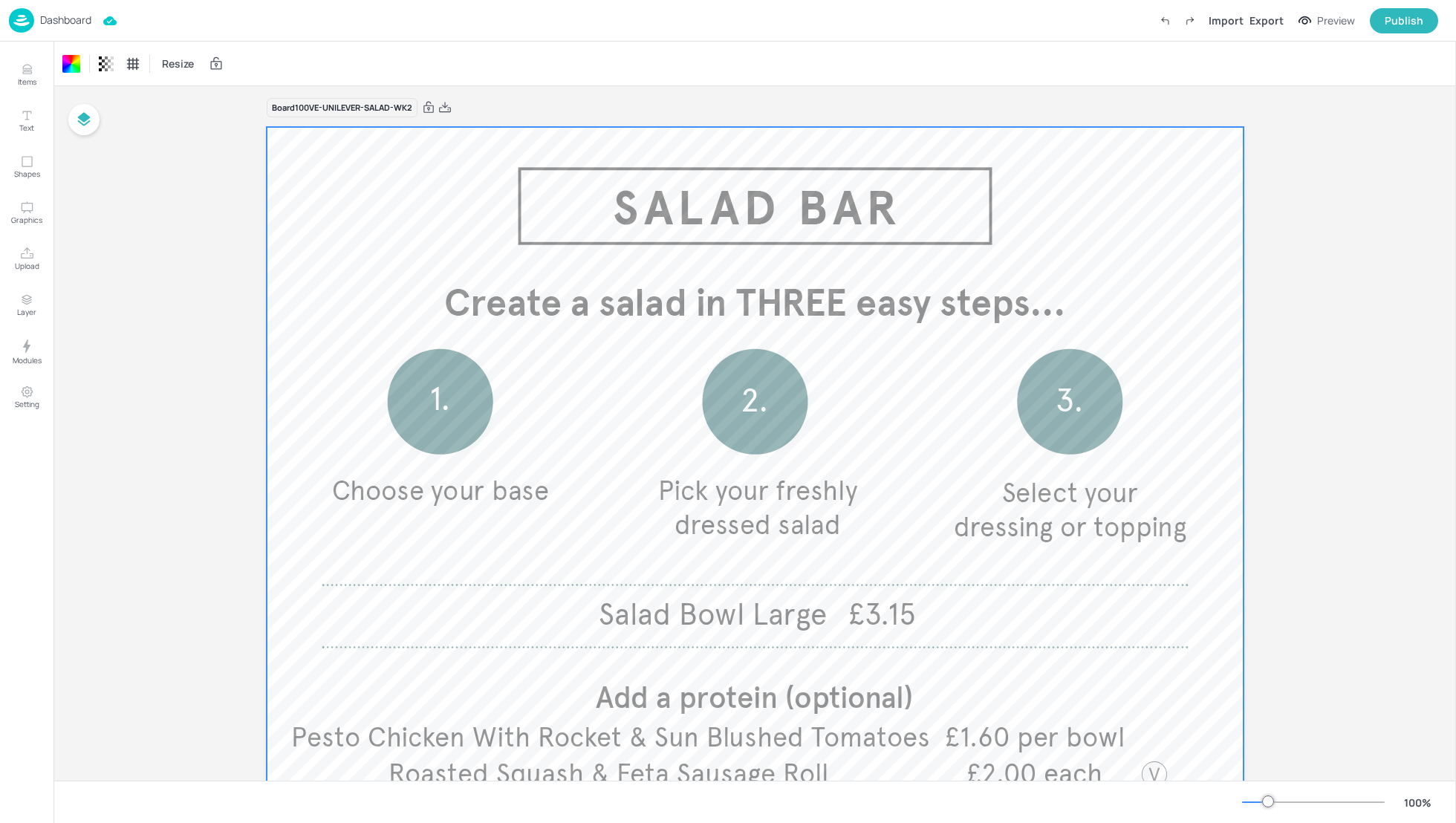
scroll to position [4, 0]
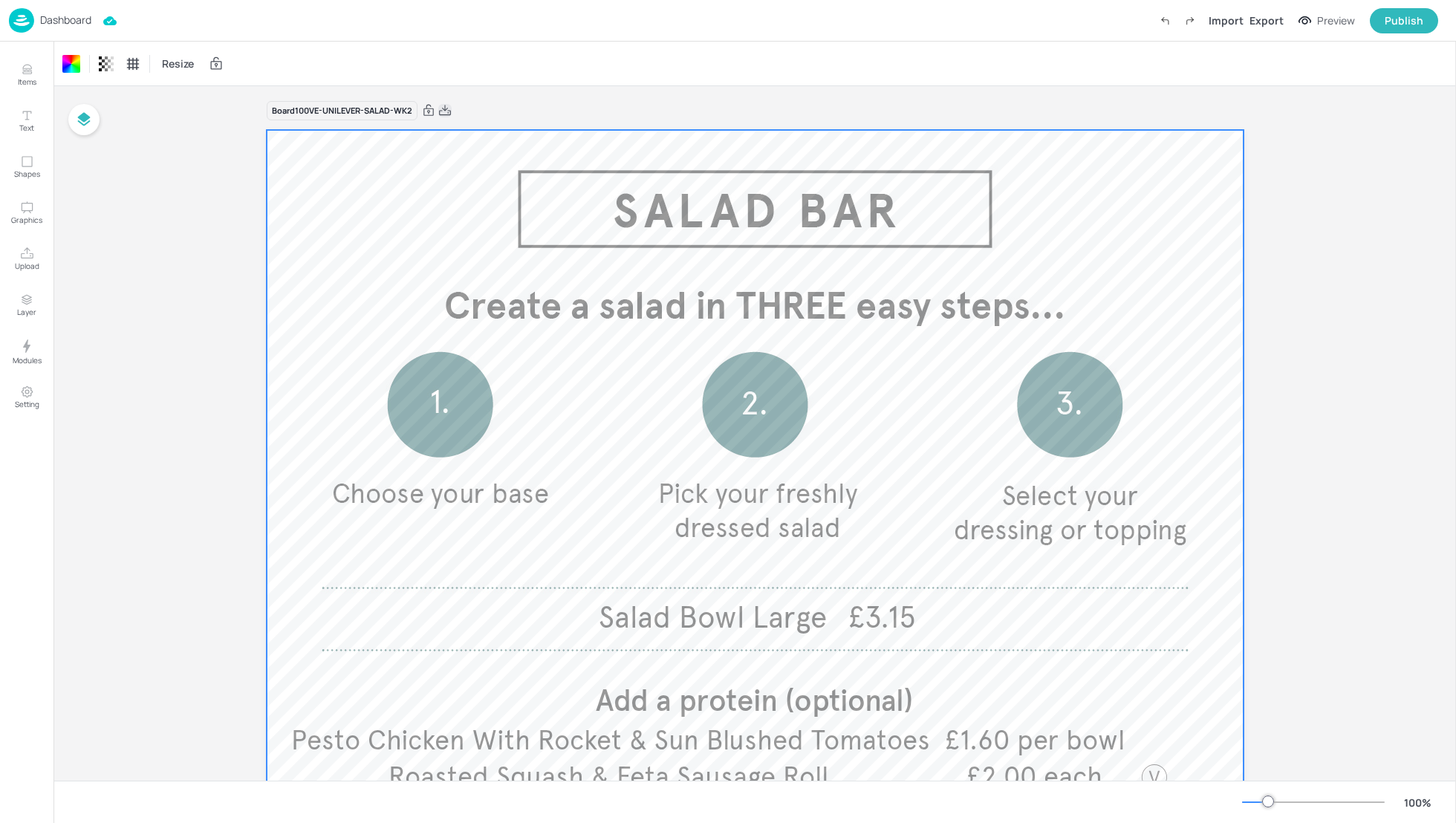
click at [443, 112] on icon at bounding box center [445, 111] width 13 height 15
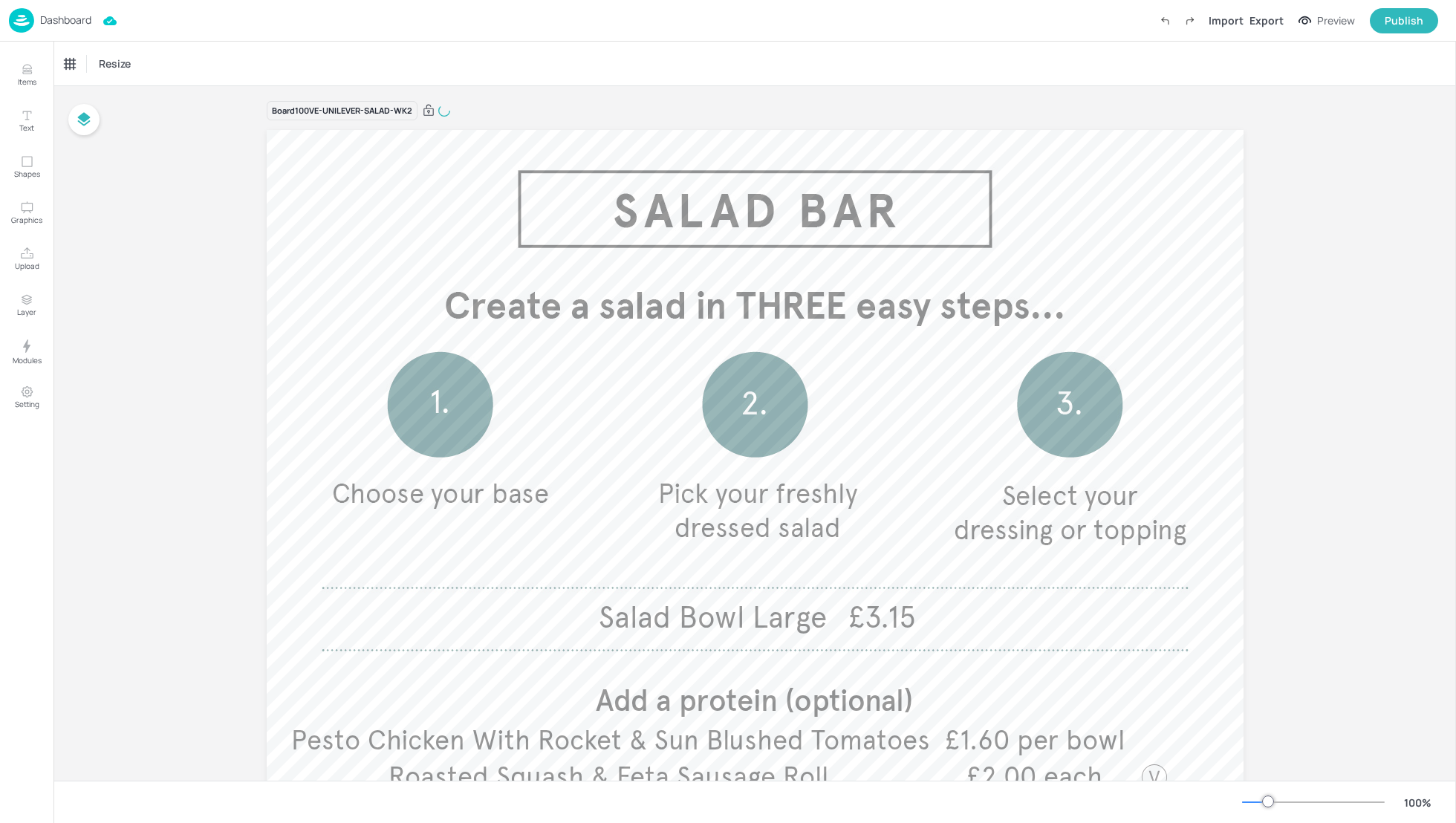
click at [1387, 195] on div "Board 100VE-UNILEVER-SALAD-WK2 Salad Bowl Large £3.15 Add a protein (optional) …" at bounding box center [754, 526] width 1402 height 887
click at [300, 36] on div "Dashboard Import Export Preview Publish" at bounding box center [723, 20] width 1429 height 40
click at [444, 107] on icon at bounding box center [445, 111] width 12 height 11
click at [393, 51] on div "Resize" at bounding box center [754, 63] width 1402 height 44
click at [76, 23] on p "Dashboard" at bounding box center [66, 21] width 51 height 11
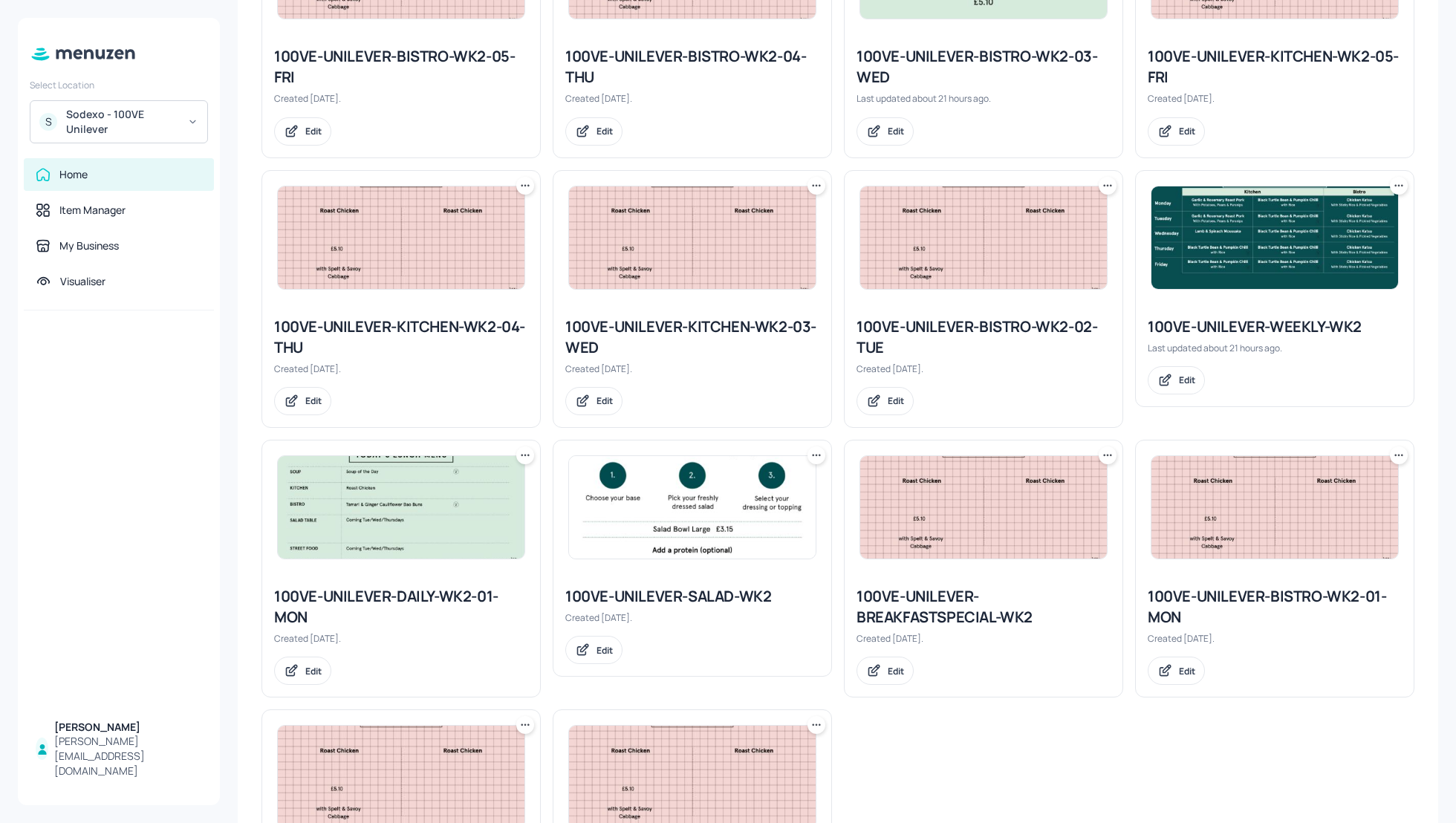
scroll to position [968, 0]
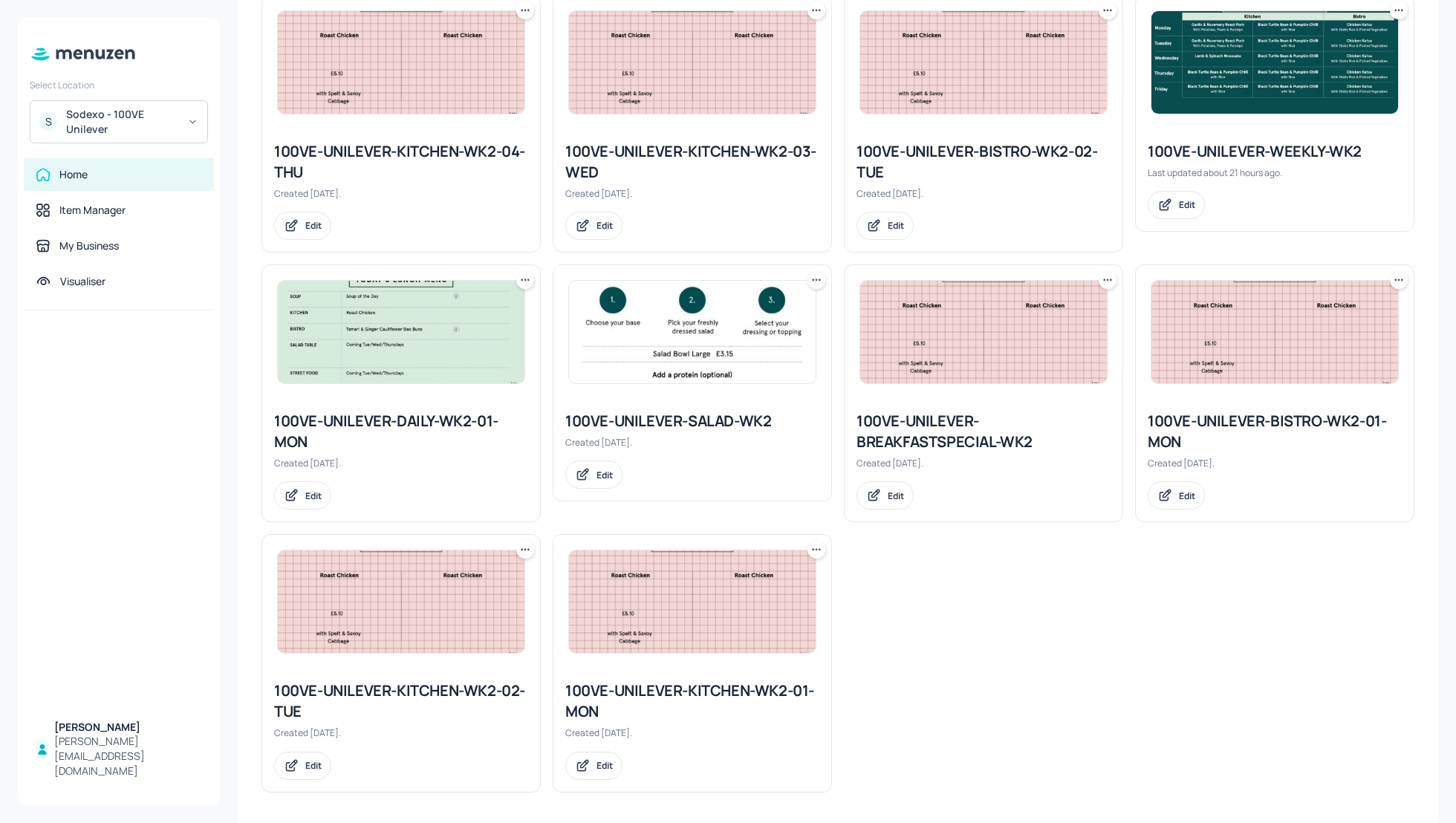
click at [692, 420] on div "100VE-UNILEVER-SALAD-WK2" at bounding box center [692, 420] width 254 height 21
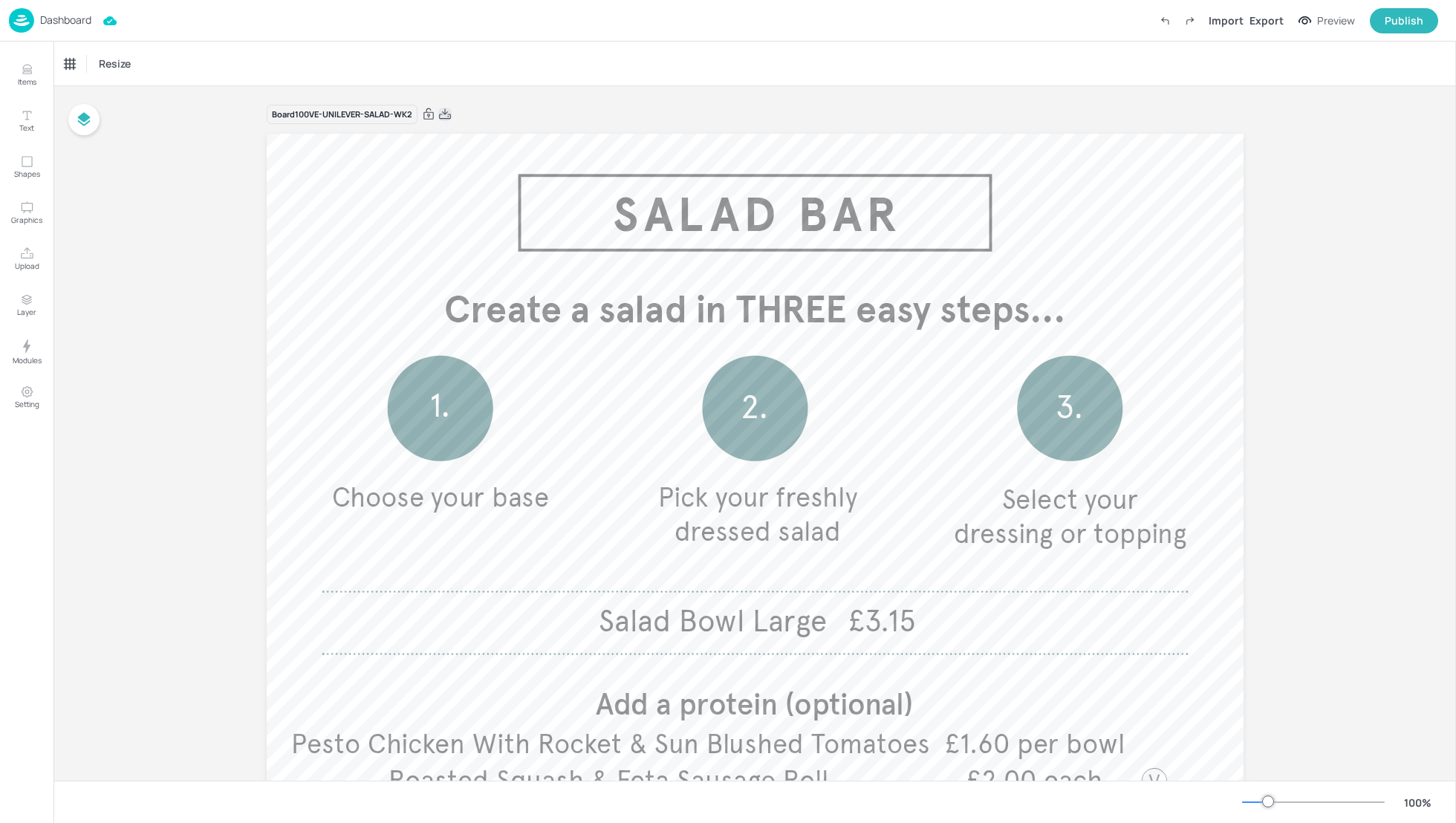
click at [448, 112] on icon at bounding box center [445, 114] width 13 height 15
click at [1261, 18] on div "Export" at bounding box center [1266, 20] width 34 height 15
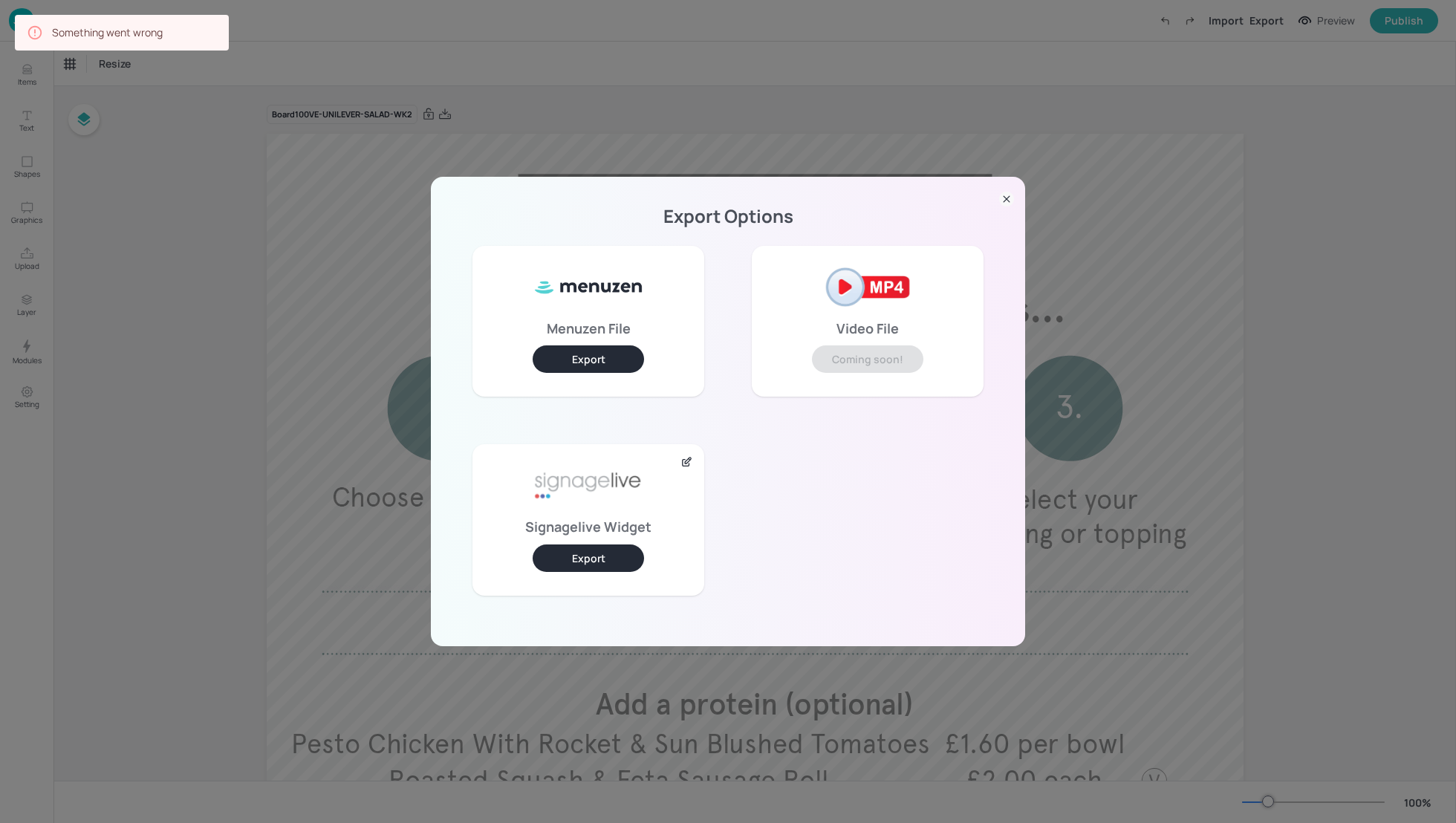
click at [627, 557] on button "Export" at bounding box center [588, 558] width 111 height 28
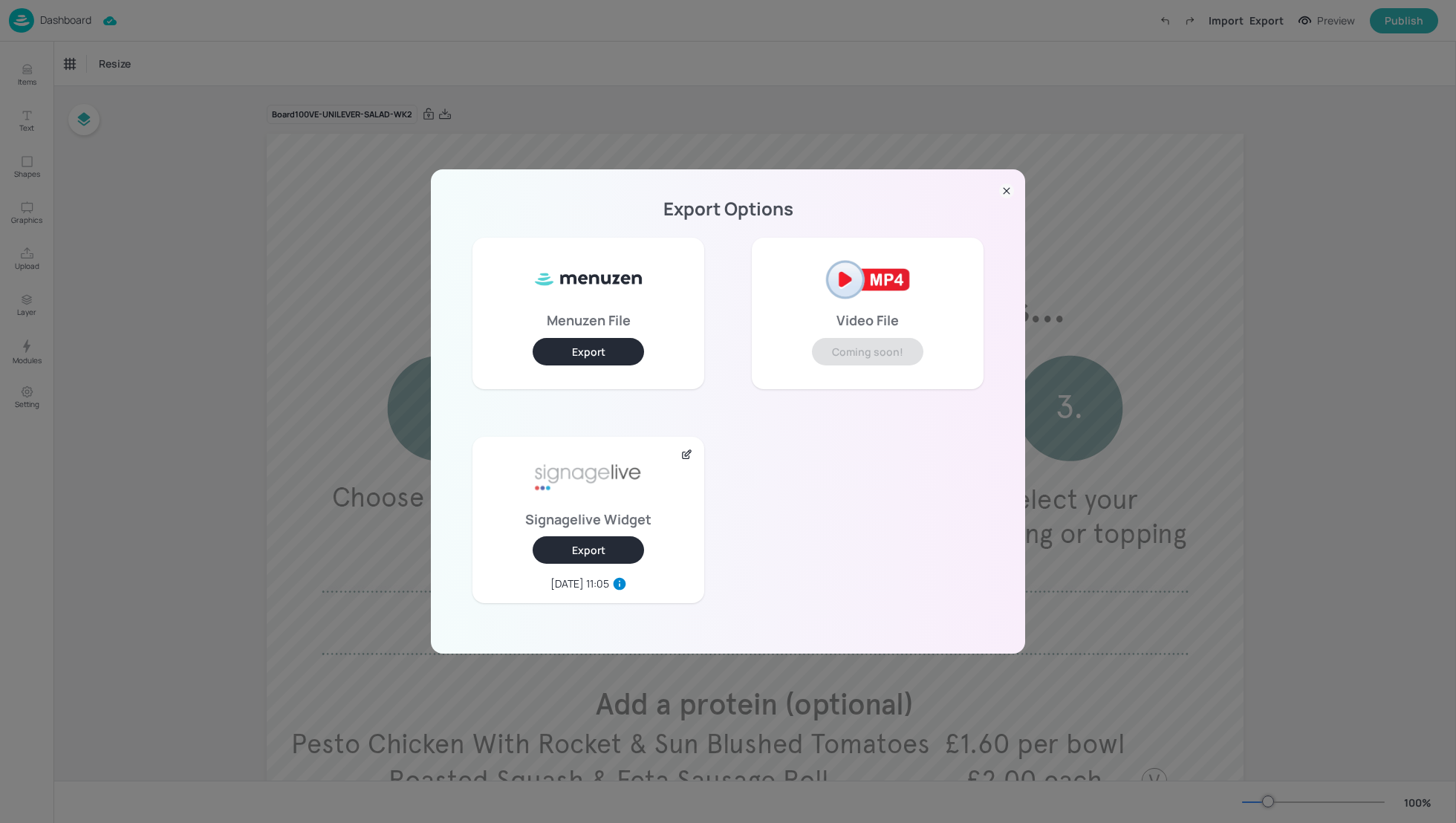
click at [1407, 268] on div "Export Options Menuzen File Export Video File Coming soon! Signagelive Widget E…" at bounding box center [728, 412] width 1456 height 823
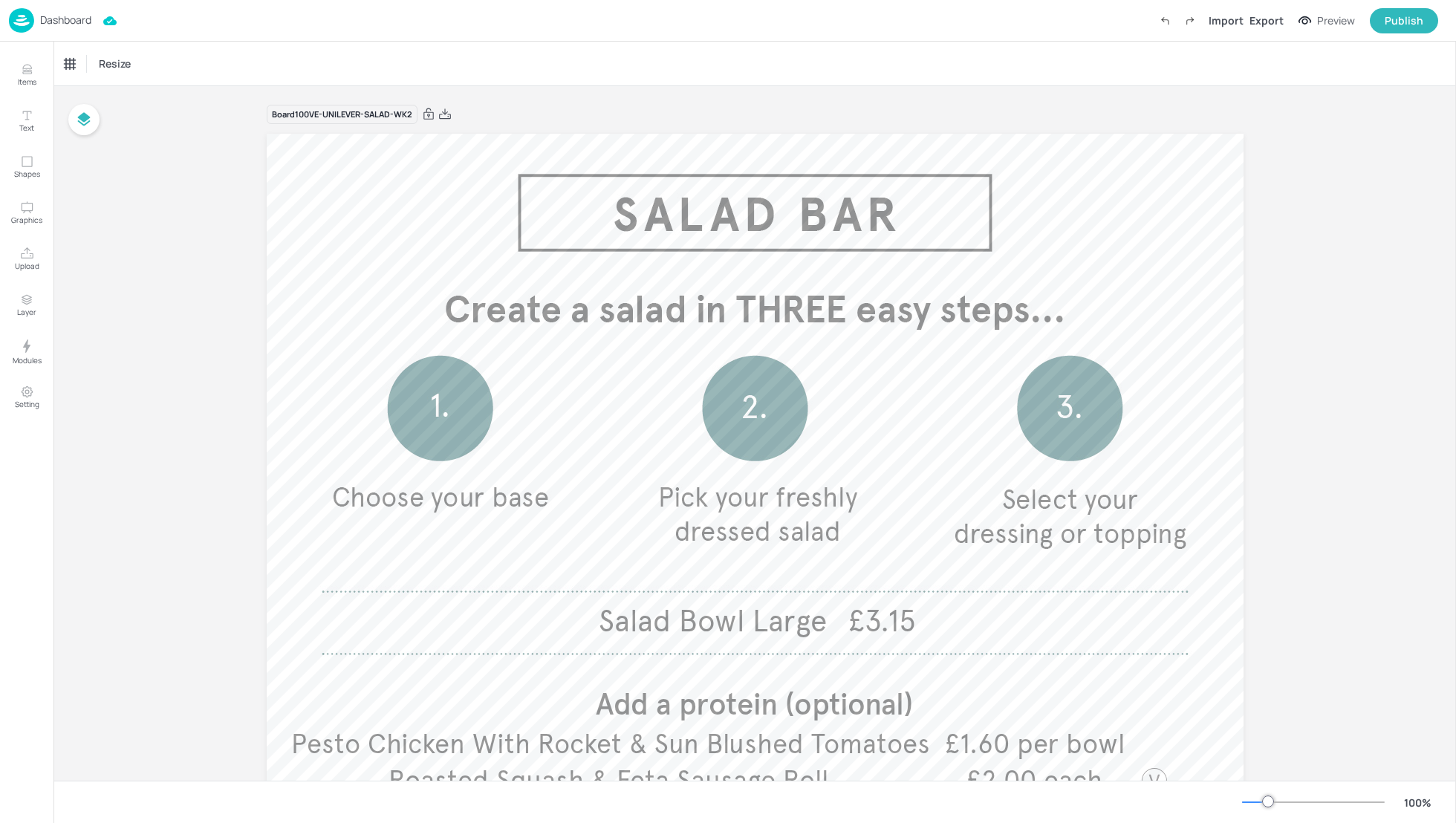
click at [72, 18] on p "Dashboard" at bounding box center [66, 21] width 51 height 11
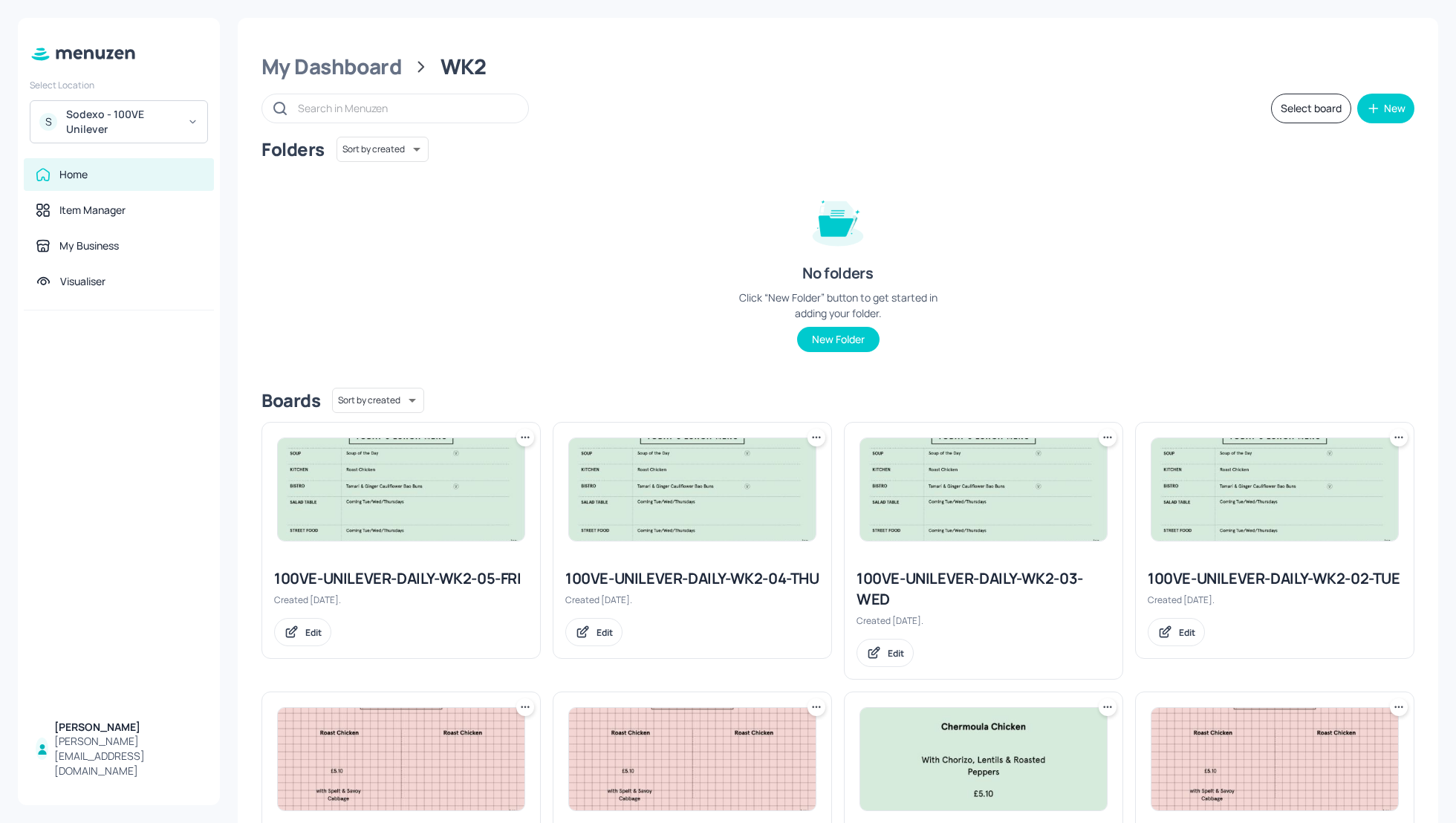
click at [961, 153] on div "Folders Sort by created id ​" at bounding box center [837, 149] width 1152 height 25
click at [316, 77] on div "My Dashboard" at bounding box center [331, 67] width 140 height 27
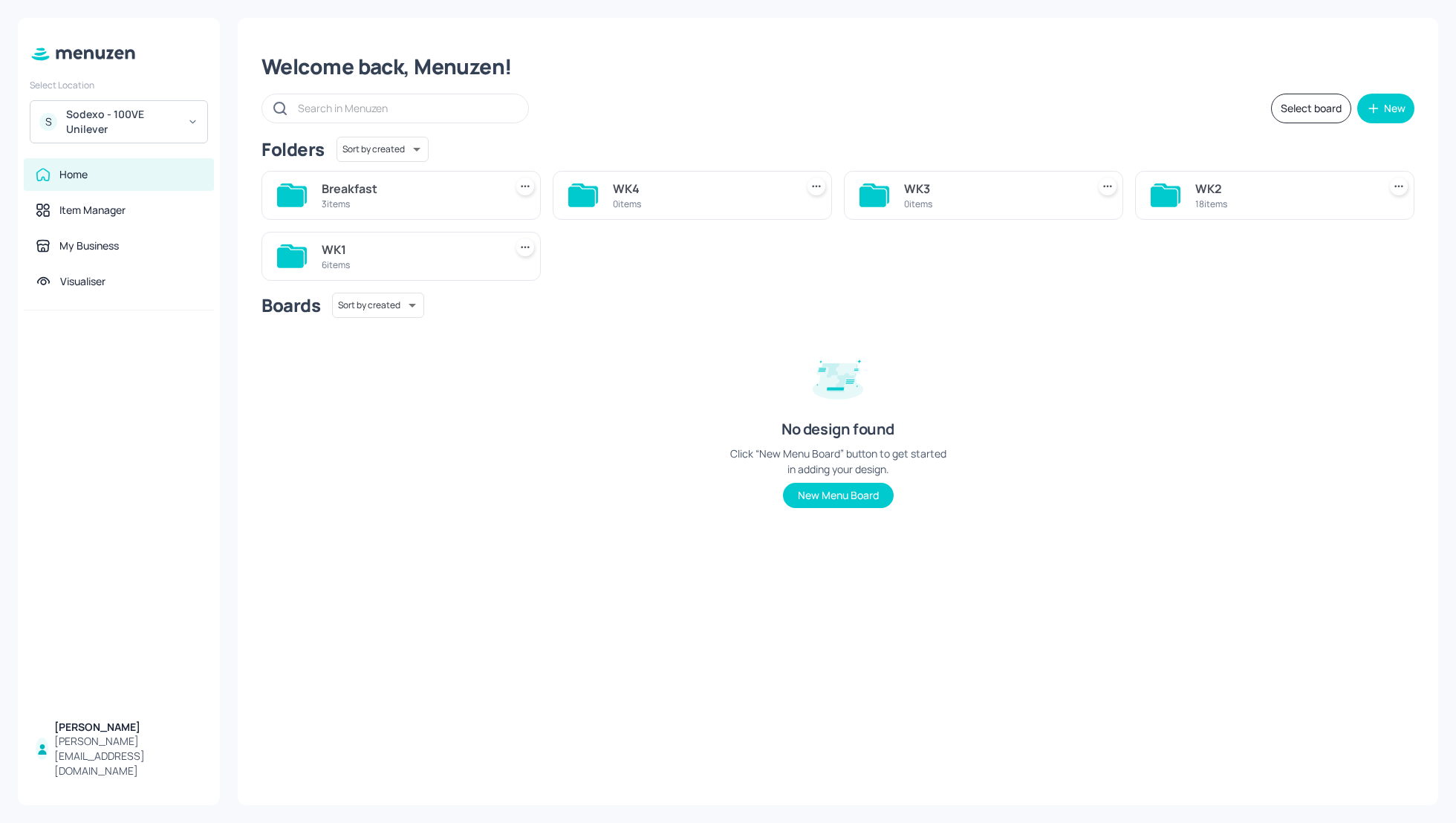
click at [103, 123] on div "Sodexo - 100VE Unilever" at bounding box center [122, 121] width 112 height 30
